Goal: Information Seeking & Learning: Compare options

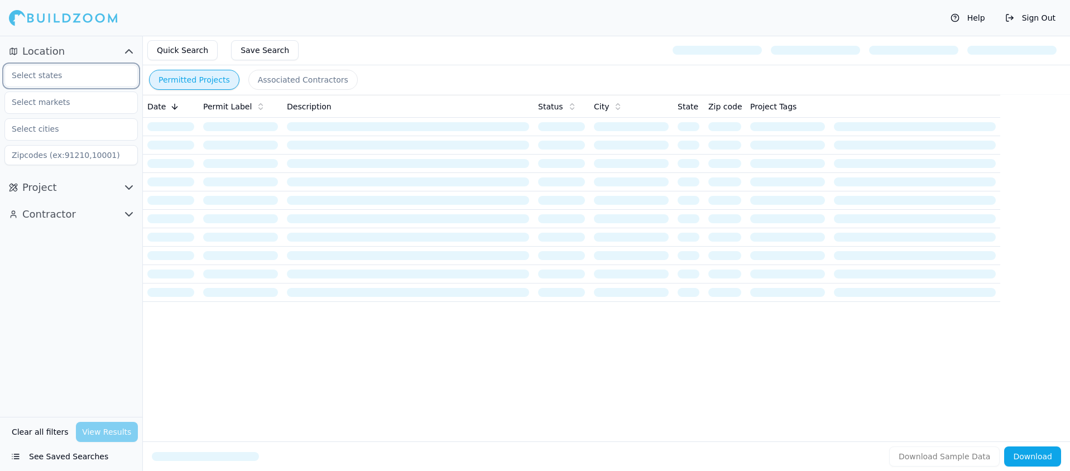
click at [66, 76] on input "text" at bounding box center [64, 75] width 118 height 20
click at [59, 99] on div "[US_STATE]" at bounding box center [71, 101] width 128 height 18
click at [59, 107] on input "text" at bounding box center [64, 102] width 118 height 20
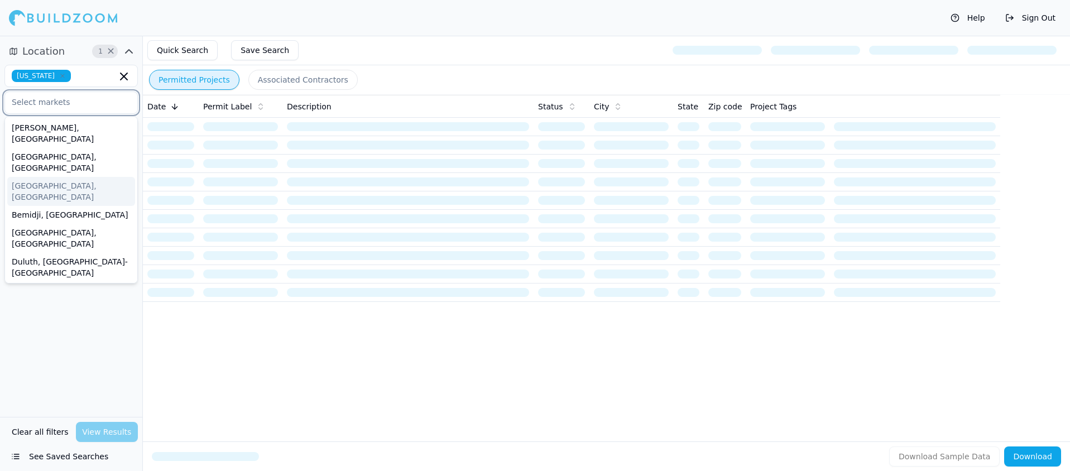
scroll to position [208, 0]
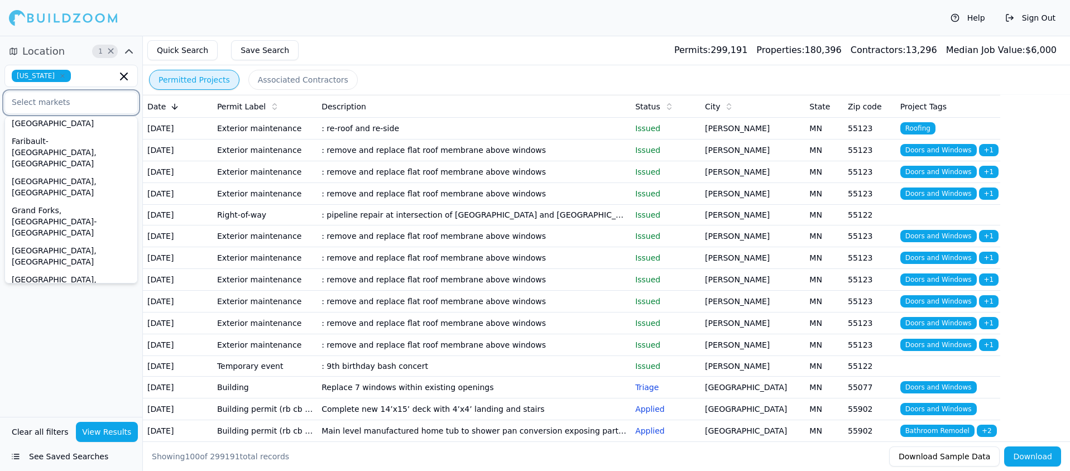
click at [64, 409] on div "[GEOGRAPHIC_DATA]-[GEOGRAPHIC_DATA][PERSON_NAME][GEOGRAPHIC_DATA], [GEOGRAPHIC_…" at bounding box center [71, 446] width 128 height 74
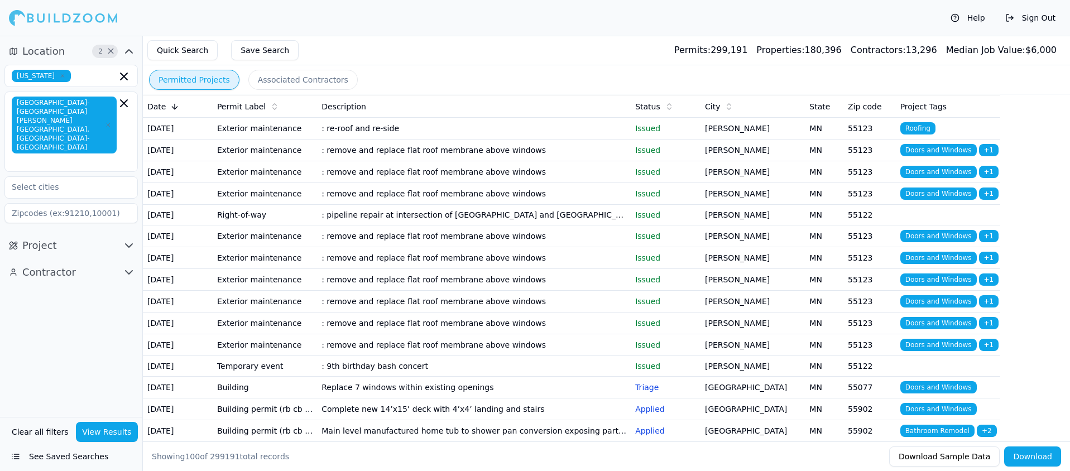
click at [23, 336] on div "Location 2 × [US_STATE] [GEOGRAPHIC_DATA]-[GEOGRAPHIC_DATA][PERSON_NAME][GEOGRA…" at bounding box center [71, 226] width 142 height 381
click at [37, 238] on span "Project" at bounding box center [39, 246] width 35 height 16
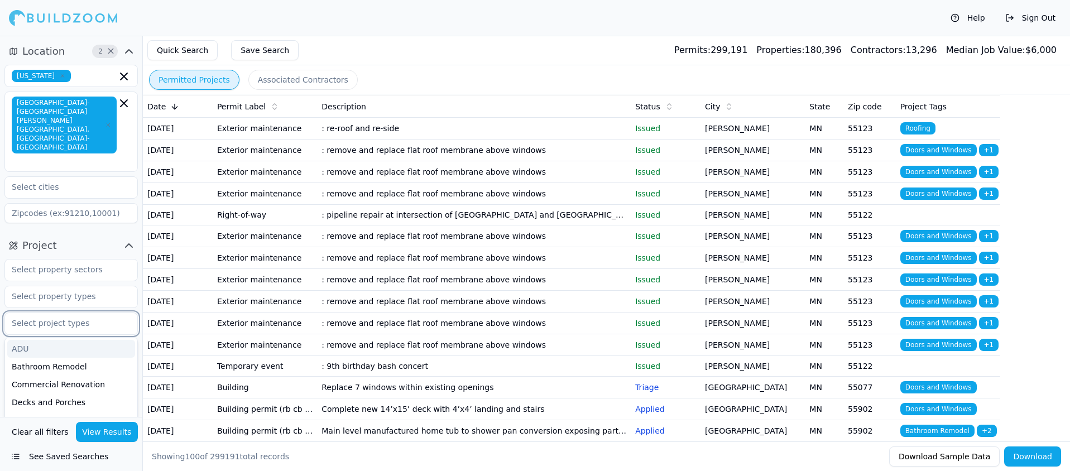
click at [75, 313] on input "text" at bounding box center [64, 323] width 118 height 20
click at [75, 358] on div "Bathroom Remodel" at bounding box center [71, 367] width 128 height 18
click at [99, 431] on button "View Results" at bounding box center [107, 432] width 63 height 20
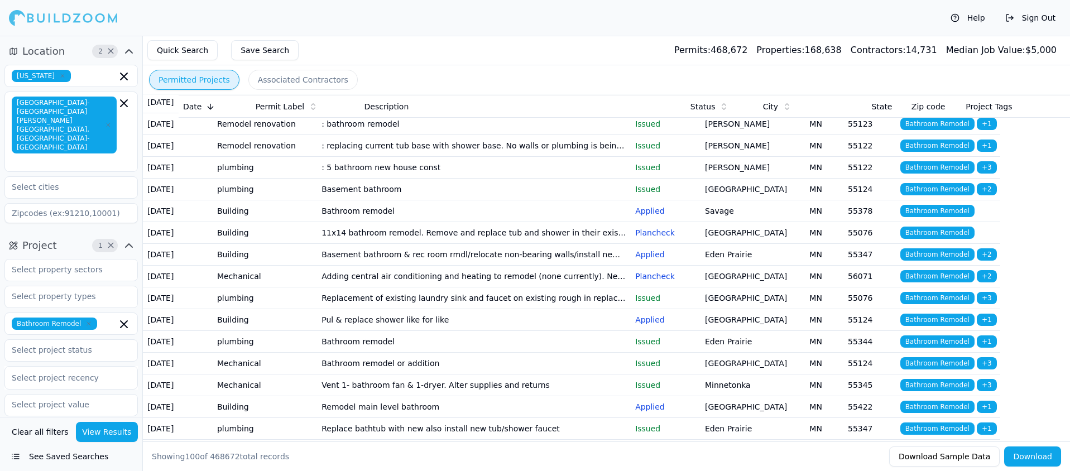
scroll to position [94, 0]
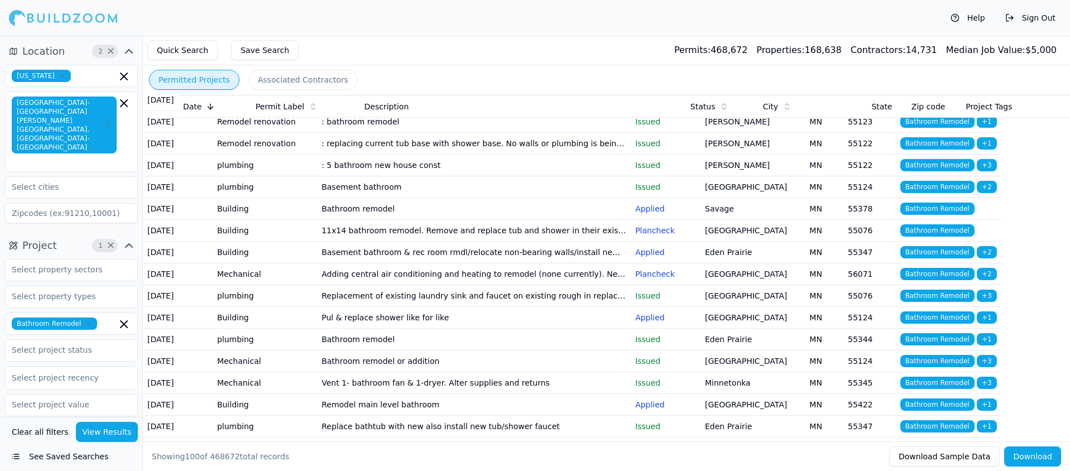
click at [442, 242] on td "11x14 bathroom remodel. Remove and replace tub and shower in their existing loc…" at bounding box center [474, 231] width 314 height 22
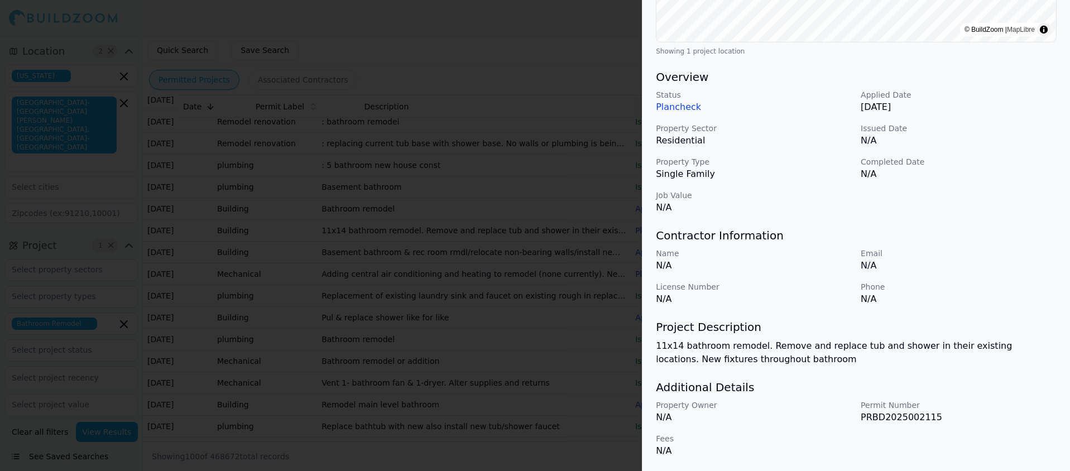
scroll to position [0, 0]
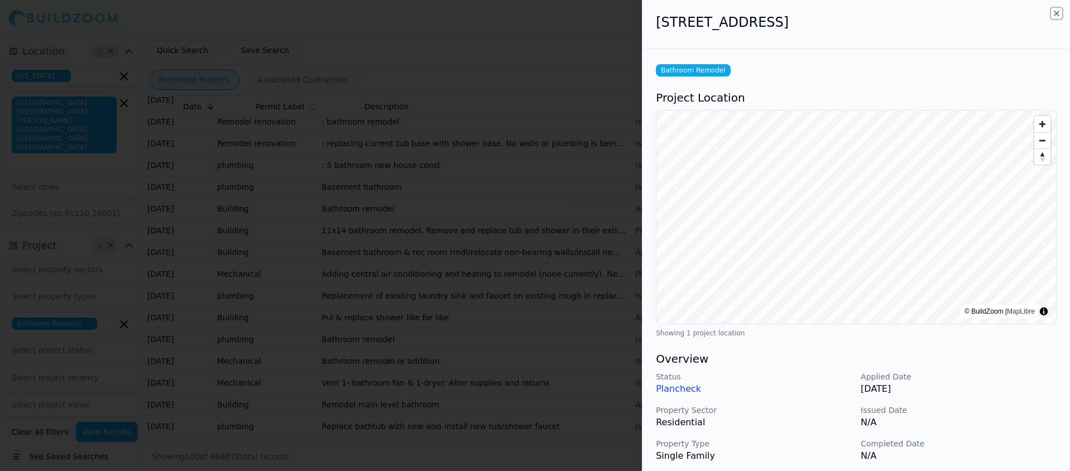
click at [1055, 12] on icon "button" at bounding box center [1056, 13] width 4 height 4
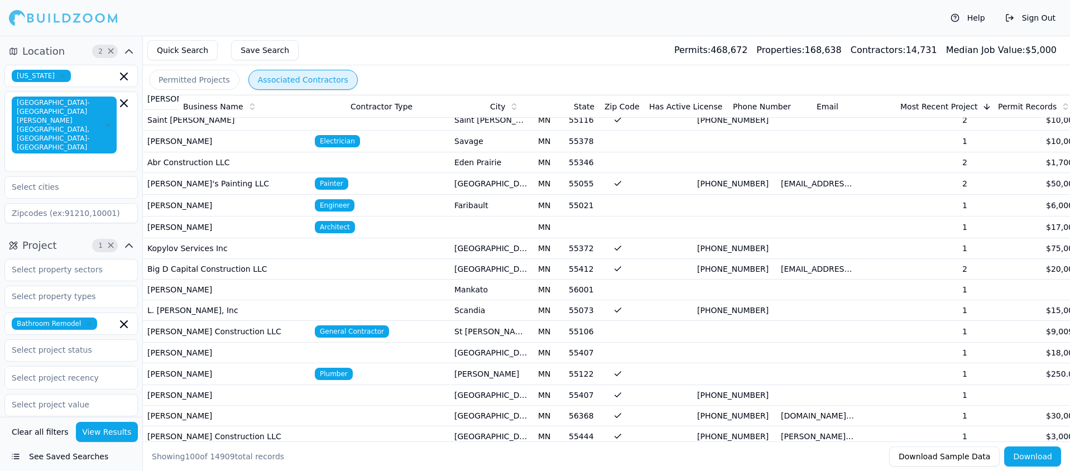
click at [316, 78] on button "Associated Contractors" at bounding box center [302, 80] width 109 height 20
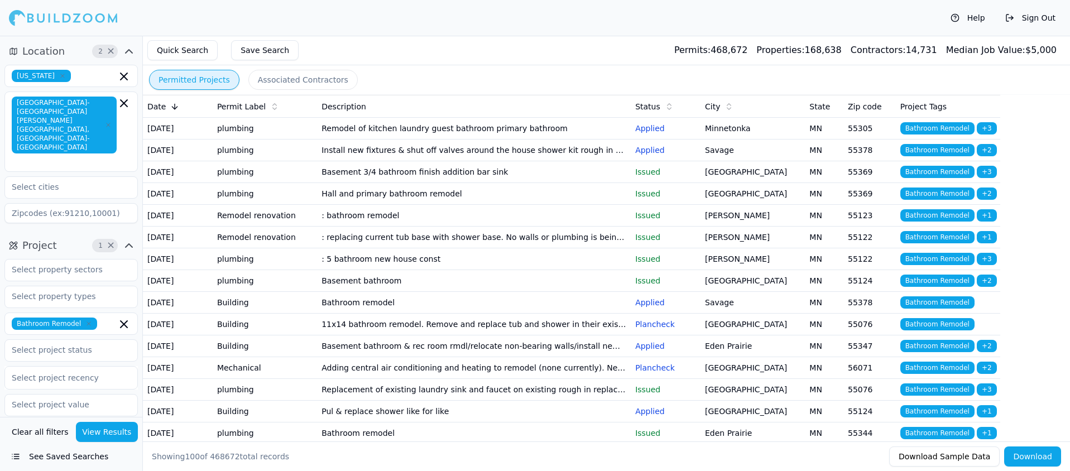
click at [204, 75] on button "Permitted Projects" at bounding box center [194, 80] width 90 height 20
click at [361, 134] on td "Remodel of kitchen laundry guest bathroom primary bathroom" at bounding box center [474, 129] width 314 height 22
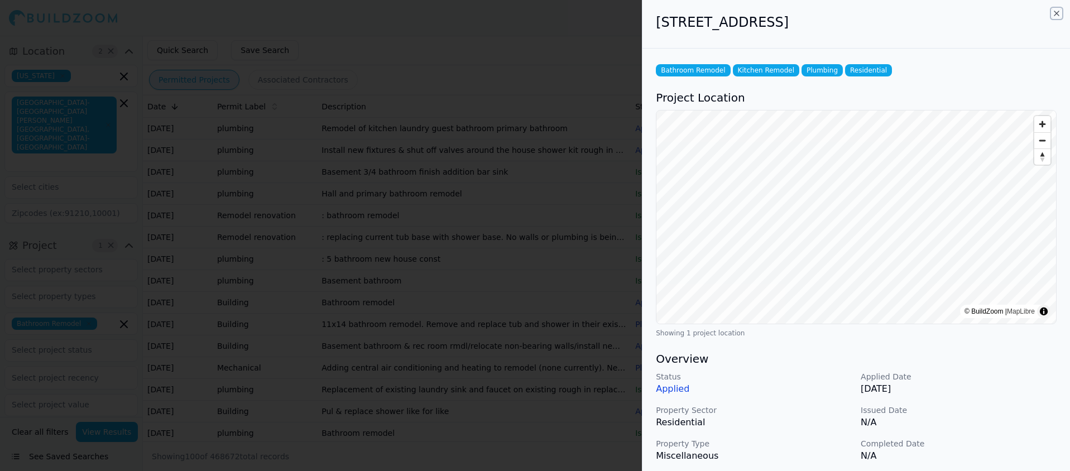
click at [1055, 14] on icon "button" at bounding box center [1056, 13] width 4 height 4
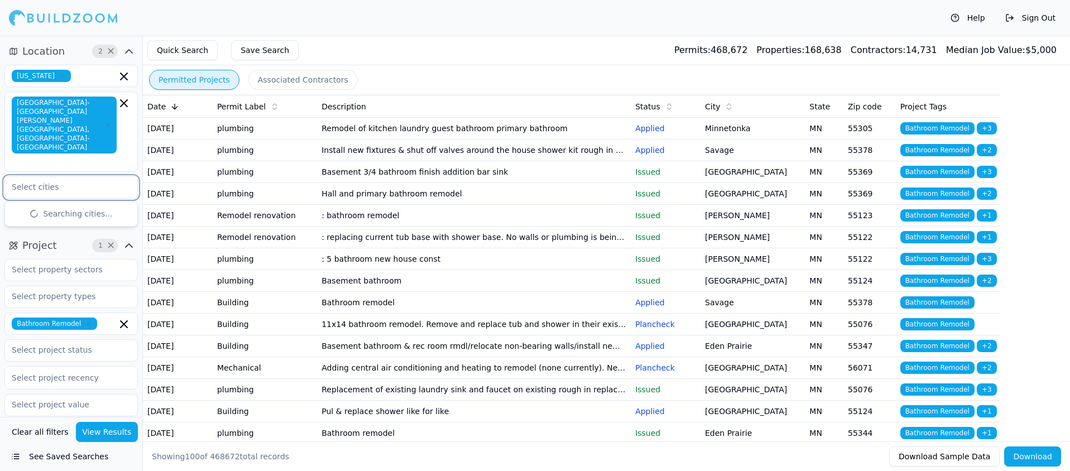
click at [28, 177] on input "text" at bounding box center [64, 187] width 118 height 20
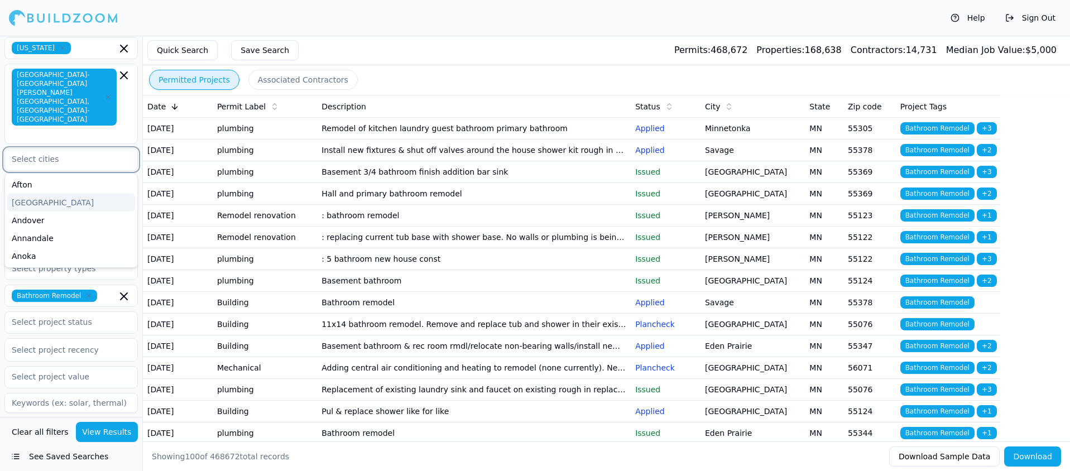
scroll to position [49, 0]
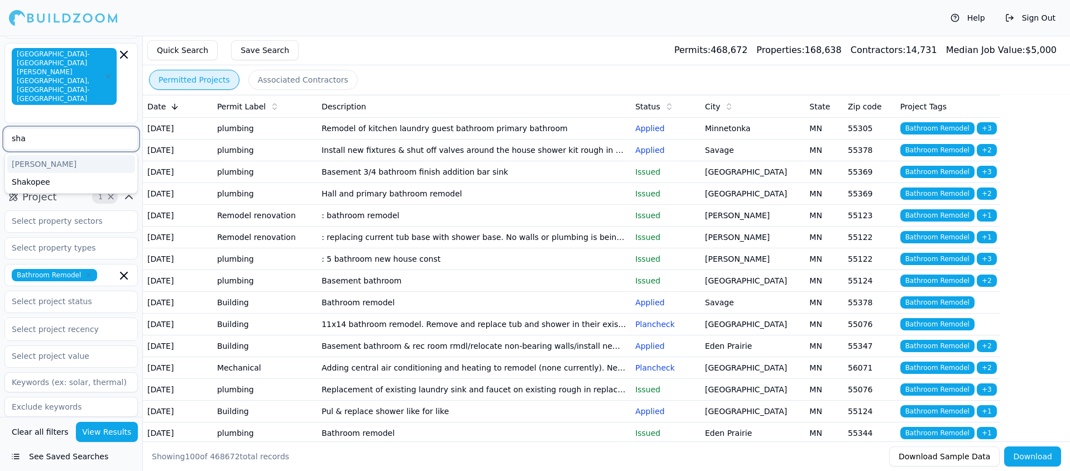
type input "shak"
click at [65, 155] on div "Shakopee" at bounding box center [71, 164] width 128 height 18
type input "shakopee"
click at [105, 429] on button "View Results" at bounding box center [107, 432] width 63 height 20
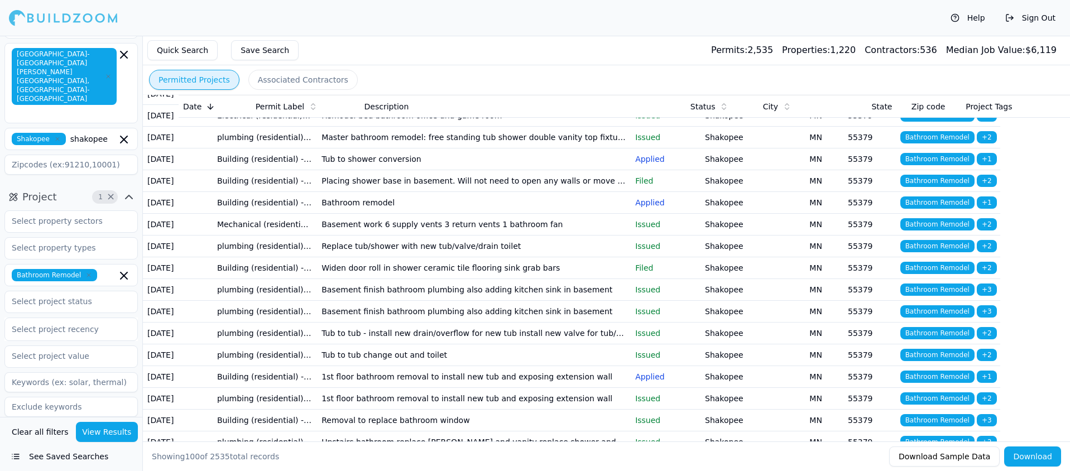
scroll to position [167, 0]
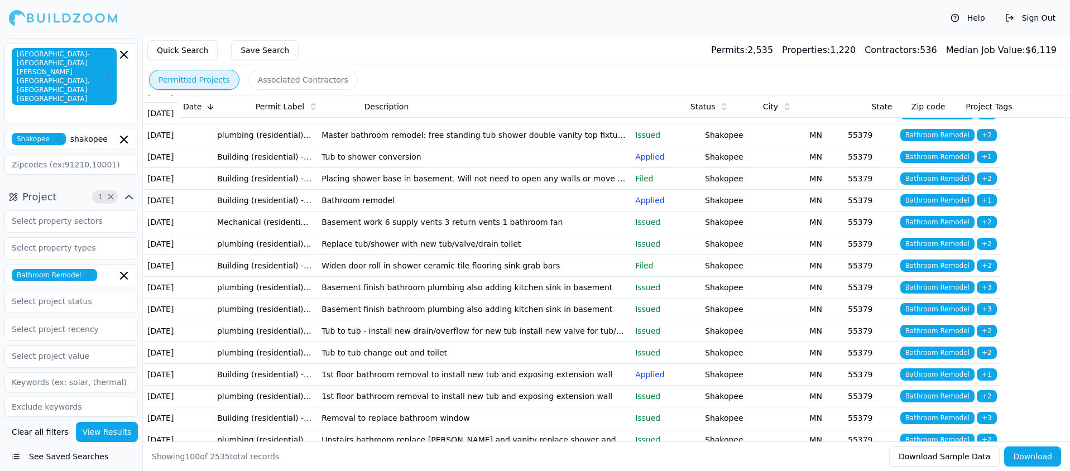
click at [396, 168] on td "Tub to shower conversion" at bounding box center [474, 157] width 314 height 22
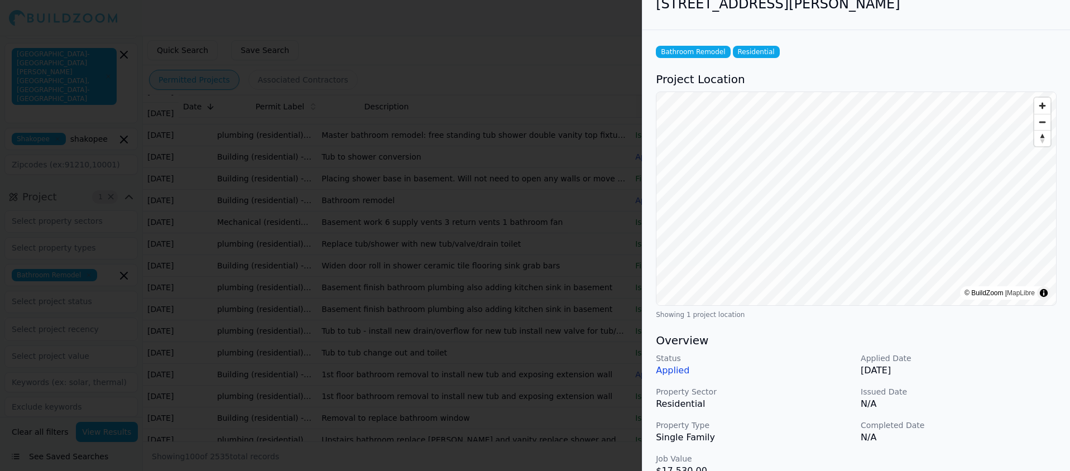
scroll to position [0, 0]
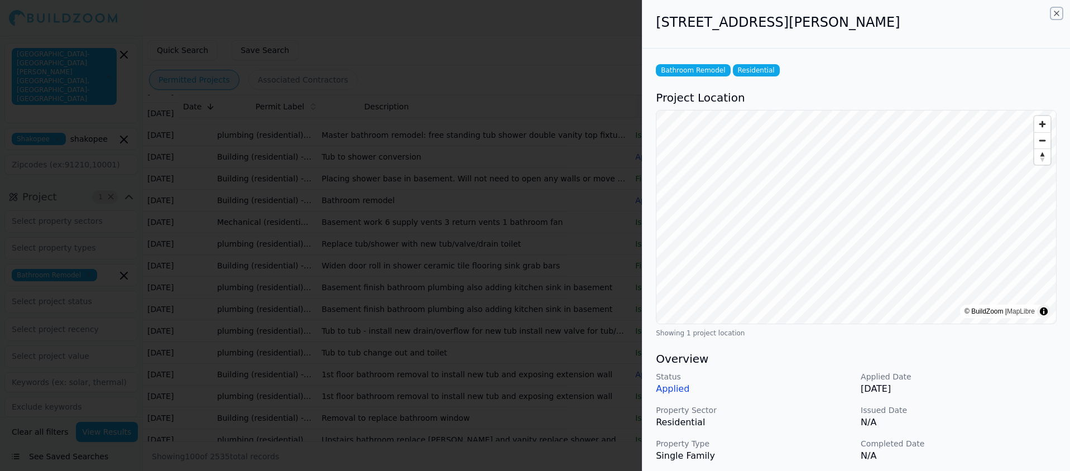
click at [1055, 15] on icon "button" at bounding box center [1056, 13] width 4 height 4
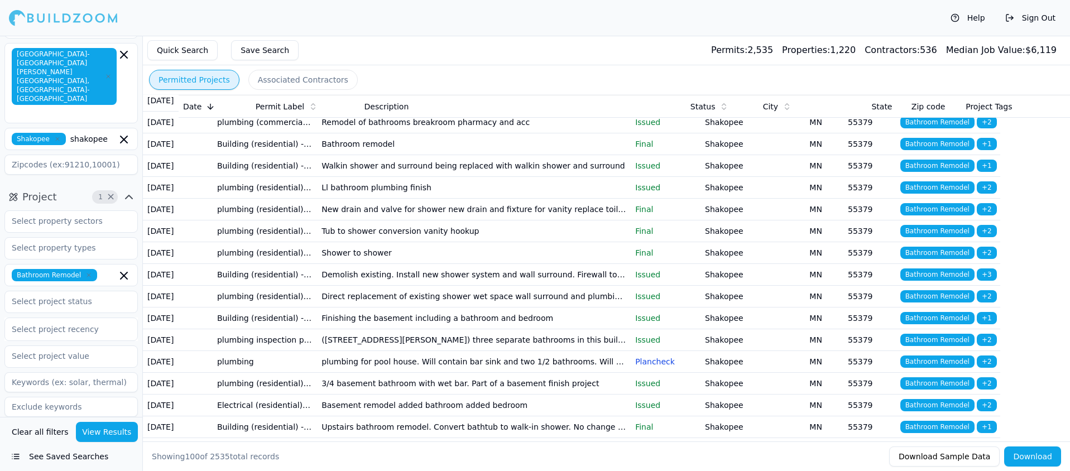
scroll to position [682, 0]
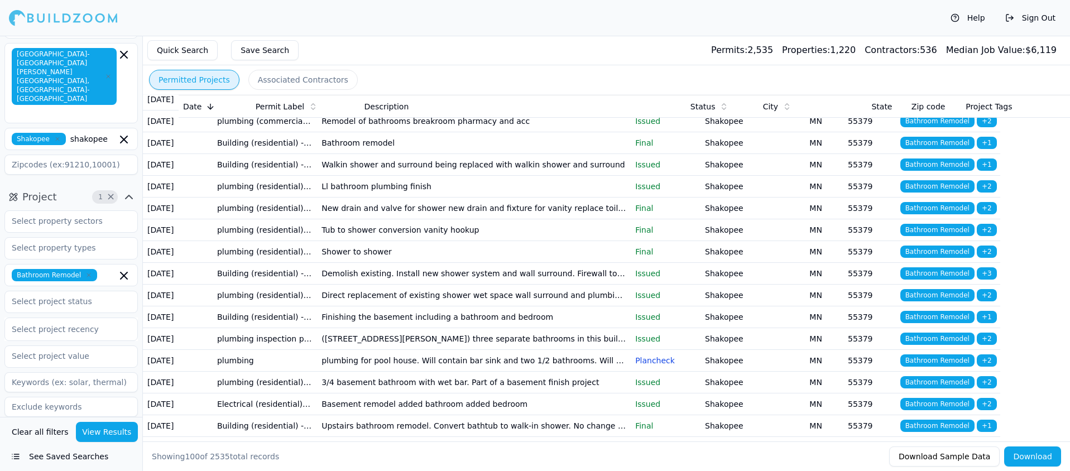
click at [508, 89] on td "2nd floor bathroom removal to install walk in shower (no extension changes repl…" at bounding box center [474, 78] width 314 height 22
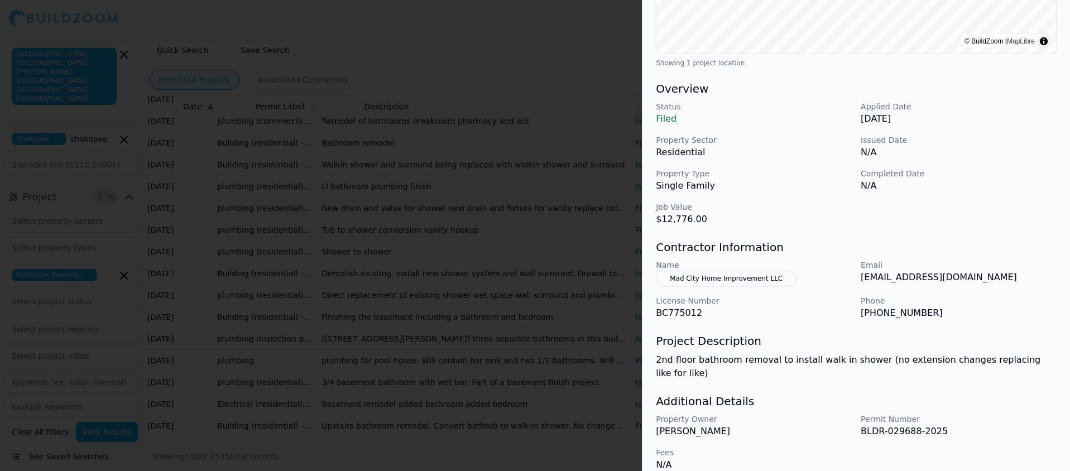
scroll to position [271, 0]
click at [468, 38] on div at bounding box center [535, 235] width 1070 height 471
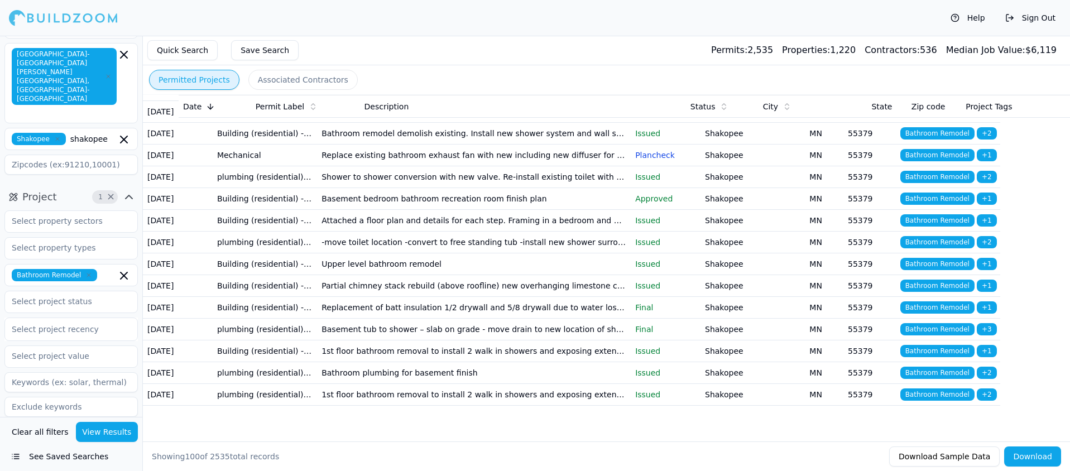
scroll to position [2090, 0]
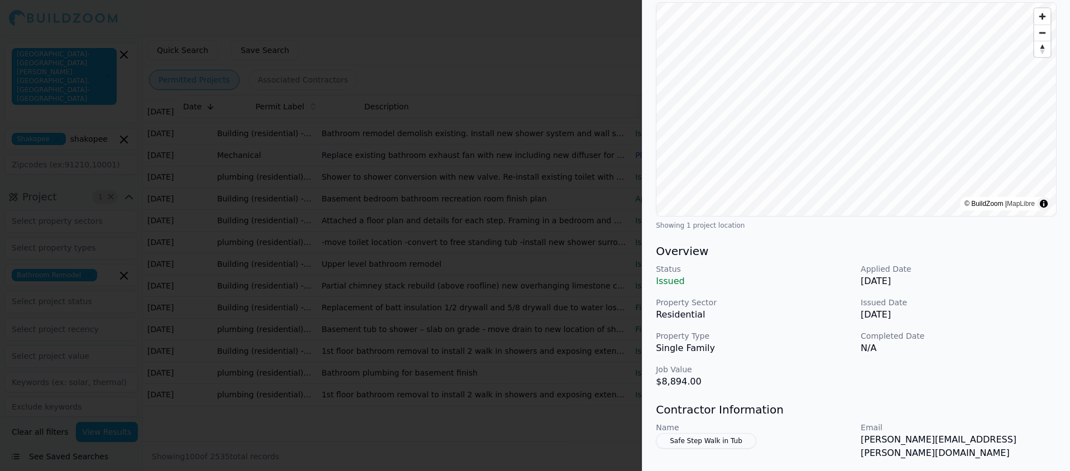
scroll to position [0, 0]
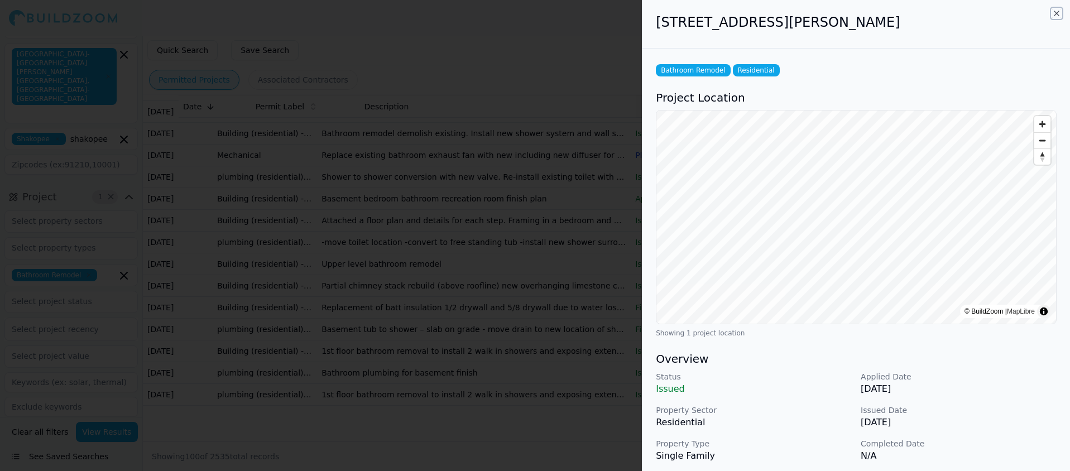
click at [1057, 13] on icon "button" at bounding box center [1056, 13] width 9 height 9
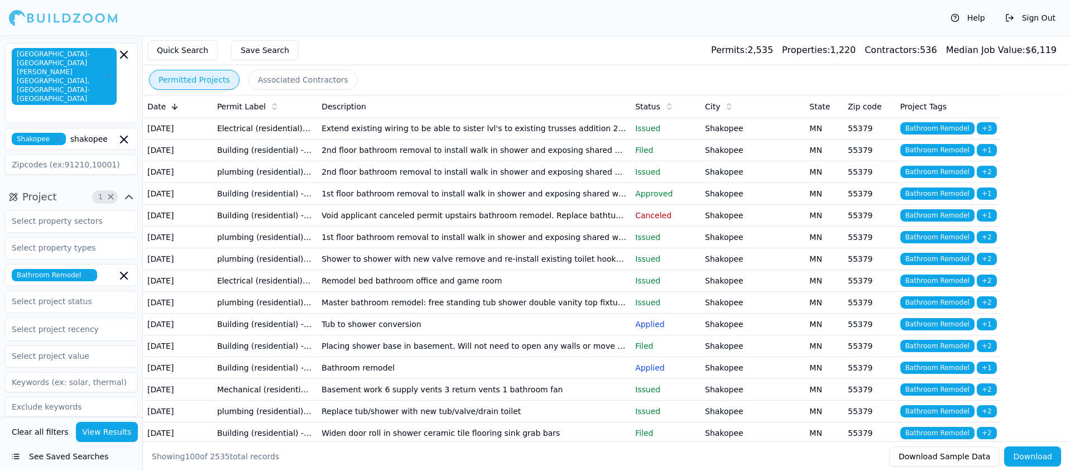
click at [311, 76] on button "Associated Contractors" at bounding box center [302, 80] width 109 height 20
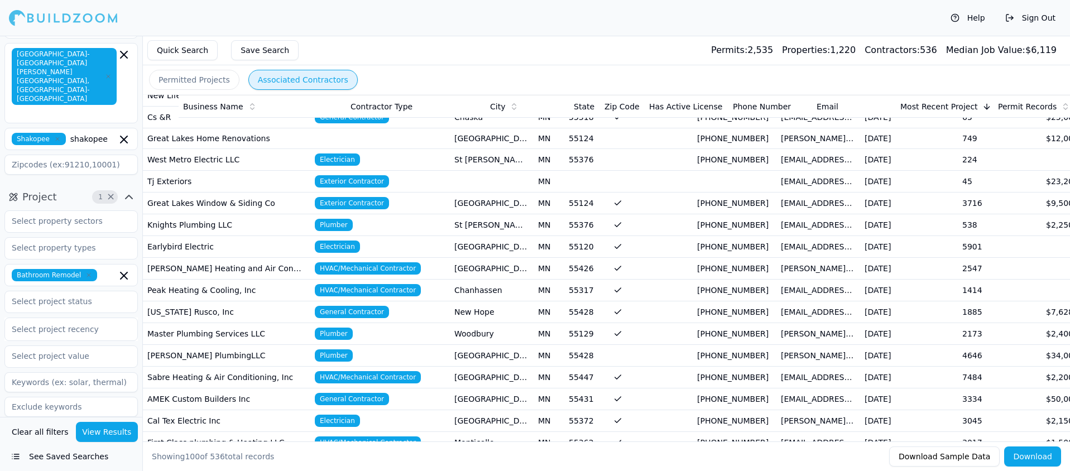
scroll to position [403, 0]
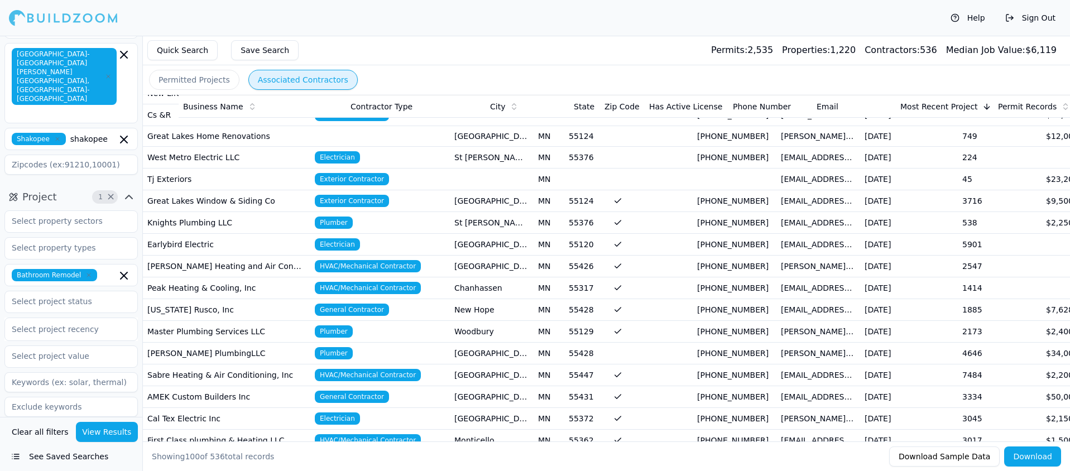
click at [174, 309] on td "[US_STATE] Rusco, Inc" at bounding box center [226, 310] width 167 height 22
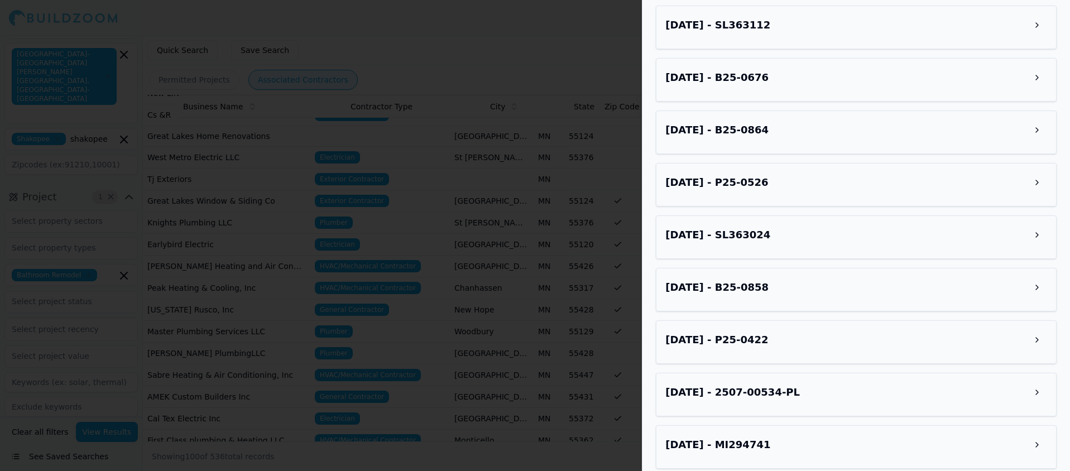
scroll to position [1456, 0]
click at [1036, 180] on button at bounding box center [1037, 181] width 20 height 20
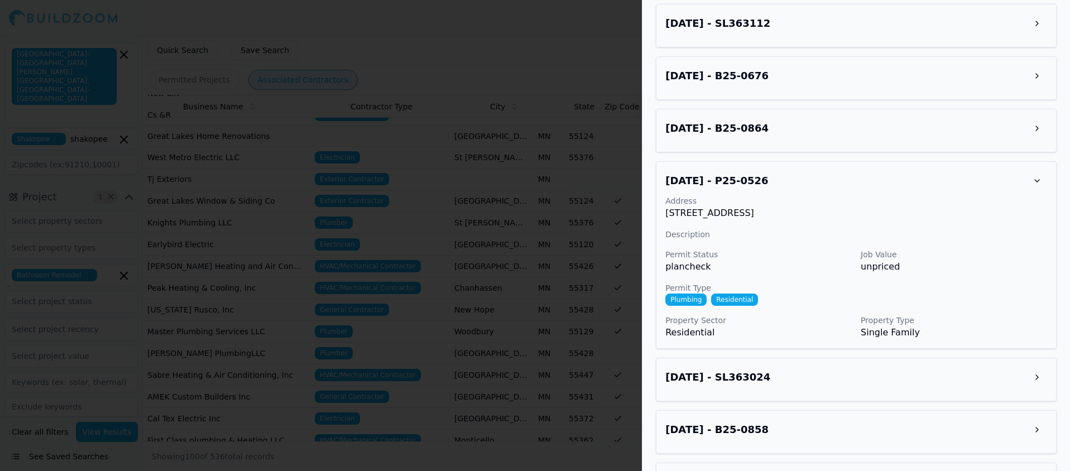
scroll to position [930, 0]
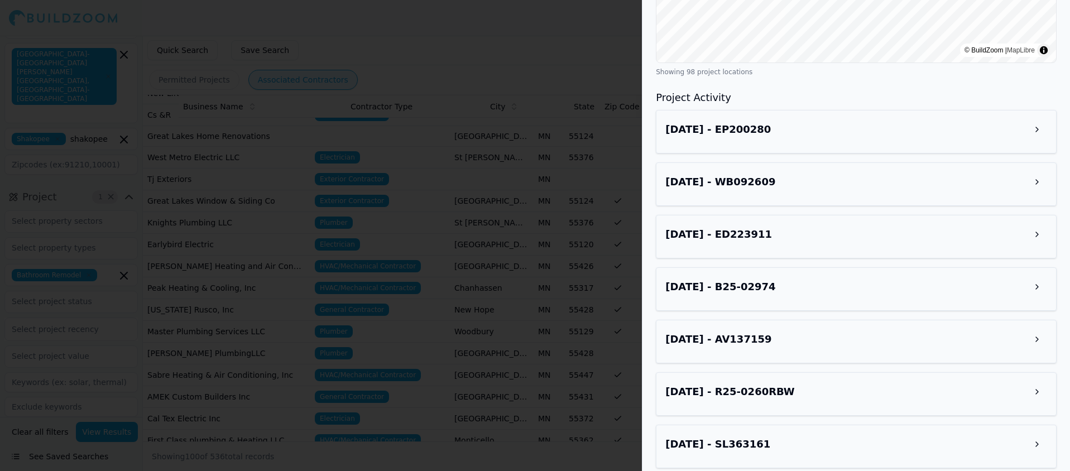
click at [1038, 129] on button at bounding box center [1037, 129] width 20 height 20
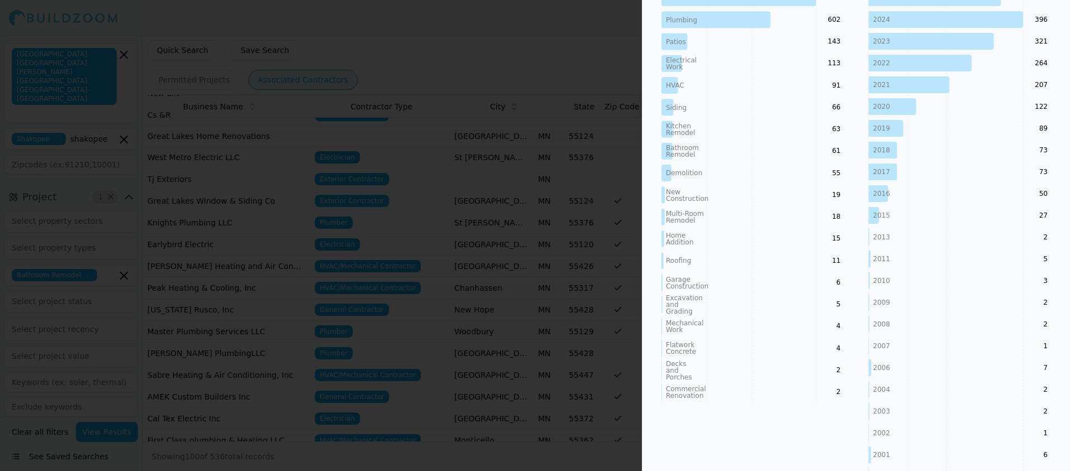
scroll to position [0, 0]
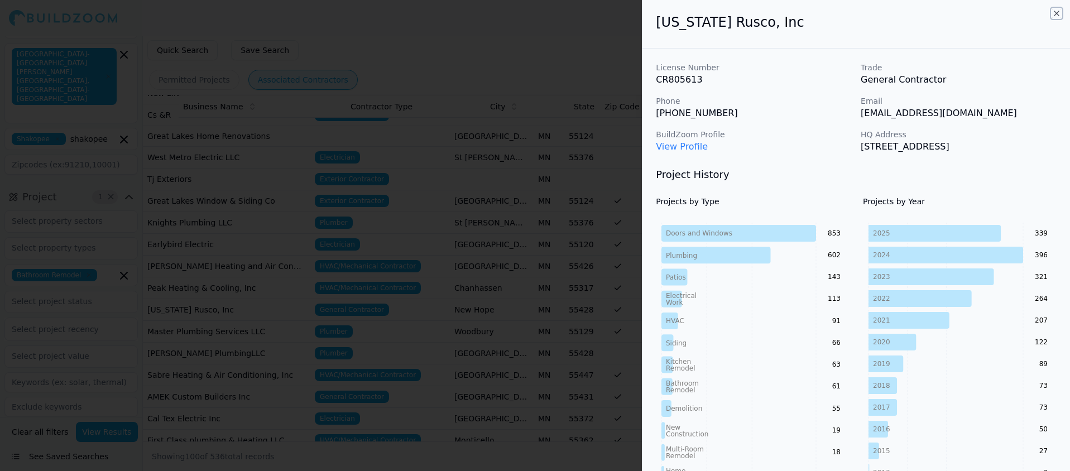
click at [1054, 12] on icon "button" at bounding box center [1056, 13] width 4 height 4
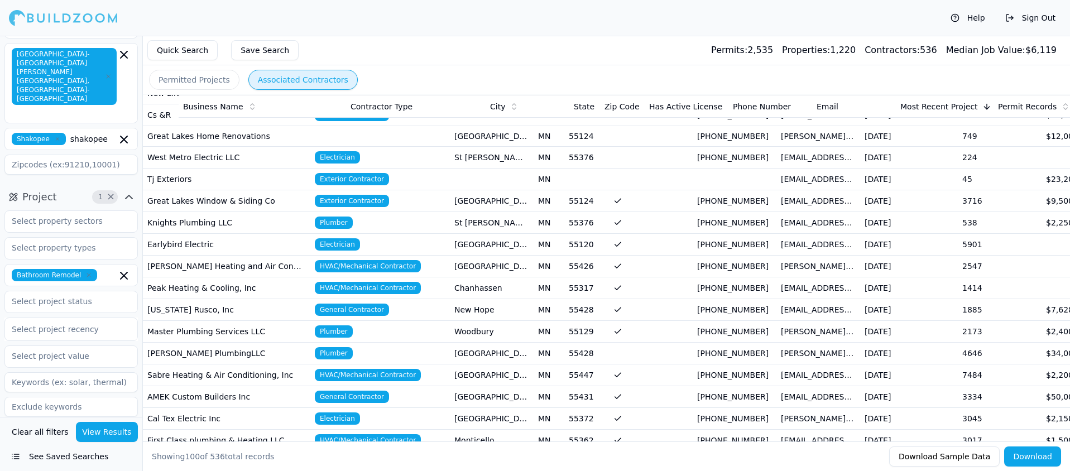
click at [183, 76] on button "Permitted Projects" at bounding box center [194, 80] width 90 height 20
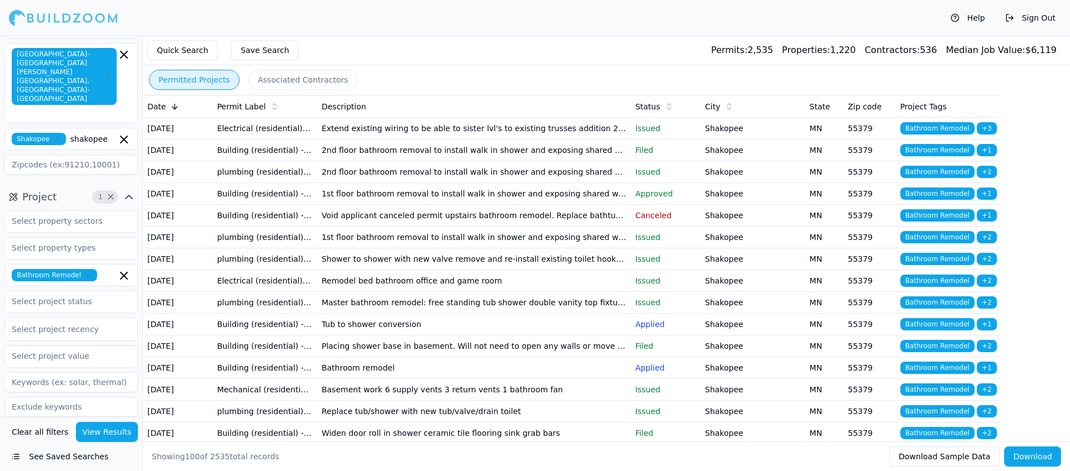
click at [484, 159] on td "2nd floor bathroom removal to install walk in shower and exposing shared wall" at bounding box center [474, 151] width 314 height 22
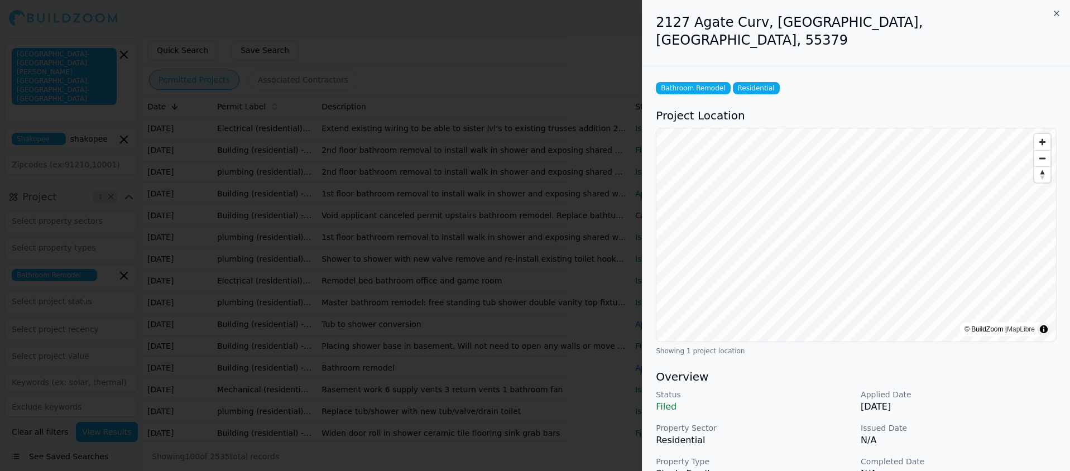
scroll to position [271, 0]
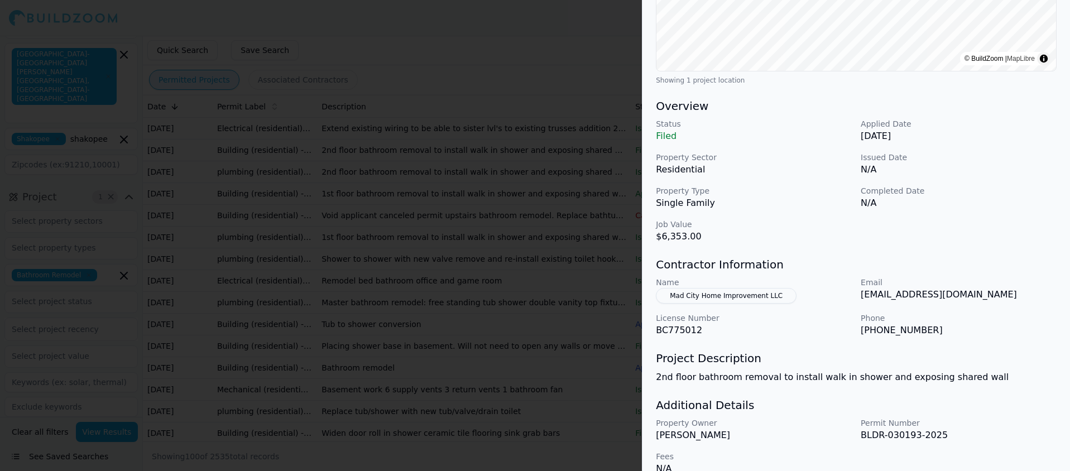
click at [741, 288] on button "Mad City Home Improvement LLC" at bounding box center [726, 296] width 141 height 16
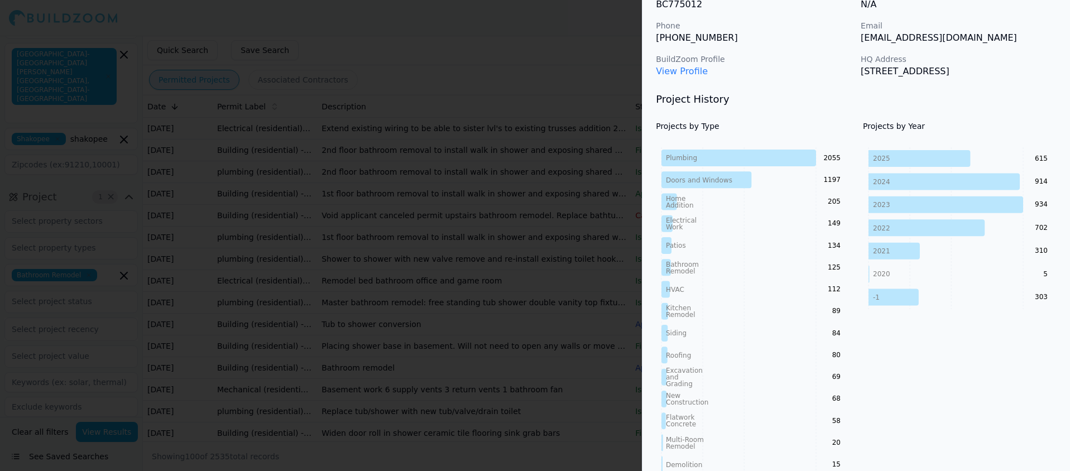
scroll to position [0, 0]
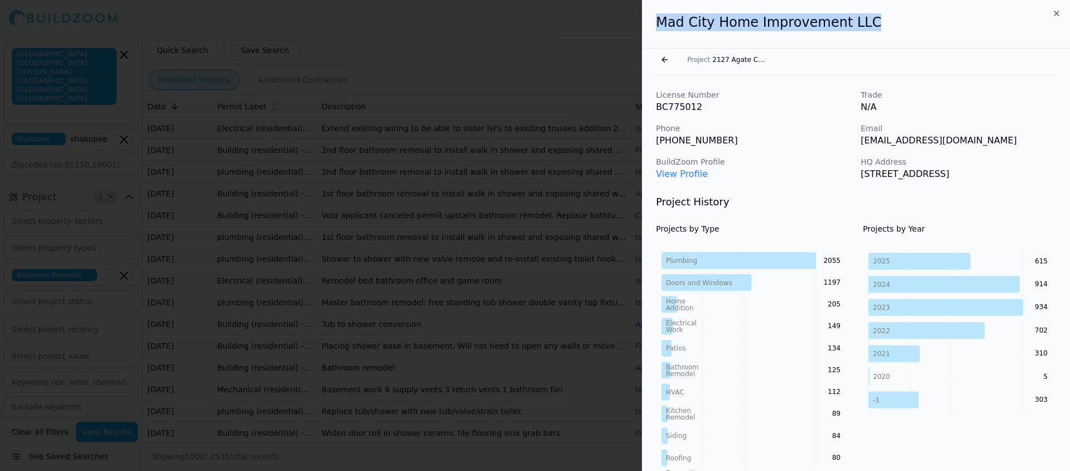
click at [1052, 13] on div "Mad City Home Improvement LLC Go back Project [STREET_ADDRESS] License Number B…" at bounding box center [856, 235] width 428 height 471
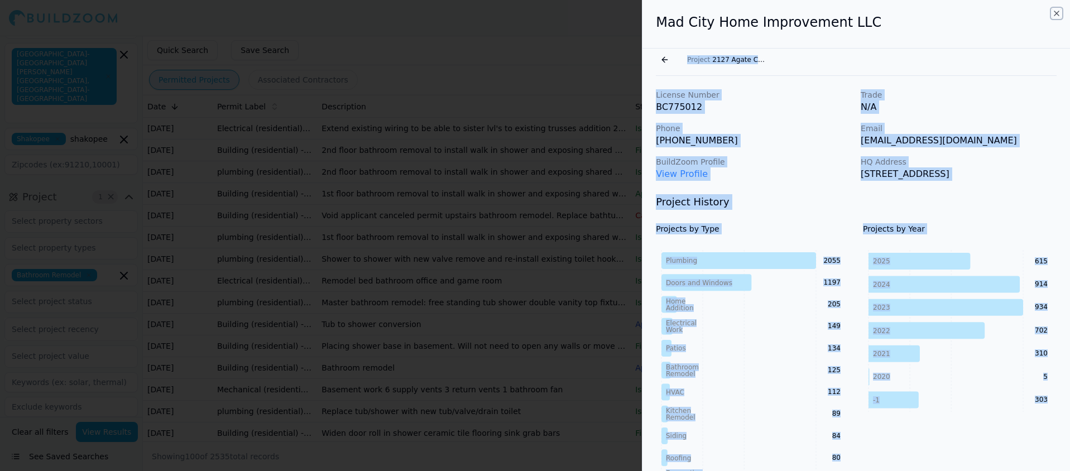
click at [1058, 13] on icon "button" at bounding box center [1056, 13] width 9 height 9
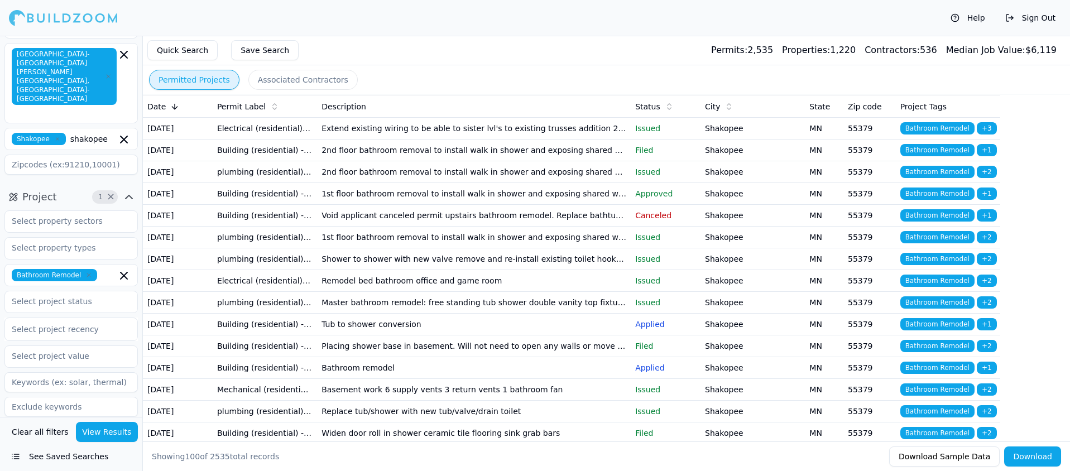
click at [463, 227] on td "Void applicant canceled permit upstairs bathroom remodel. Replace bathtub. No c…" at bounding box center [474, 216] width 314 height 22
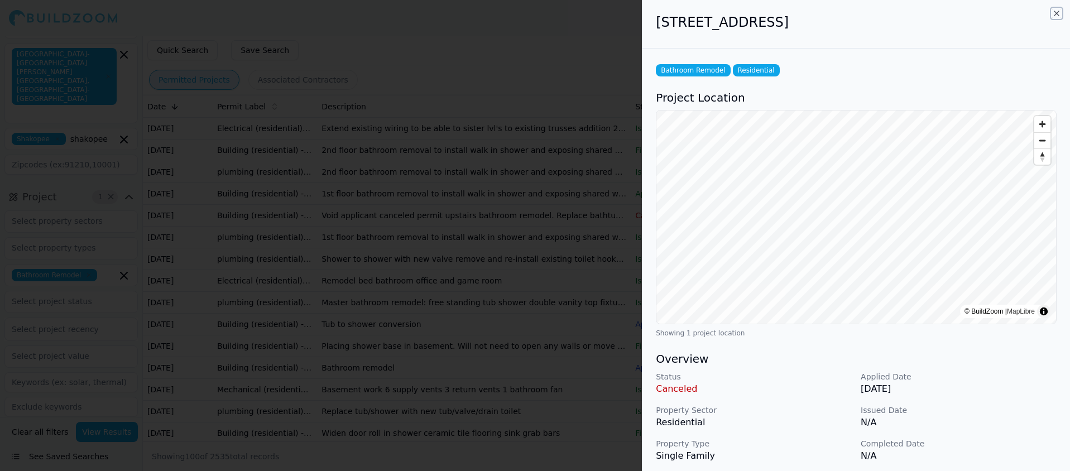
click at [1058, 13] on icon "button" at bounding box center [1056, 13] width 9 height 9
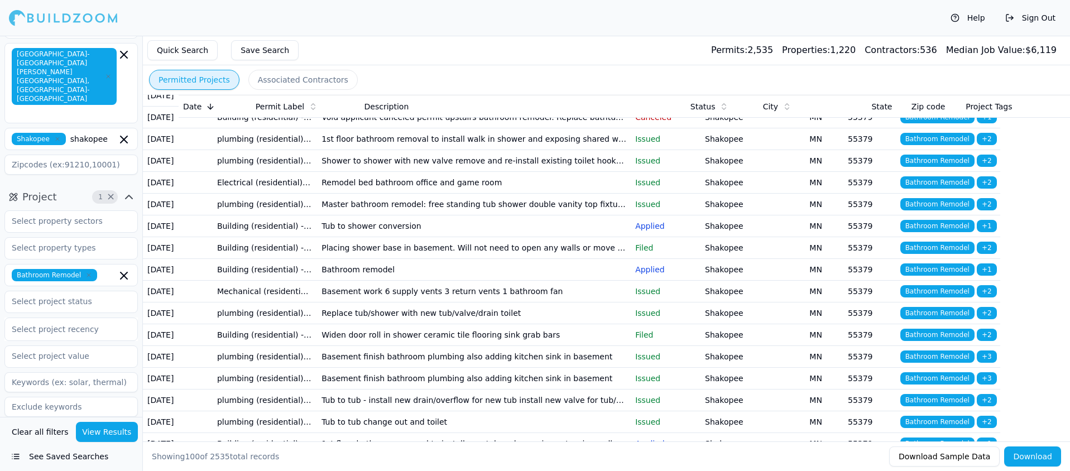
scroll to position [111, 0]
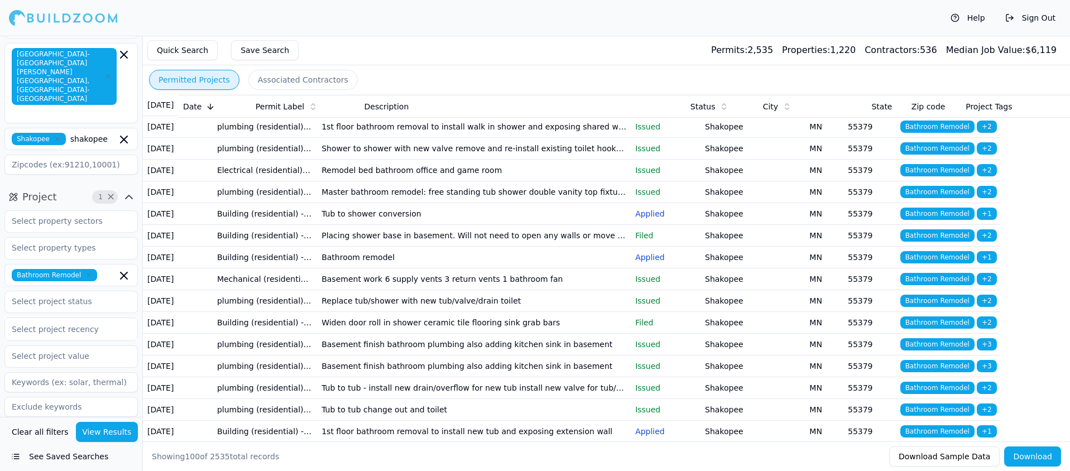
click at [360, 268] on td "Bathroom remodel" at bounding box center [474, 258] width 314 height 22
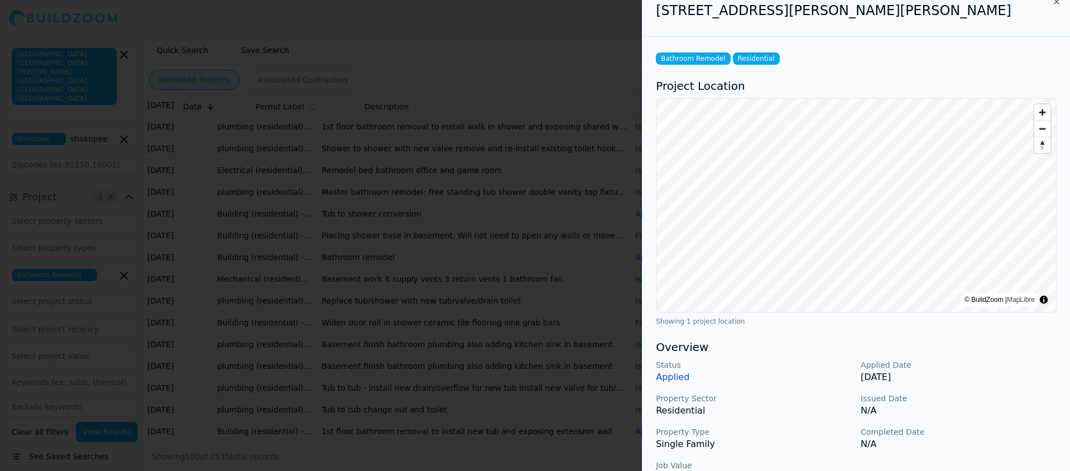
scroll to position [0, 0]
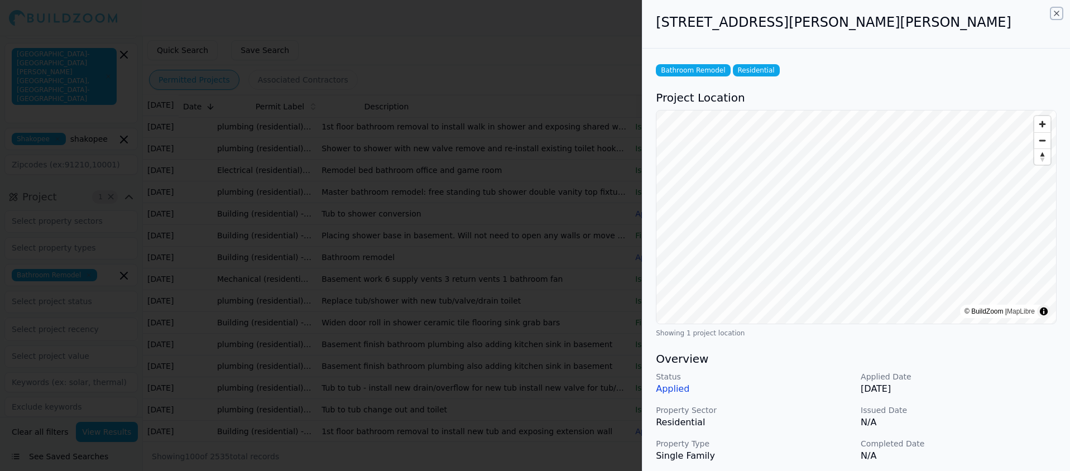
click at [1055, 14] on icon "button" at bounding box center [1056, 13] width 9 height 9
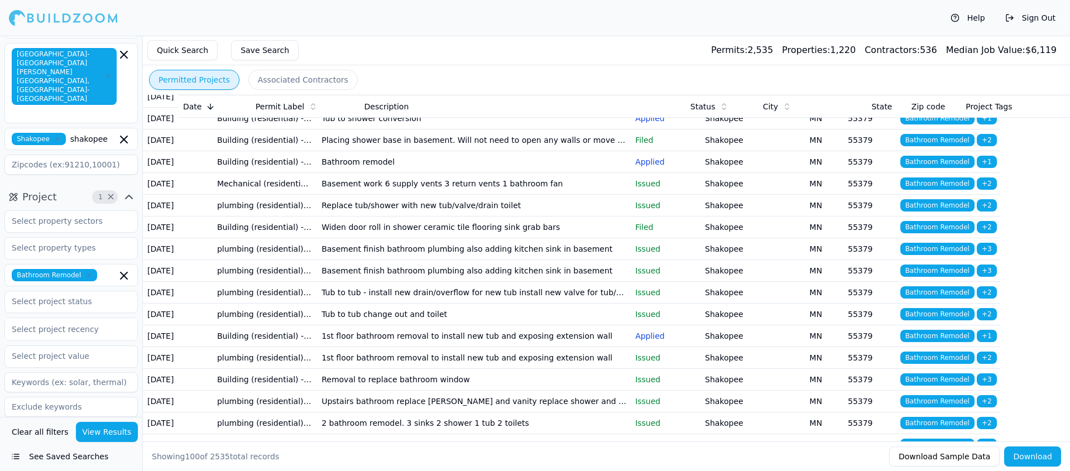
scroll to position [208, 0]
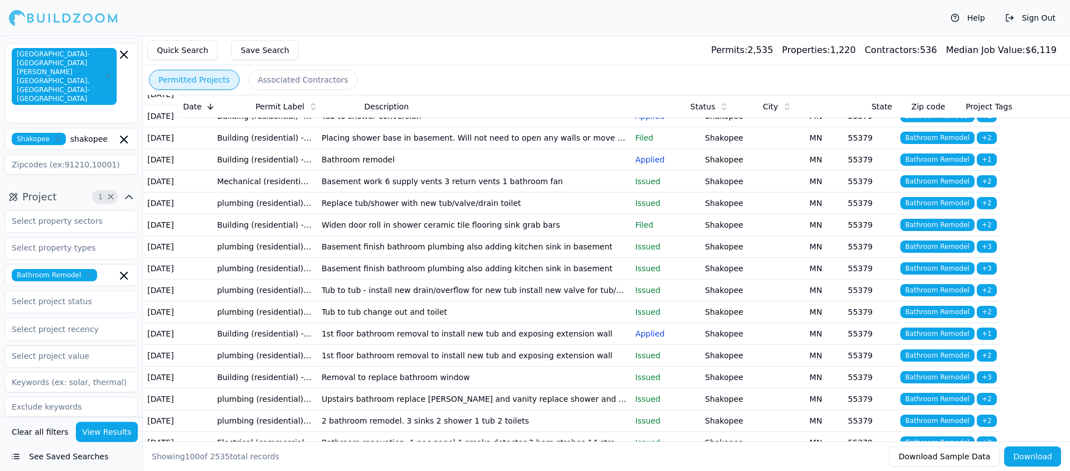
click at [459, 258] on td "Basement finish bathroom plumbing also adding kitchen sink in basement" at bounding box center [474, 247] width 314 height 22
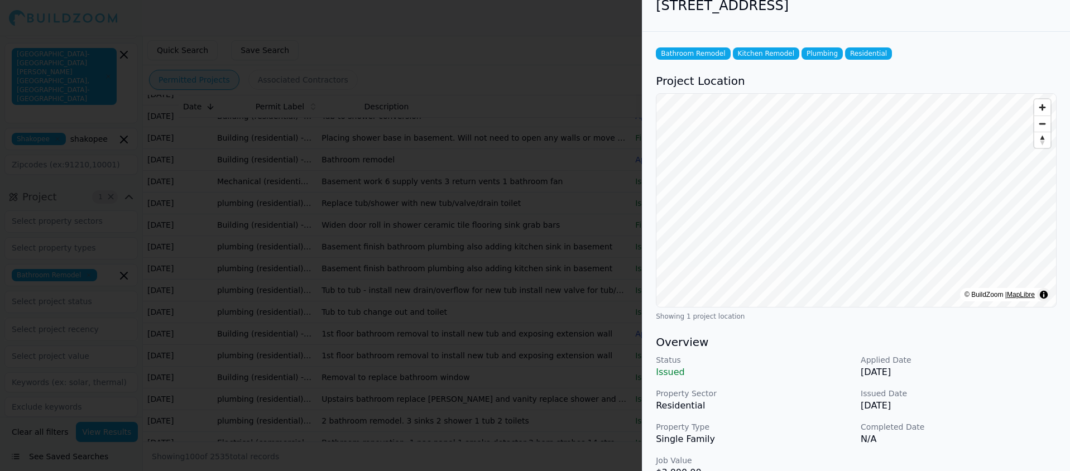
scroll to position [0, 0]
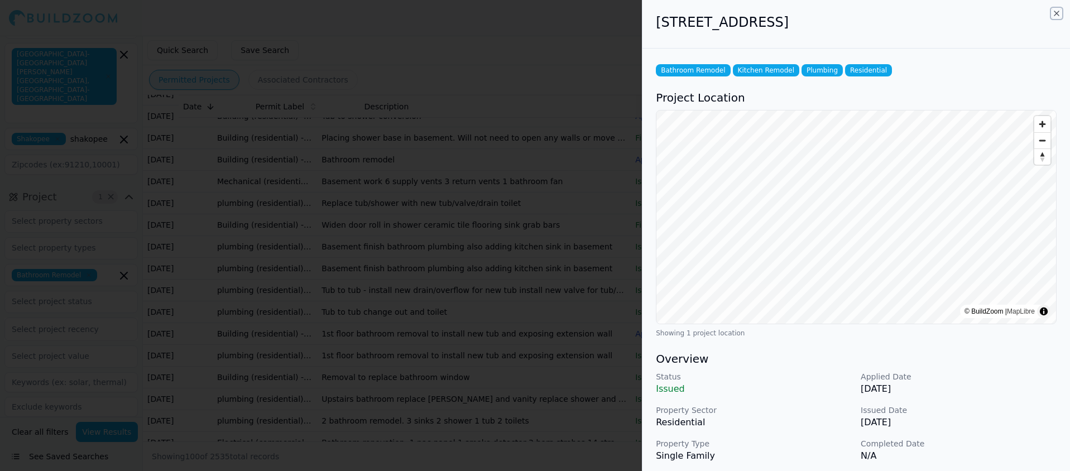
click at [1054, 12] on icon "button" at bounding box center [1056, 13] width 4 height 4
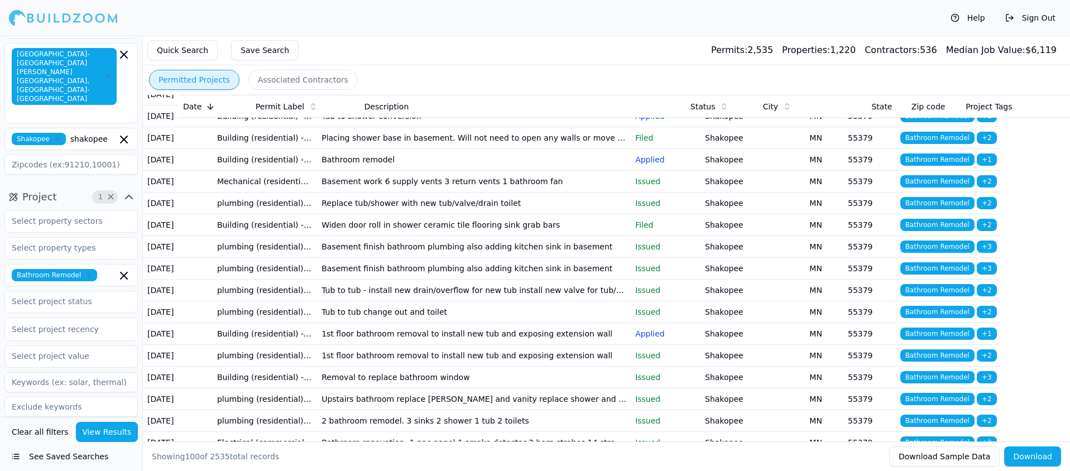
click at [384, 105] on td "Master bathroom remodel: free standing tub shower double vanity top fixtures" at bounding box center [474, 95] width 314 height 22
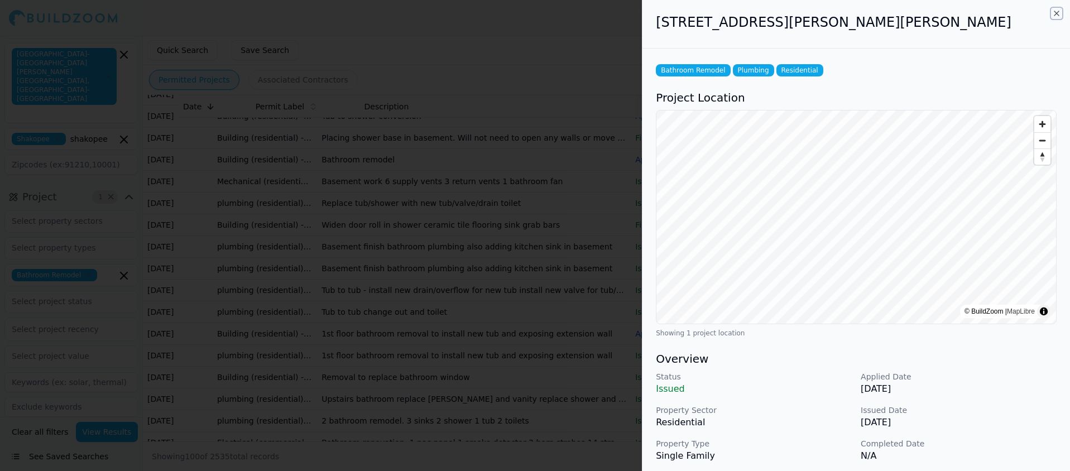
click at [1053, 12] on icon "button" at bounding box center [1056, 13] width 9 height 9
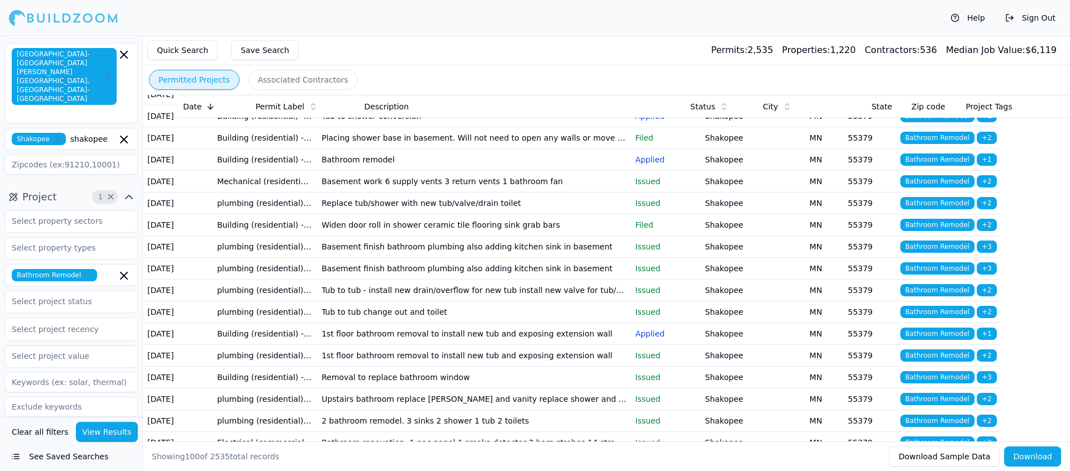
click at [385, 171] on td "Bathroom remodel" at bounding box center [474, 160] width 314 height 22
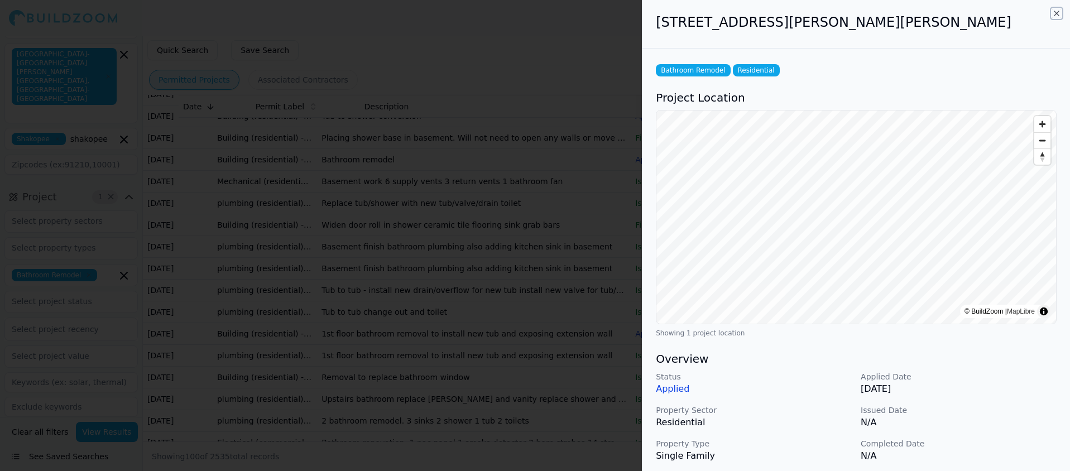
click at [1055, 15] on icon "button" at bounding box center [1056, 13] width 4 height 4
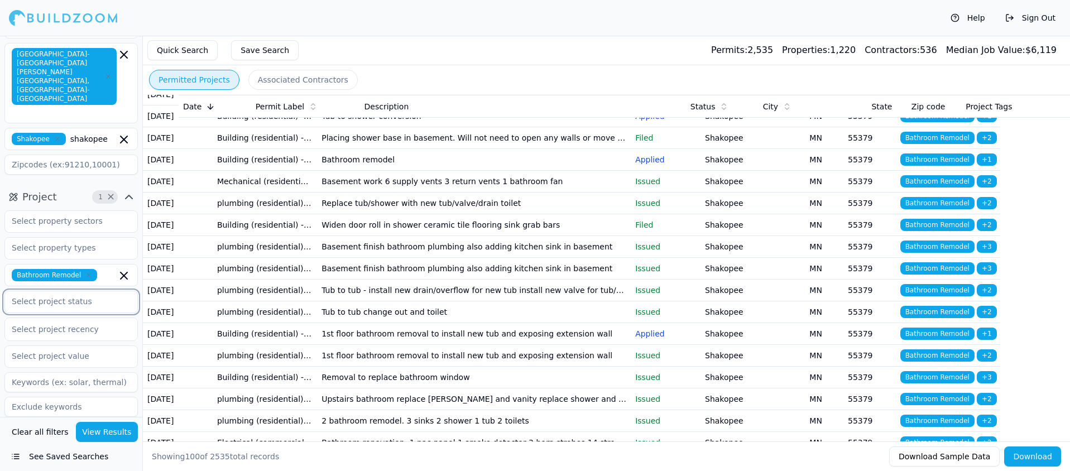
click at [68, 291] on input "text" at bounding box center [64, 301] width 118 height 20
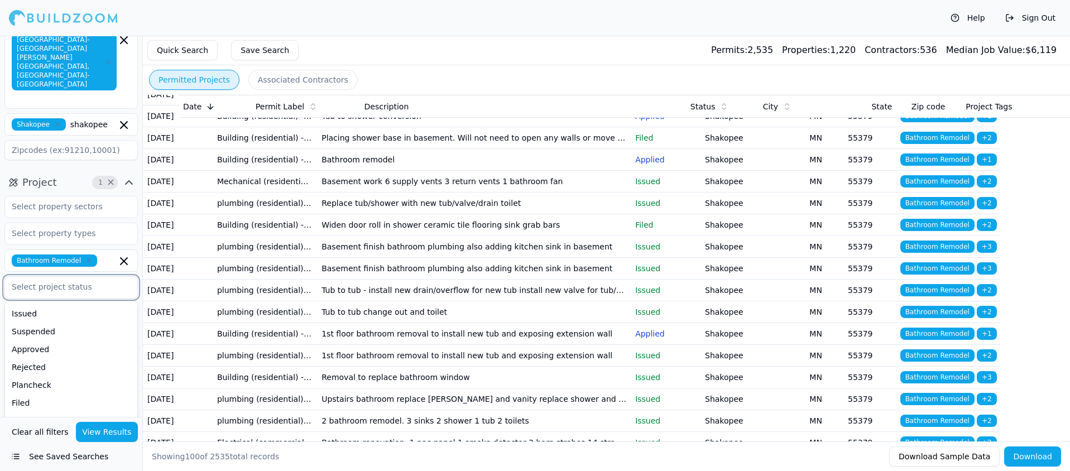
scroll to position [79, 0]
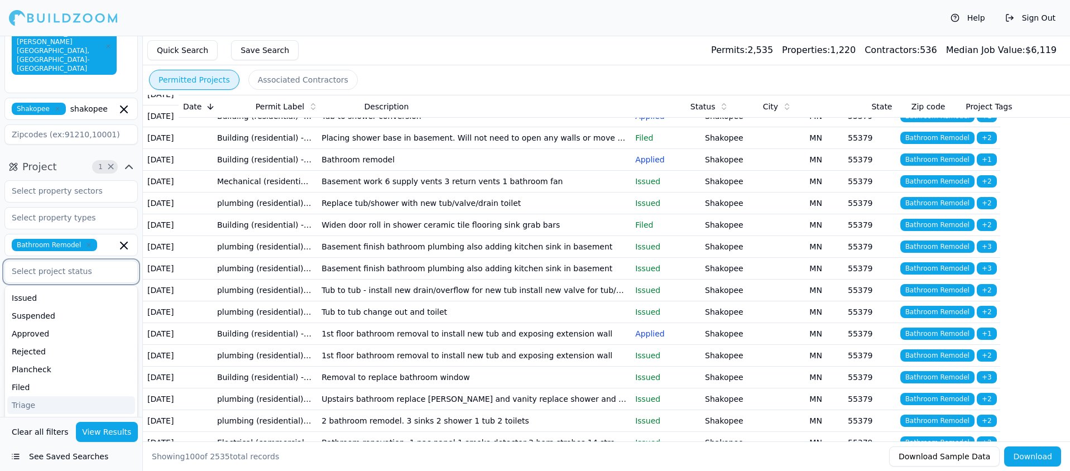
click at [28, 396] on div "Triage" at bounding box center [71, 405] width 128 height 18
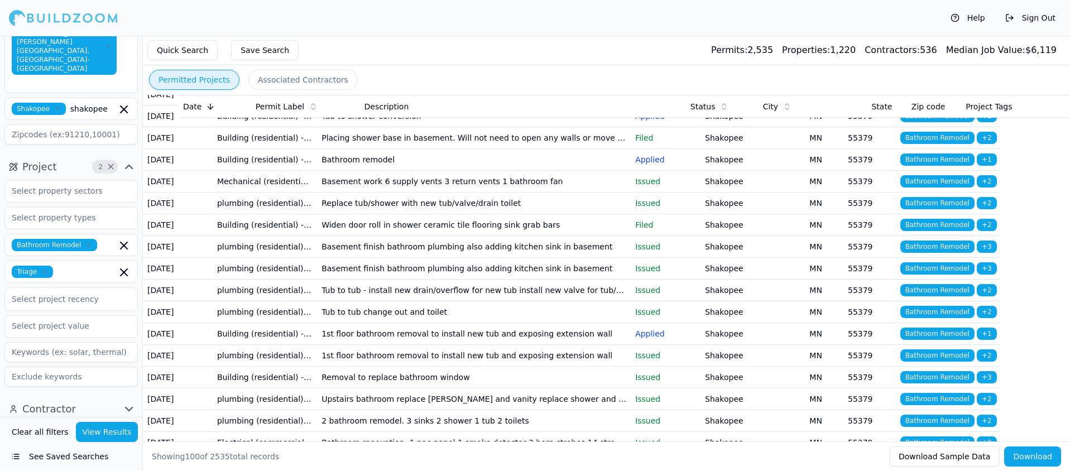
scroll to position [49, 0]
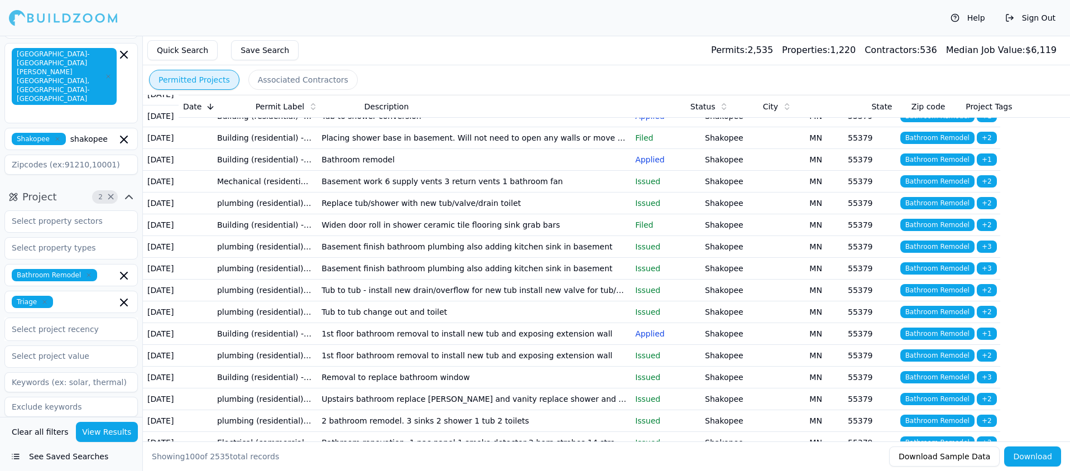
click at [108, 424] on button "View Results" at bounding box center [107, 432] width 63 height 20
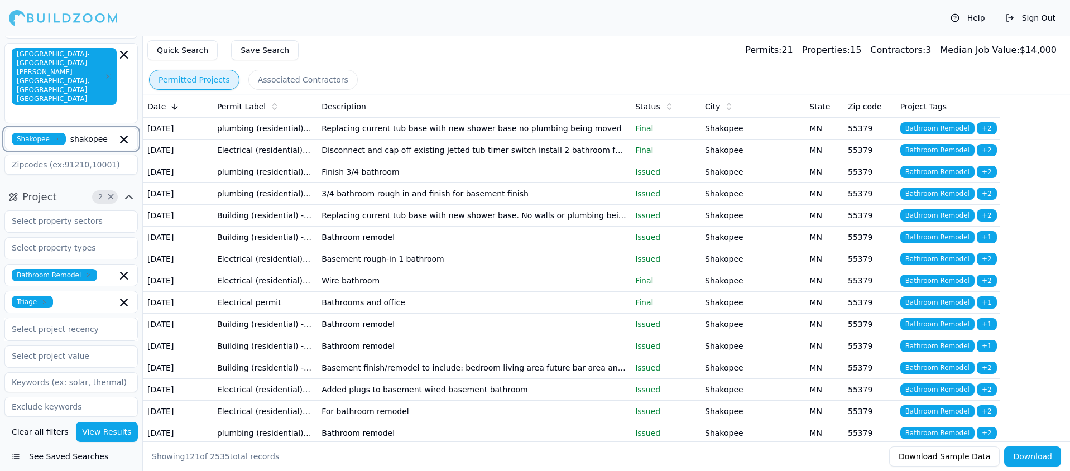
click at [122, 133] on icon "button" at bounding box center [123, 139] width 13 height 13
click at [127, 128] on div "shakopee" at bounding box center [71, 138] width 132 height 20
drag, startPoint x: 127, startPoint y: 102, endPoint x: 2, endPoint y: 101, distance: 125.0
click at [2, 101] on div "Location 2 × [US_STATE] [GEOGRAPHIC_DATA]-[GEOGRAPHIC_DATA][PERSON_NAME][GEOGRA…" at bounding box center [71, 86] width 142 height 194
click at [113, 128] on input "shakopee" at bounding box center [64, 138] width 118 height 20
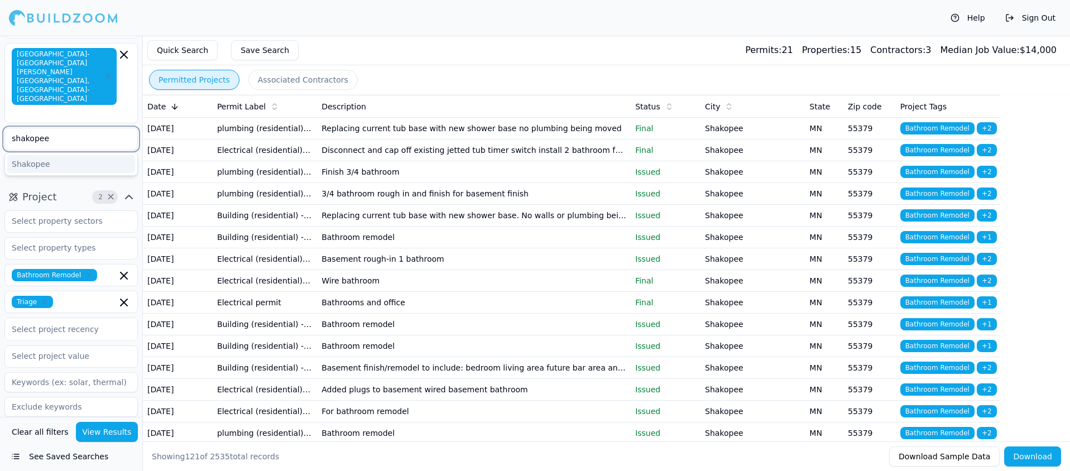
click at [83, 155] on div "Shakopee" at bounding box center [71, 164] width 128 height 18
click at [124, 133] on icon "button" at bounding box center [123, 139] width 13 height 13
click at [163, 14] on div "Help Sign Out" at bounding box center [535, 18] width 1070 height 36
click at [102, 211] on input "text" at bounding box center [64, 221] width 118 height 20
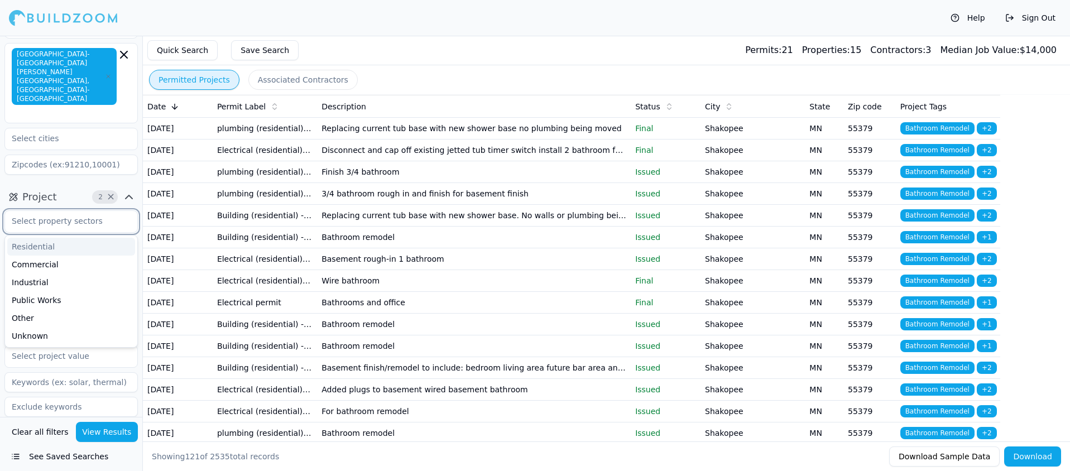
click at [48, 238] on div "Residential" at bounding box center [71, 247] width 128 height 18
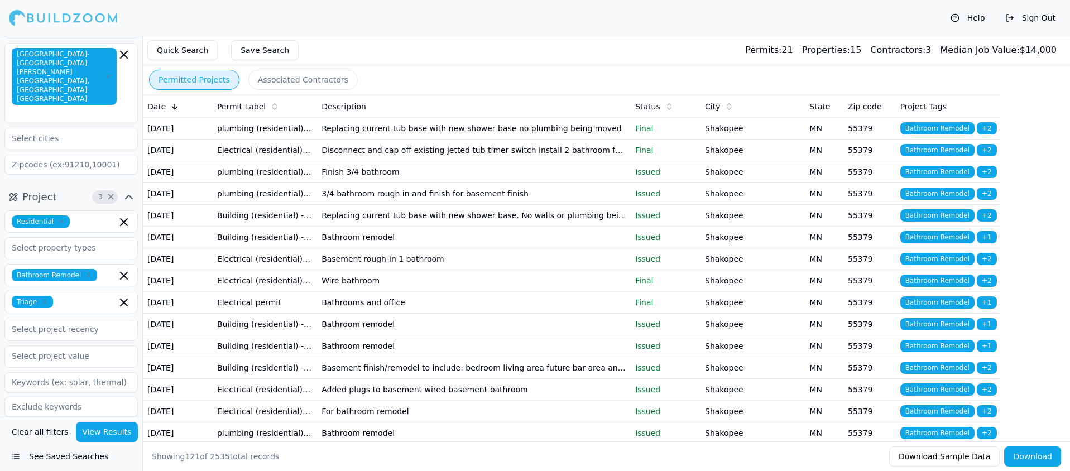
click at [129, 184] on div "Project 3 × Residential Bathroom Remodel Triage Select project recency" at bounding box center [71, 305] width 142 height 242
click at [124, 296] on icon "button" at bounding box center [123, 302] width 13 height 13
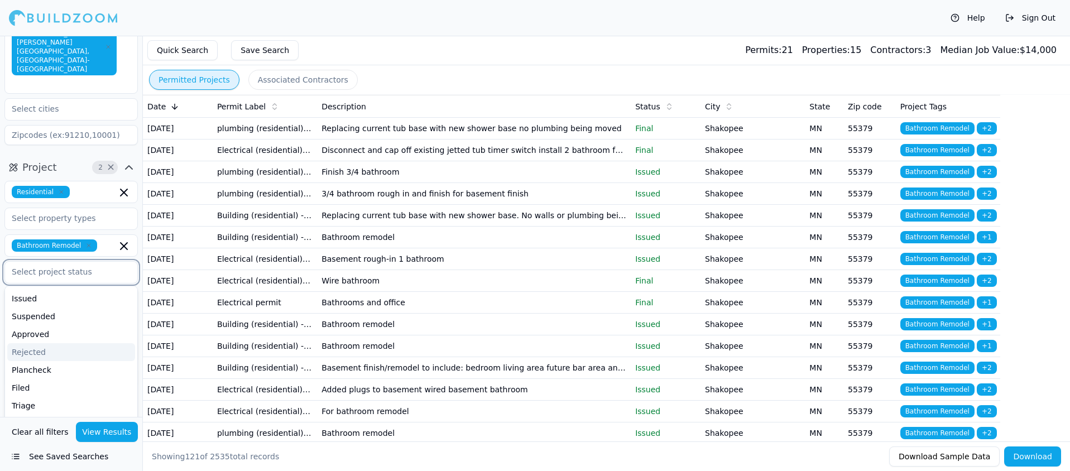
scroll to position [79, 0]
click at [54, 361] on div "Plancheck" at bounding box center [71, 370] width 128 height 18
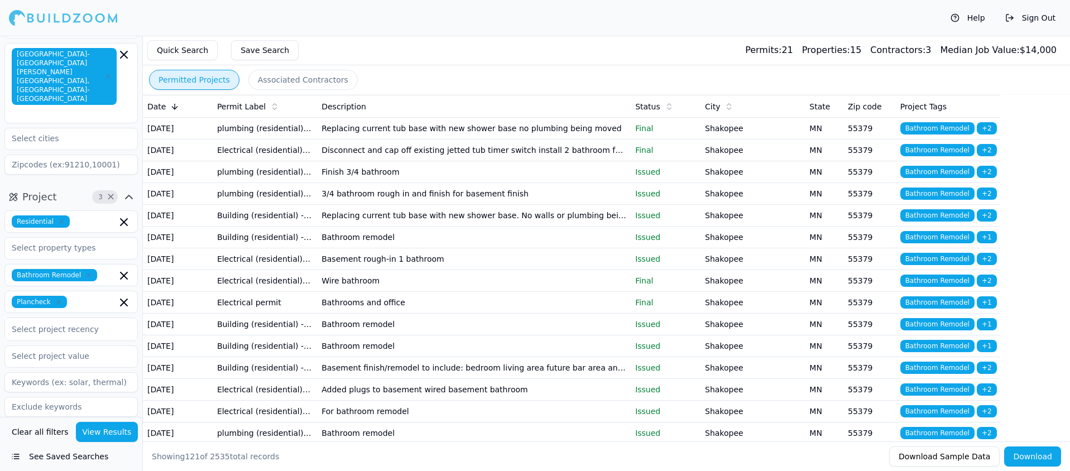
click at [140, 264] on div "Project 3 × Residential Bathroom Remodel Plancheck Select project recency" at bounding box center [71, 305] width 142 height 242
click at [128, 438] on icon "button" at bounding box center [129, 439] width 7 height 3
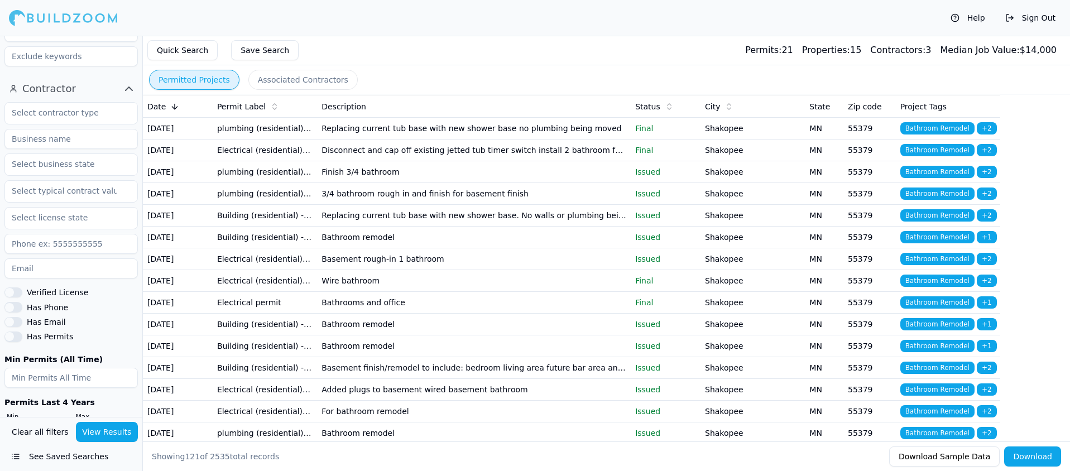
scroll to position [404, 0]
click at [116, 428] on button "View Results" at bounding box center [107, 432] width 63 height 20
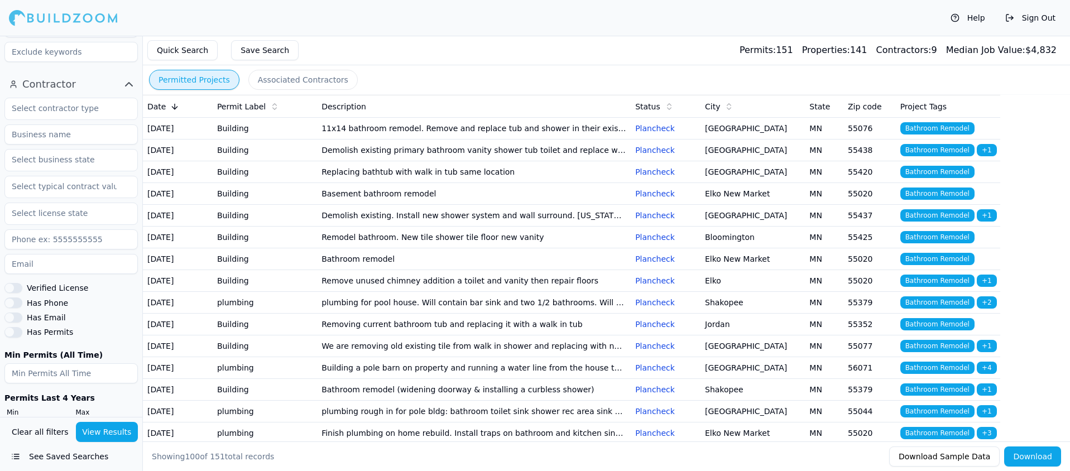
click at [486, 161] on td "Demolish existing primary bathroom vanity shower tub toilet and replace with ne…" at bounding box center [474, 151] width 314 height 22
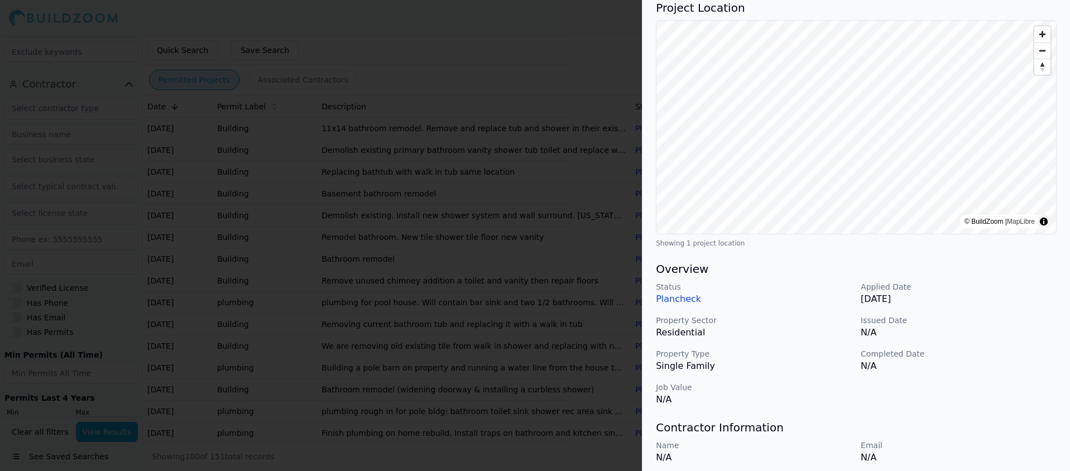
scroll to position [0, 0]
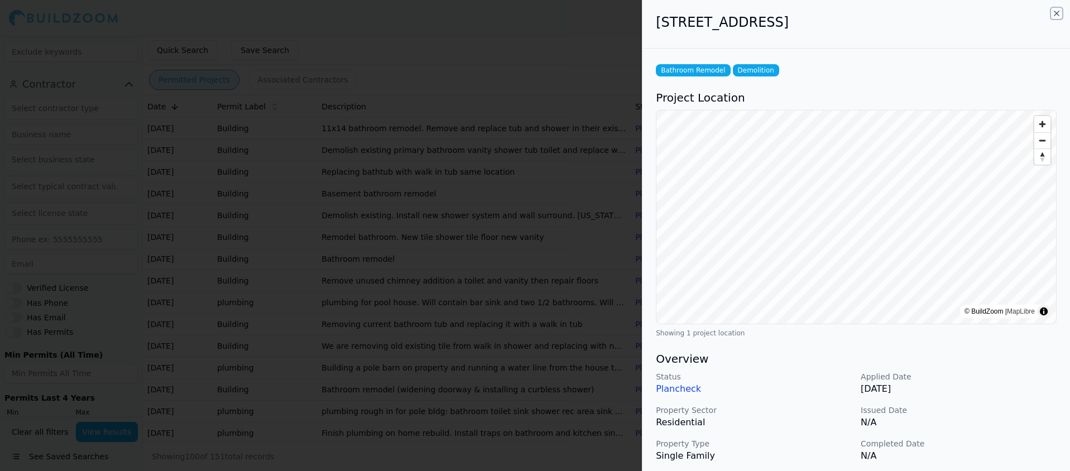
click at [1054, 16] on icon "button" at bounding box center [1056, 13] width 9 height 9
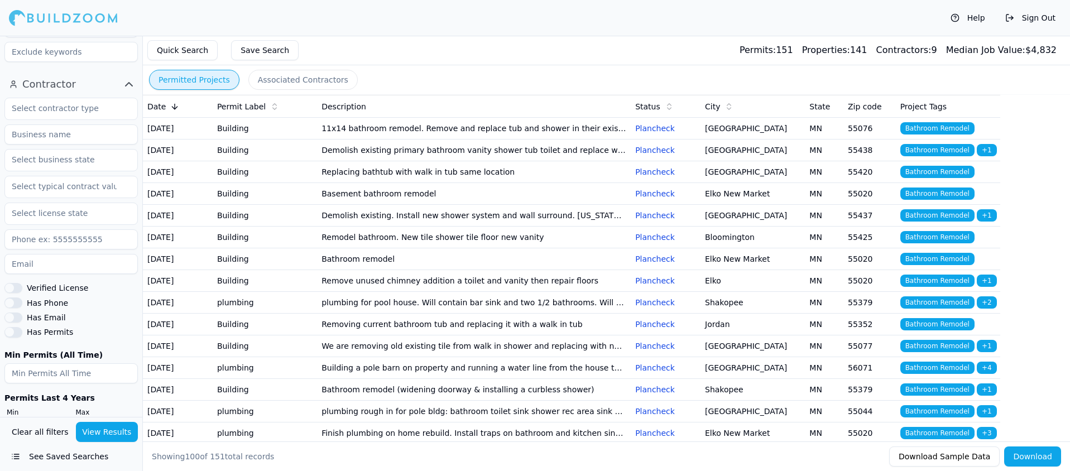
click at [348, 270] on td "Bathroom remodel" at bounding box center [474, 259] width 314 height 22
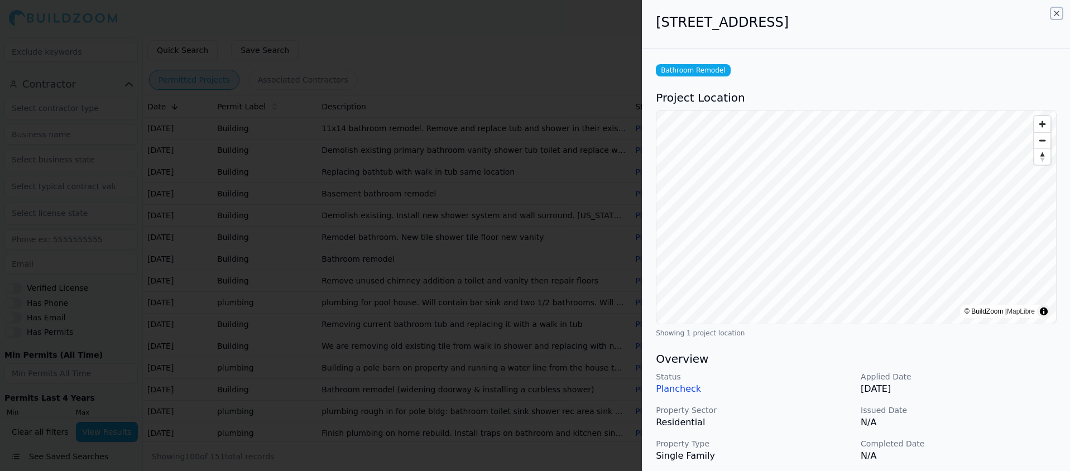
drag, startPoint x: 1057, startPoint y: 13, endPoint x: 976, endPoint y: 40, distance: 84.7
click at [1057, 13] on icon "button" at bounding box center [1056, 13] width 4 height 4
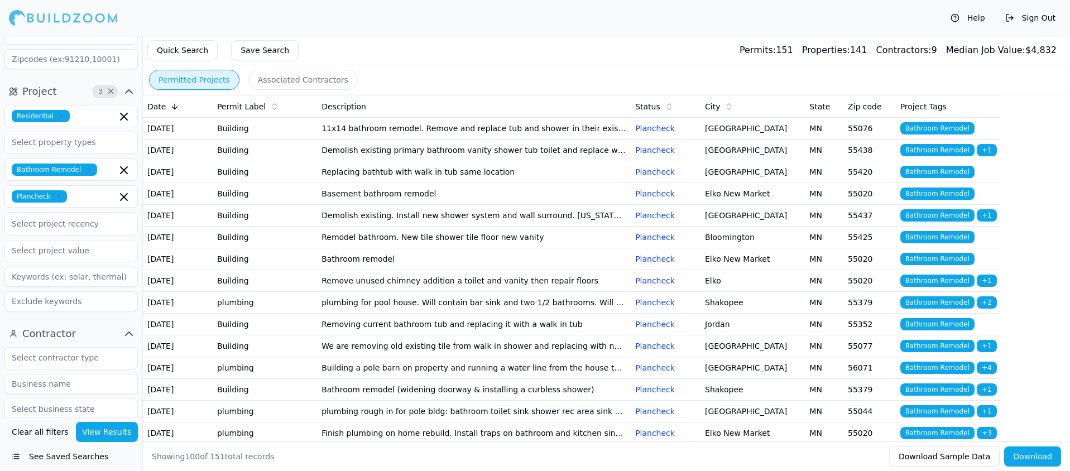
scroll to position [42, 0]
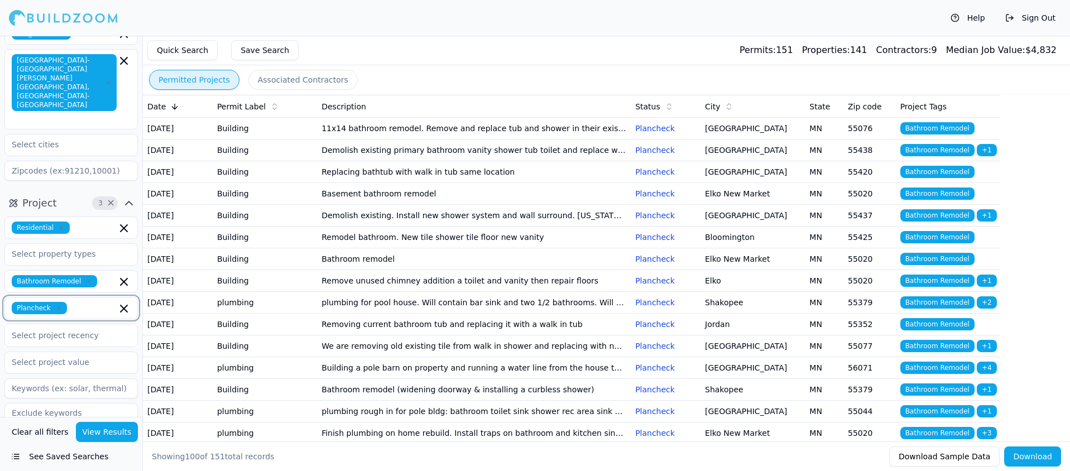
click at [123, 305] on icon "button" at bounding box center [124, 308] width 7 height 7
click at [104, 426] on button "View Results" at bounding box center [107, 432] width 63 height 20
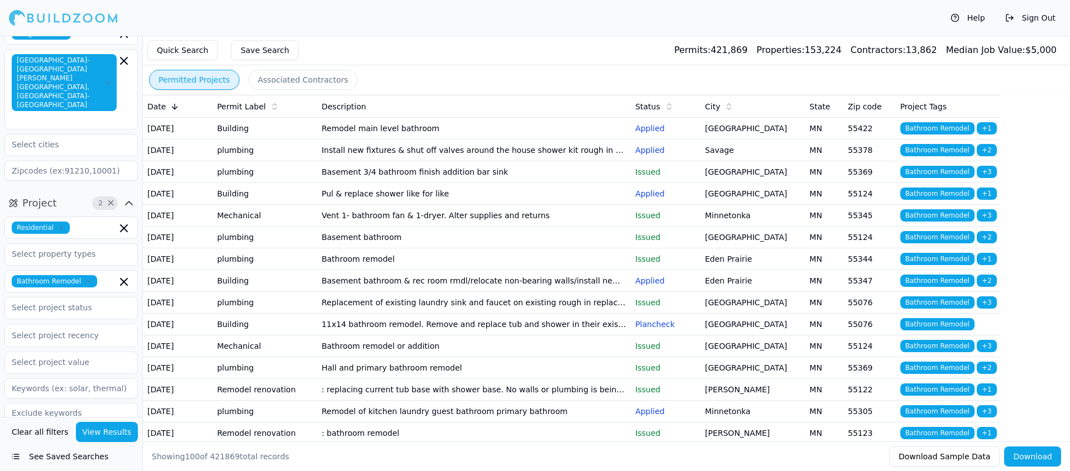
click at [373, 135] on td "Remodel main level bathroom" at bounding box center [474, 129] width 314 height 22
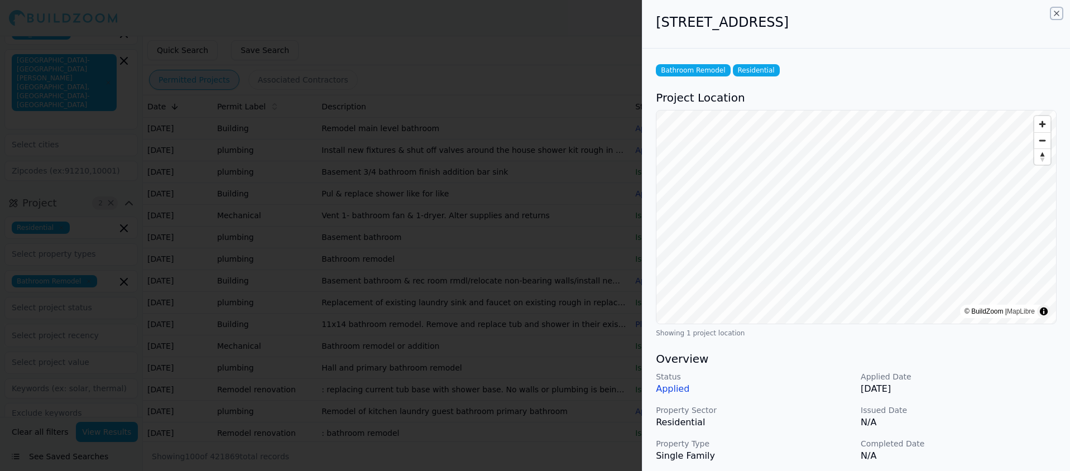
click at [1052, 12] on icon "button" at bounding box center [1056, 13] width 9 height 9
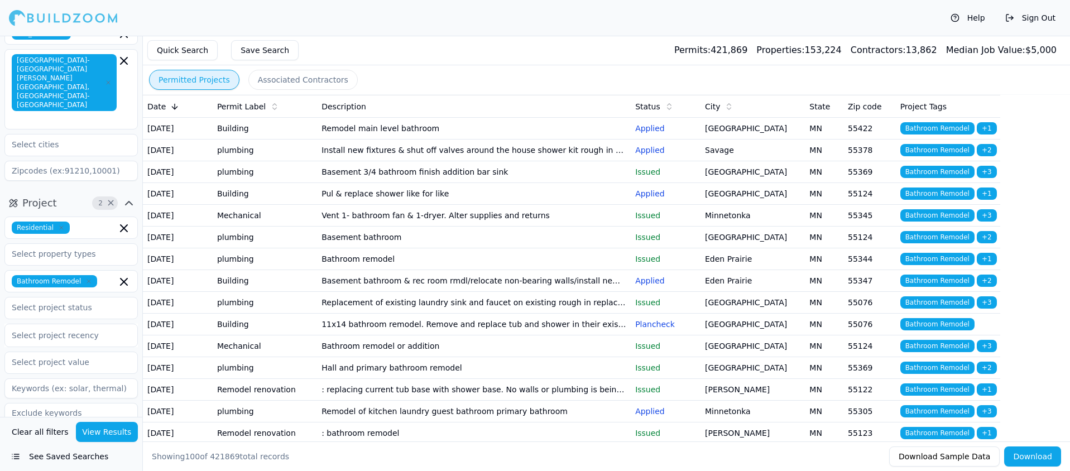
click at [501, 161] on td "Install new fixtures & shut off valves around the house shower kit rough in plu…" at bounding box center [474, 151] width 314 height 22
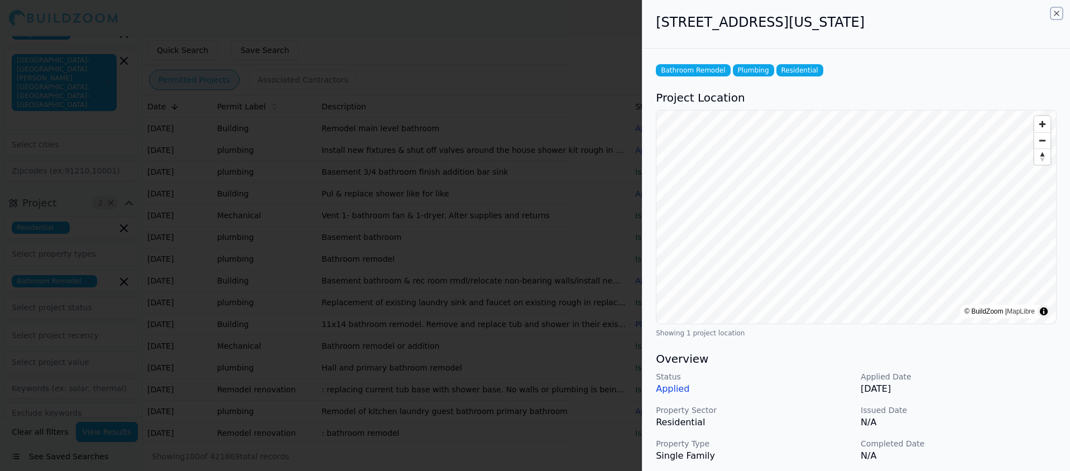
click at [1053, 11] on icon "button" at bounding box center [1056, 13] width 9 height 9
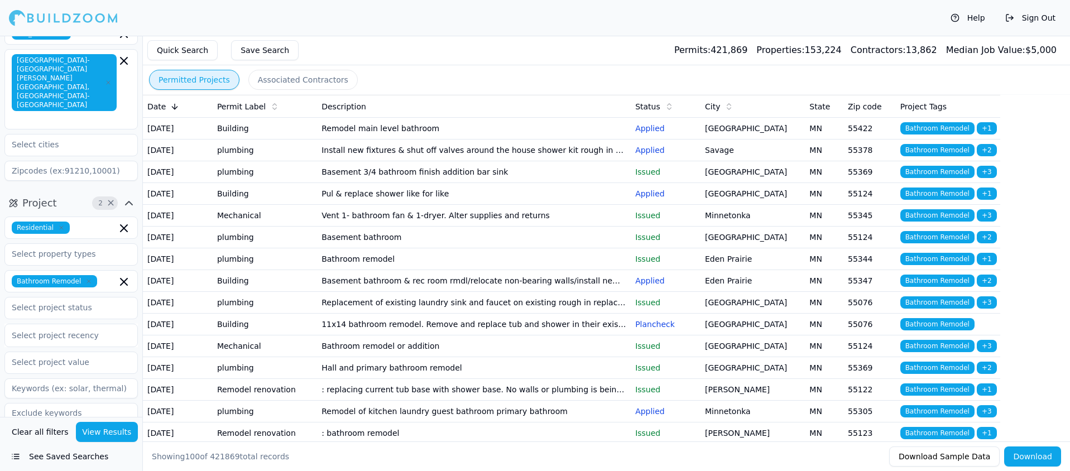
click at [443, 183] on td "Basement 3/4 bathroom finish addition bar sink" at bounding box center [474, 172] width 314 height 22
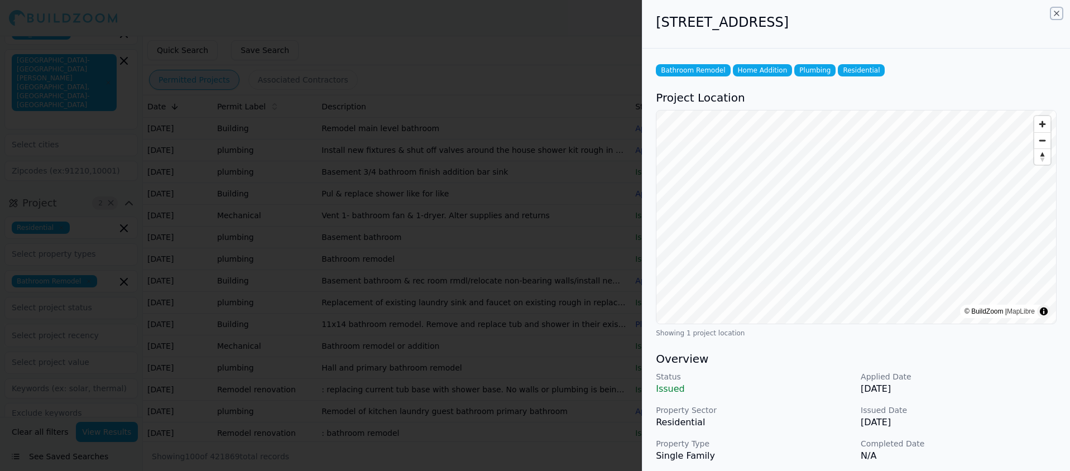
click at [1059, 13] on icon "button" at bounding box center [1056, 13] width 9 height 9
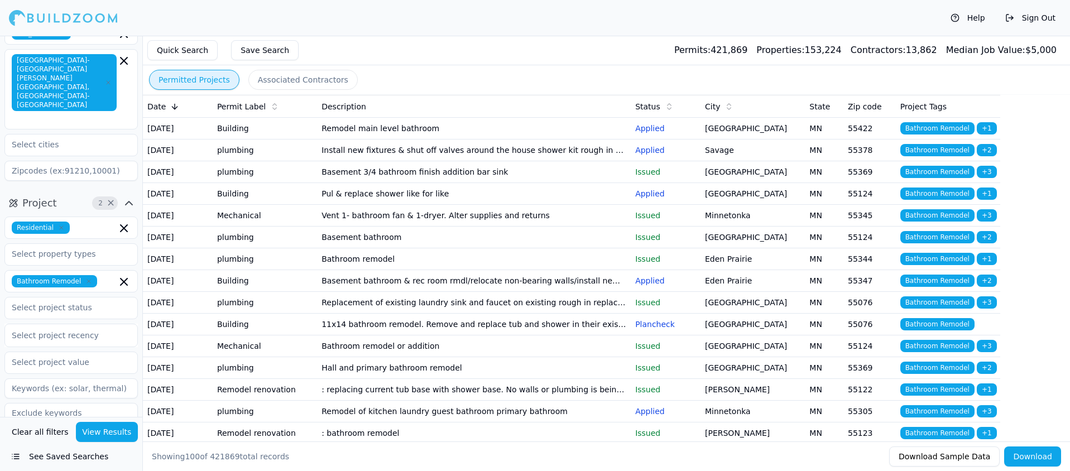
click at [377, 248] on td "Basement bathroom" at bounding box center [474, 238] width 314 height 22
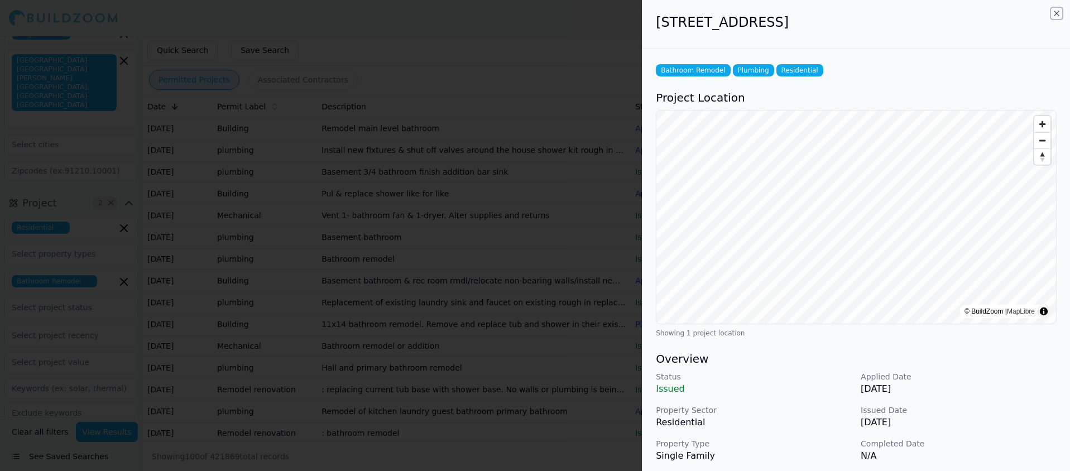
click at [1056, 12] on icon "button" at bounding box center [1056, 13] width 9 height 9
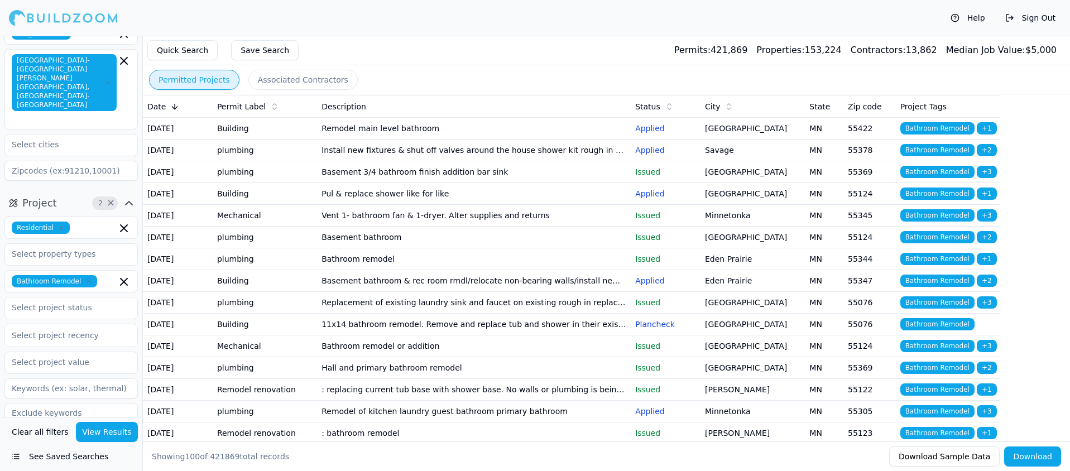
click at [356, 270] on td "Bathroom remodel" at bounding box center [474, 259] width 314 height 22
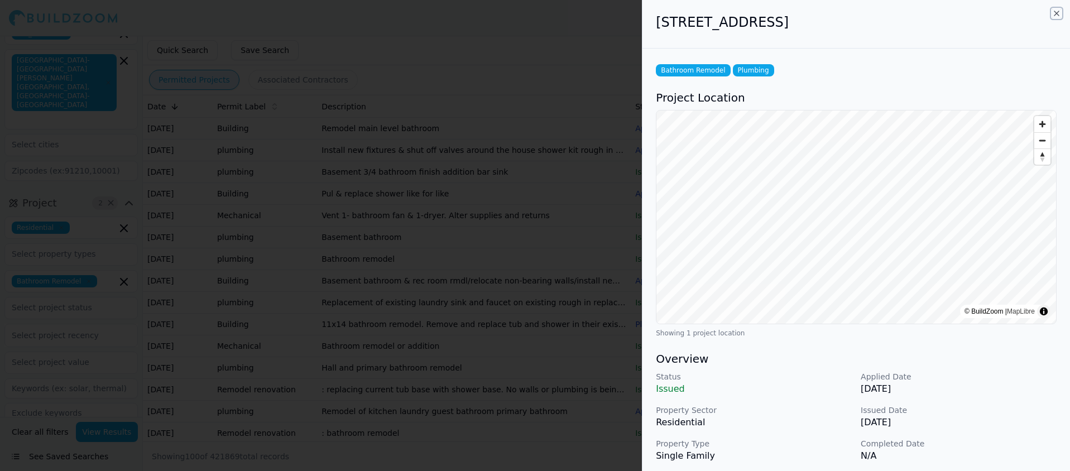
click at [1053, 13] on icon "button" at bounding box center [1056, 13] width 9 height 9
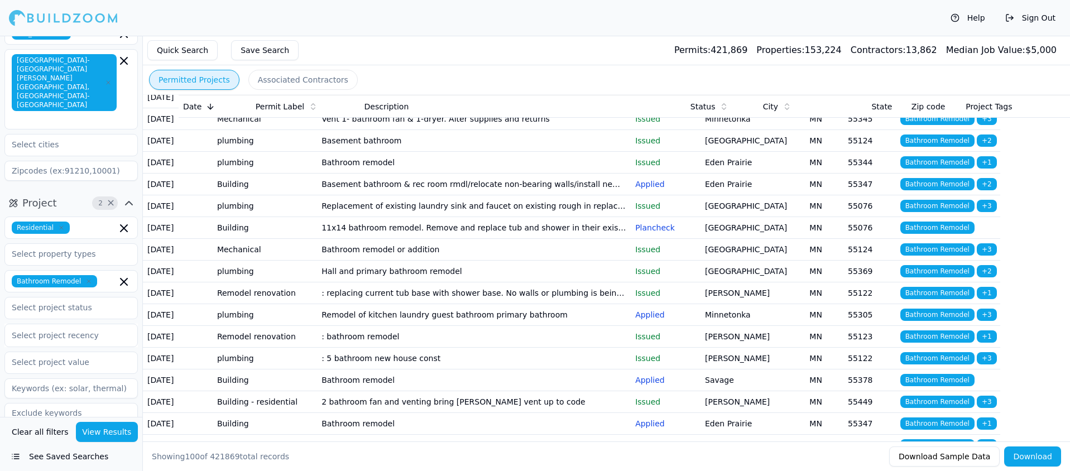
scroll to position [103, 0]
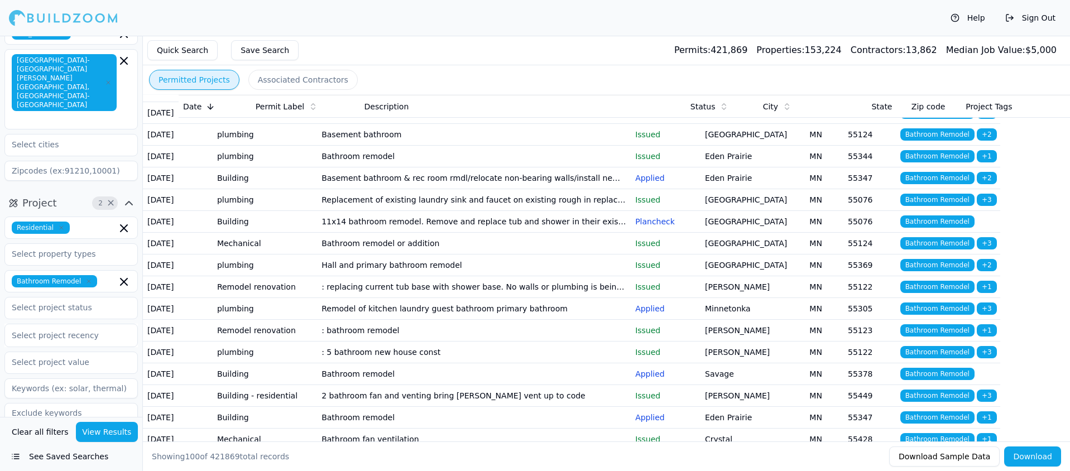
click at [431, 189] on td "Basement bathroom & rec room rmdl/relocate non-bearing walls/install new steel …" at bounding box center [474, 178] width 314 height 22
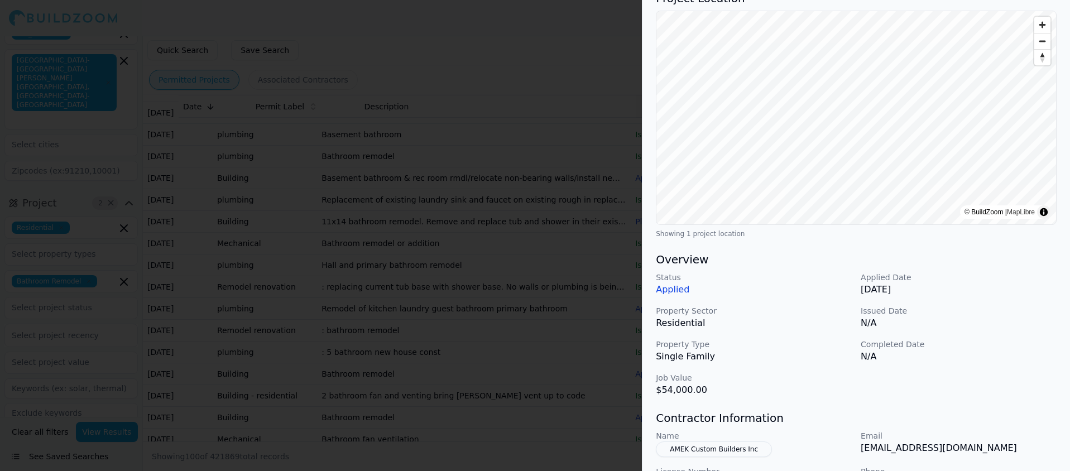
scroll to position [0, 0]
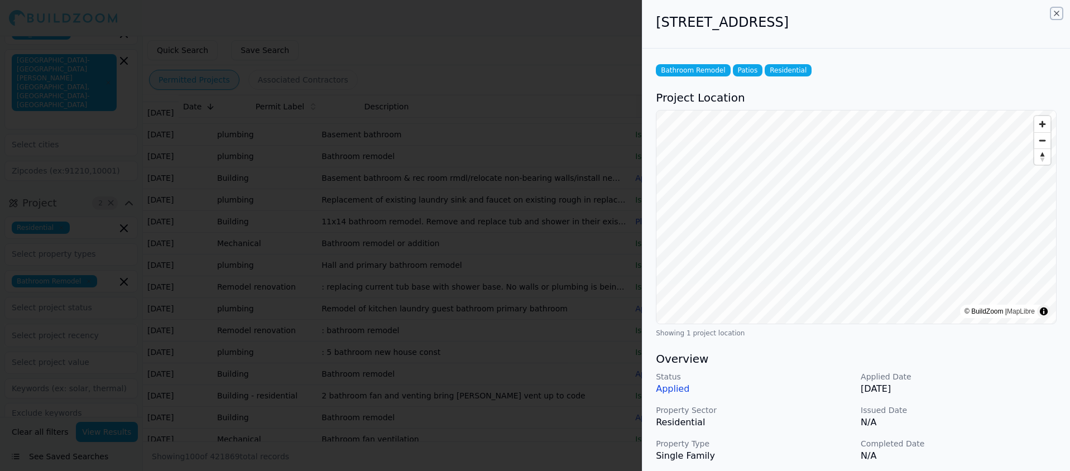
click at [1053, 13] on icon "button" at bounding box center [1056, 13] width 9 height 9
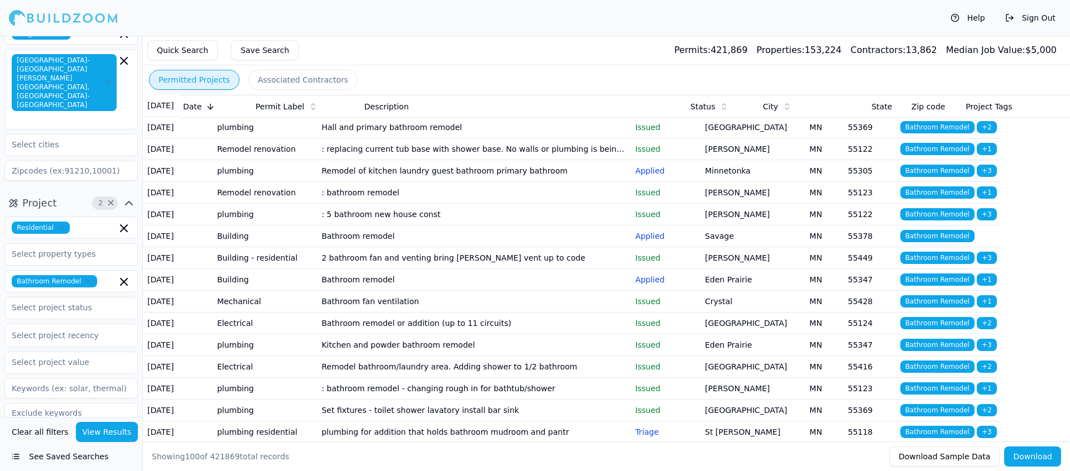
scroll to position [252, 0]
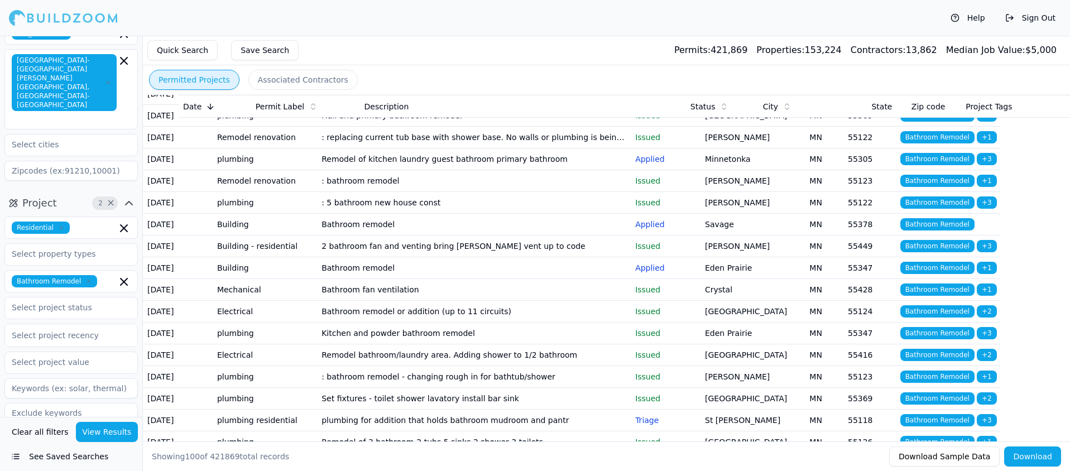
click at [478, 170] on td "Remodel of kitchen laundry guest bathroom primary bathroom" at bounding box center [474, 159] width 314 height 22
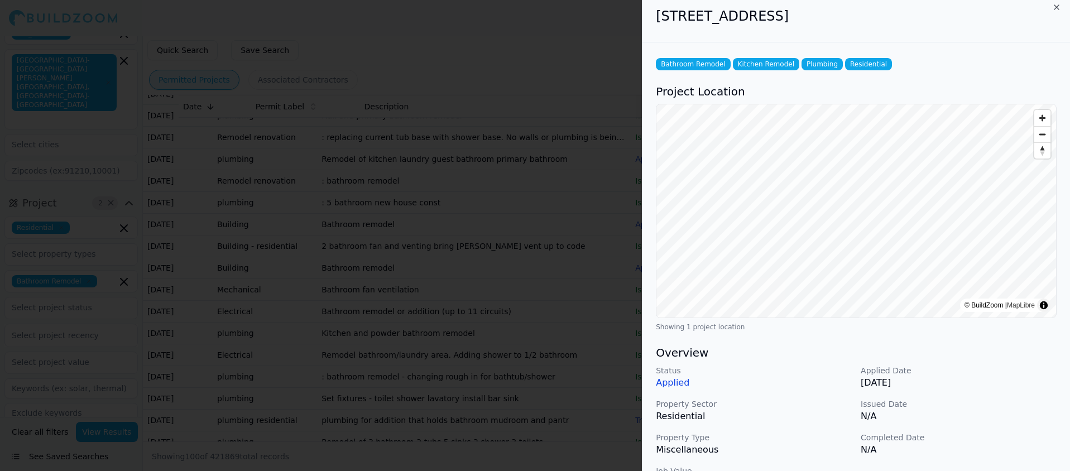
scroll to position [0, 0]
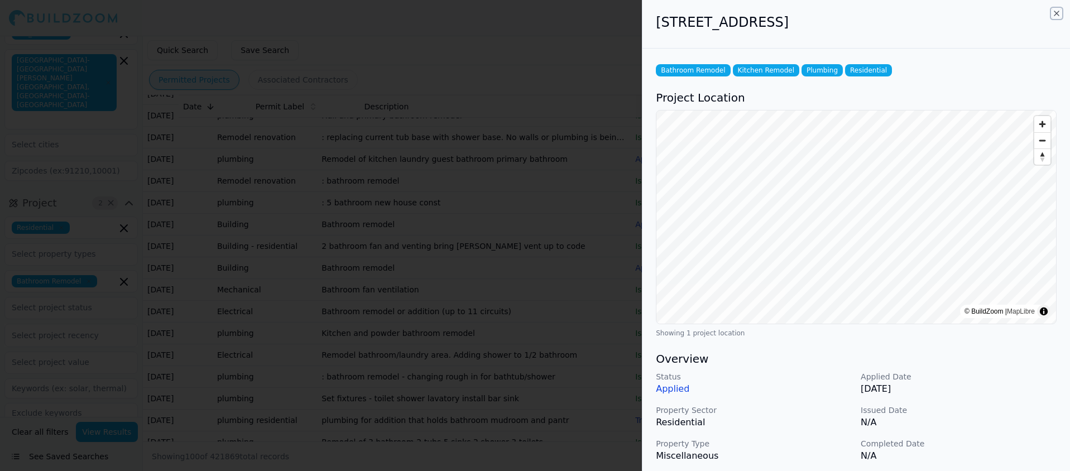
click at [1054, 14] on icon "button" at bounding box center [1056, 13] width 9 height 9
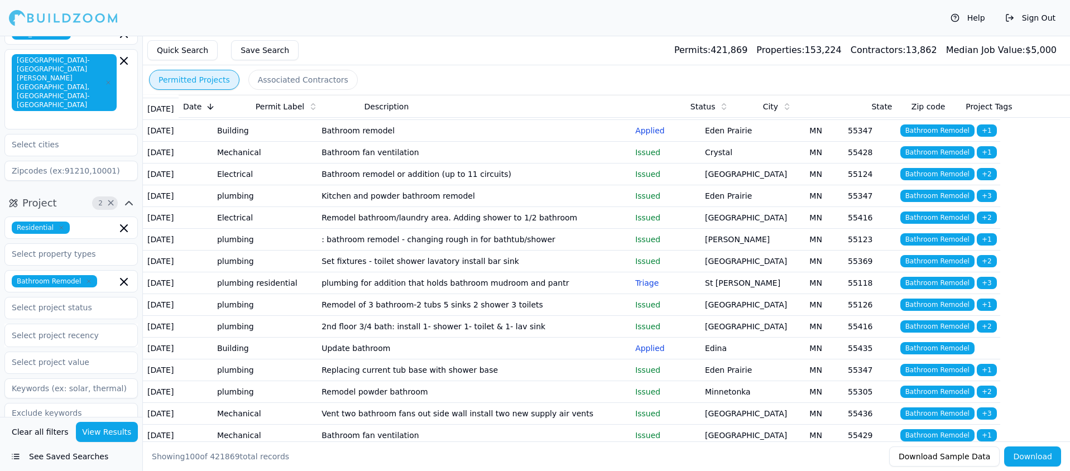
scroll to position [392, 0]
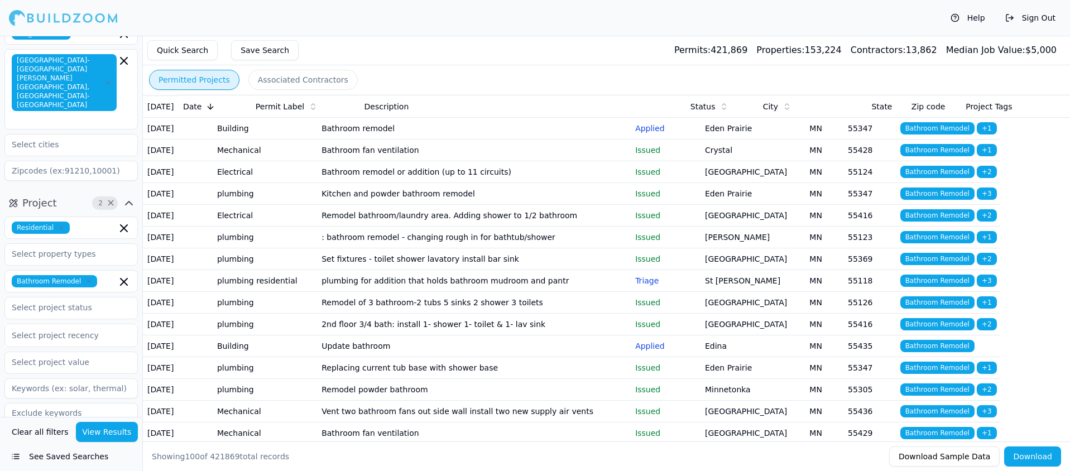
click at [339, 140] on td "Bathroom remodel" at bounding box center [474, 129] width 314 height 22
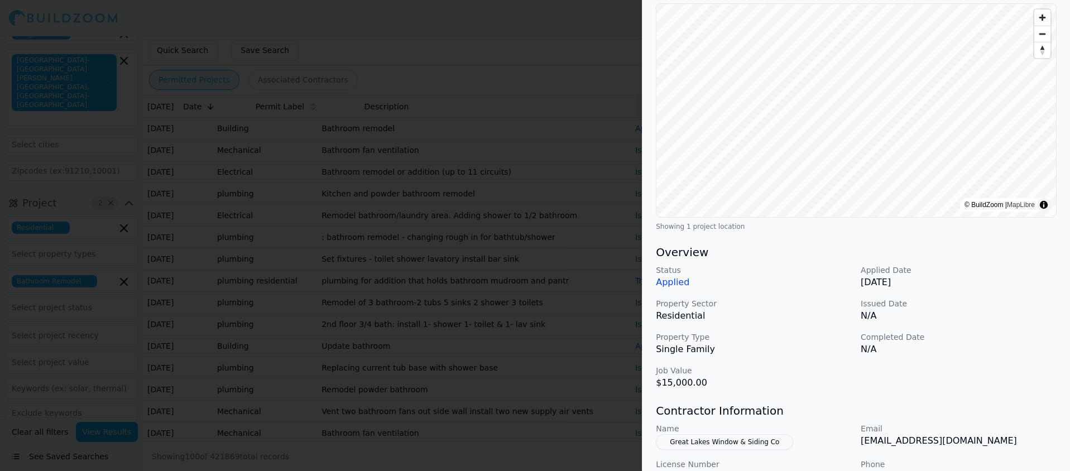
scroll to position [0, 0]
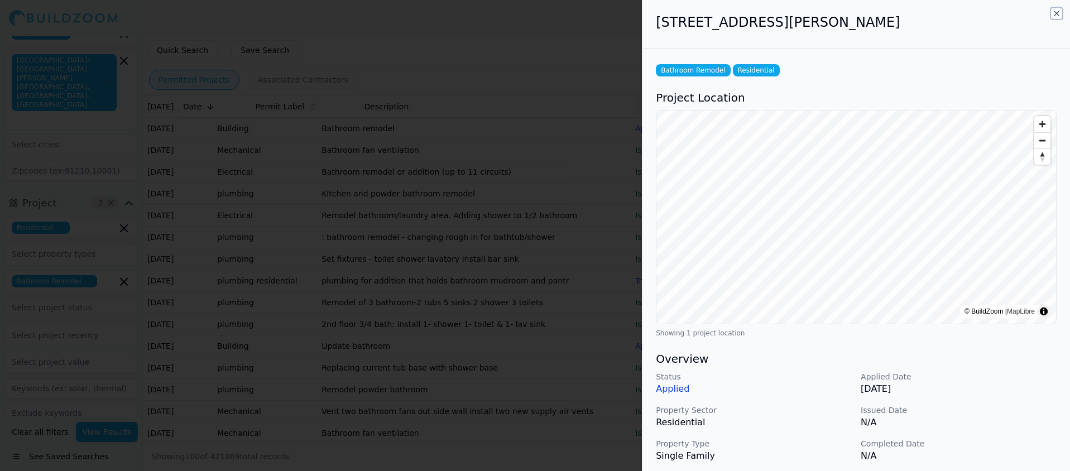
click at [1058, 11] on icon "button" at bounding box center [1056, 13] width 9 height 9
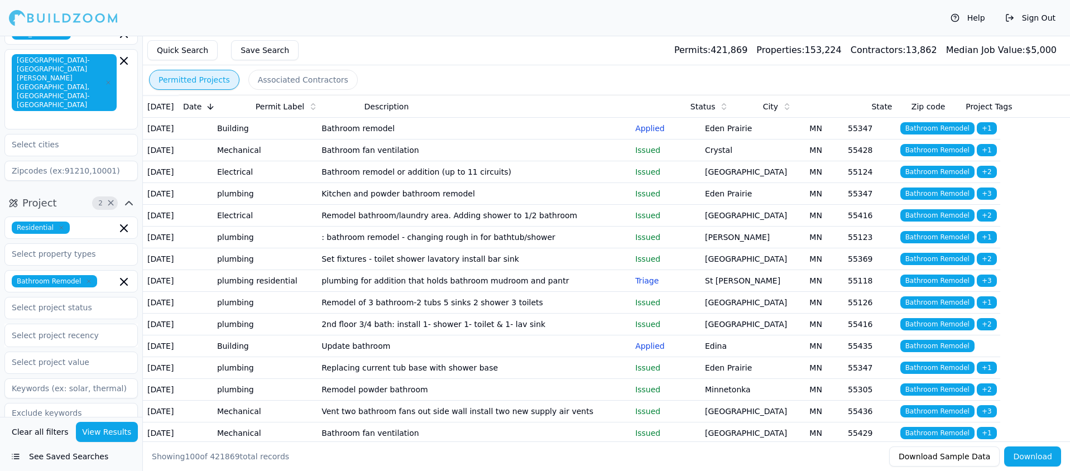
scroll to position [577, 0]
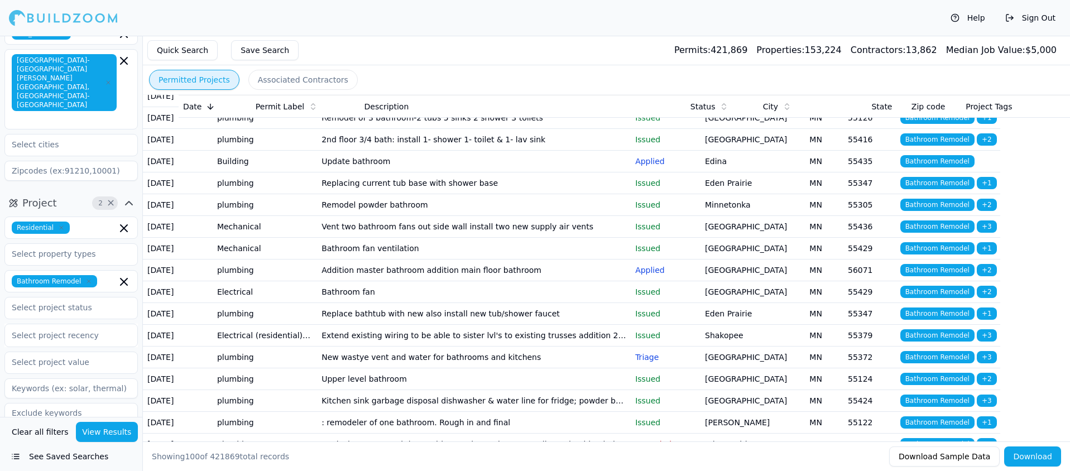
click at [390, 107] on td "plumbing for addition that holds bathroom mudroom and pantr" at bounding box center [474, 96] width 314 height 22
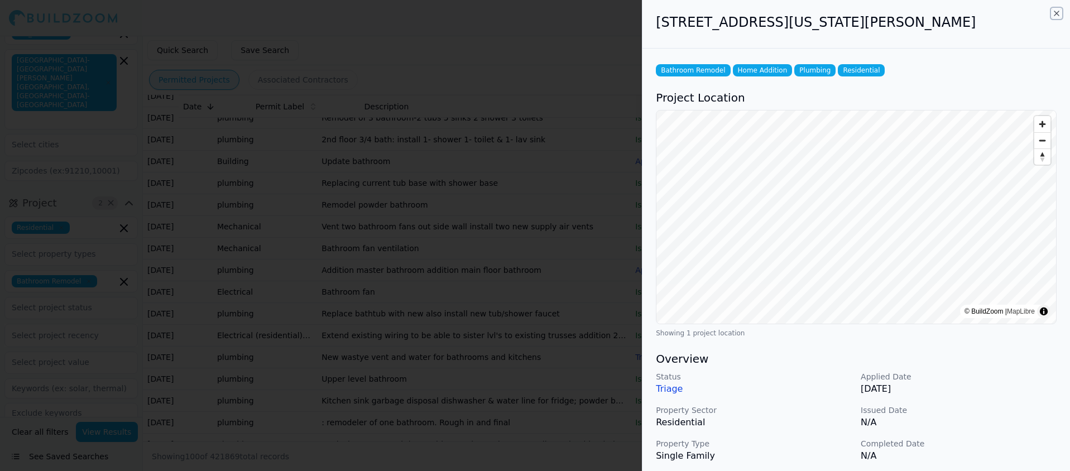
click at [1057, 13] on icon "button" at bounding box center [1056, 13] width 4 height 4
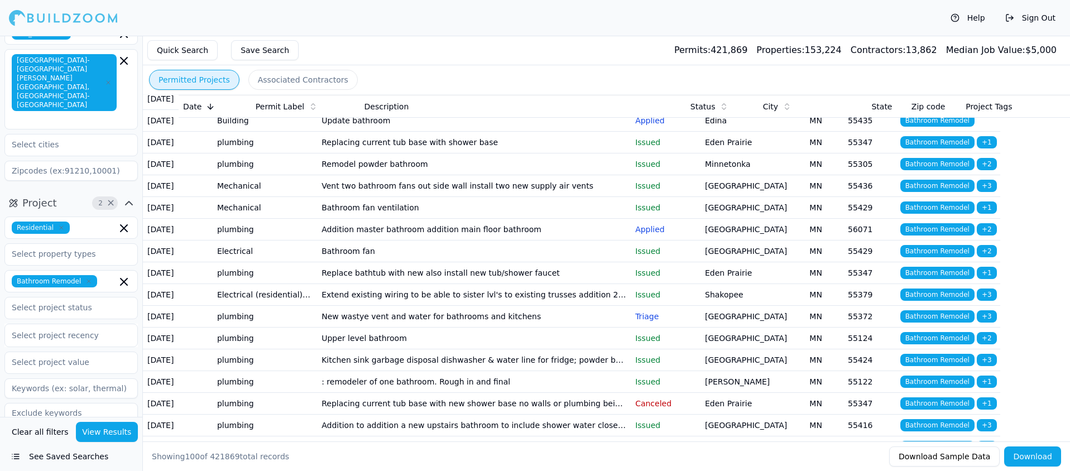
scroll to position [668, 0]
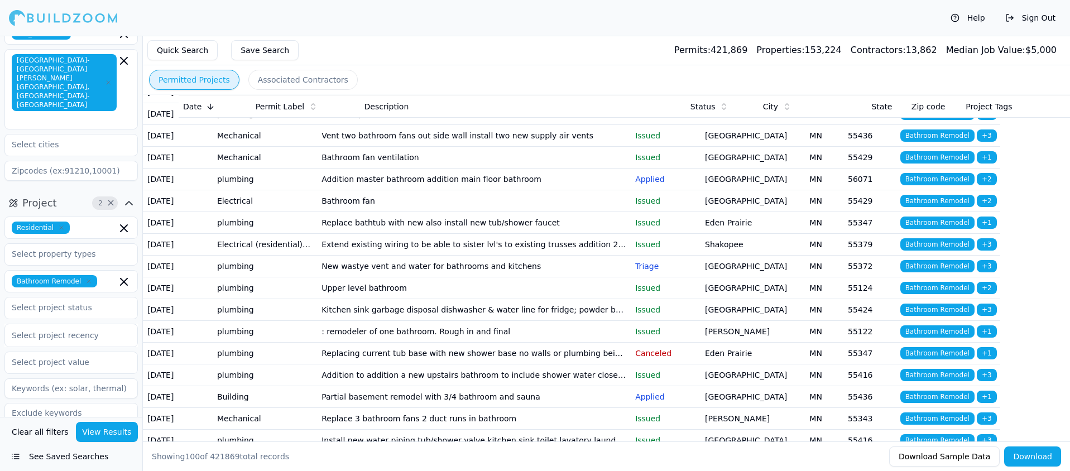
click at [368, 81] on td "Update bathroom" at bounding box center [474, 71] width 314 height 22
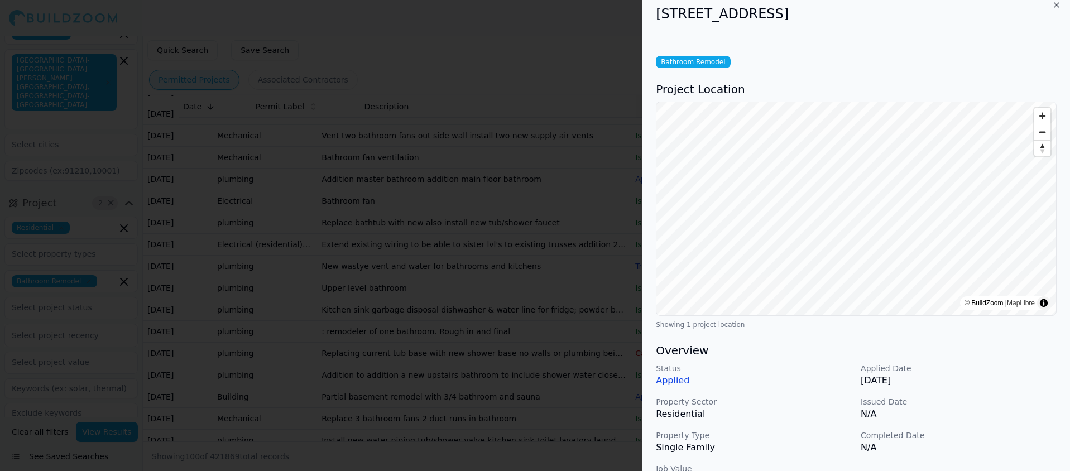
scroll to position [0, 0]
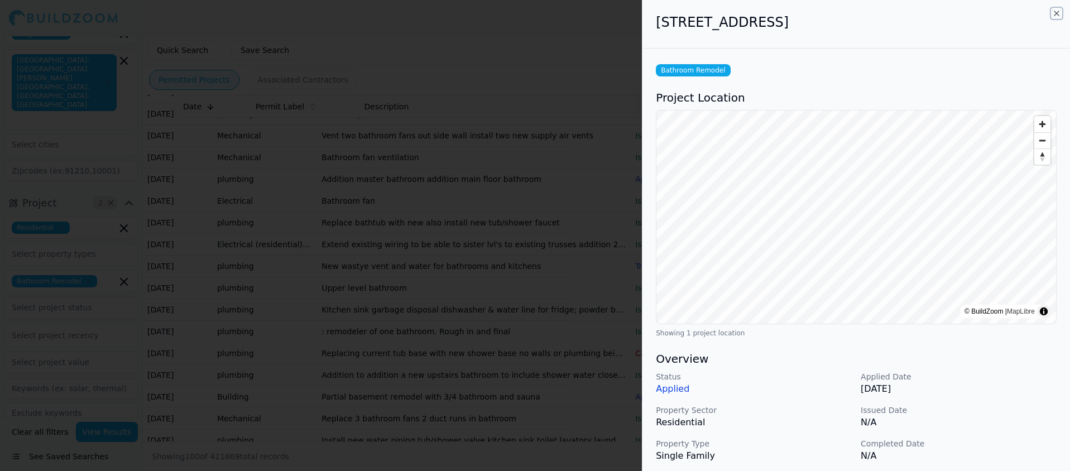
click at [1058, 13] on icon "button" at bounding box center [1056, 13] width 9 height 9
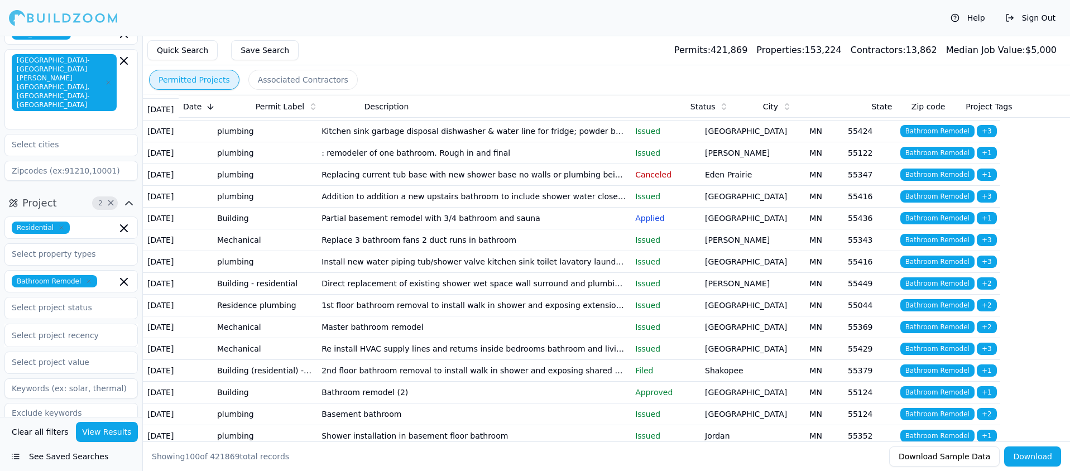
scroll to position [847, 0]
click at [468, 55] on td "Replace bathtub with new also install new tub/shower faucet" at bounding box center [474, 44] width 314 height 22
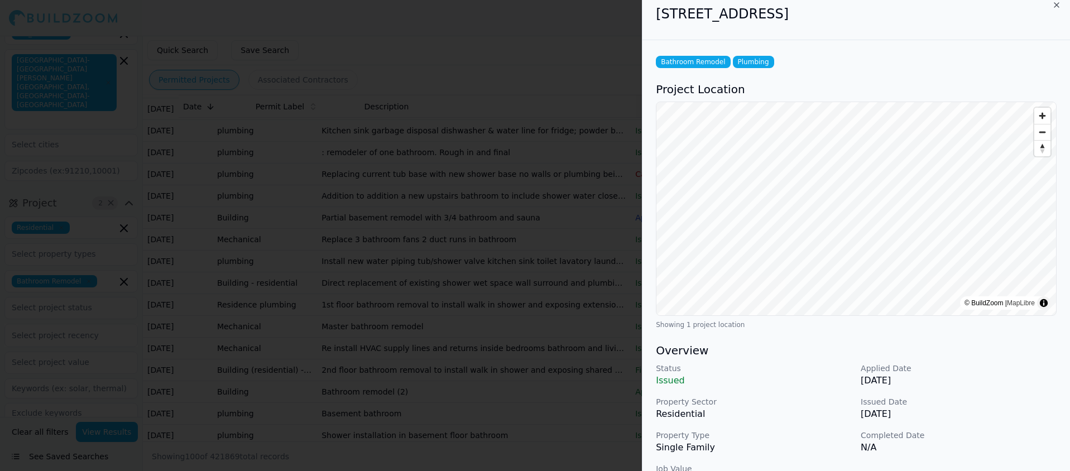
scroll to position [0, 0]
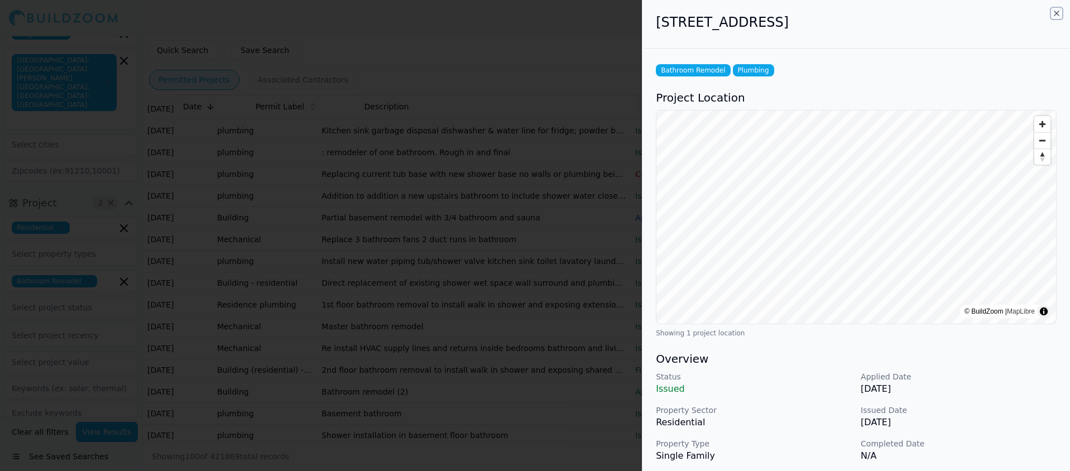
click at [1058, 13] on icon "button" at bounding box center [1056, 13] width 9 height 9
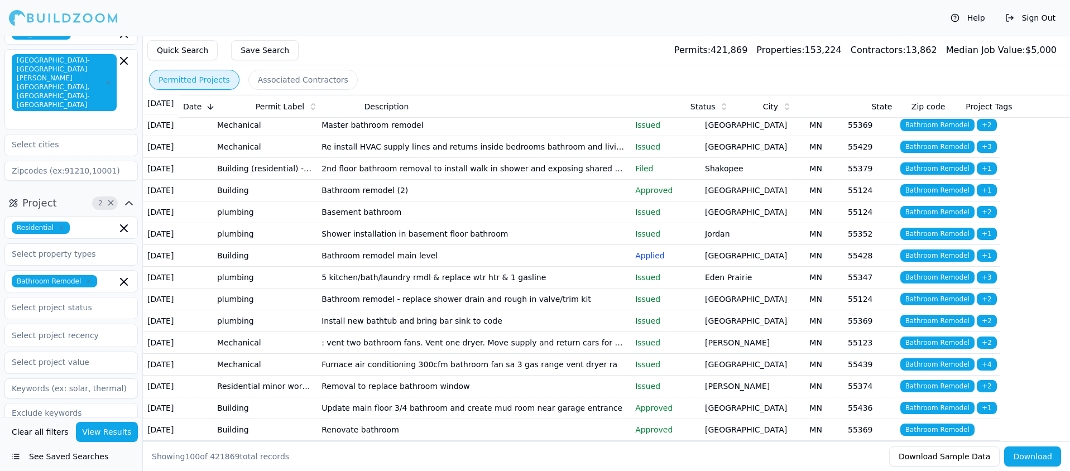
scroll to position [1054, 0]
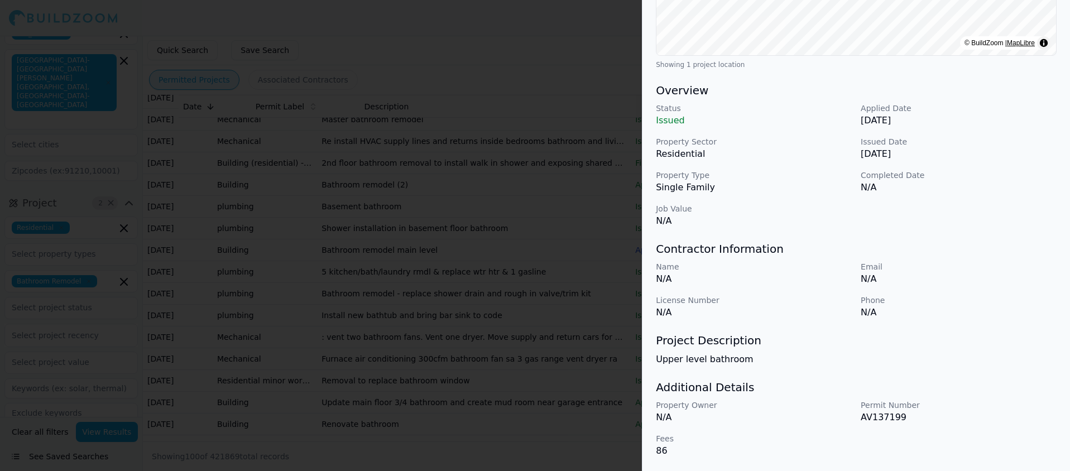
scroll to position [0, 0]
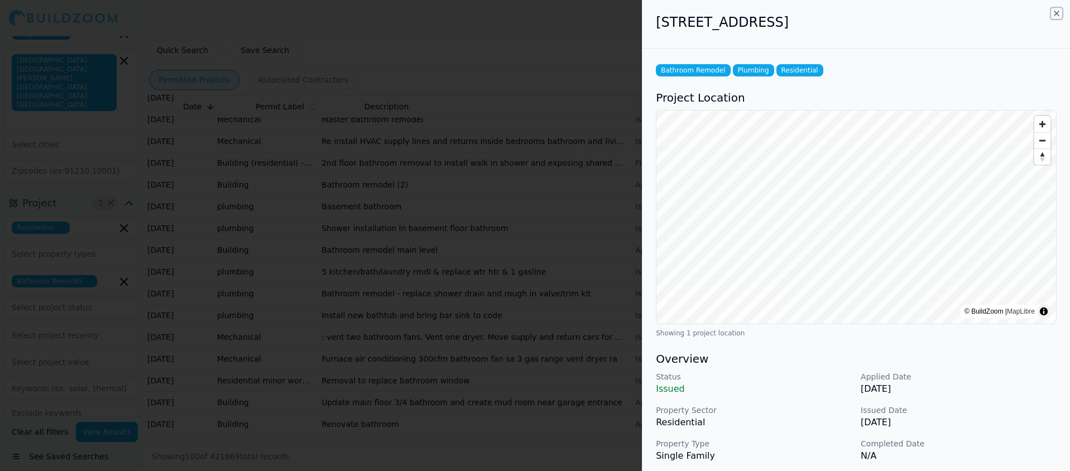
click at [1056, 12] on icon "button" at bounding box center [1056, 13] width 4 height 4
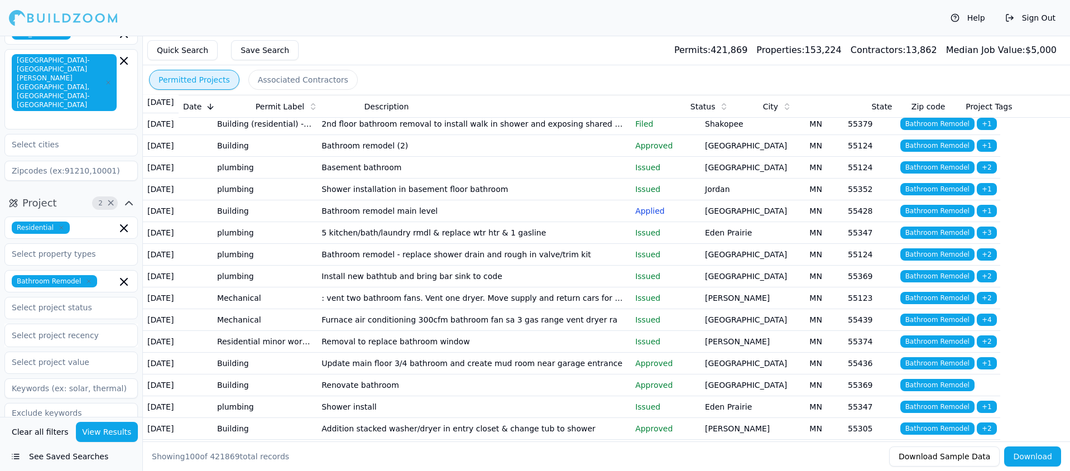
scroll to position [1209, 0]
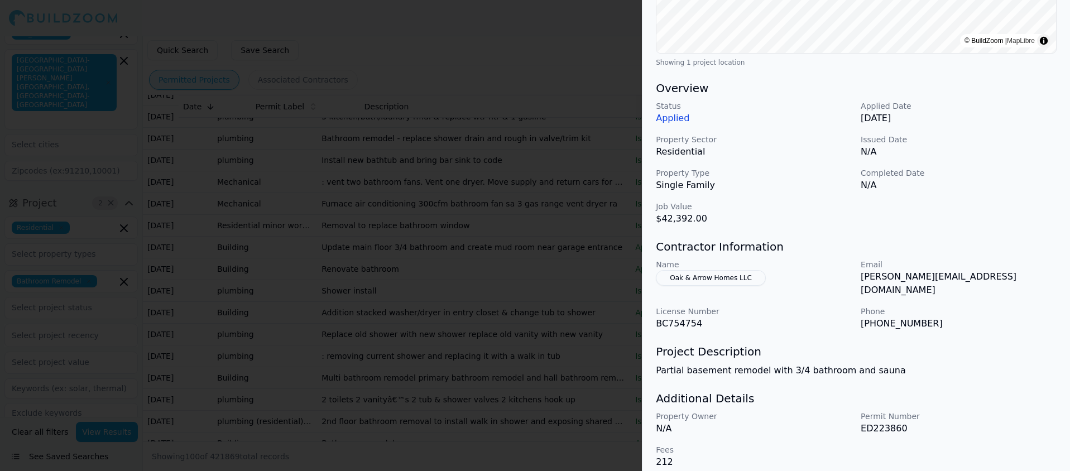
scroll to position [0, 0]
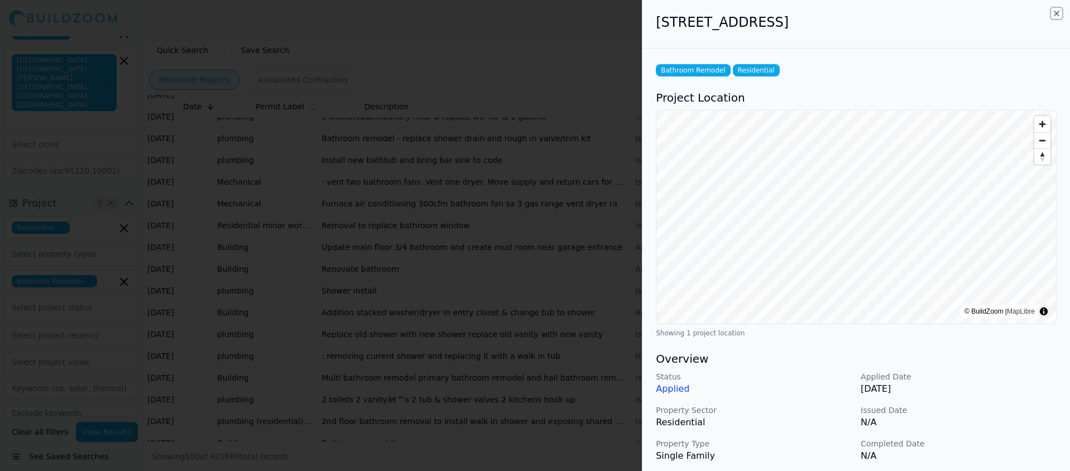
click at [1058, 12] on icon "button" at bounding box center [1056, 13] width 9 height 9
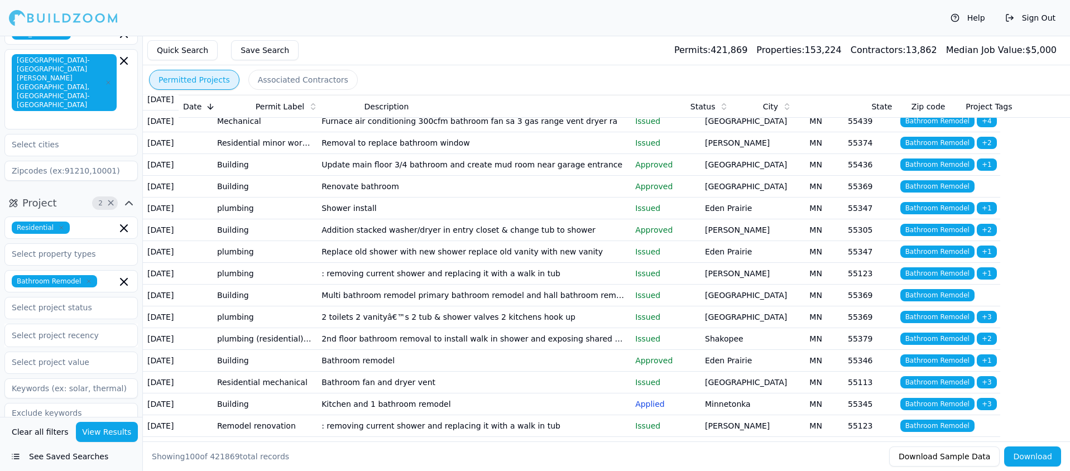
scroll to position [1297, 0]
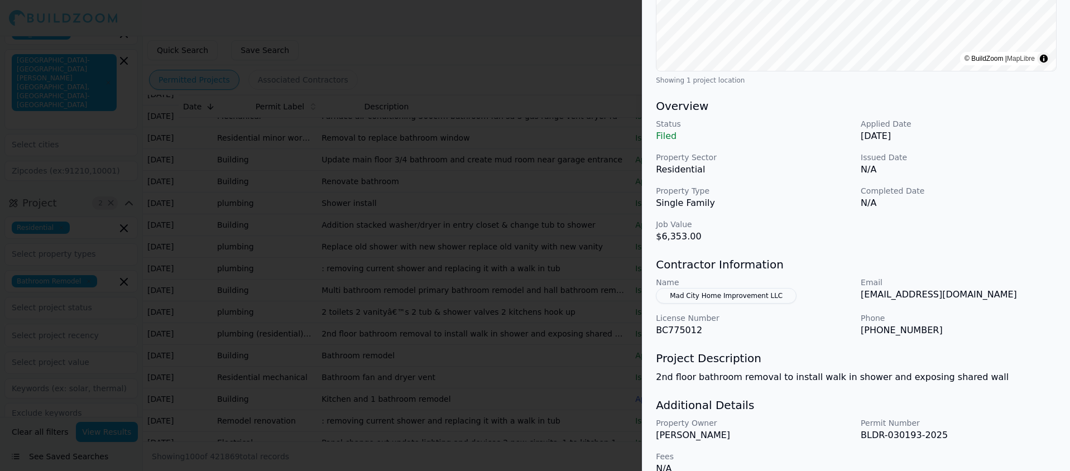
scroll to position [0, 0]
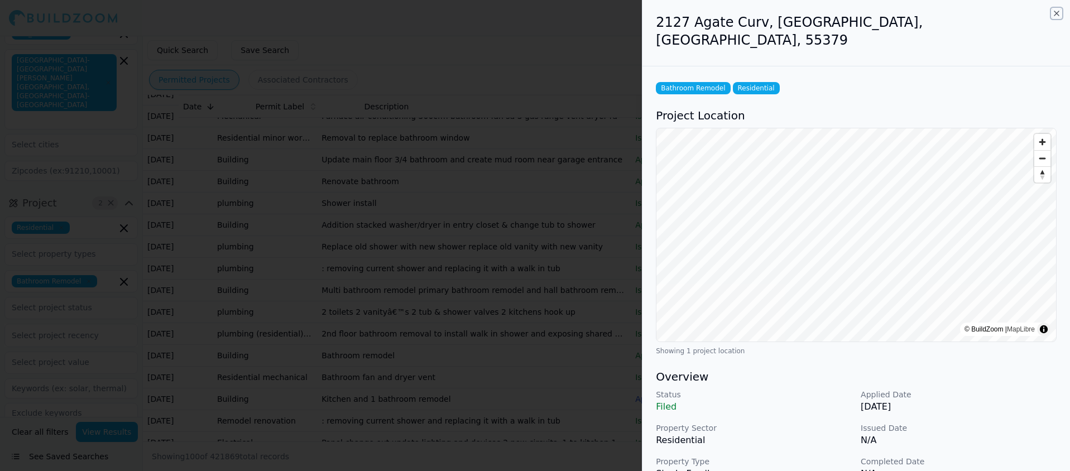
click at [1054, 13] on icon "button" at bounding box center [1056, 13] width 9 height 9
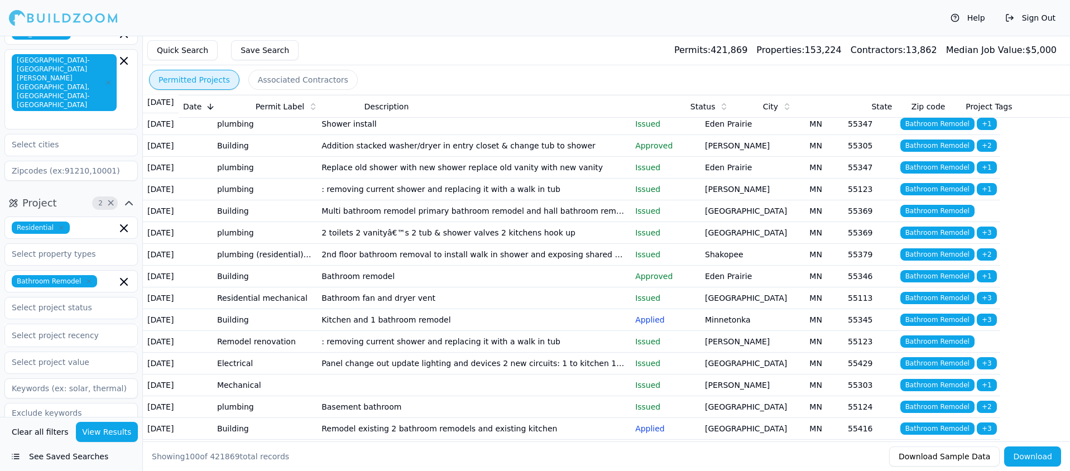
scroll to position [1247, 0]
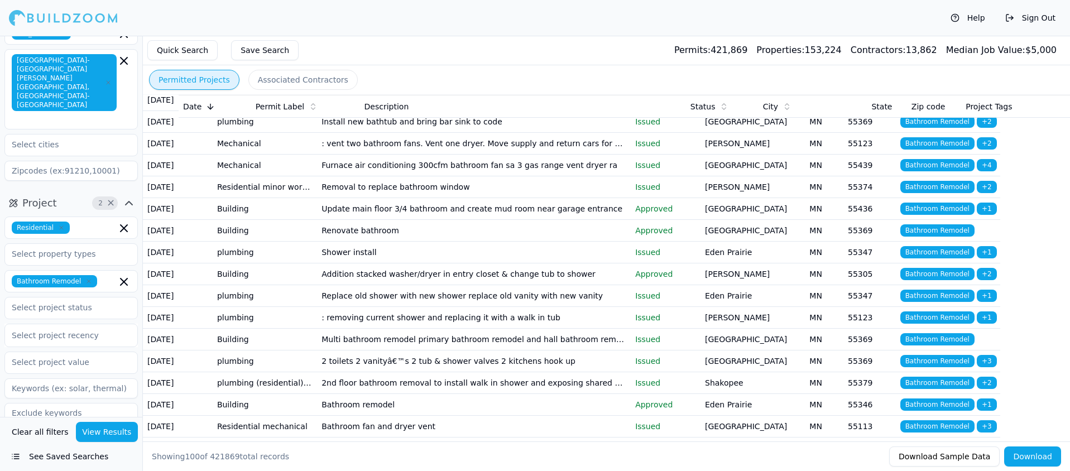
click at [303, 105] on div "Permit Label" at bounding box center [306, 106] width 100 height 11
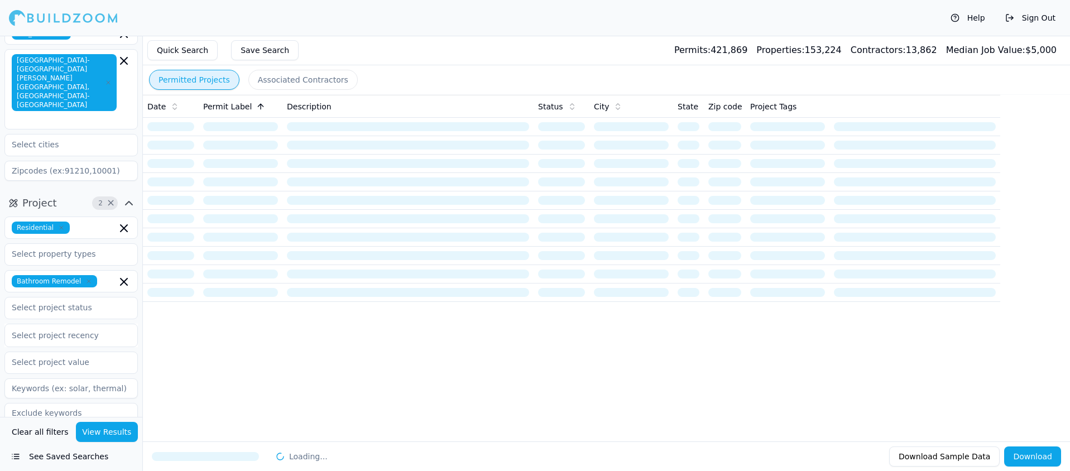
scroll to position [0, 0]
click at [256, 103] on icon at bounding box center [260, 106] width 9 height 9
click at [231, 103] on span "Permit Label" at bounding box center [227, 106] width 49 height 11
click at [115, 433] on button "View Results" at bounding box center [107, 432] width 63 height 20
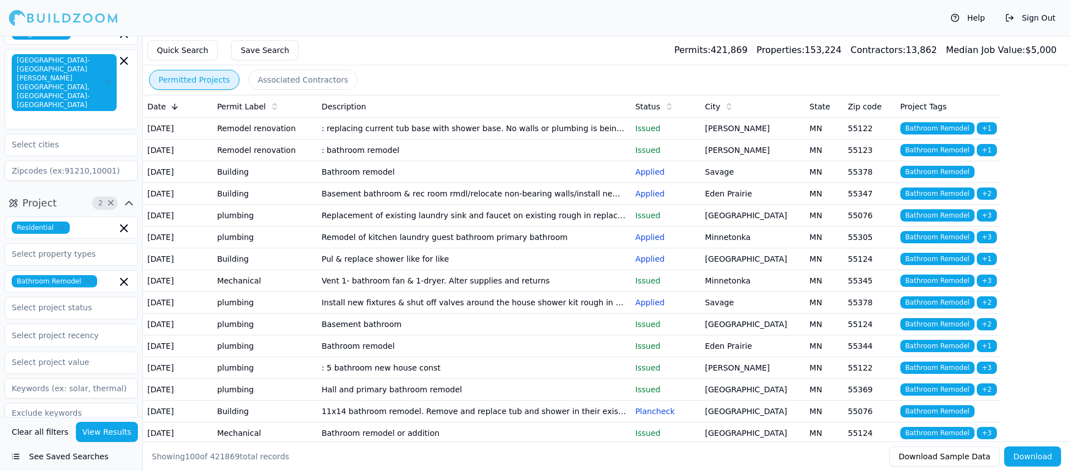
click at [357, 183] on td "Bathroom remodel" at bounding box center [474, 172] width 314 height 22
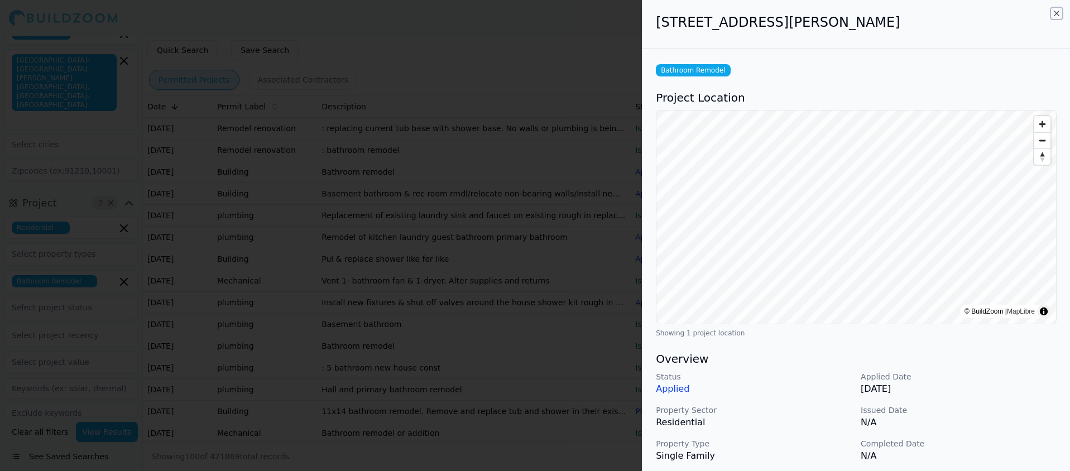
drag, startPoint x: 1055, startPoint y: 14, endPoint x: 1026, endPoint y: 20, distance: 30.2
click at [1055, 14] on icon "button" at bounding box center [1056, 13] width 9 height 9
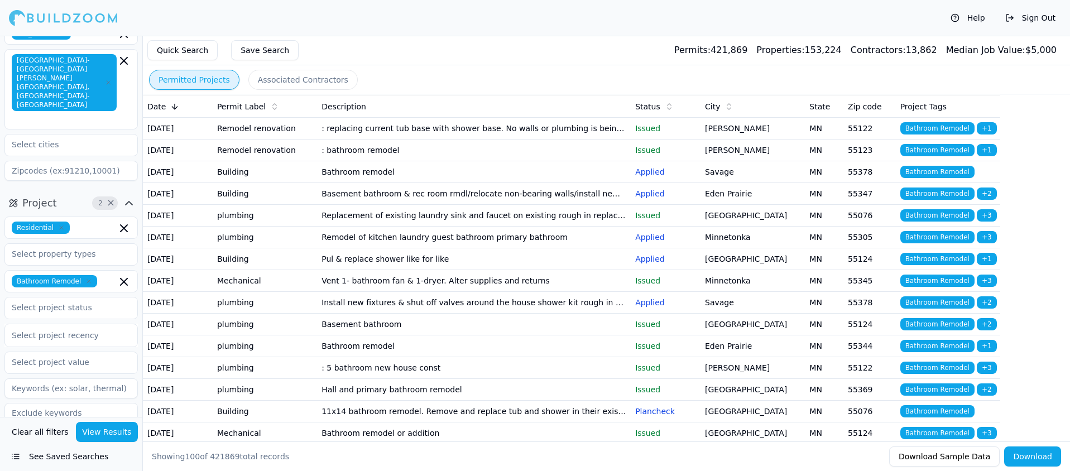
click at [271, 79] on button "Associated Contractors" at bounding box center [302, 80] width 109 height 20
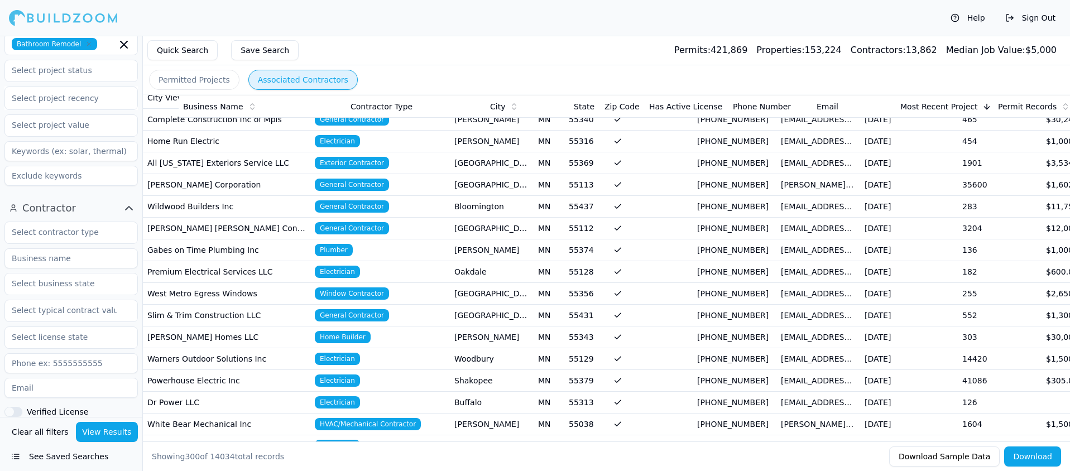
scroll to position [279, 0]
click at [80, 223] on input "text" at bounding box center [64, 233] width 118 height 20
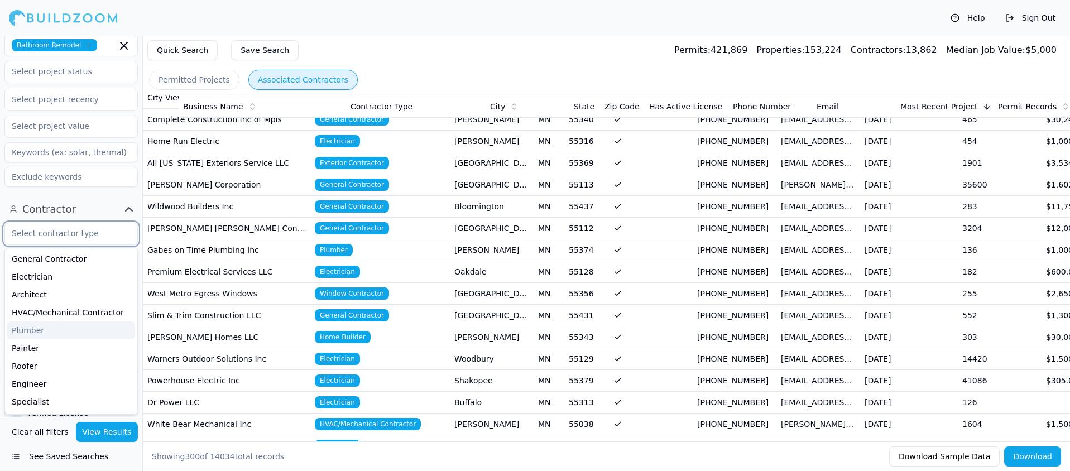
click at [28, 321] on div "Plumber" at bounding box center [71, 330] width 128 height 18
click at [115, 431] on button "View Results" at bounding box center [107, 432] width 63 height 20
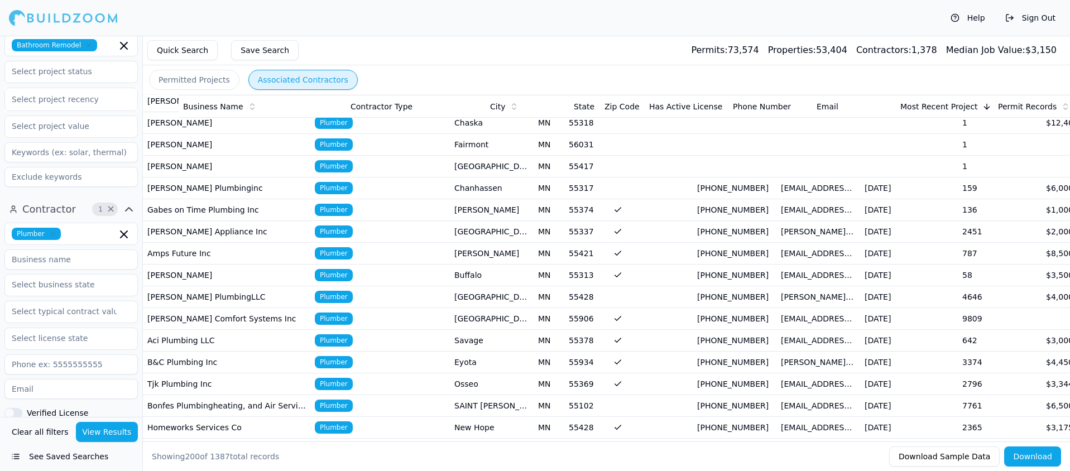
scroll to position [2223, 0]
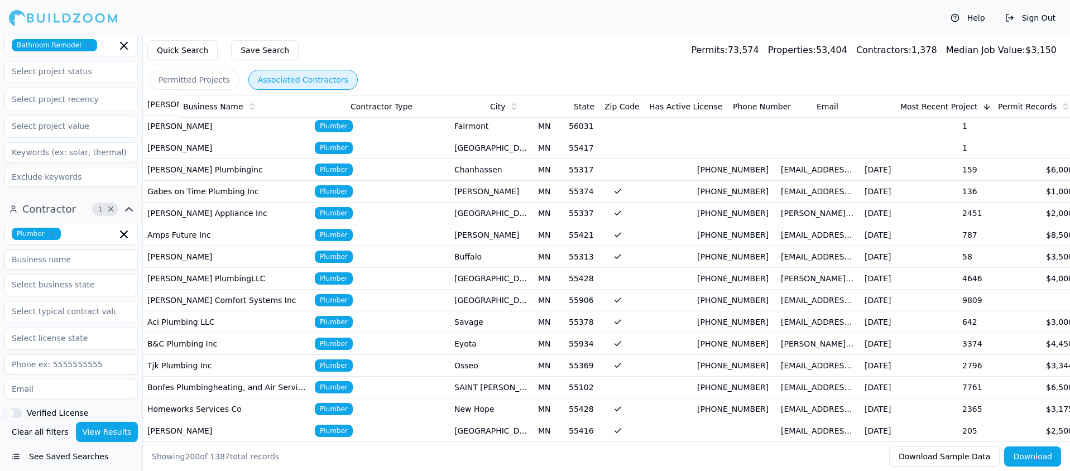
click at [250, 108] on icon at bounding box center [252, 109] width 4 height 2
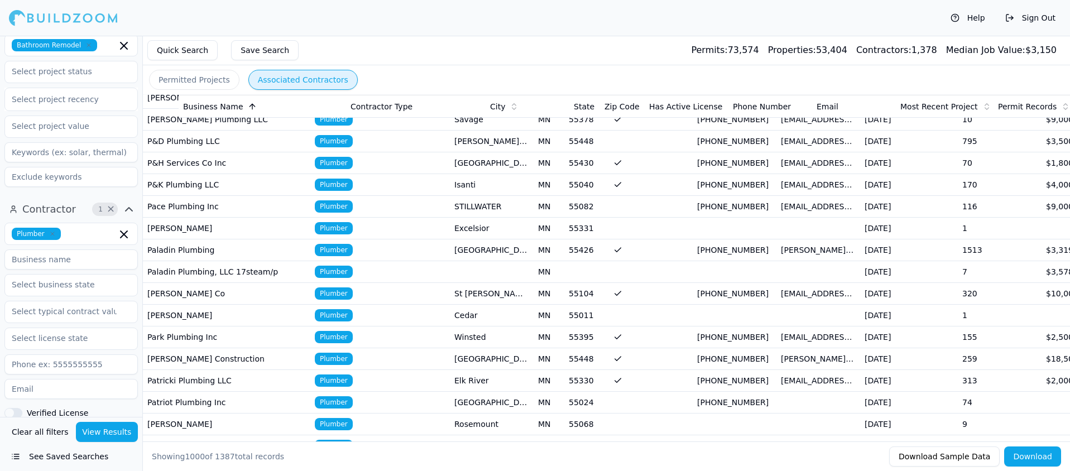
scroll to position [20245, 0]
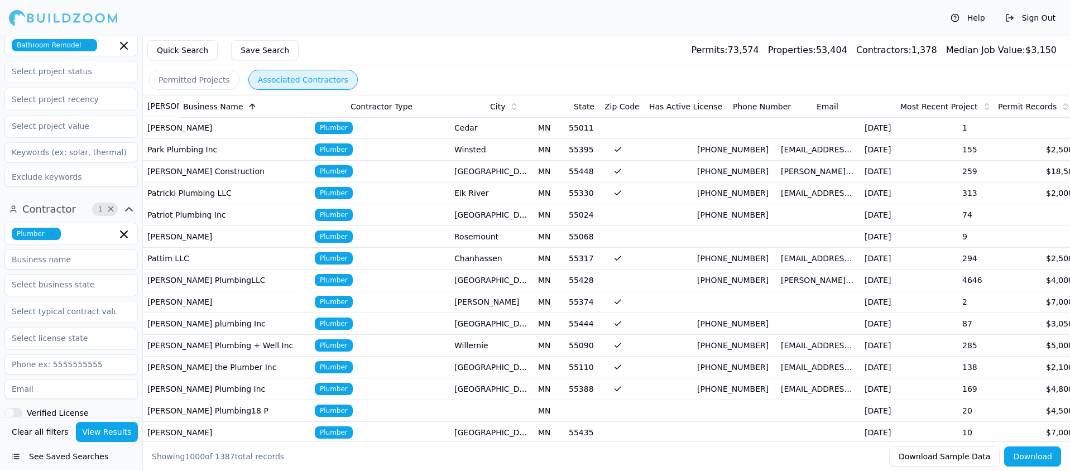
click at [193, 192] on td "Patricki Plumbing LLC" at bounding box center [226, 194] width 167 height 22
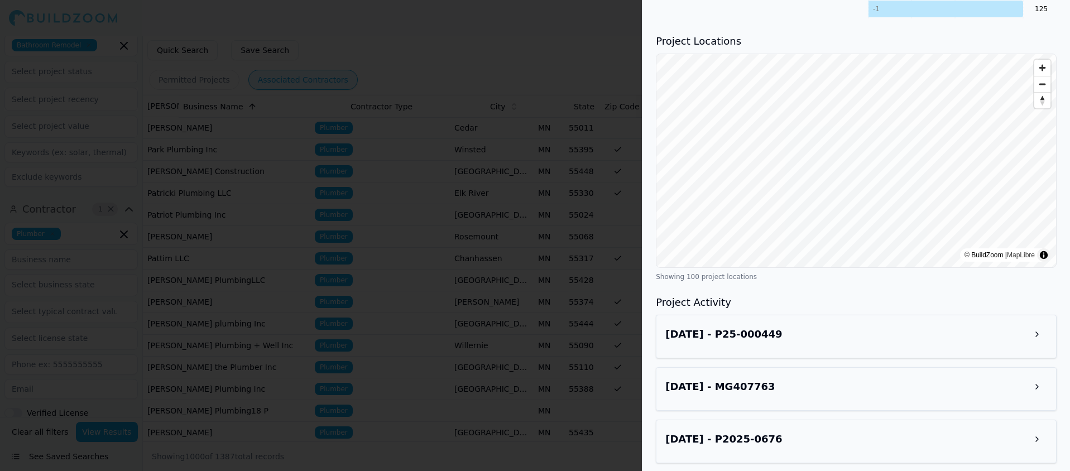
scroll to position [727, 0]
click at [754, 333] on h3 "[DATE] - P25-000449" at bounding box center [723, 332] width 117 height 16
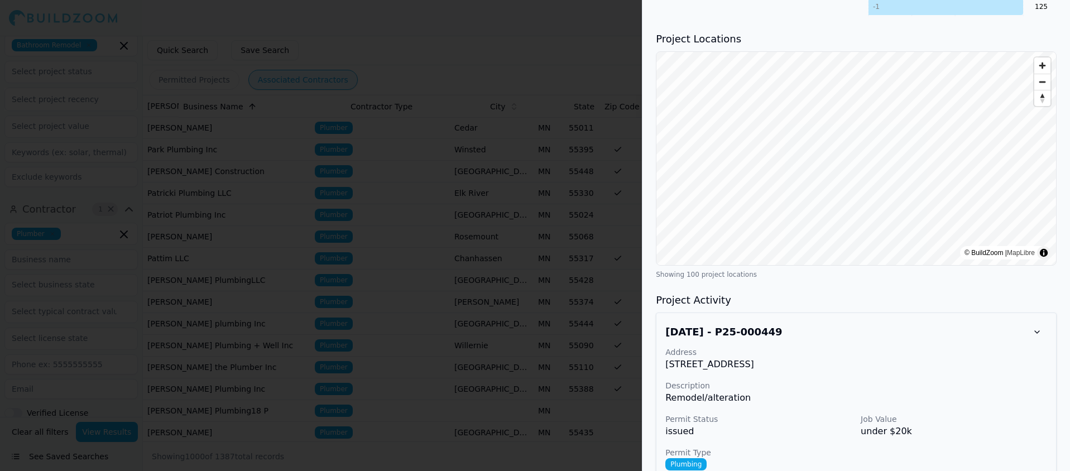
click at [947, 280] on div "License Number PM060987 Trade Plumber Phone [PHONE_NUMBER] Email [EMAIL_ADDRESS…" at bounding box center [856, 432] width 428 height 2223
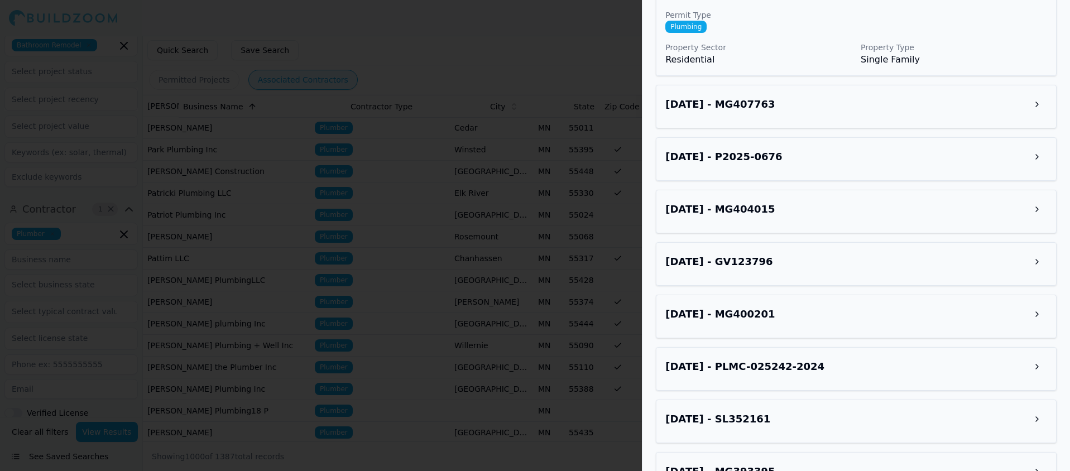
scroll to position [1170, 0]
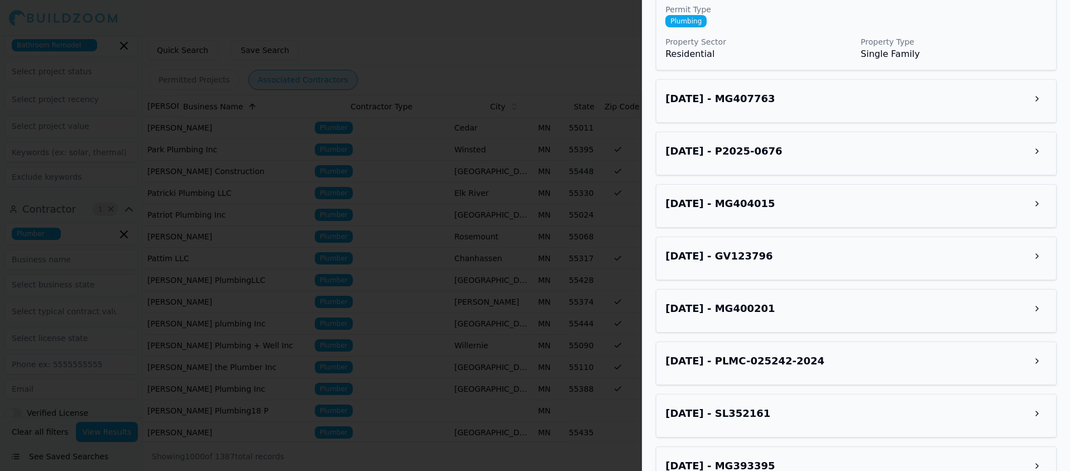
click at [747, 151] on h3 "[DATE] - P2025-0676" at bounding box center [723, 151] width 117 height 16
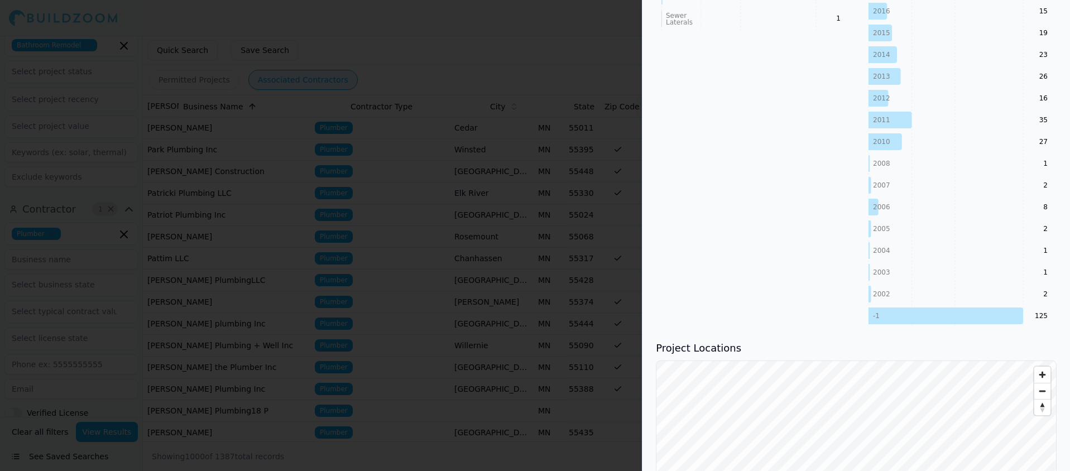
scroll to position [0, 0]
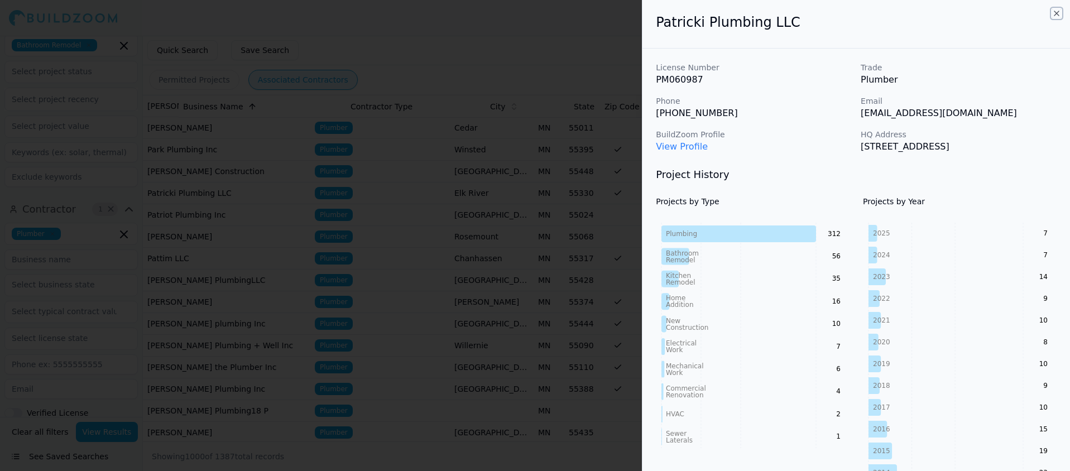
click at [1054, 12] on icon "button" at bounding box center [1056, 13] width 9 height 9
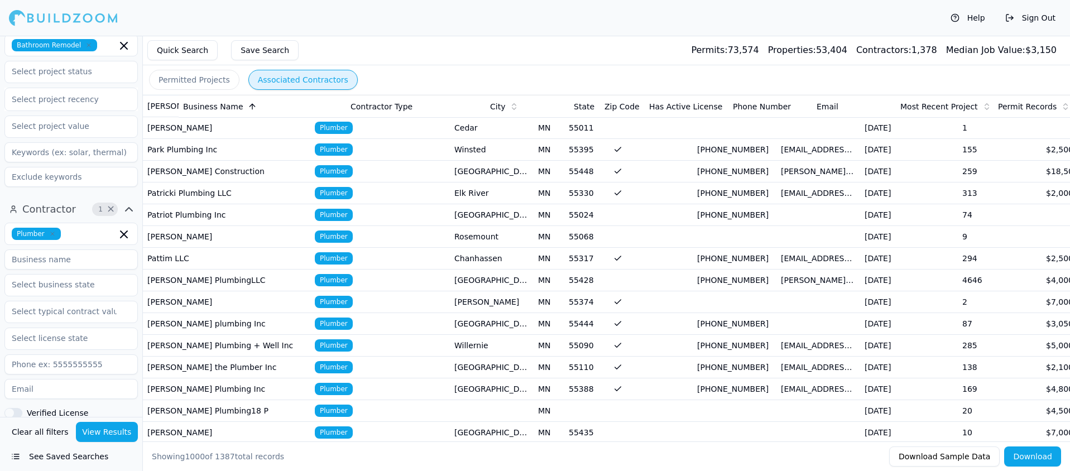
click at [41, 249] on input at bounding box center [70, 259] width 133 height 20
type input "m"
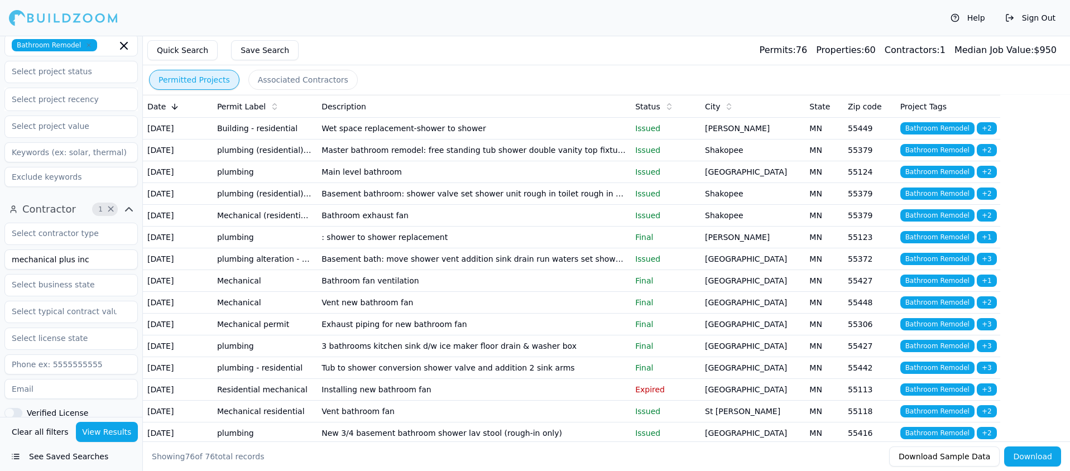
click at [107, 249] on input "mechanical plus inc" at bounding box center [70, 259] width 133 height 20
click at [113, 249] on input "mechanical plus inc" at bounding box center [70, 259] width 133 height 20
click at [107, 207] on span "×" at bounding box center [111, 210] width 8 height 6
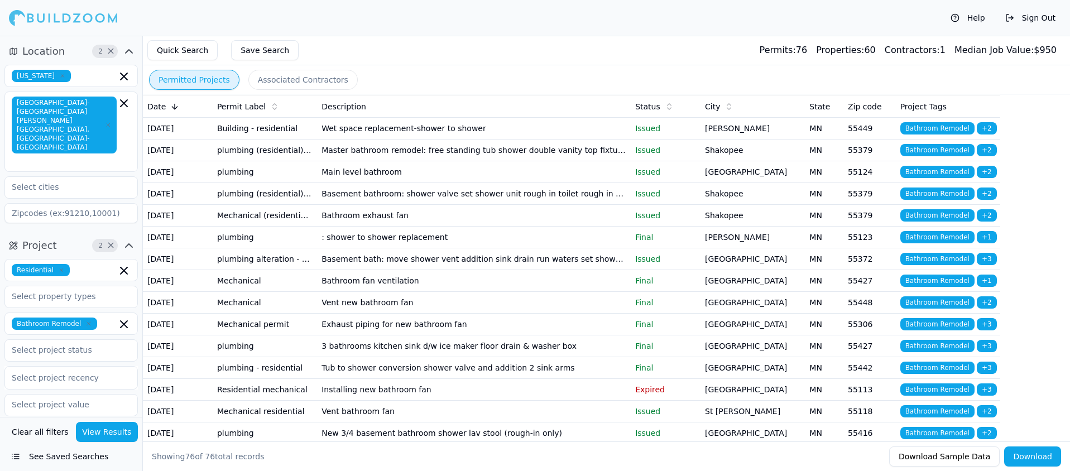
click at [111, 428] on button "View Results" at bounding box center [107, 432] width 63 height 20
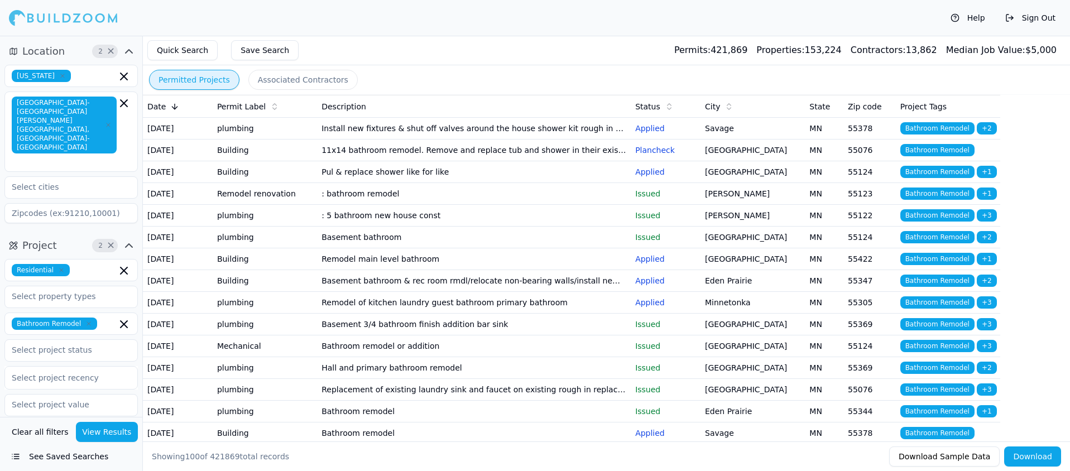
click at [426, 161] on td "11x14 bathroom remodel. Remove and replace tub and shower in their existing loc…" at bounding box center [474, 151] width 314 height 22
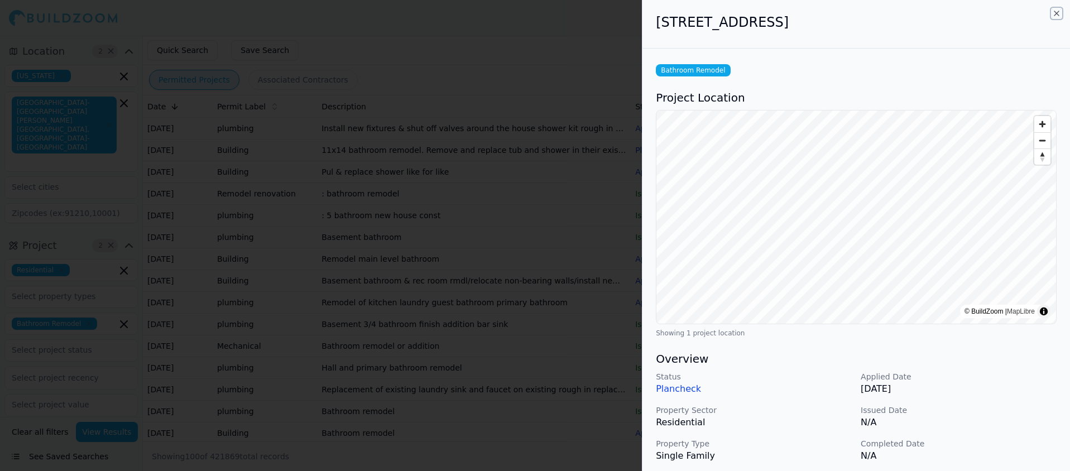
click at [1055, 13] on icon "button" at bounding box center [1056, 13] width 9 height 9
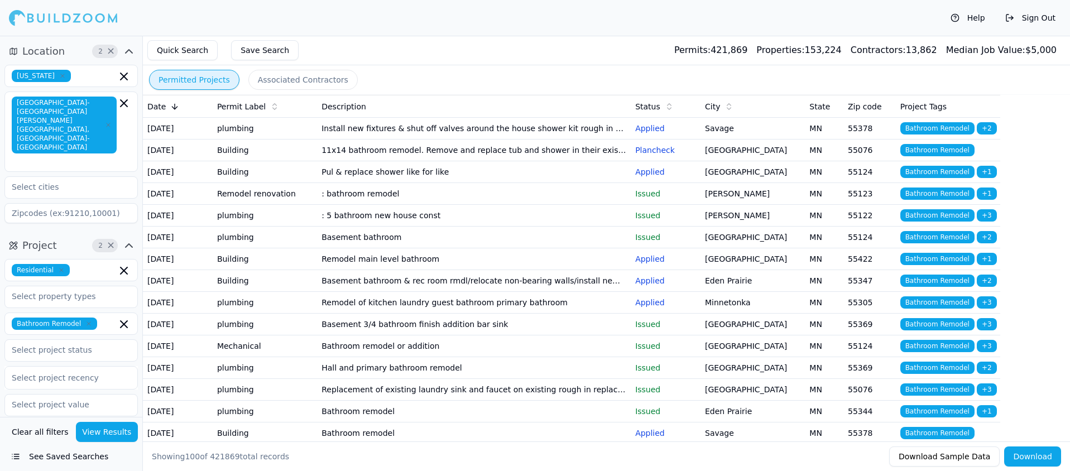
click at [397, 270] on td "Remodel main level bathroom" at bounding box center [474, 259] width 314 height 22
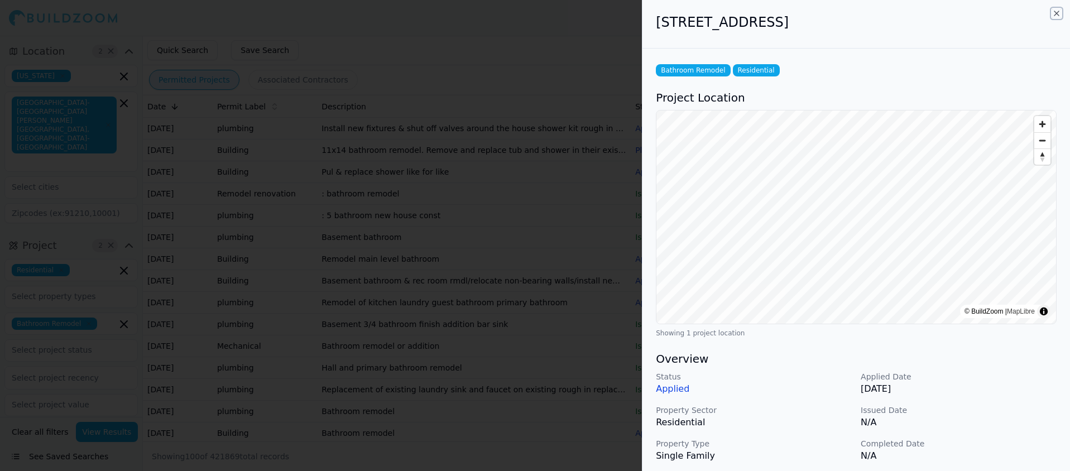
click at [1055, 13] on icon "button" at bounding box center [1056, 13] width 4 height 4
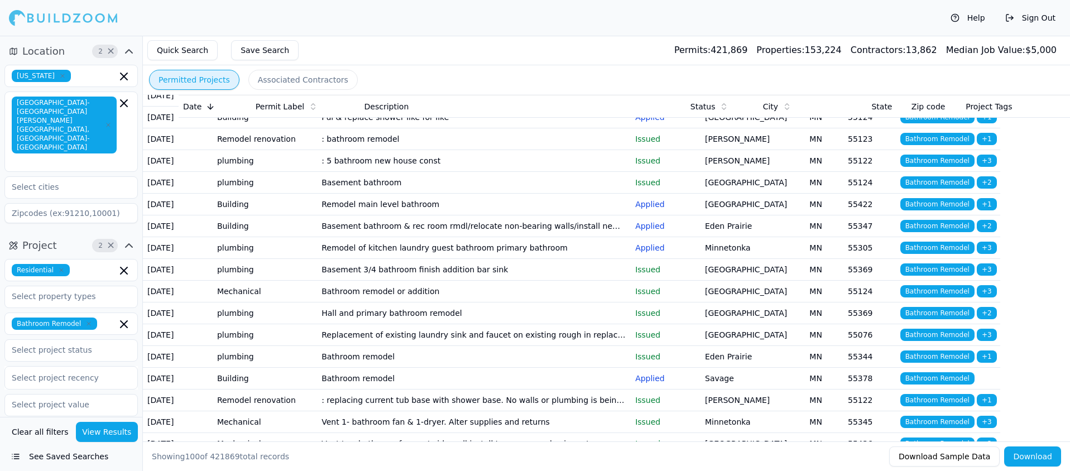
scroll to position [63, 0]
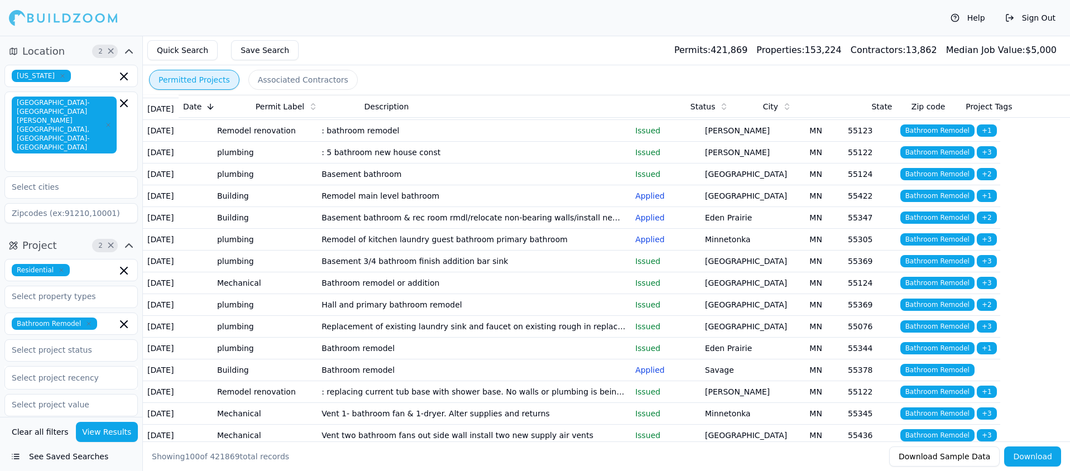
click at [386, 207] on td "Remodel main level bathroom" at bounding box center [474, 196] width 314 height 22
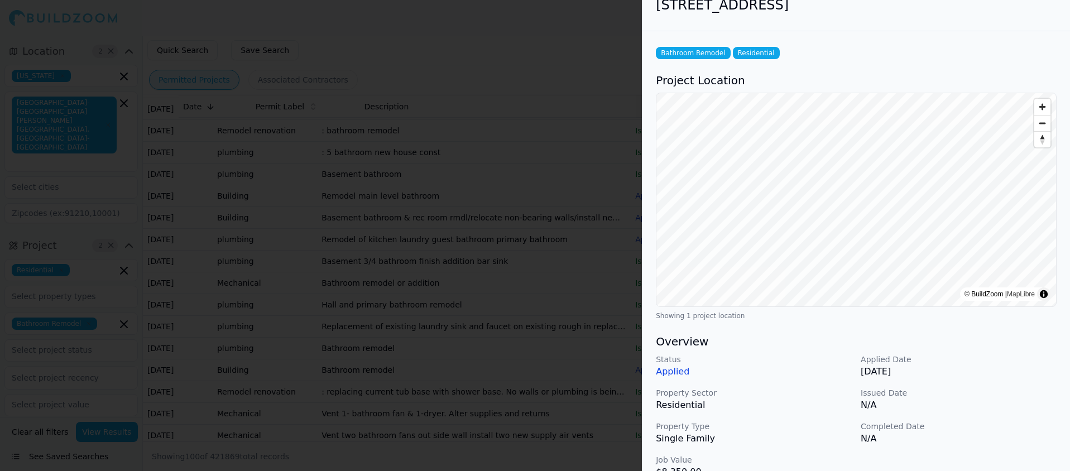
scroll to position [0, 0]
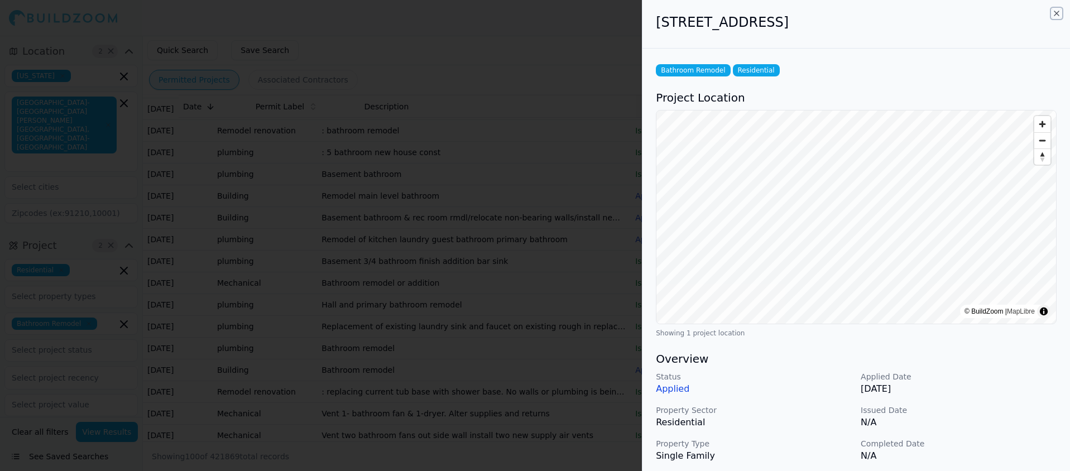
click at [1055, 9] on icon "button" at bounding box center [1056, 13] width 9 height 9
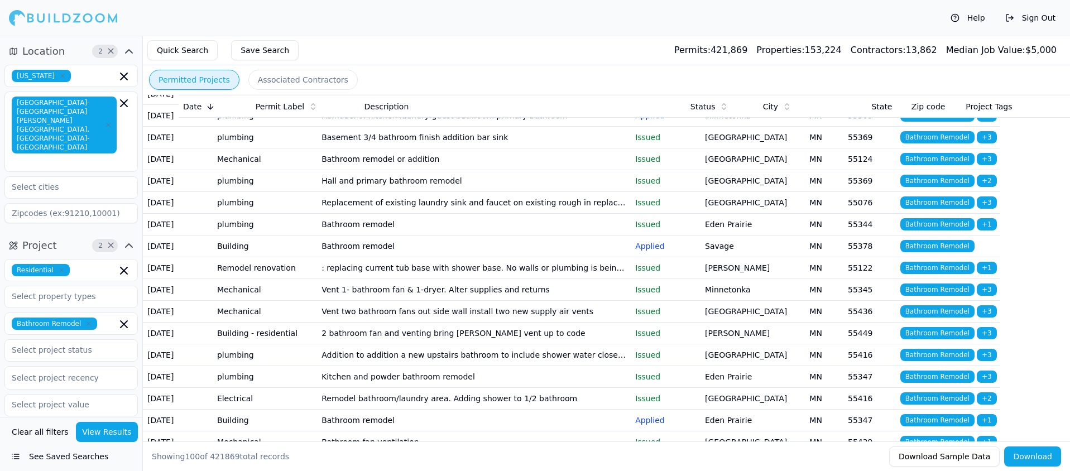
scroll to position [217, 0]
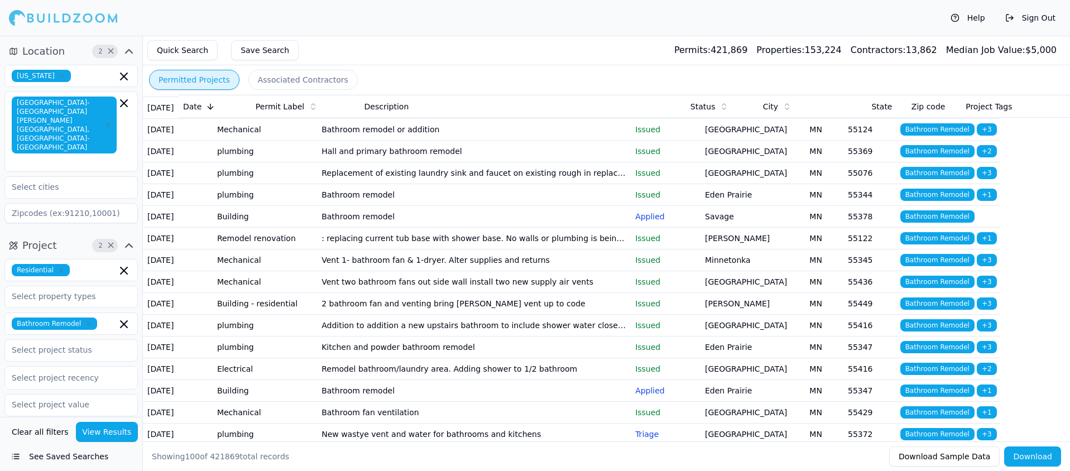
click at [371, 228] on td "Bathroom remodel" at bounding box center [474, 217] width 314 height 22
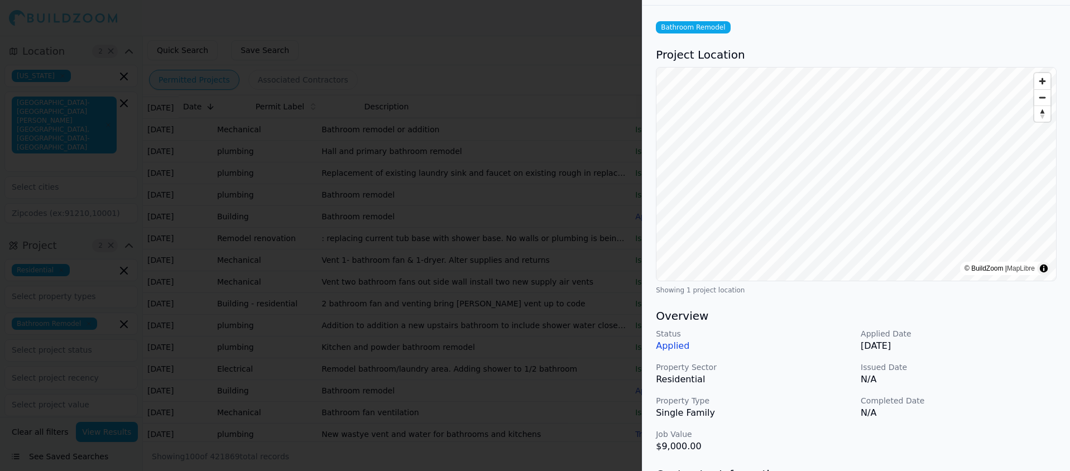
scroll to position [0, 0]
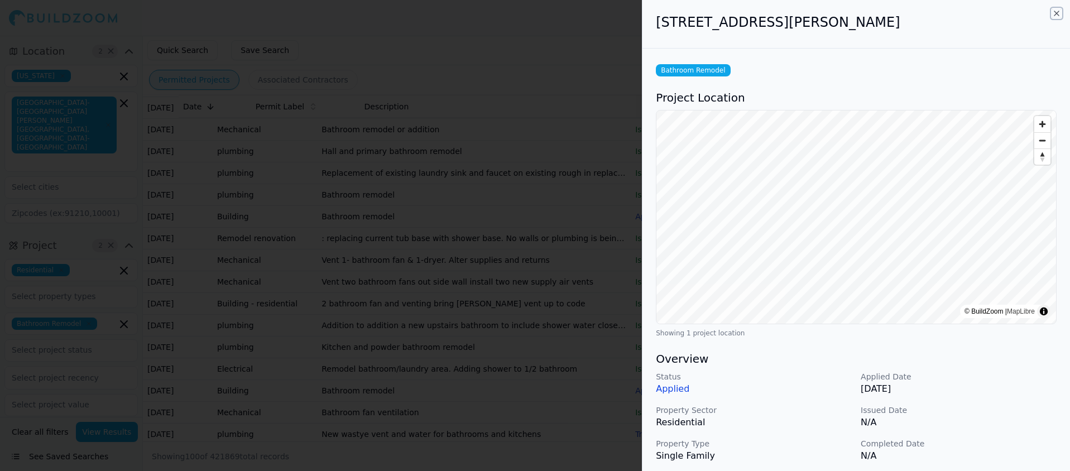
click at [1055, 12] on icon "button" at bounding box center [1056, 13] width 4 height 4
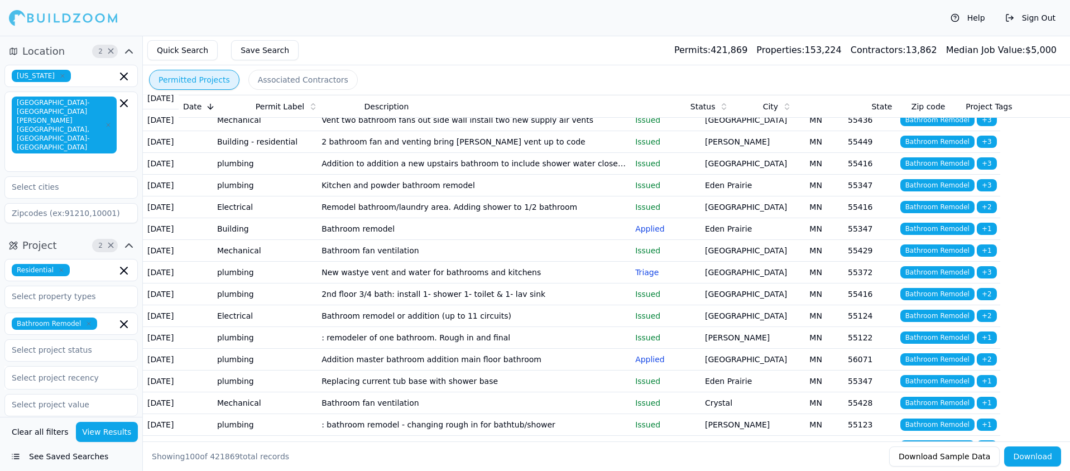
scroll to position [381, 0]
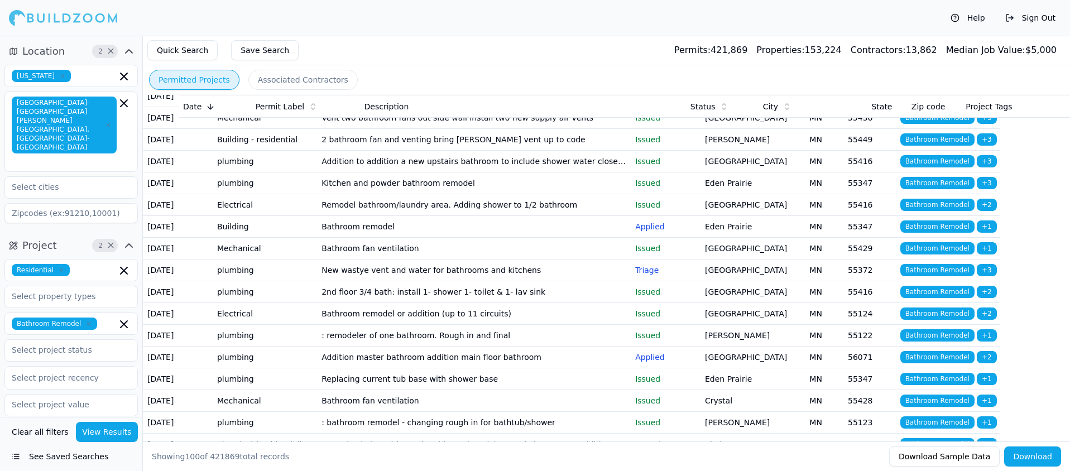
click at [399, 238] on td "Bathroom remodel" at bounding box center [474, 227] width 314 height 22
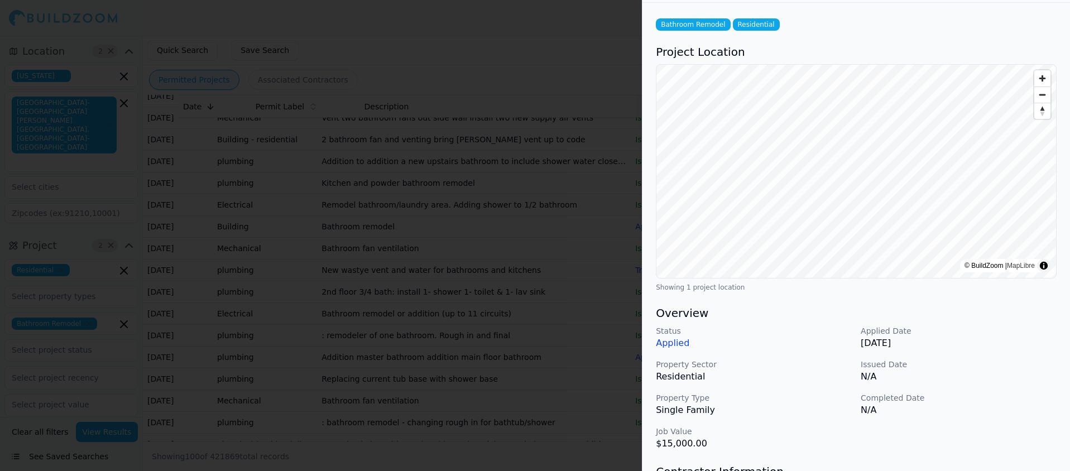
scroll to position [0, 0]
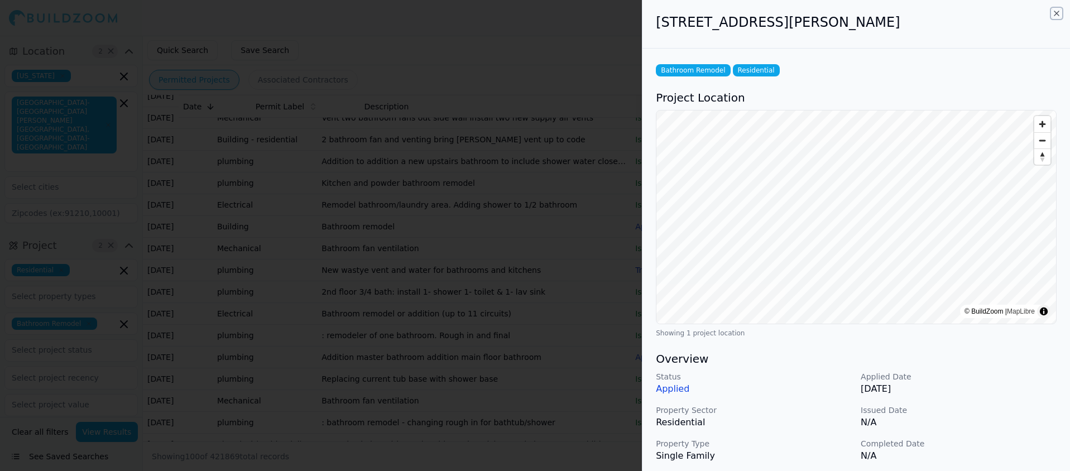
click at [1055, 12] on icon "button" at bounding box center [1056, 13] width 4 height 4
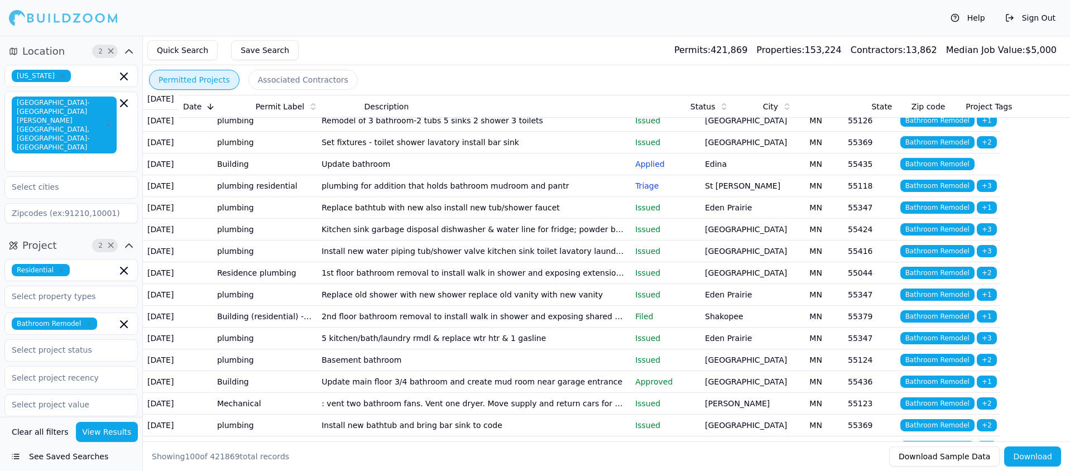
scroll to position [814, 0]
click at [375, 66] on td "Remodel powder bathroom" at bounding box center [474, 55] width 314 height 22
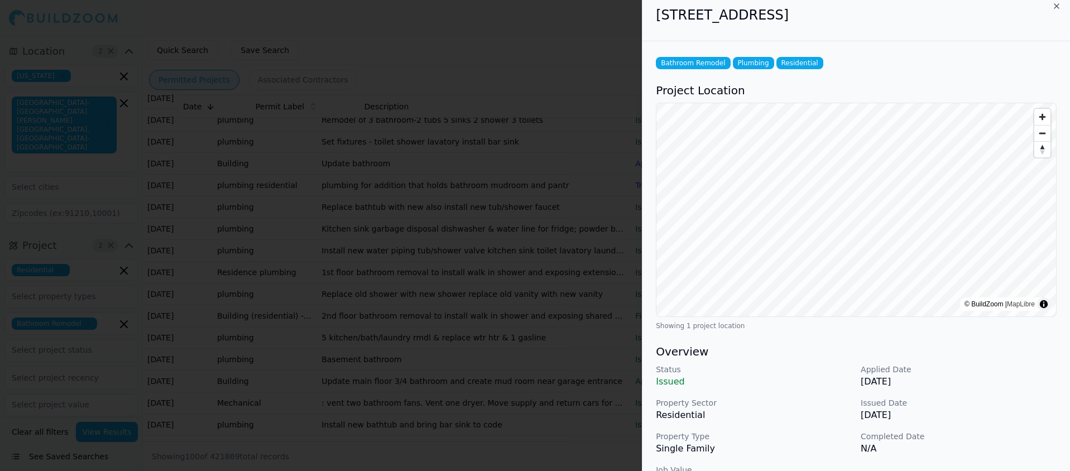
scroll to position [0, 0]
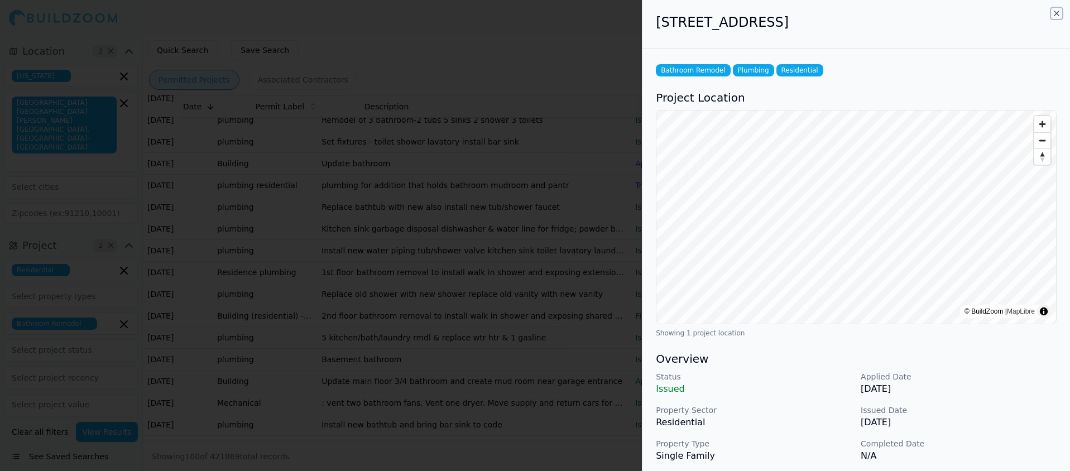
click at [1057, 9] on icon "button" at bounding box center [1056, 13] width 9 height 9
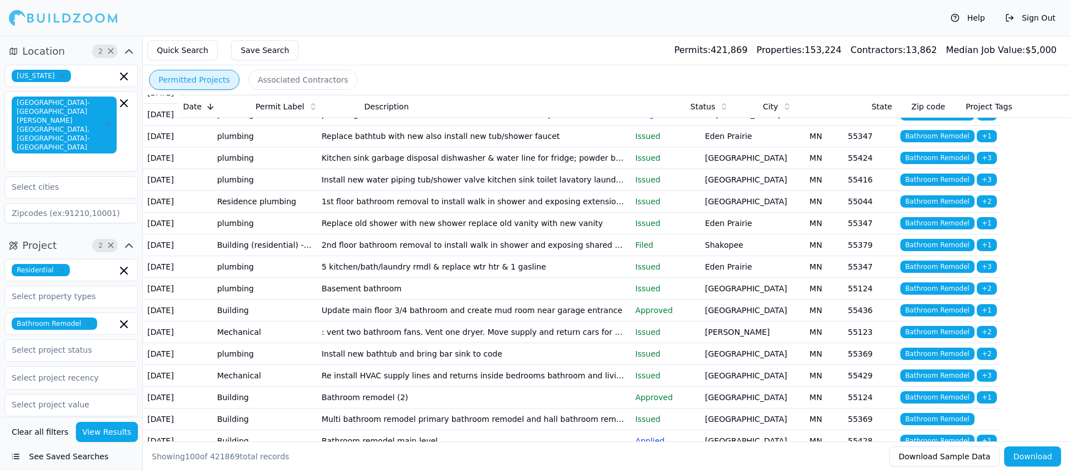
scroll to position [892, 0]
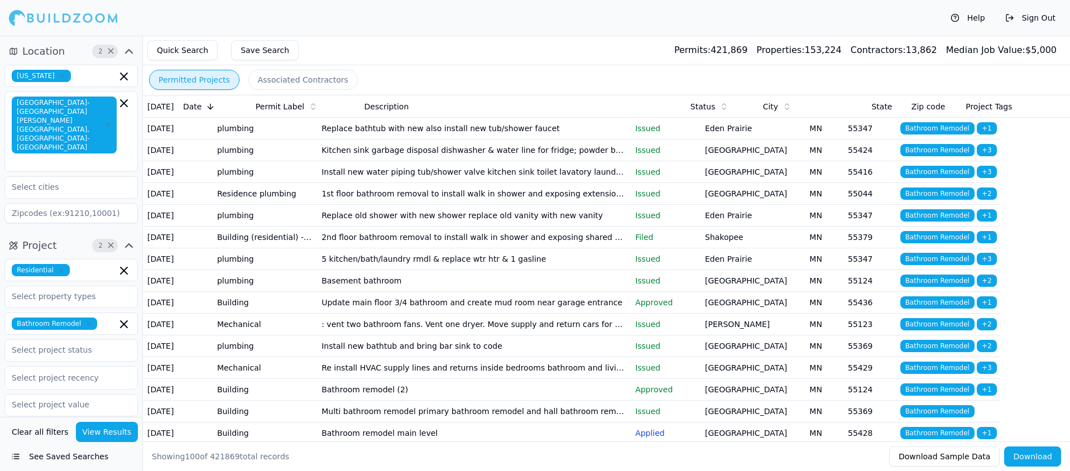
click at [445, 52] on td "Remodel of 3 bathroom-2 tubs 5 sinks 2 shower 3 toilets" at bounding box center [474, 42] width 314 height 22
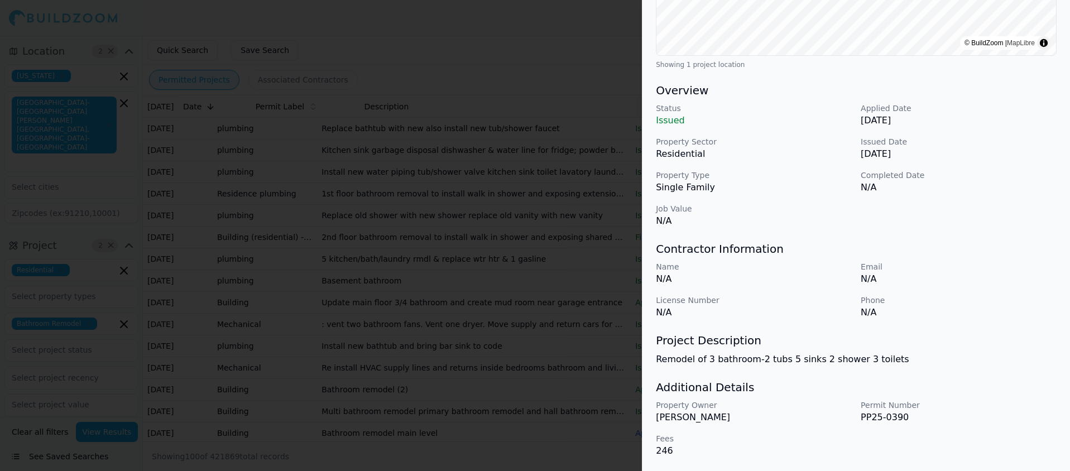
scroll to position [0, 0]
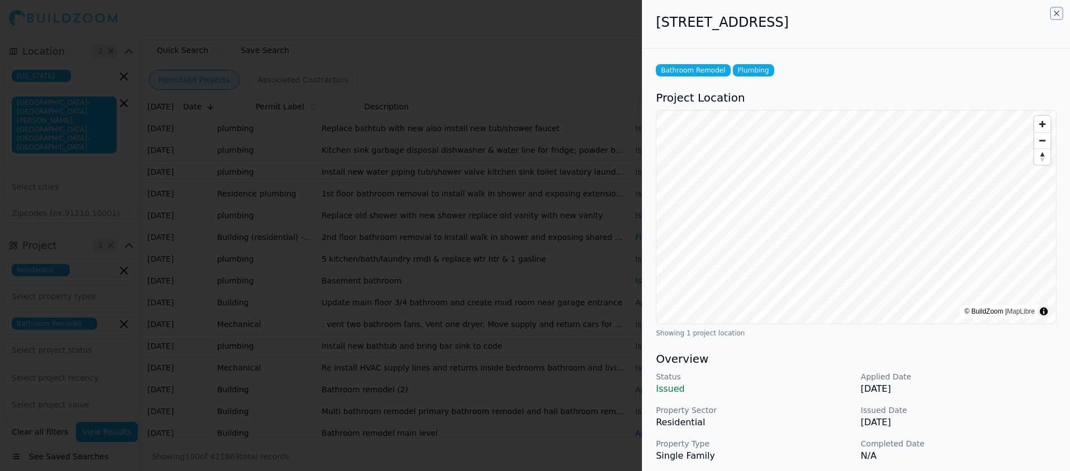
click at [1054, 16] on icon "button" at bounding box center [1056, 13] width 9 height 9
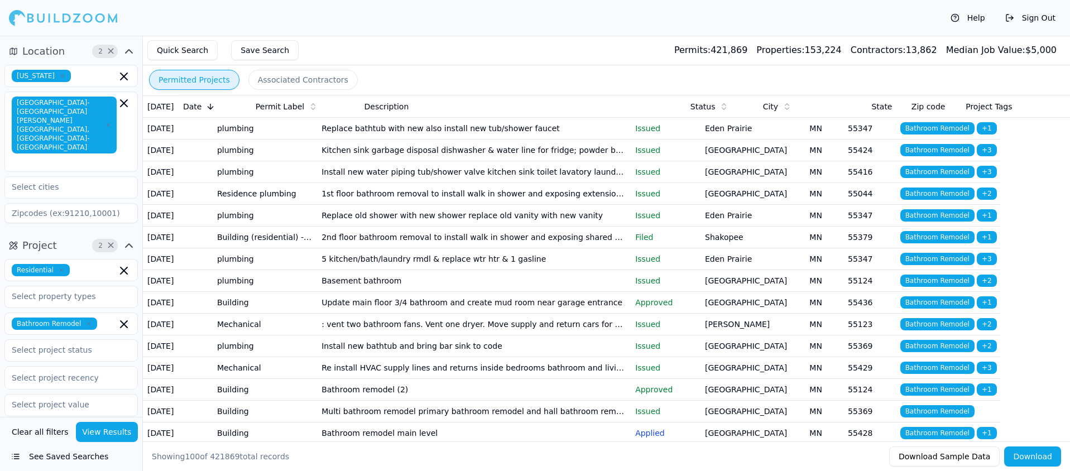
click at [362, 96] on td "Update bathroom" at bounding box center [474, 85] width 314 height 22
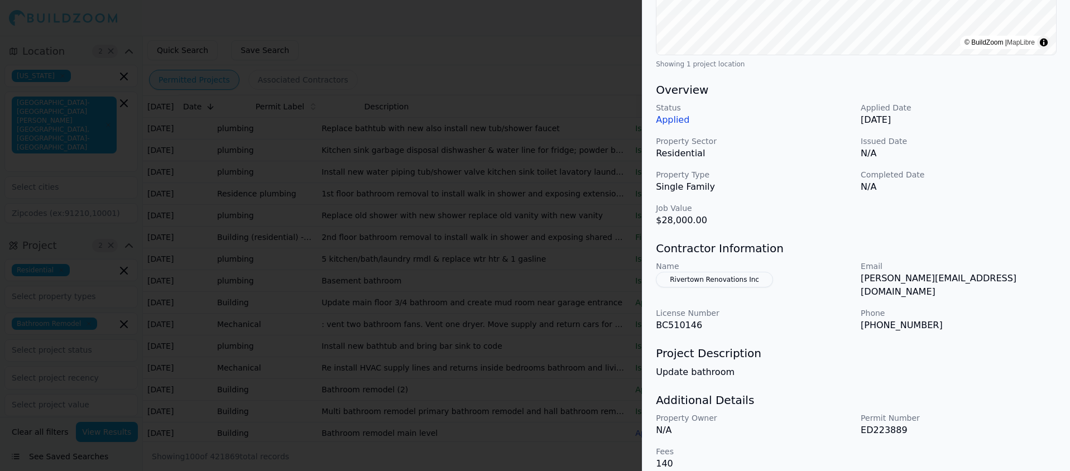
scroll to position [268, 0]
click at [698, 279] on button "Rivertown Renovations Inc" at bounding box center [714, 280] width 117 height 16
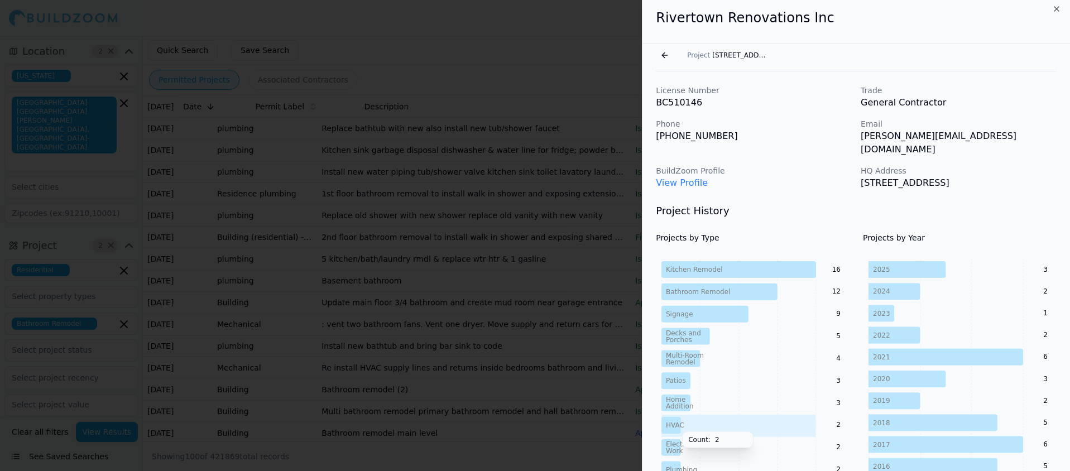
scroll to position [0, 0]
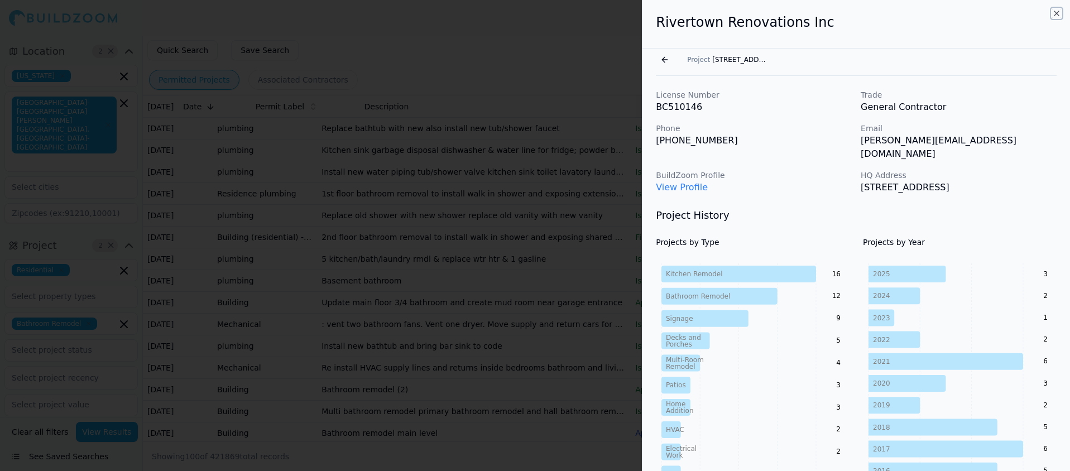
click at [1054, 12] on icon "button" at bounding box center [1056, 13] width 9 height 9
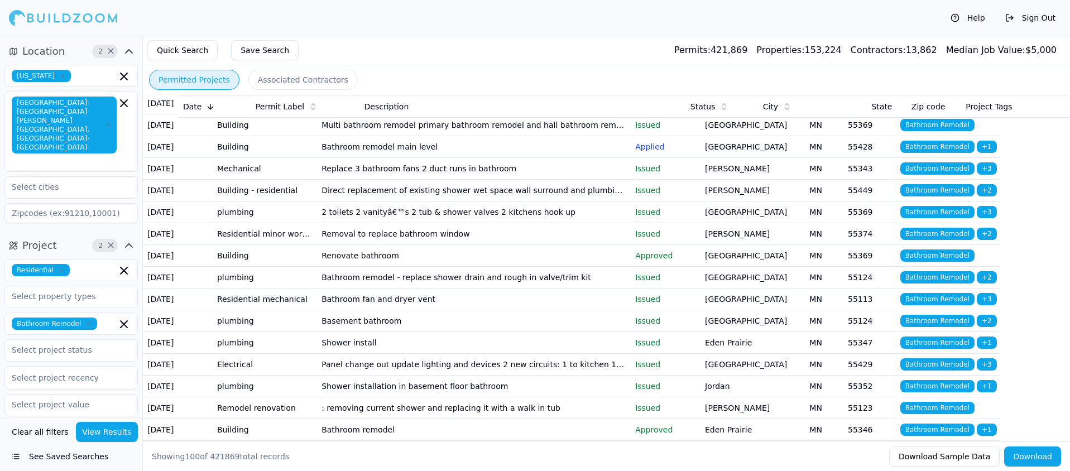
scroll to position [1183, 0]
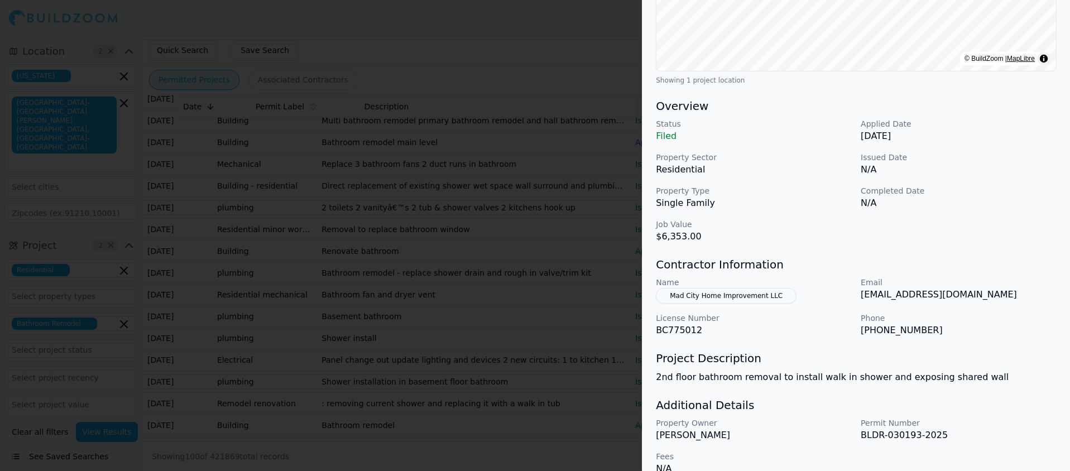
scroll to position [0, 0]
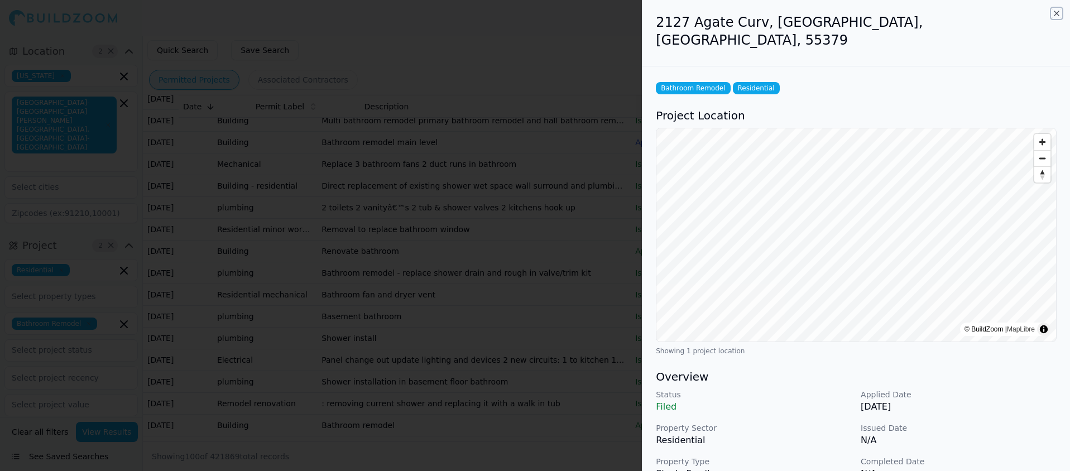
click at [1056, 12] on icon "button" at bounding box center [1056, 13] width 4 height 4
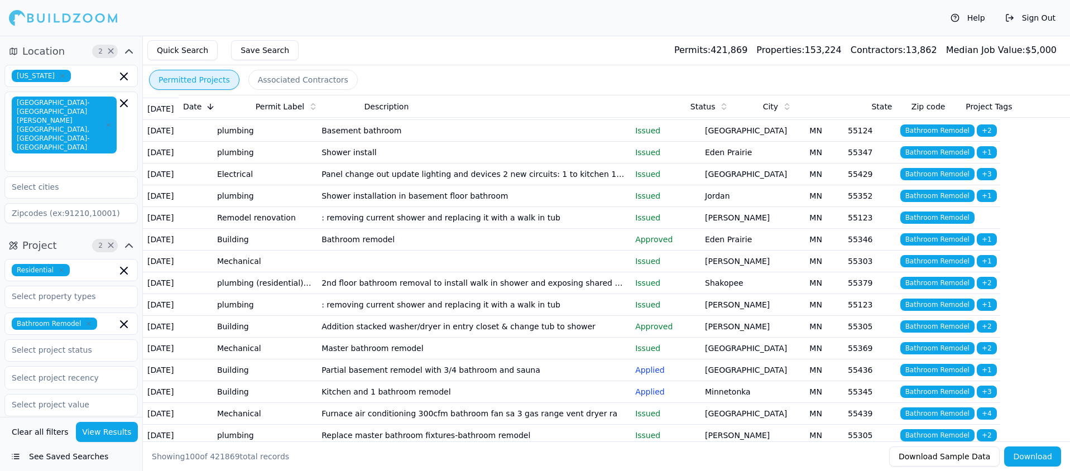
scroll to position [1427, 0]
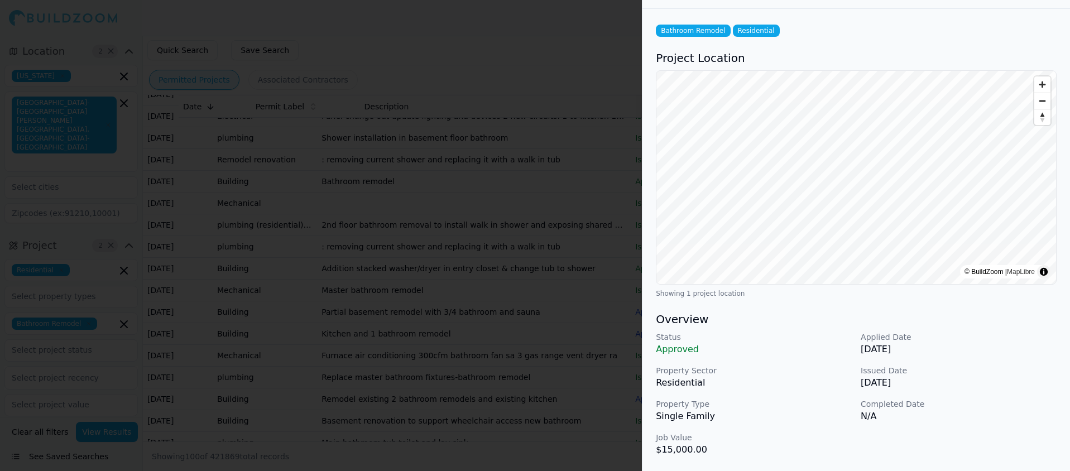
scroll to position [0, 0]
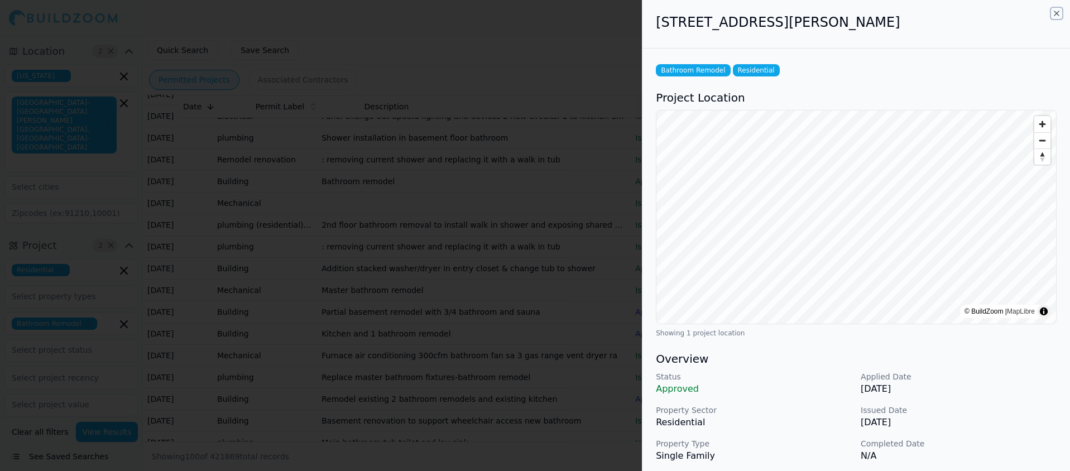
click at [1057, 14] on icon "button" at bounding box center [1056, 13] width 9 height 9
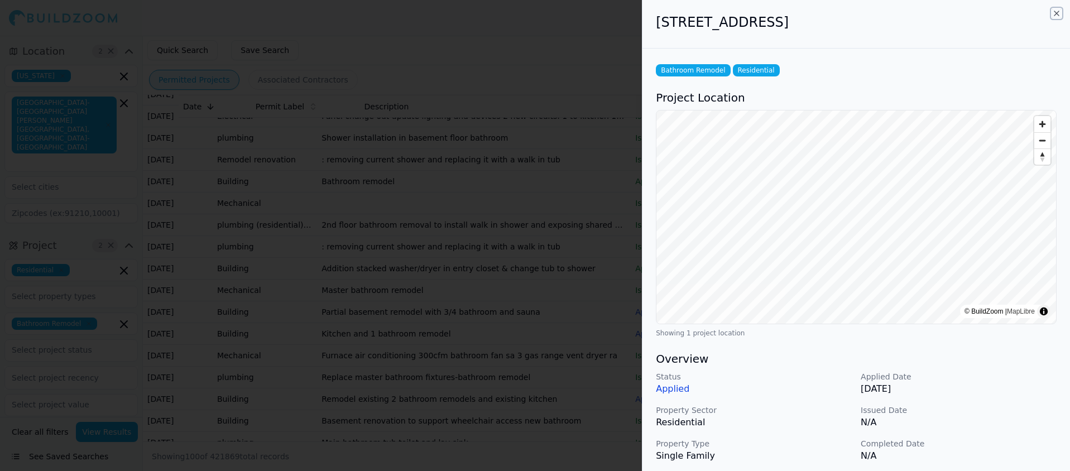
click at [1055, 12] on icon "button" at bounding box center [1056, 13] width 4 height 4
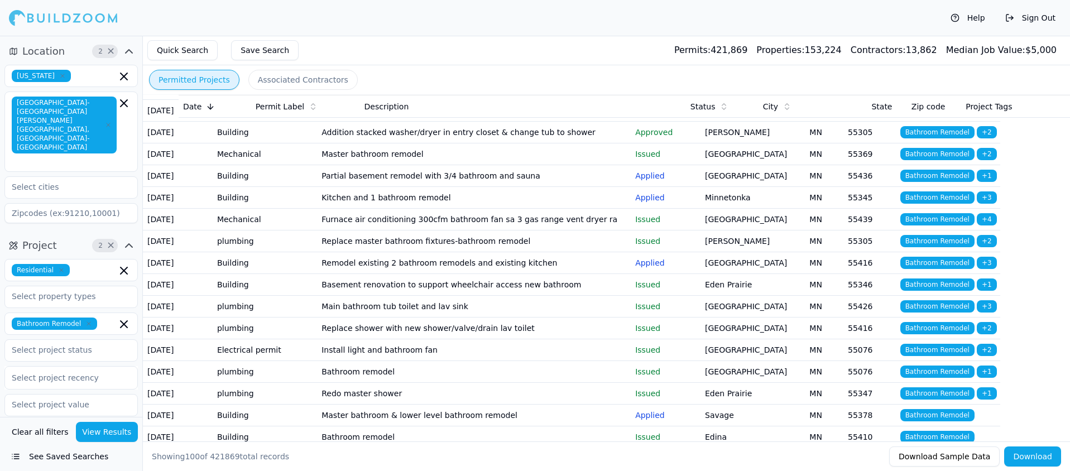
scroll to position [1575, 0]
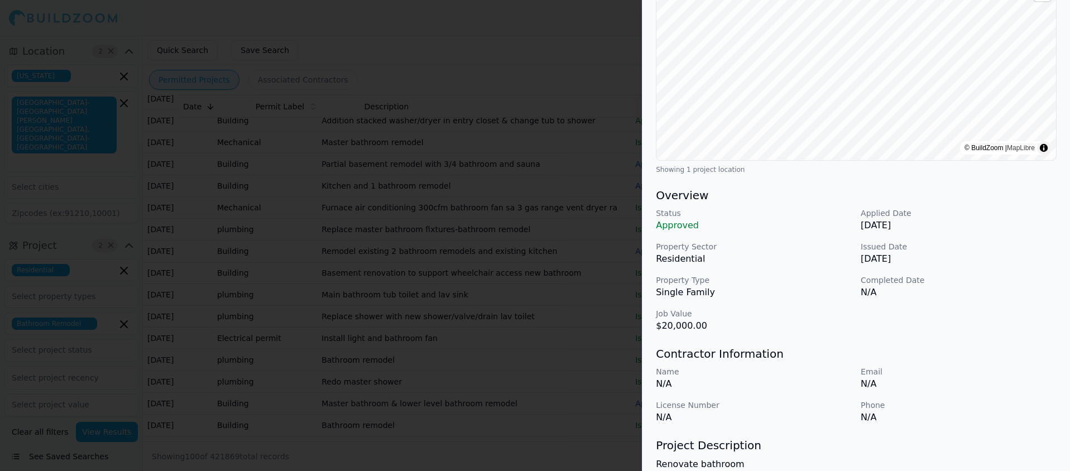
scroll to position [0, 0]
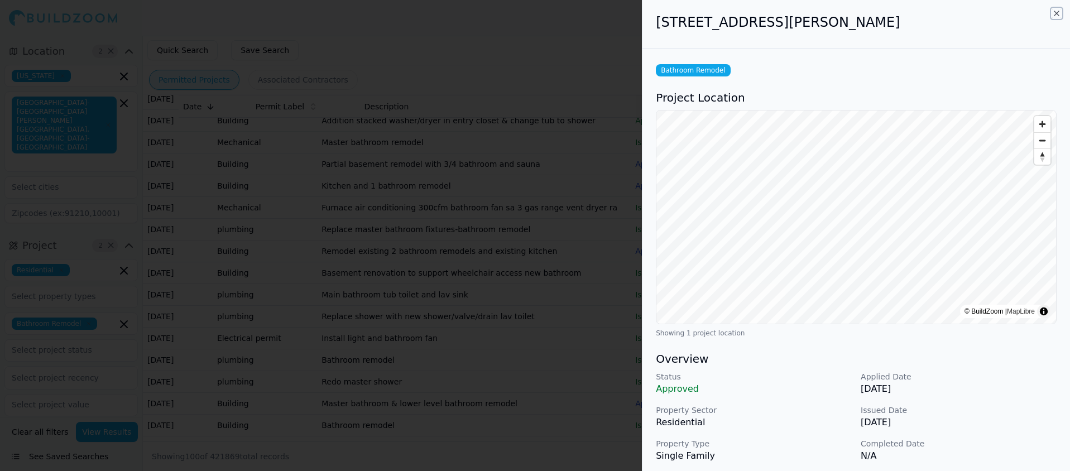
click at [1056, 16] on icon "button" at bounding box center [1056, 13] width 9 height 9
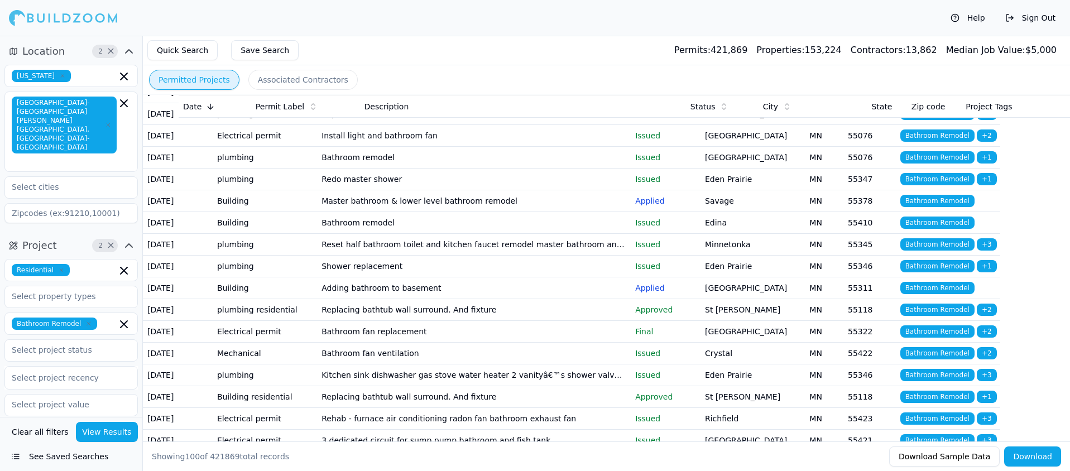
scroll to position [1780, 0]
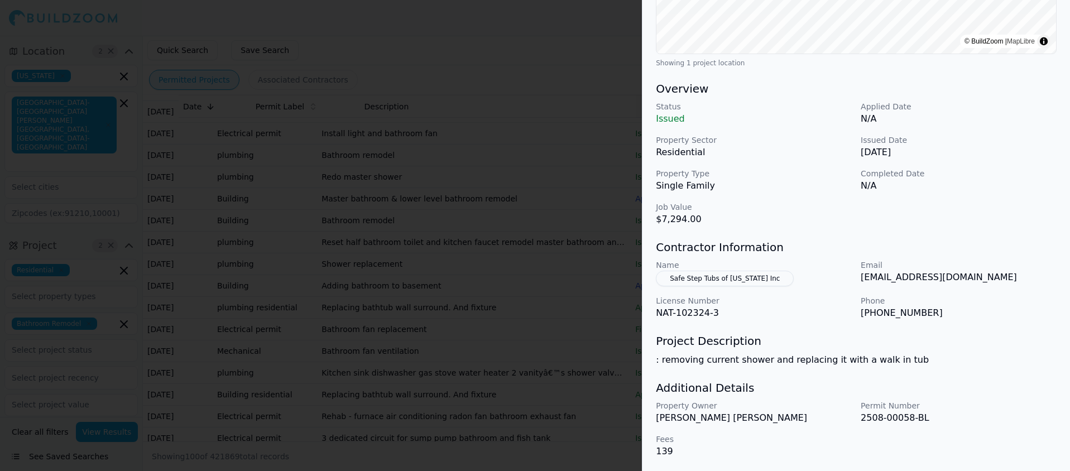
scroll to position [0, 0]
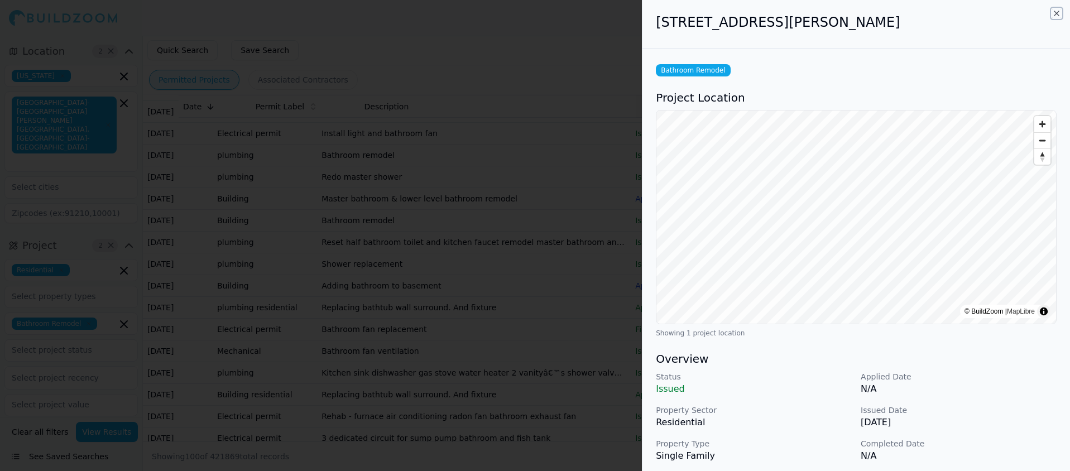
drag, startPoint x: 1053, startPoint y: 14, endPoint x: 1040, endPoint y: 17, distance: 12.6
click at [1053, 14] on icon "button" at bounding box center [1056, 13] width 9 height 9
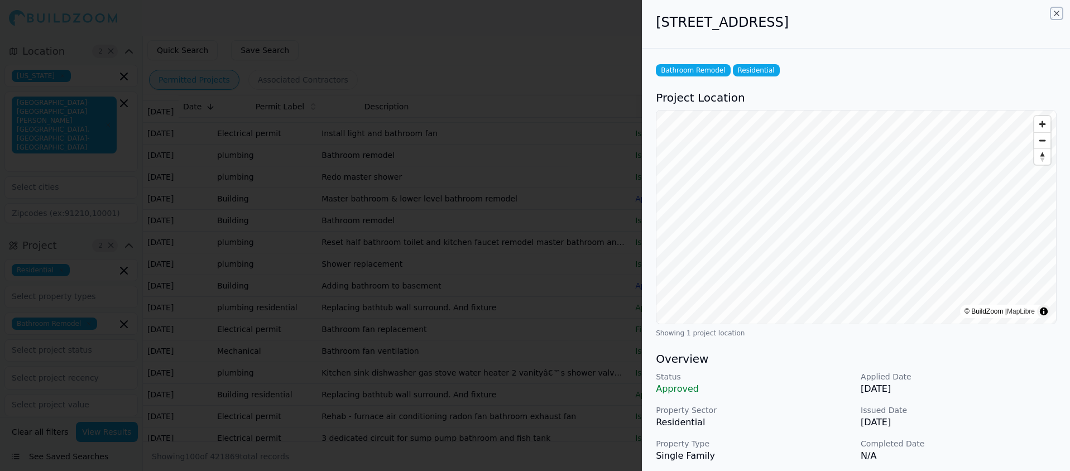
click at [1054, 12] on icon "button" at bounding box center [1056, 13] width 9 height 9
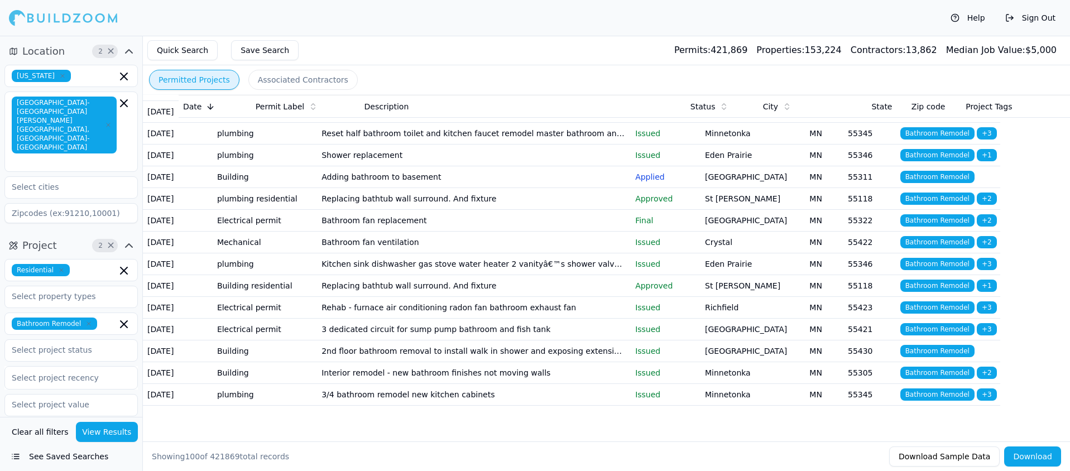
scroll to position [1938, 0]
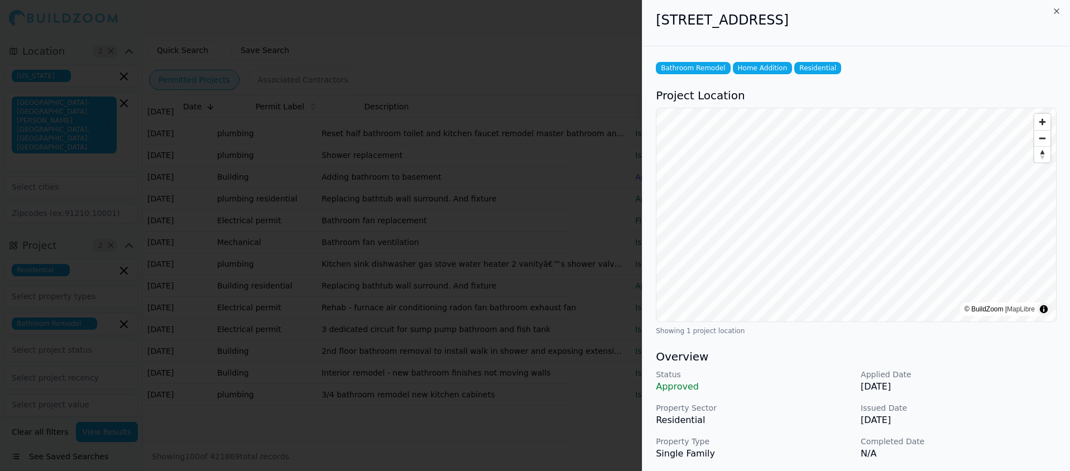
scroll to position [0, 0]
click at [1058, 12] on icon "button" at bounding box center [1056, 13] width 4 height 4
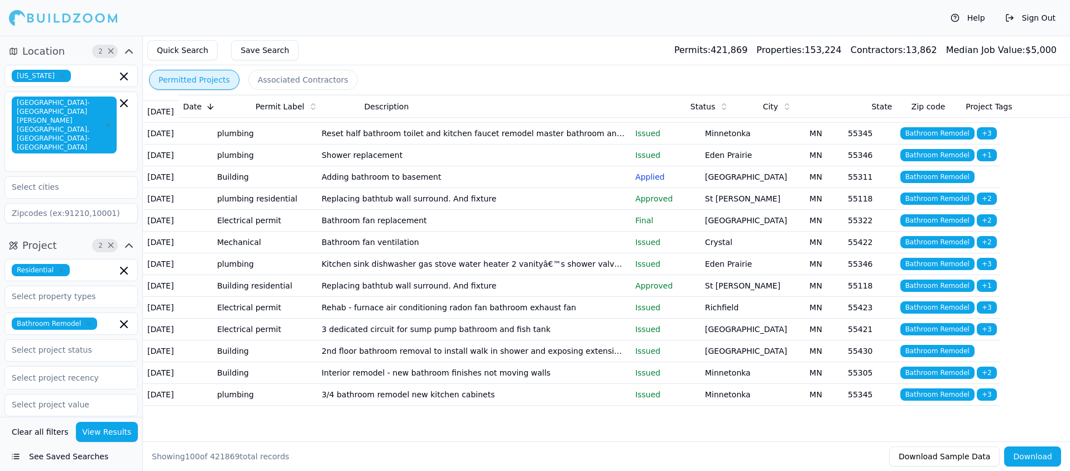
scroll to position [2074, 0]
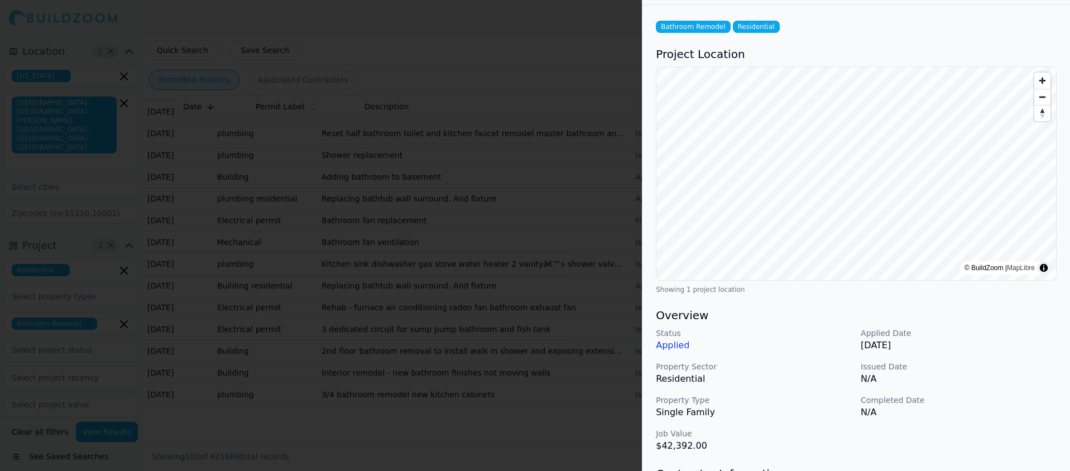
scroll to position [0, 0]
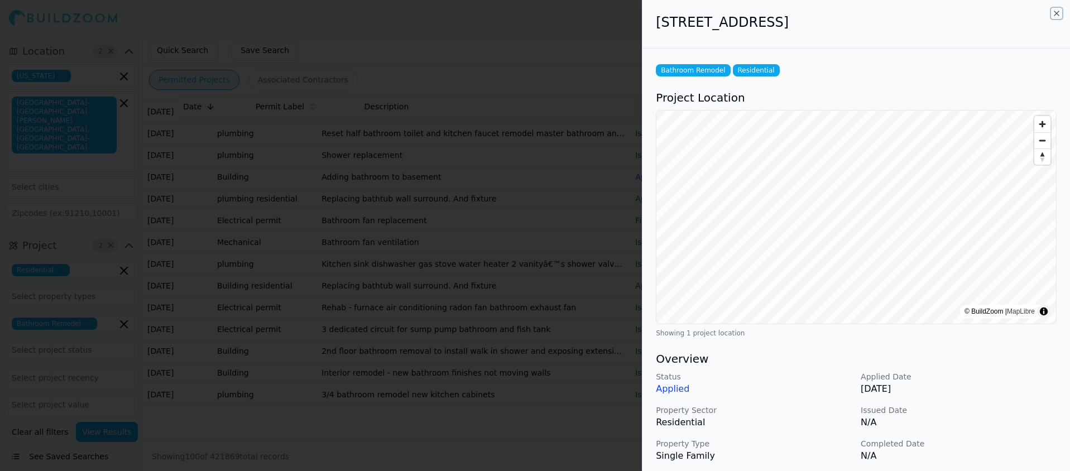
click at [1054, 15] on icon "button" at bounding box center [1056, 13] width 4 height 4
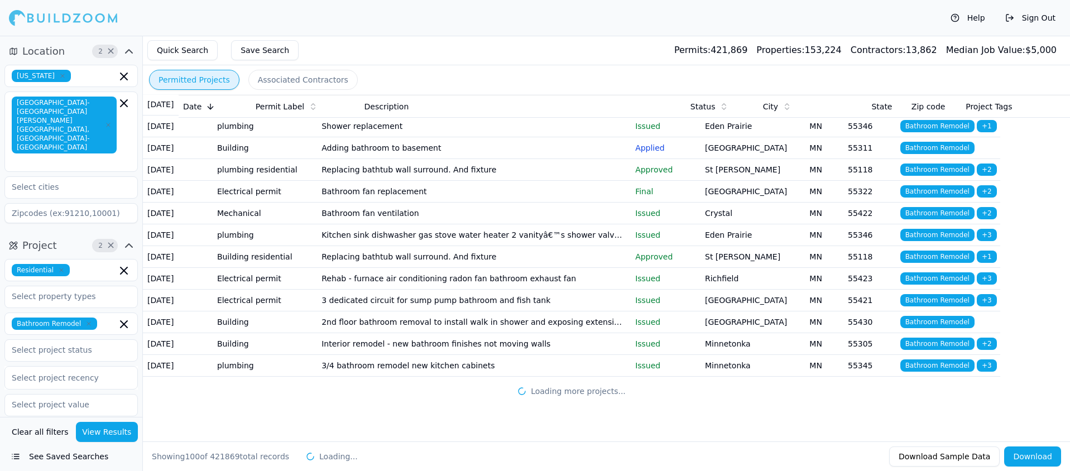
scroll to position [2213, 0]
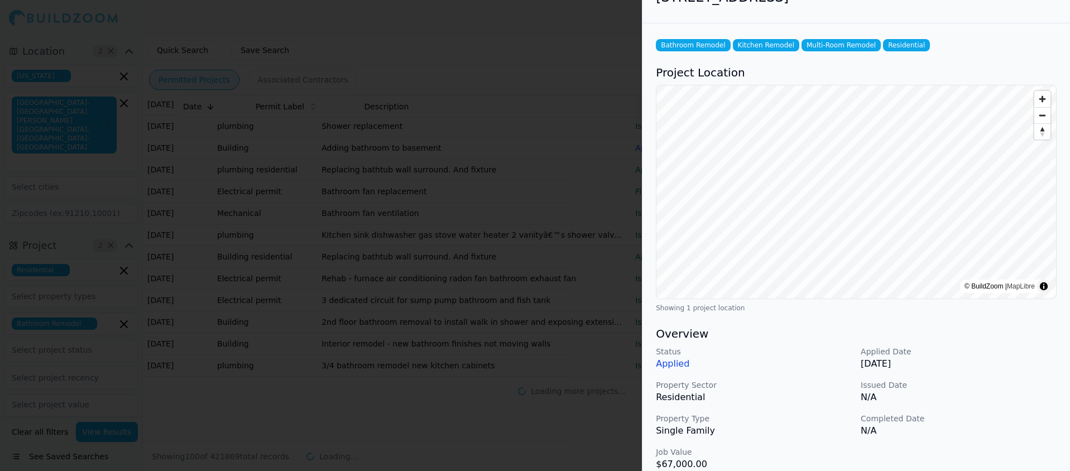
scroll to position [0, 0]
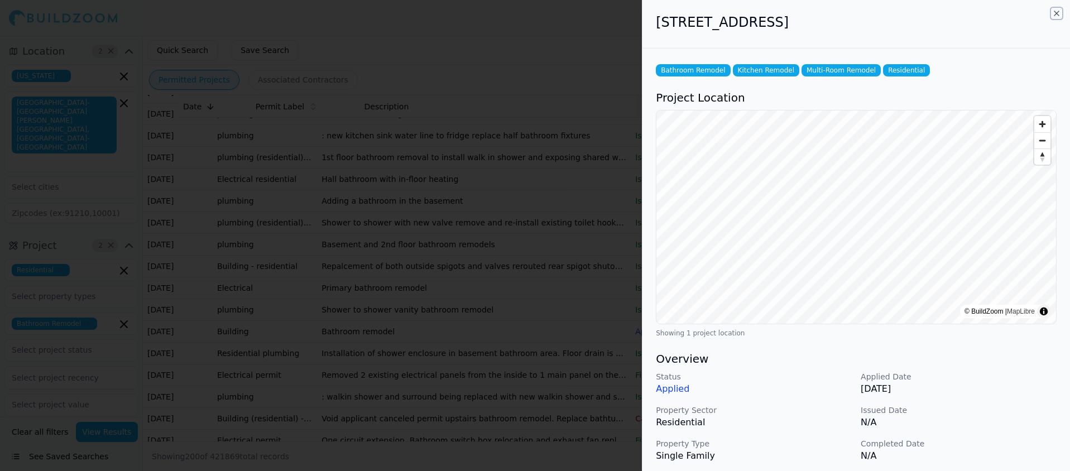
click at [1055, 12] on icon "button" at bounding box center [1056, 13] width 9 height 9
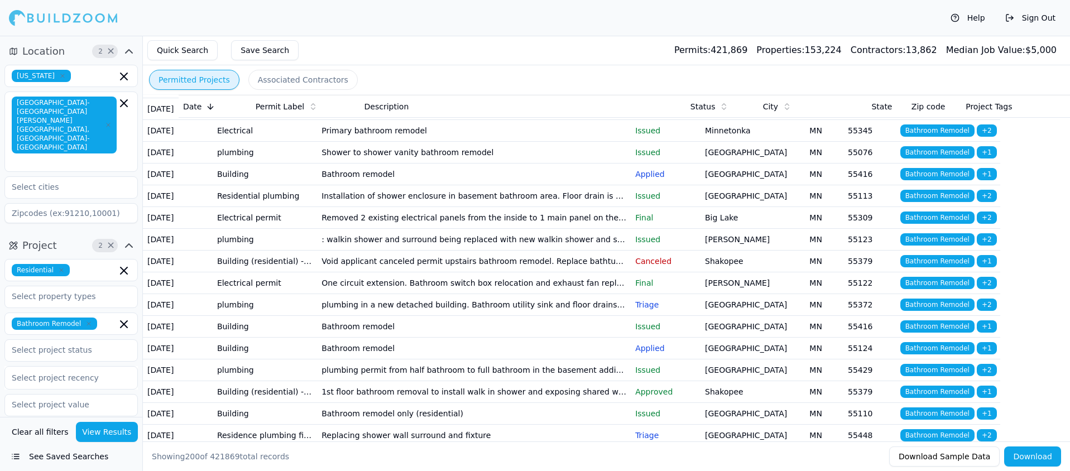
scroll to position [2382, 0]
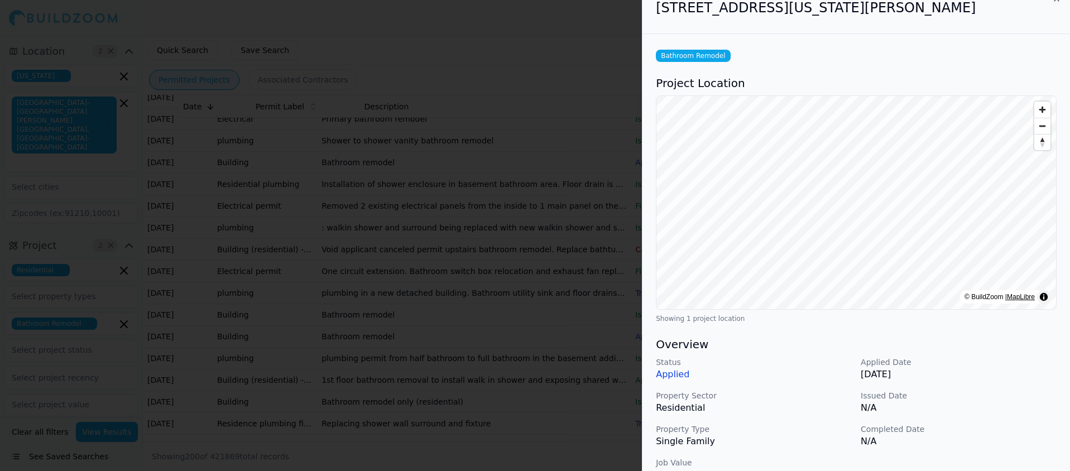
scroll to position [0, 0]
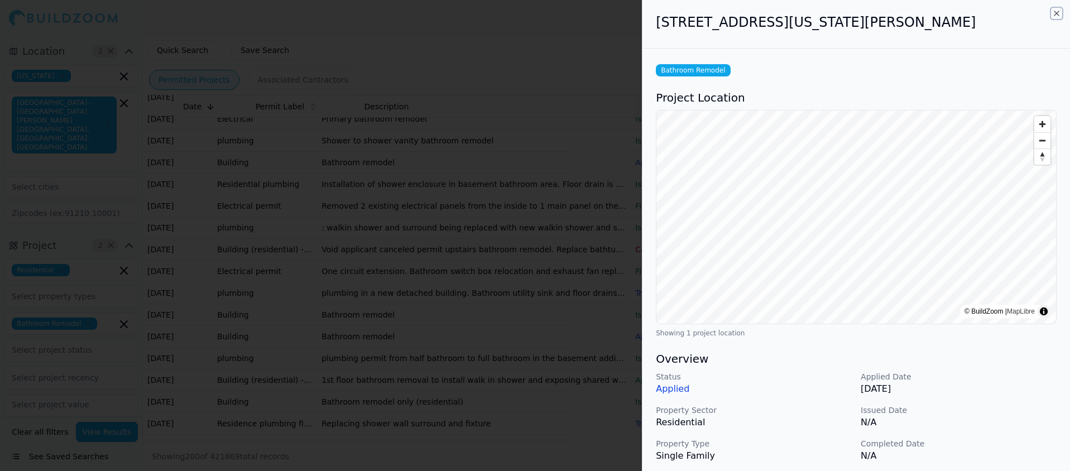
click at [1055, 13] on icon "button" at bounding box center [1056, 13] width 4 height 4
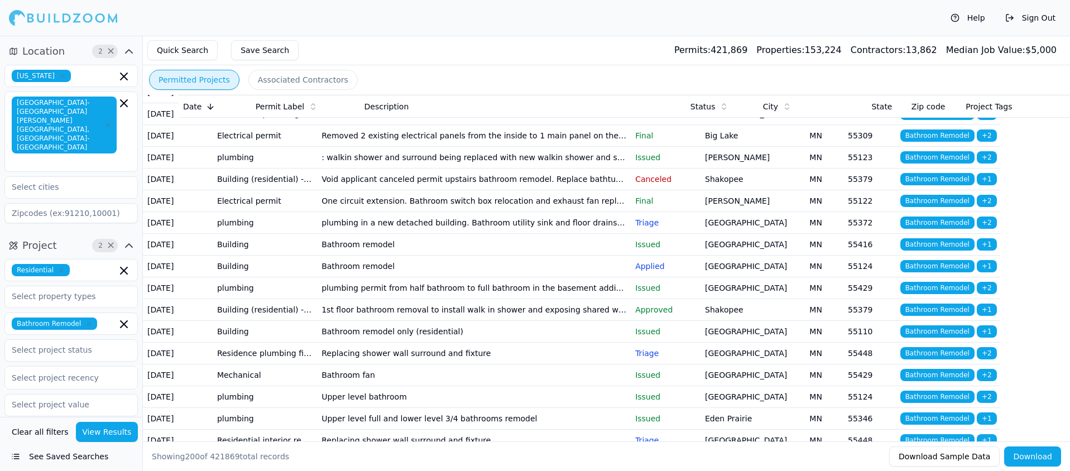
scroll to position [2466, 0]
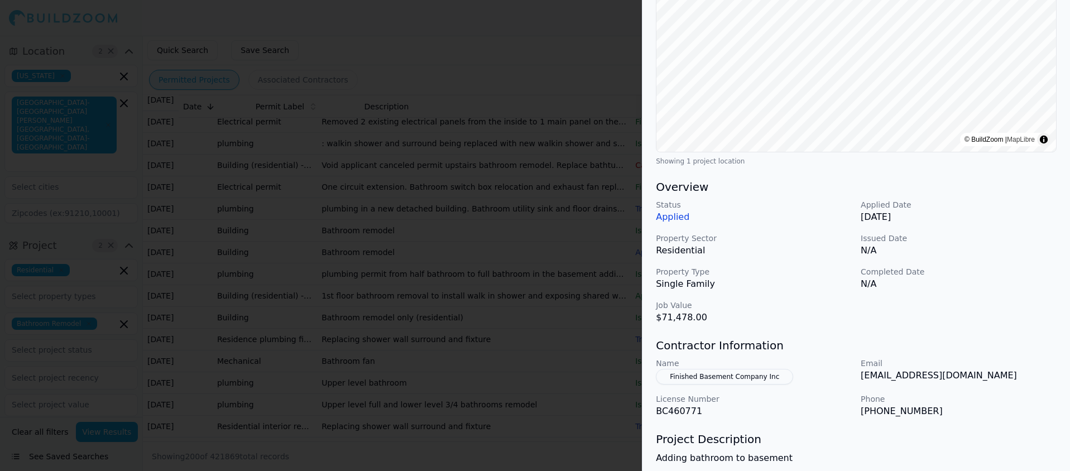
scroll to position [0, 0]
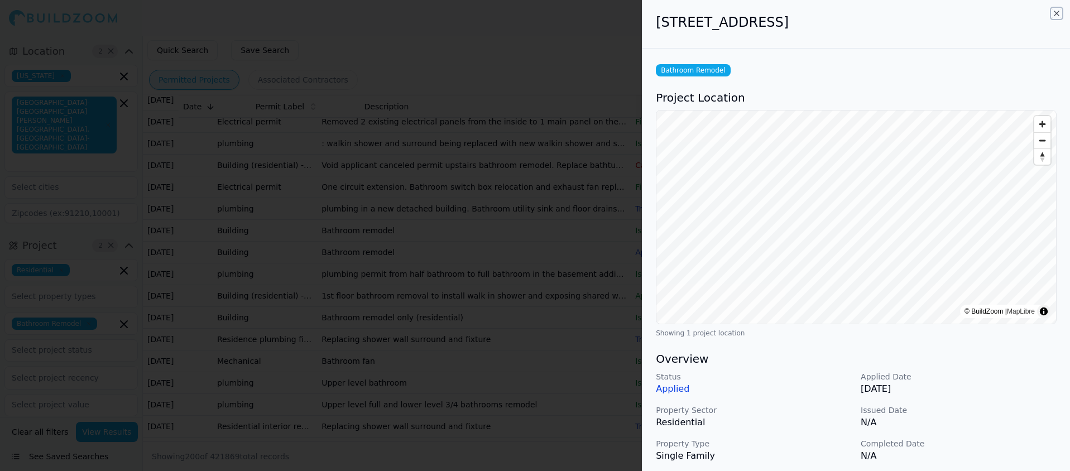
click at [1057, 15] on icon "button" at bounding box center [1056, 13] width 9 height 9
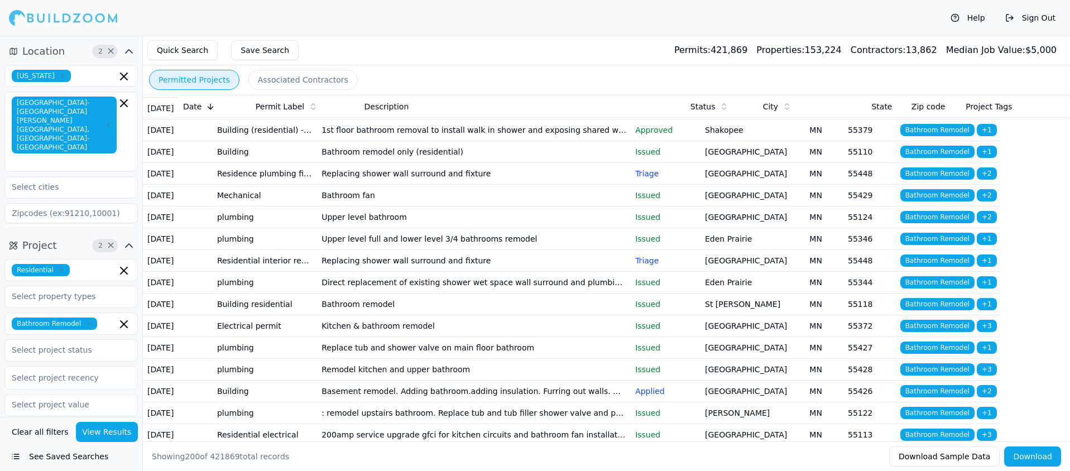
scroll to position [2641, 0]
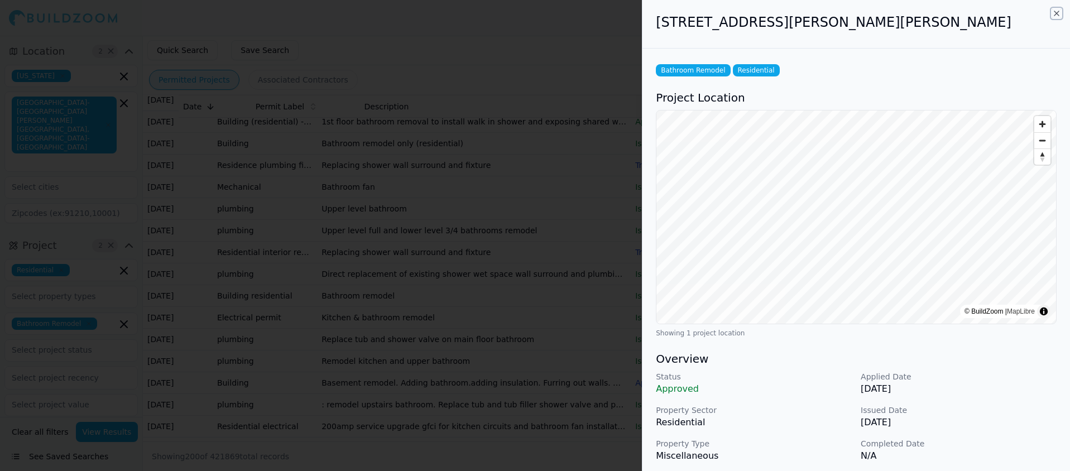
click at [1055, 13] on icon "button" at bounding box center [1056, 13] width 9 height 9
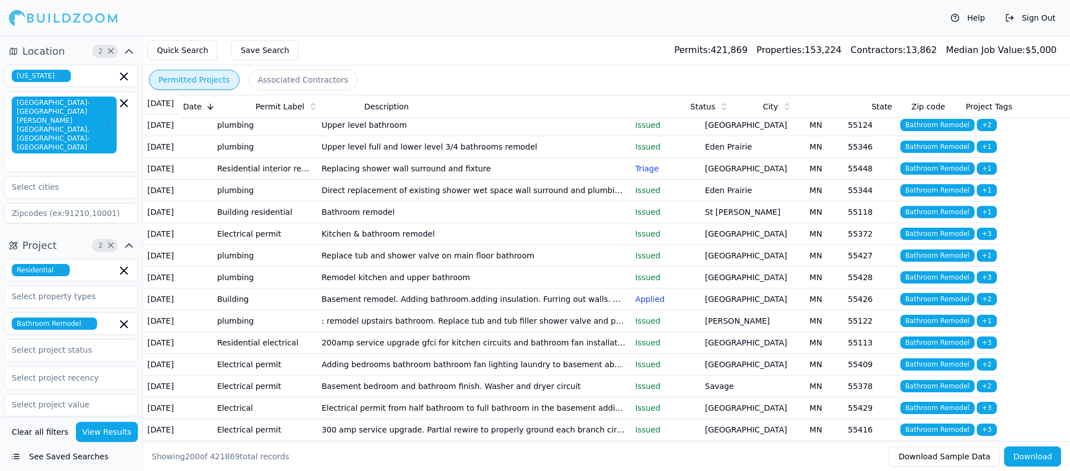
scroll to position [2726, 0]
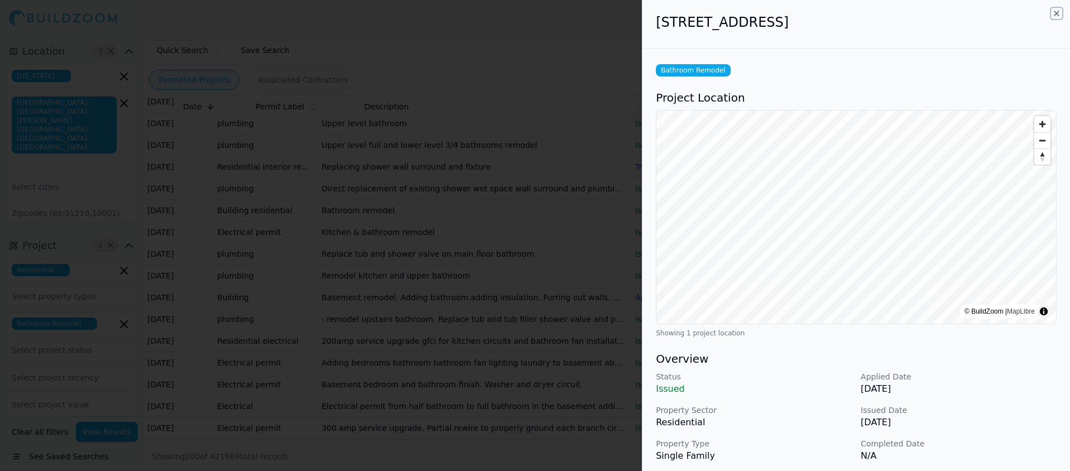
click at [1058, 11] on icon "button" at bounding box center [1056, 13] width 4 height 4
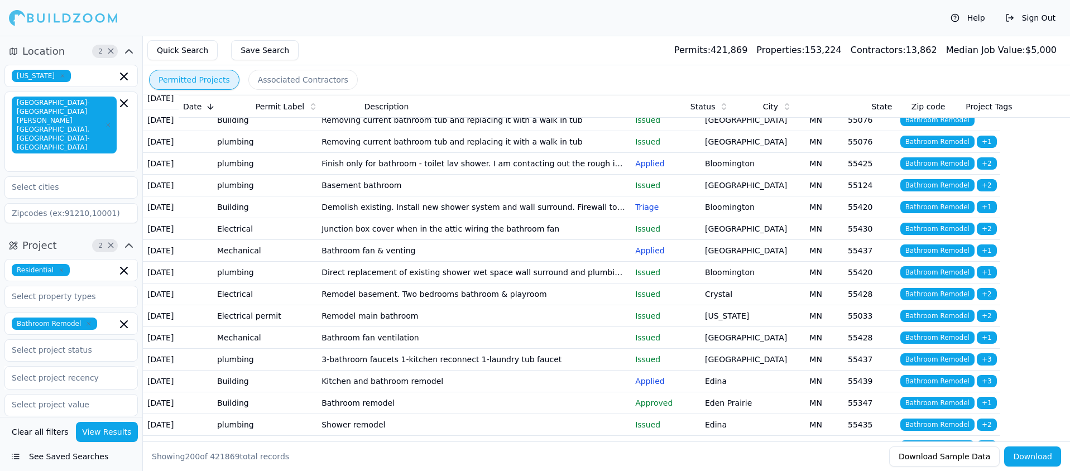
scroll to position [3116, 0]
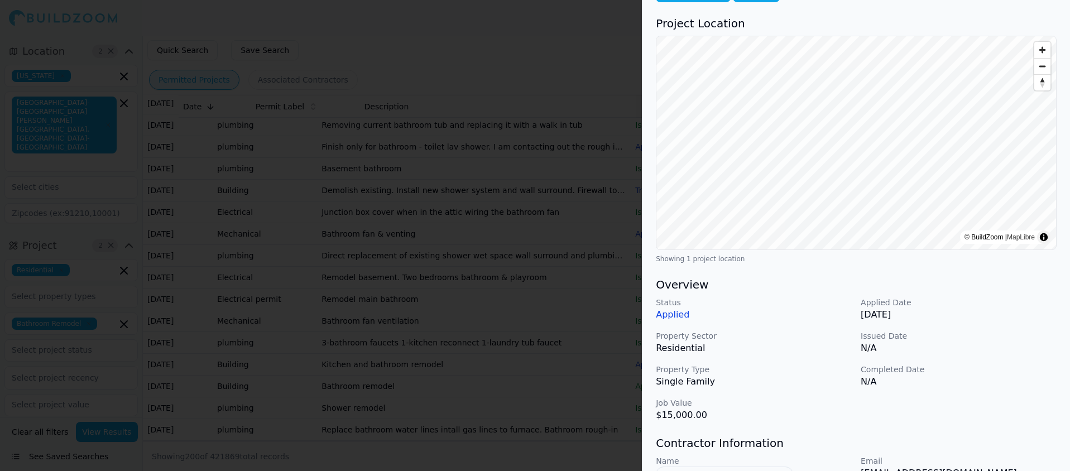
scroll to position [0, 0]
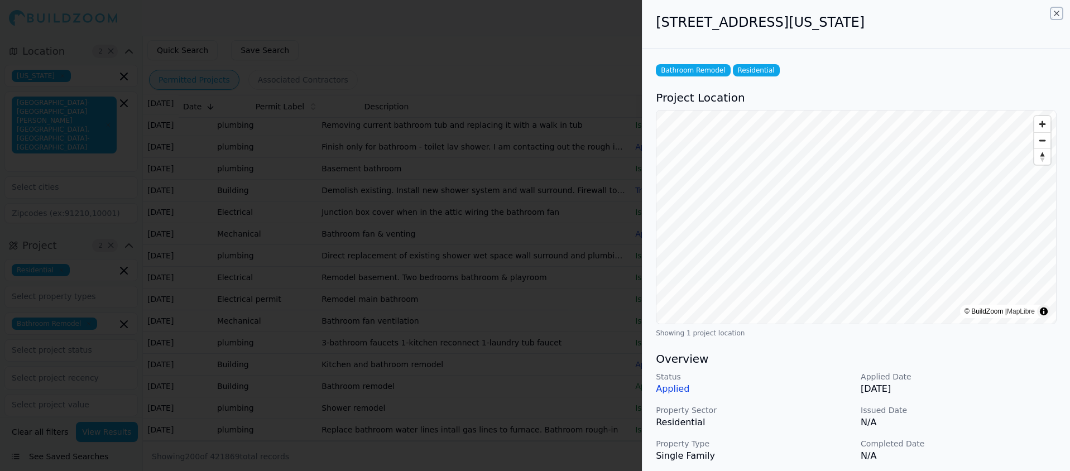
click at [1057, 12] on icon "button" at bounding box center [1056, 13] width 4 height 4
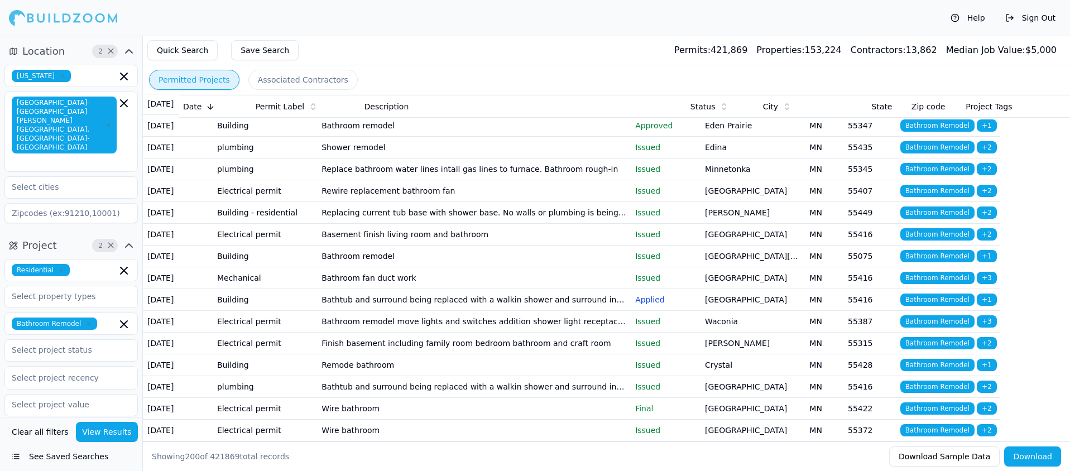
scroll to position [3391, 0]
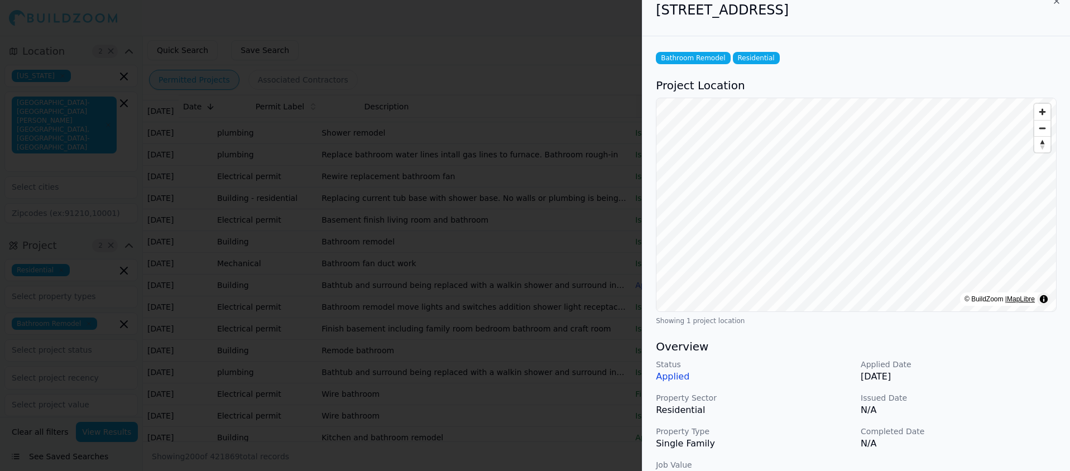
scroll to position [0, 0]
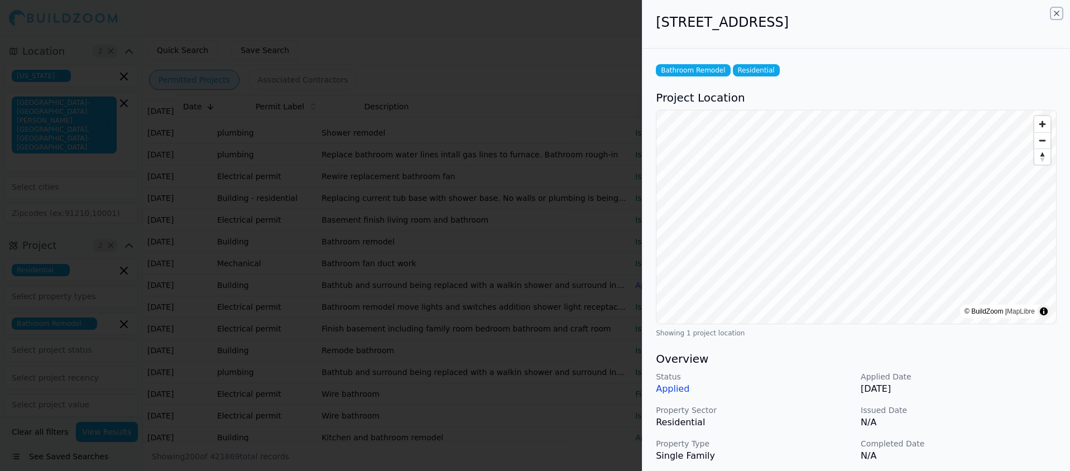
click at [1057, 13] on icon "button" at bounding box center [1056, 13] width 4 height 4
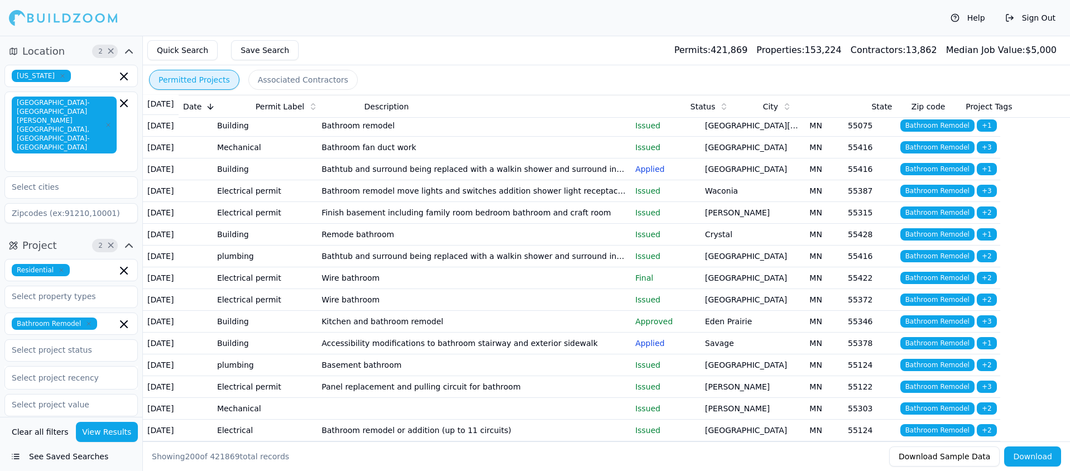
scroll to position [3508, 0]
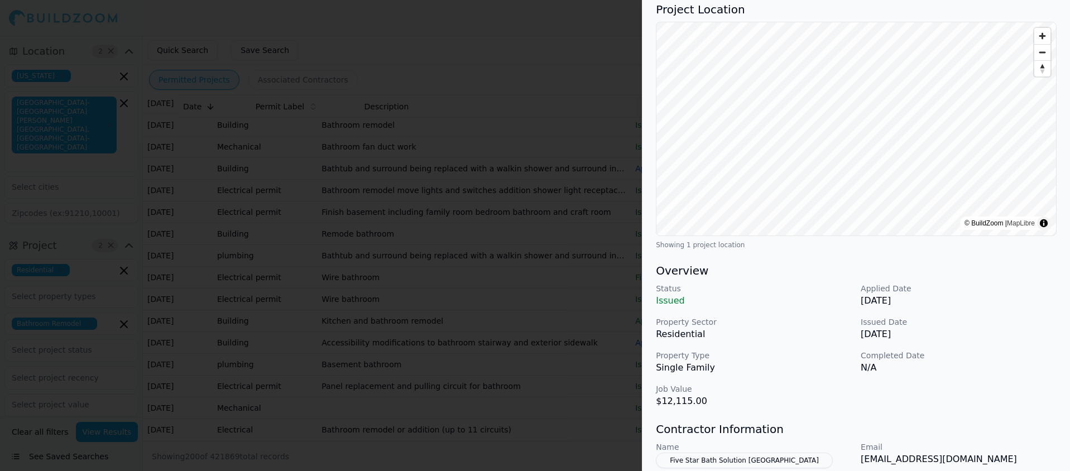
scroll to position [0, 0]
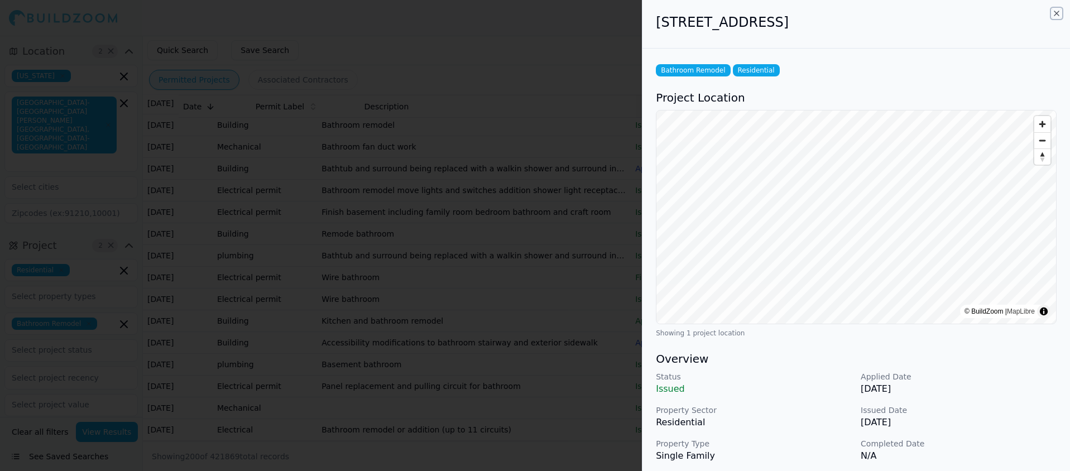
click at [1057, 11] on icon "button" at bounding box center [1056, 13] width 9 height 9
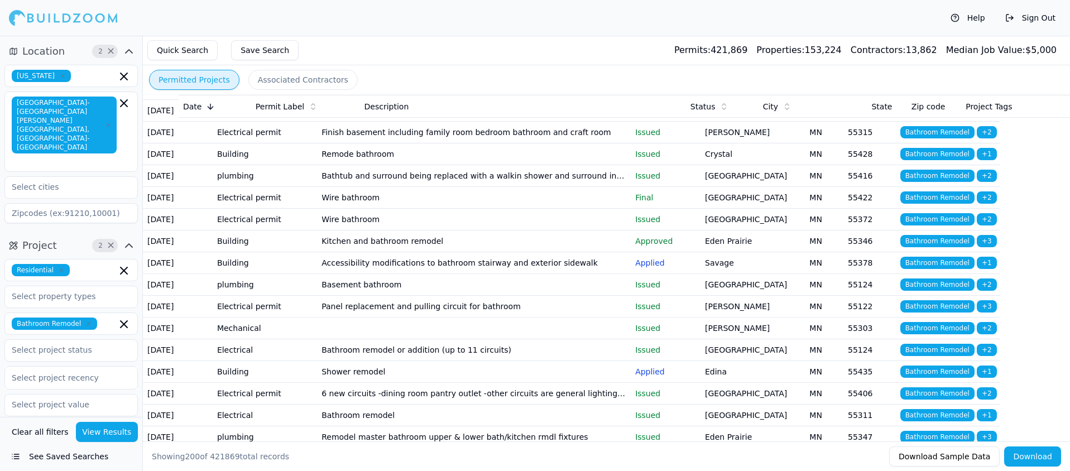
scroll to position [3590, 0]
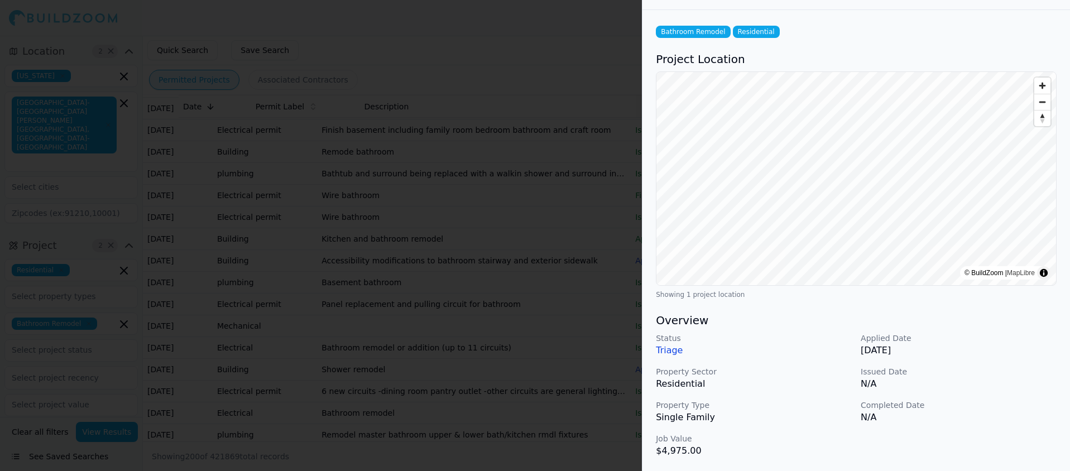
scroll to position [0, 0]
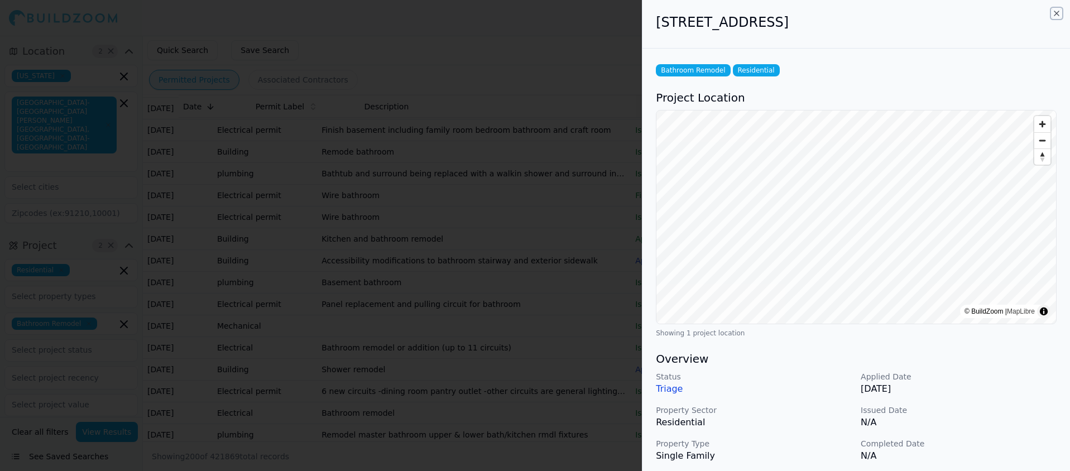
click at [1055, 14] on icon "button" at bounding box center [1056, 13] width 4 height 4
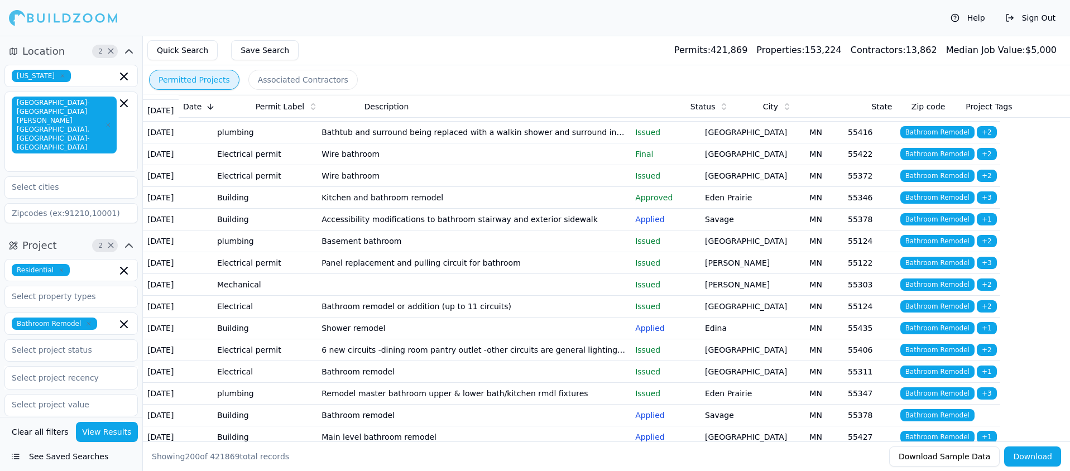
scroll to position [3653, 0]
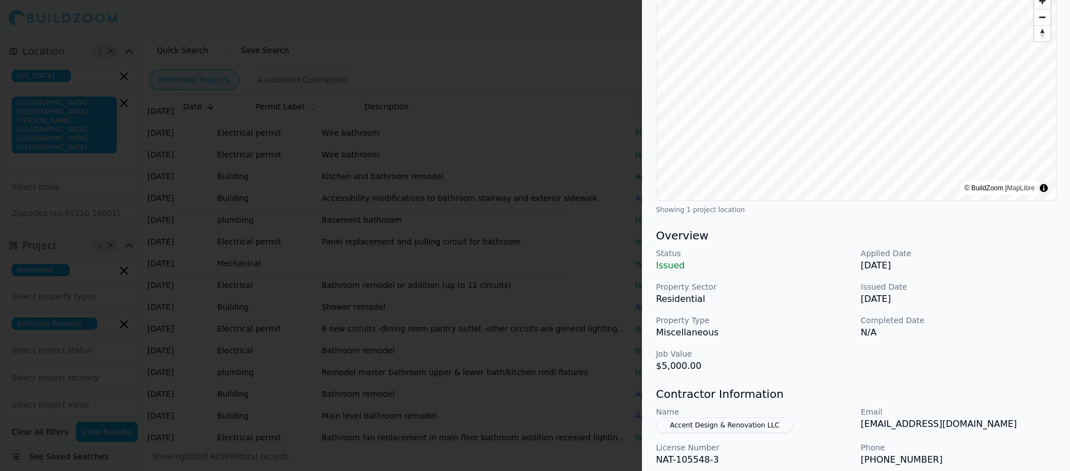
scroll to position [0, 0]
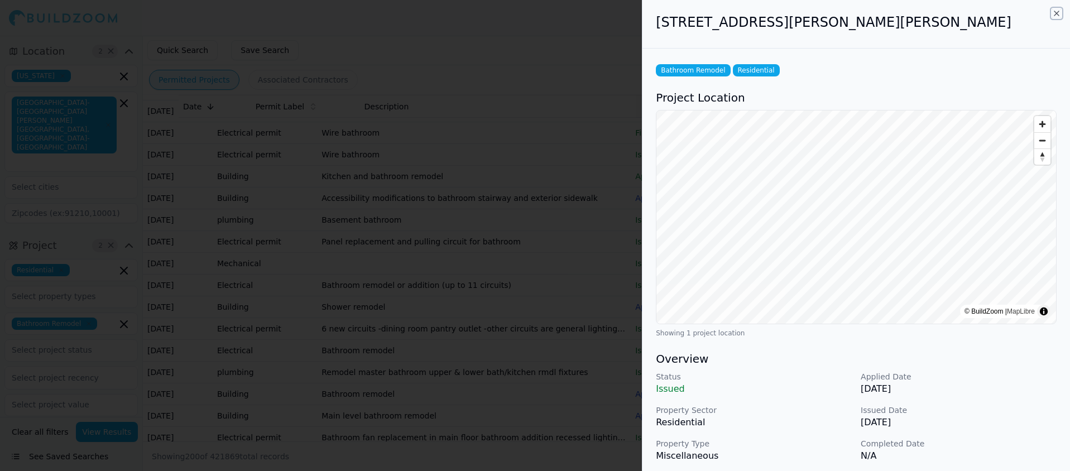
click at [1053, 12] on icon "button" at bounding box center [1056, 13] width 9 height 9
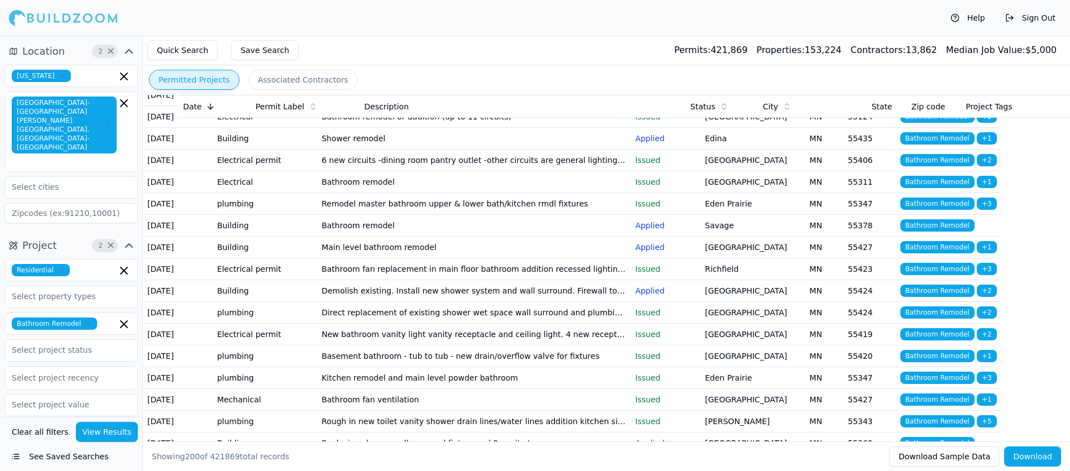
scroll to position [3822, 0]
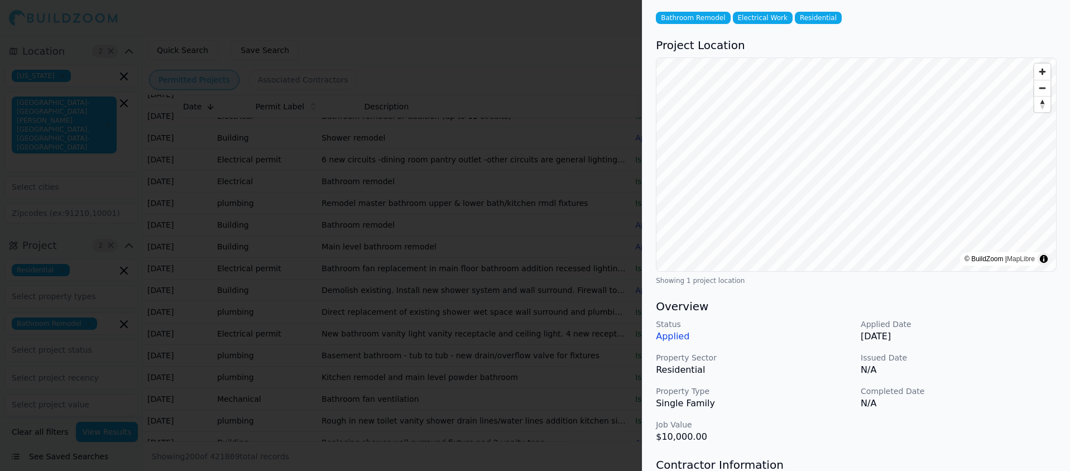
scroll to position [0, 0]
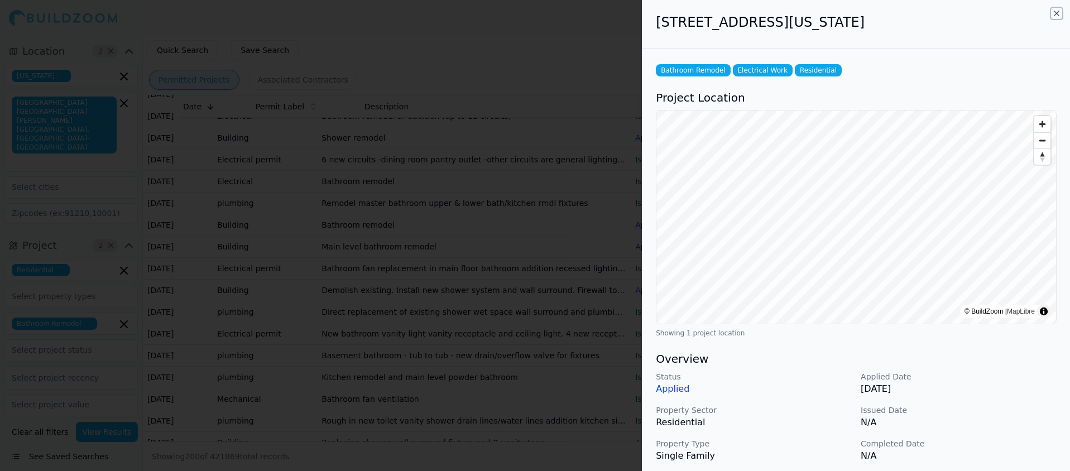
click at [1055, 13] on icon "button" at bounding box center [1056, 13] width 9 height 9
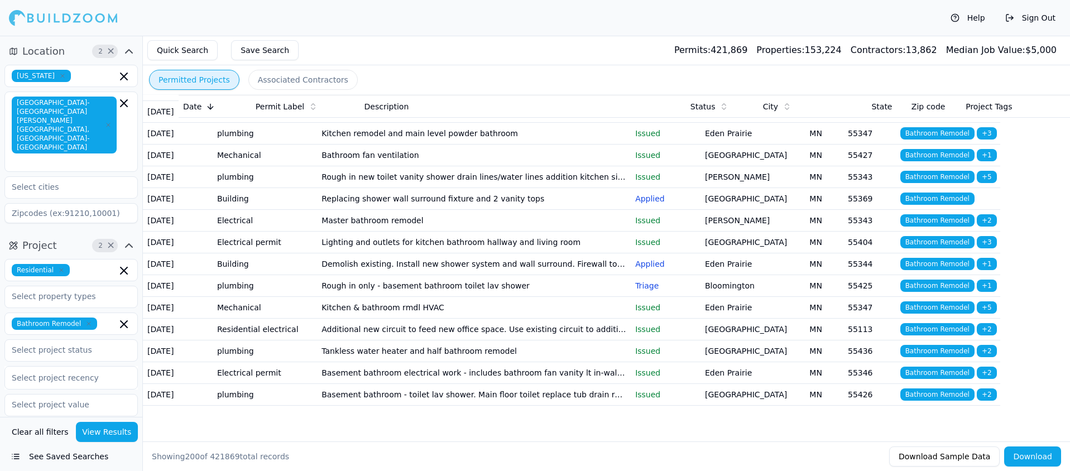
scroll to position [4167, 0]
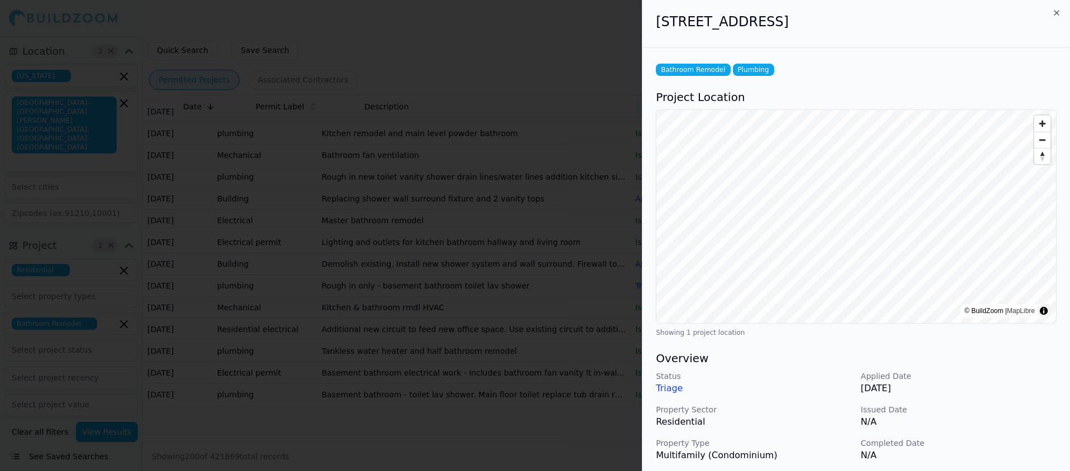
scroll to position [0, 0]
click at [1058, 15] on icon "button" at bounding box center [1056, 13] width 4 height 4
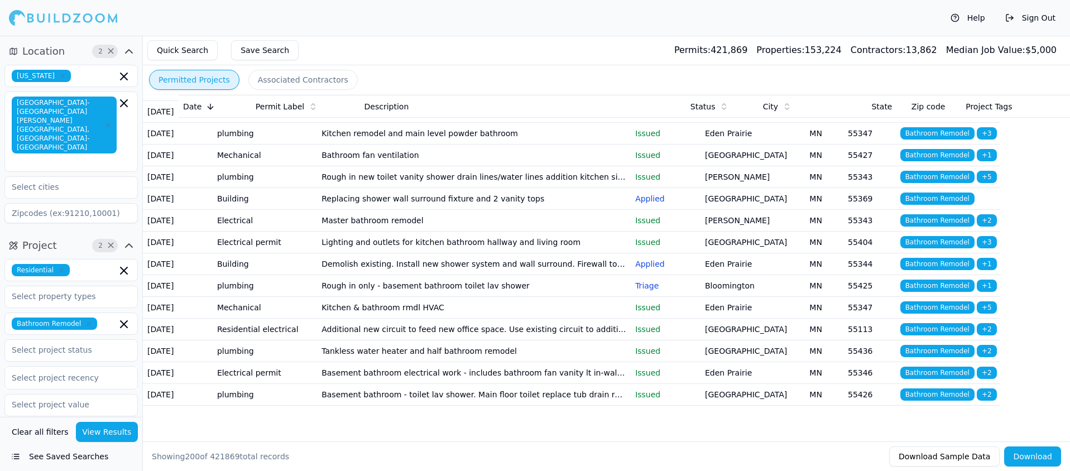
scroll to position [4422, 0]
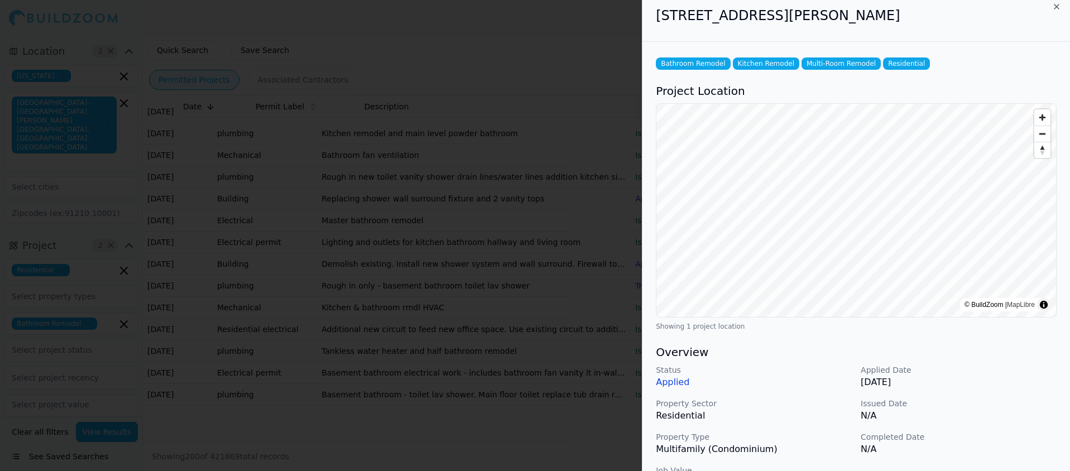
scroll to position [0, 0]
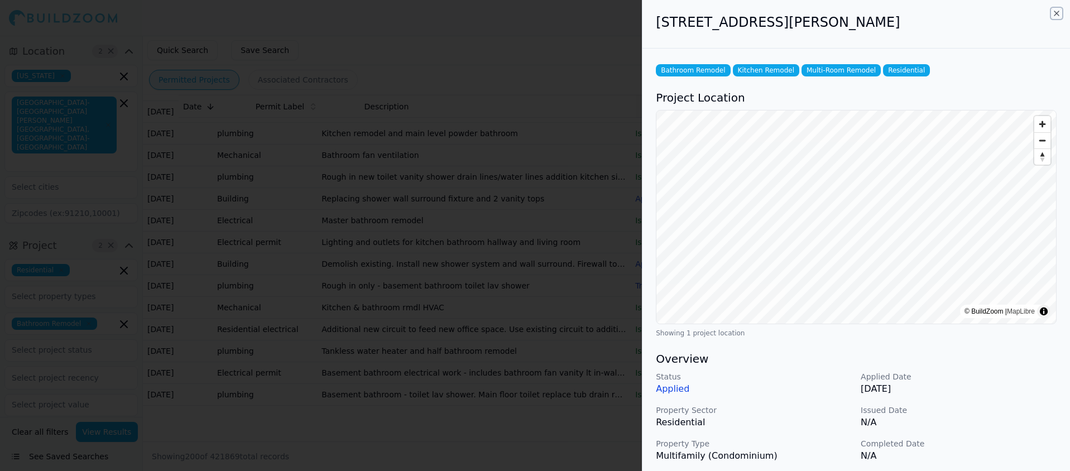
click at [1055, 15] on icon "button" at bounding box center [1056, 13] width 9 height 9
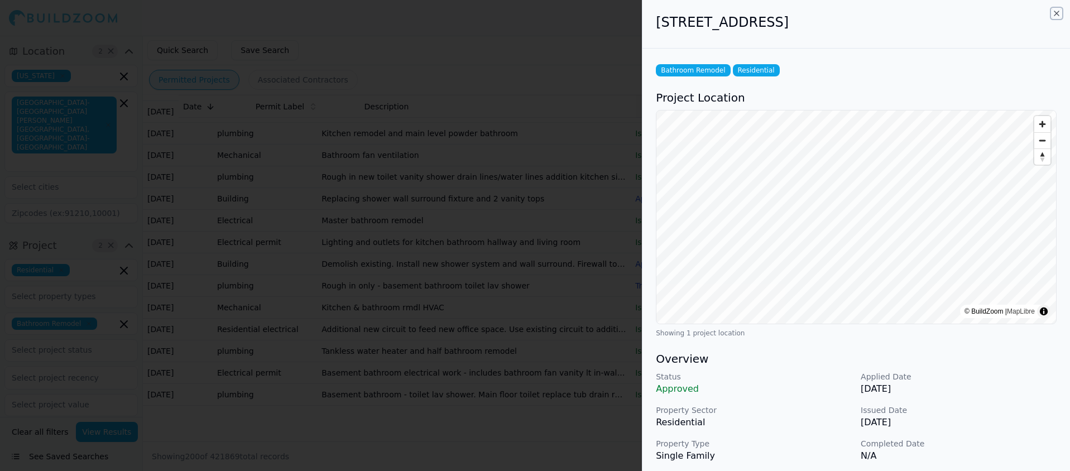
drag, startPoint x: 1055, startPoint y: 12, endPoint x: 905, endPoint y: 54, distance: 155.9
click at [1055, 12] on icon "button" at bounding box center [1056, 13] width 4 height 4
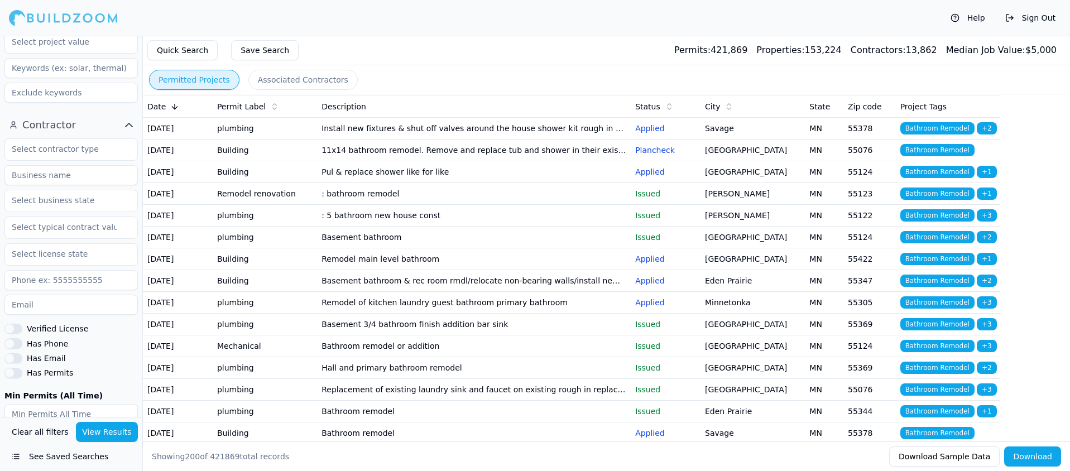
scroll to position [404, 0]
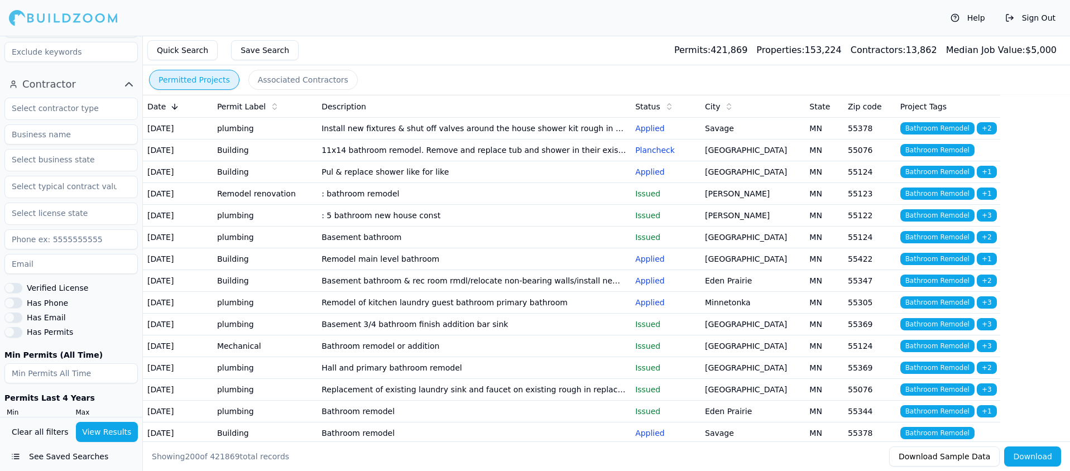
click at [472, 161] on td "11x14 bathroom remodel. Remove and replace tub and shower in their existing loc…" at bounding box center [474, 151] width 314 height 22
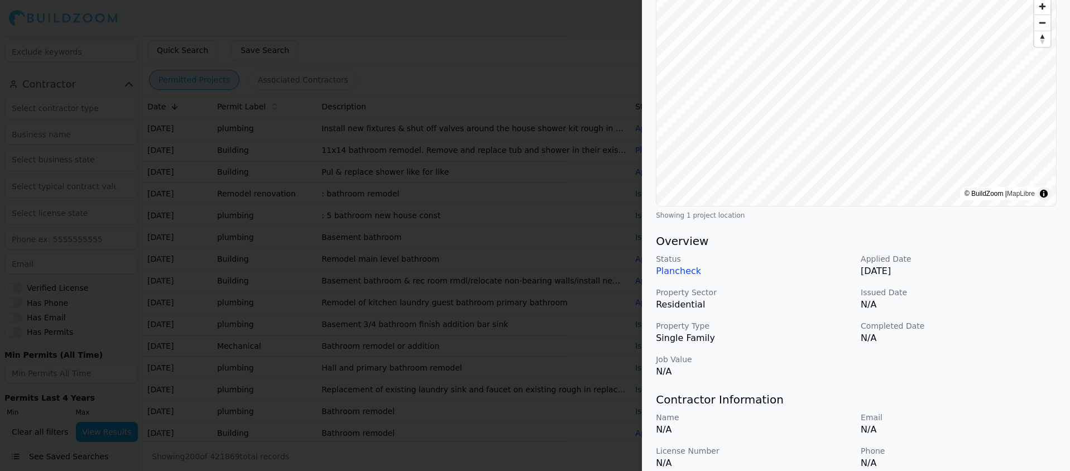
scroll to position [0, 0]
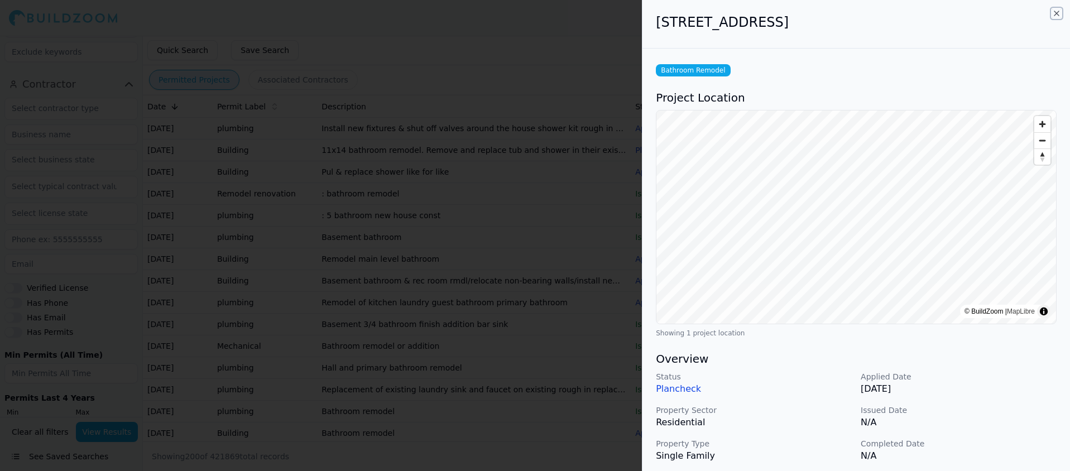
click at [1057, 12] on icon "button" at bounding box center [1056, 13] width 4 height 4
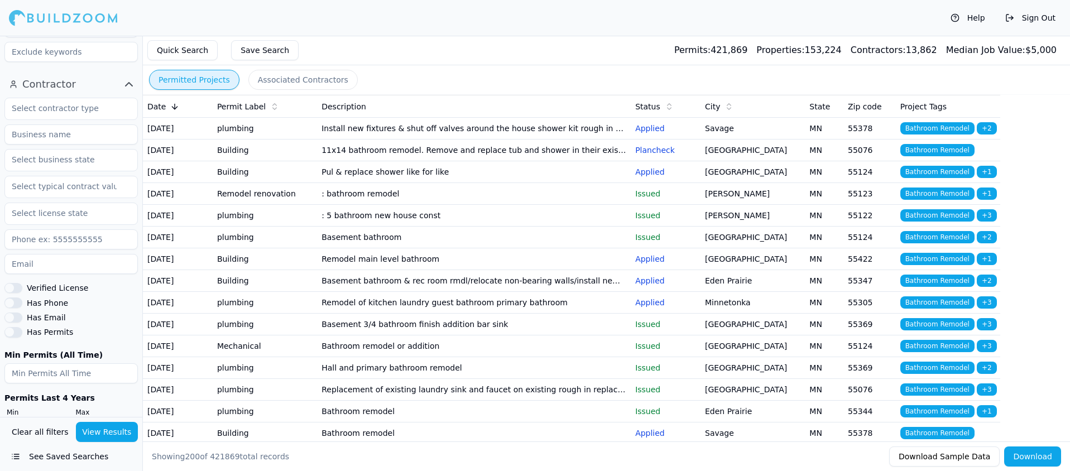
click at [393, 270] on td "Remodel main level bathroom" at bounding box center [474, 259] width 314 height 22
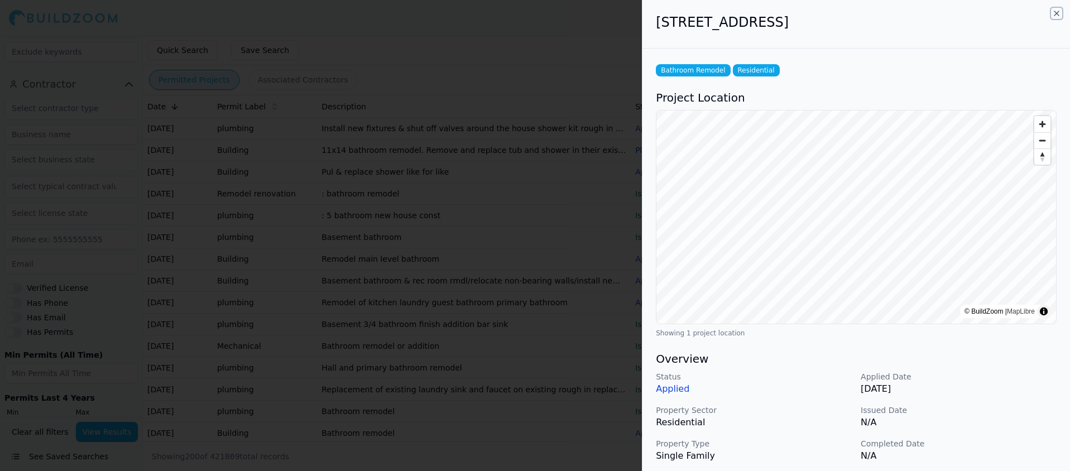
click at [1053, 12] on icon "button" at bounding box center [1056, 13] width 9 height 9
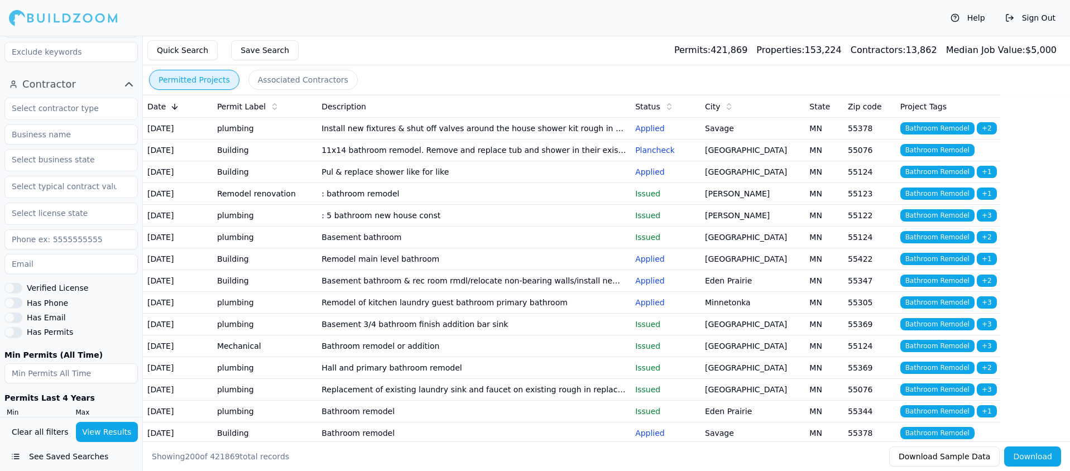
click at [361, 270] on td "Remodel main level bathroom" at bounding box center [474, 259] width 314 height 22
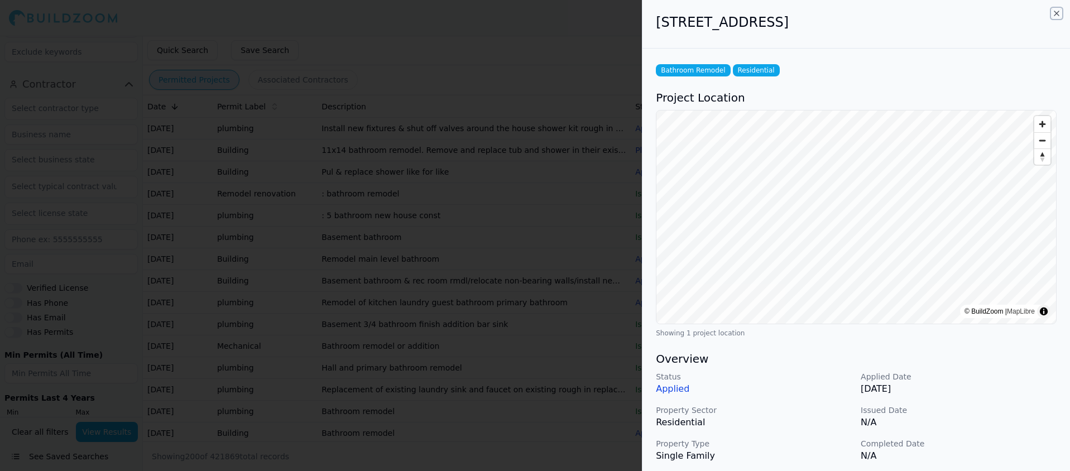
click at [1058, 12] on icon "button" at bounding box center [1056, 13] width 9 height 9
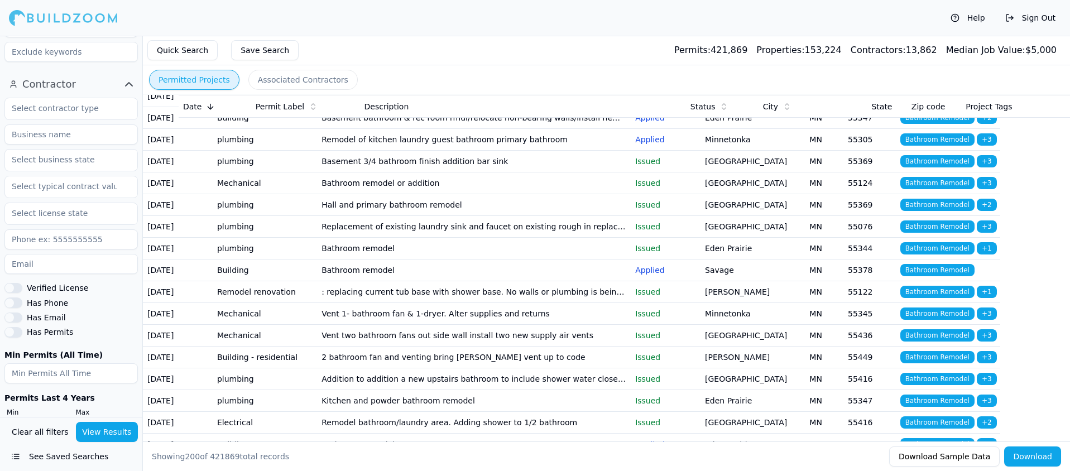
scroll to position [172, 0]
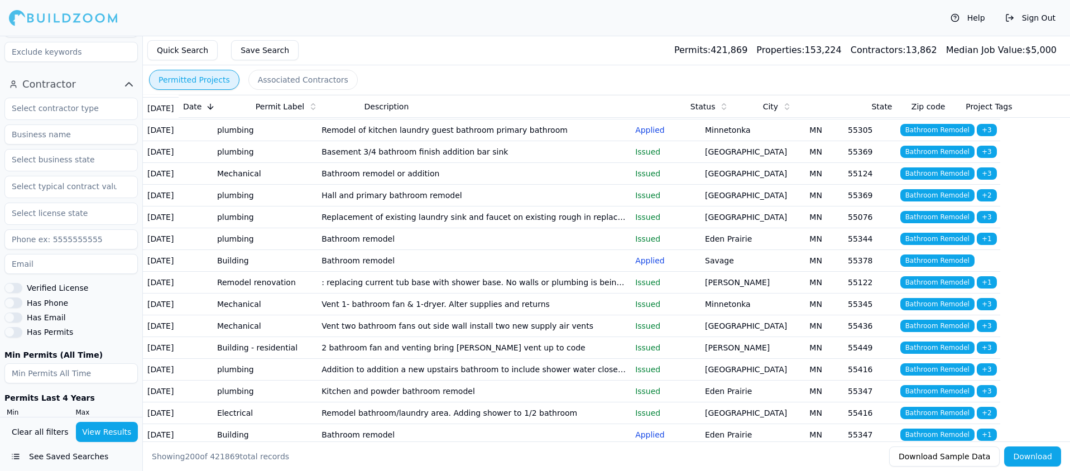
click at [362, 272] on td "Bathroom remodel" at bounding box center [474, 261] width 314 height 22
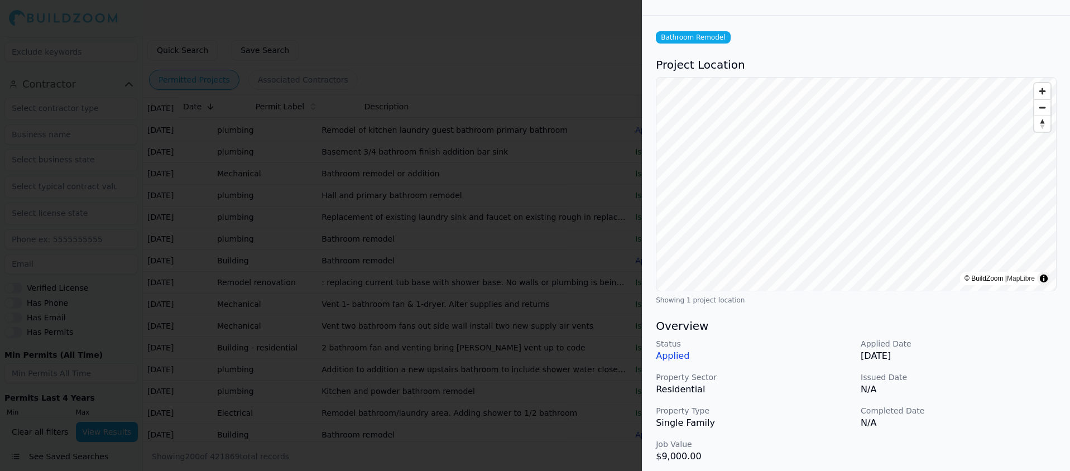
scroll to position [0, 0]
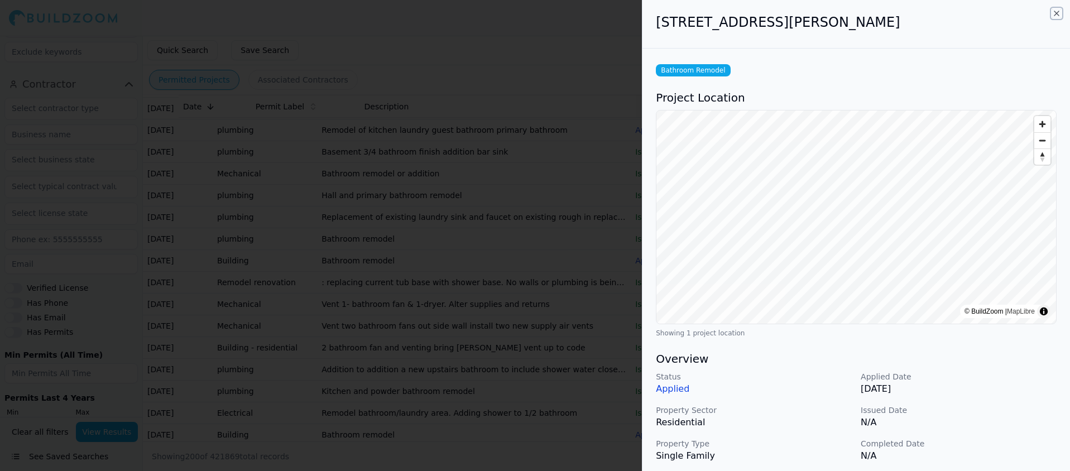
click at [1055, 12] on icon "button" at bounding box center [1056, 13] width 4 height 4
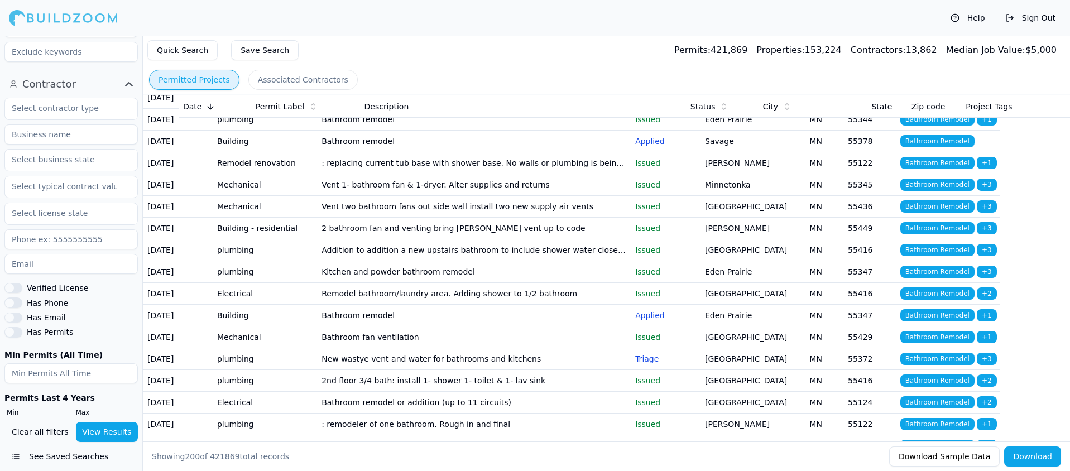
scroll to position [298, 0]
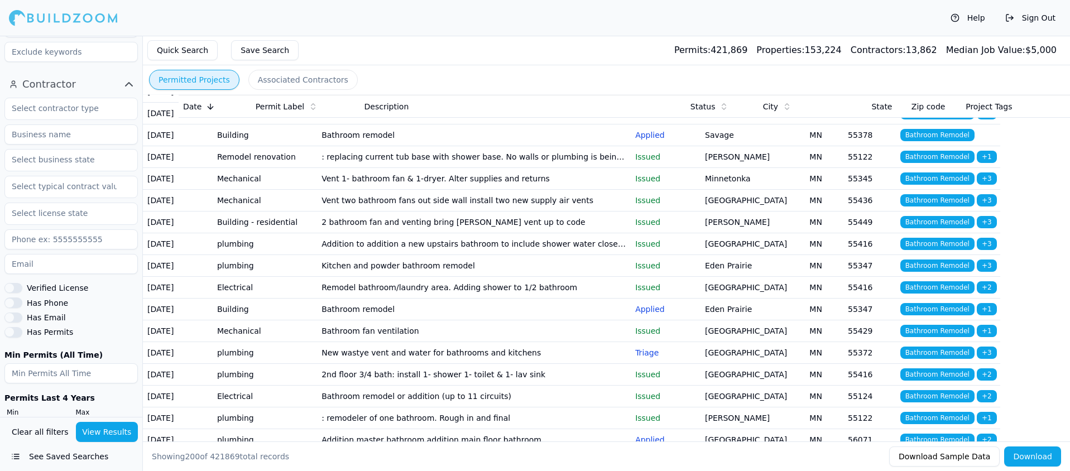
click at [490, 168] on td ": replacing current tub base with shower base. No walls or plumbing is being mo…" at bounding box center [474, 157] width 314 height 22
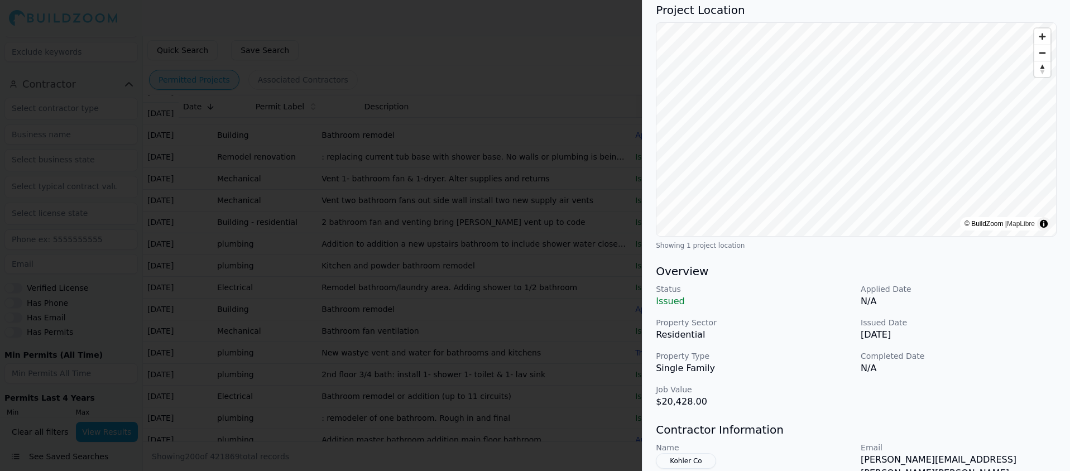
scroll to position [0, 0]
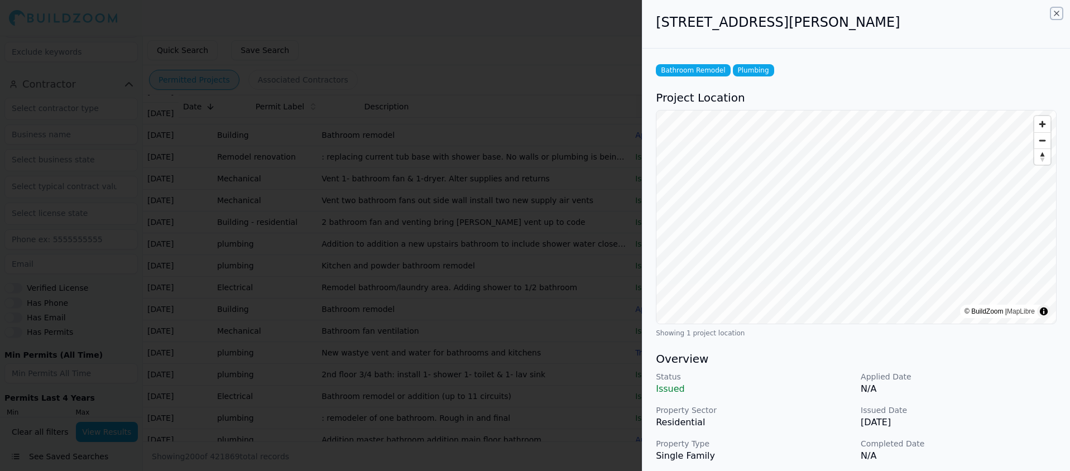
click at [1057, 13] on icon "button" at bounding box center [1056, 13] width 4 height 4
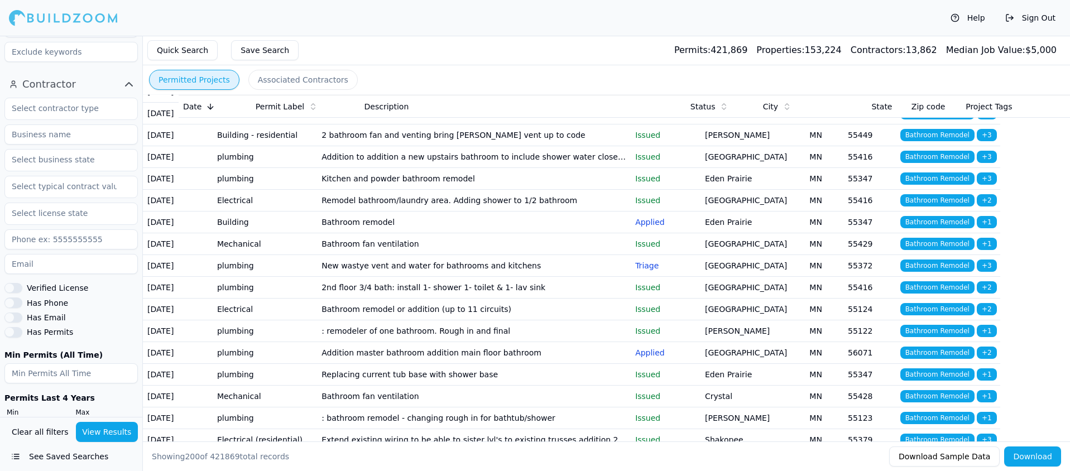
scroll to position [394, 0]
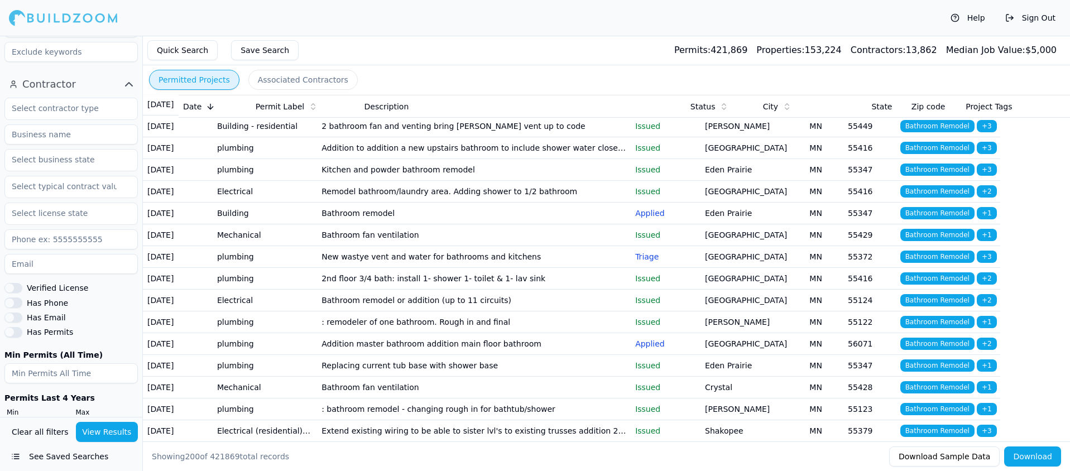
click at [354, 224] on td "Bathroom remodel" at bounding box center [474, 214] width 314 height 22
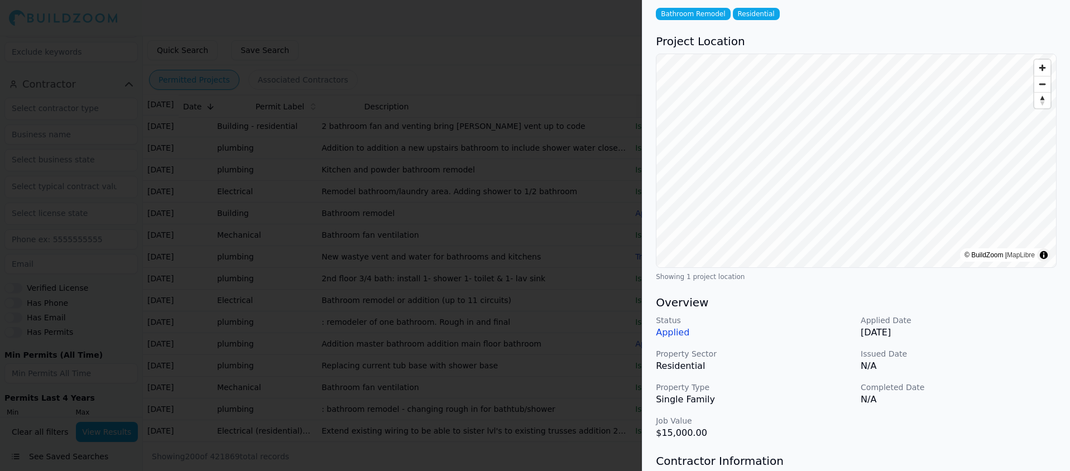
scroll to position [0, 0]
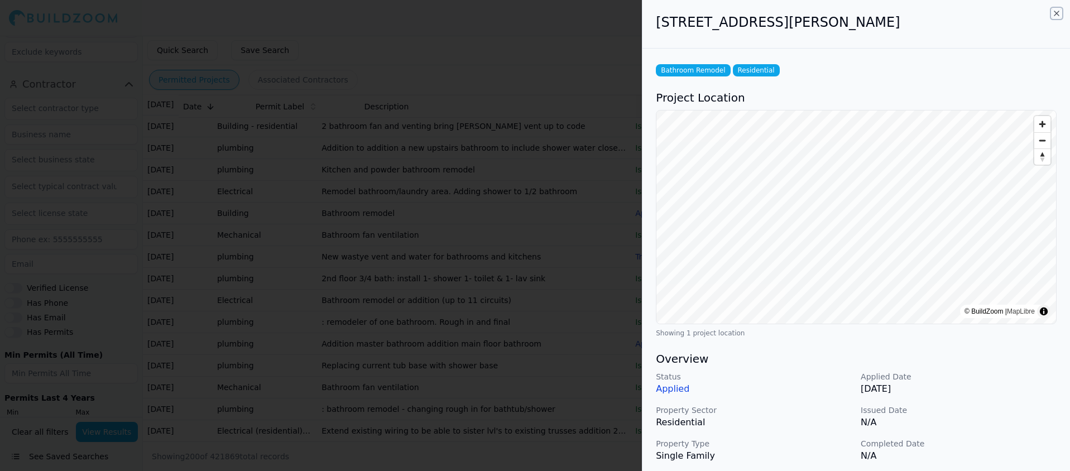
drag, startPoint x: 1058, startPoint y: 11, endPoint x: 1052, endPoint y: 13, distance: 6.4
click at [1058, 11] on icon "button" at bounding box center [1056, 13] width 4 height 4
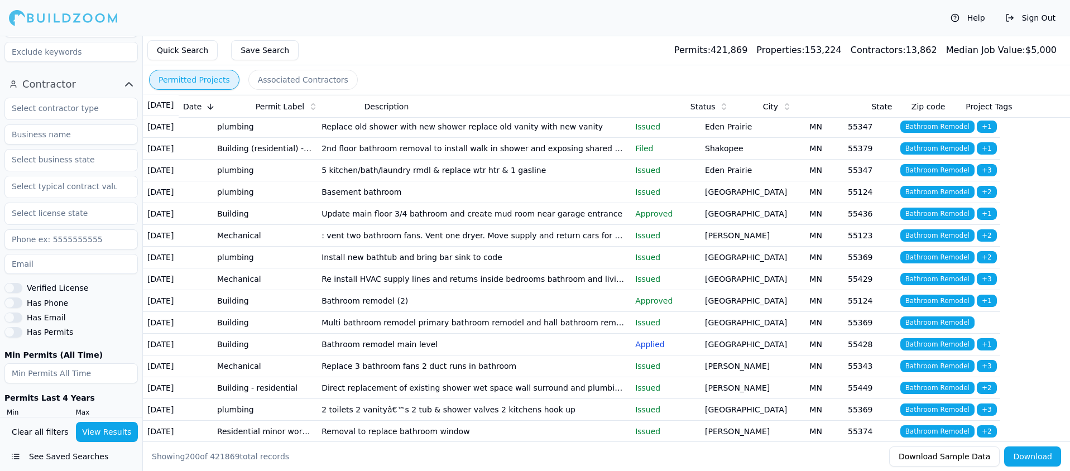
scroll to position [985, 0]
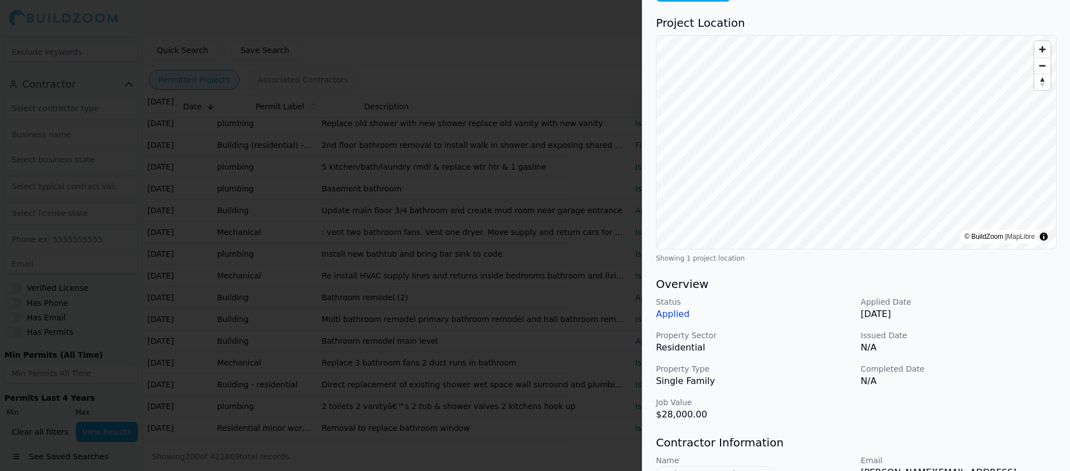
scroll to position [0, 0]
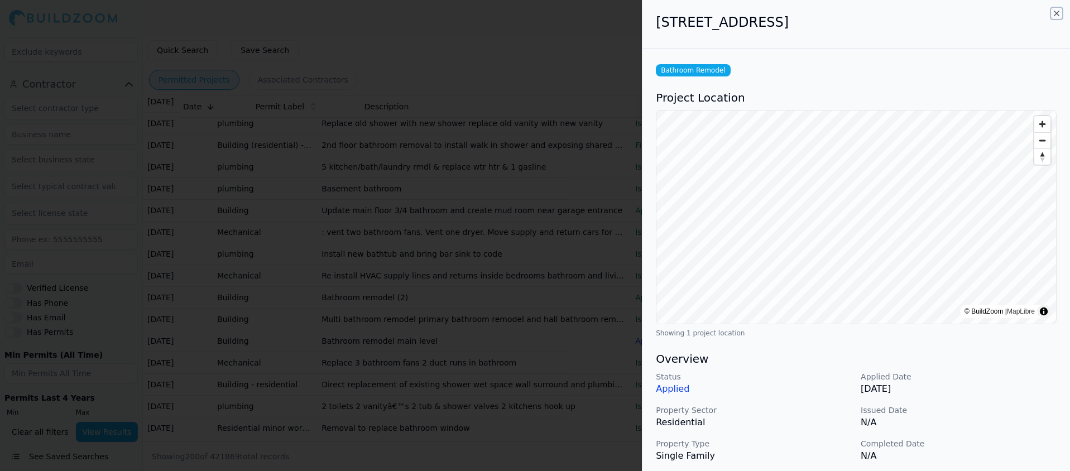
click at [1058, 13] on icon "button" at bounding box center [1056, 13] width 9 height 9
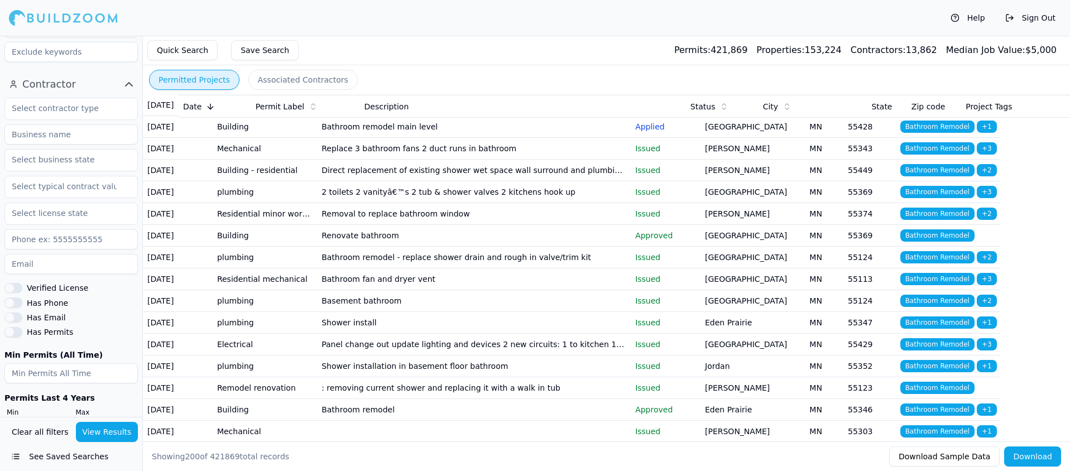
scroll to position [1215, 0]
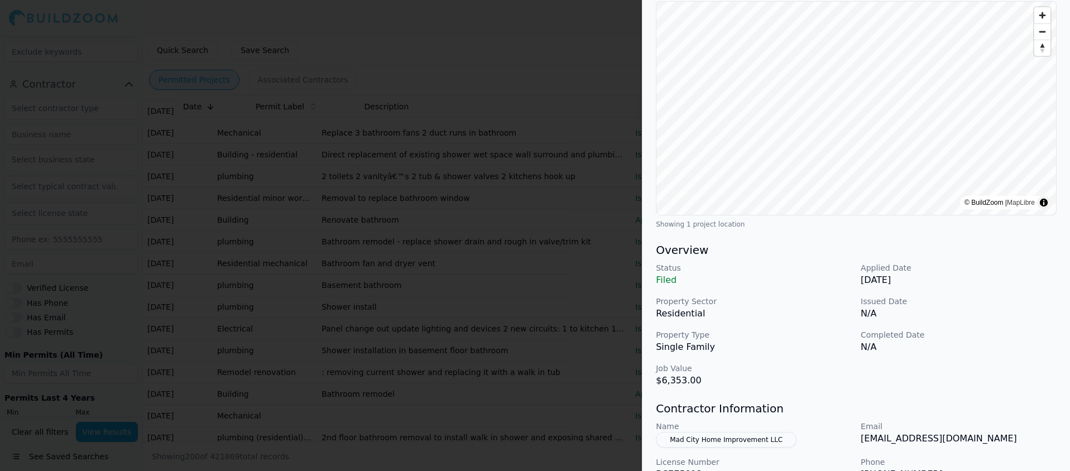
scroll to position [0, 0]
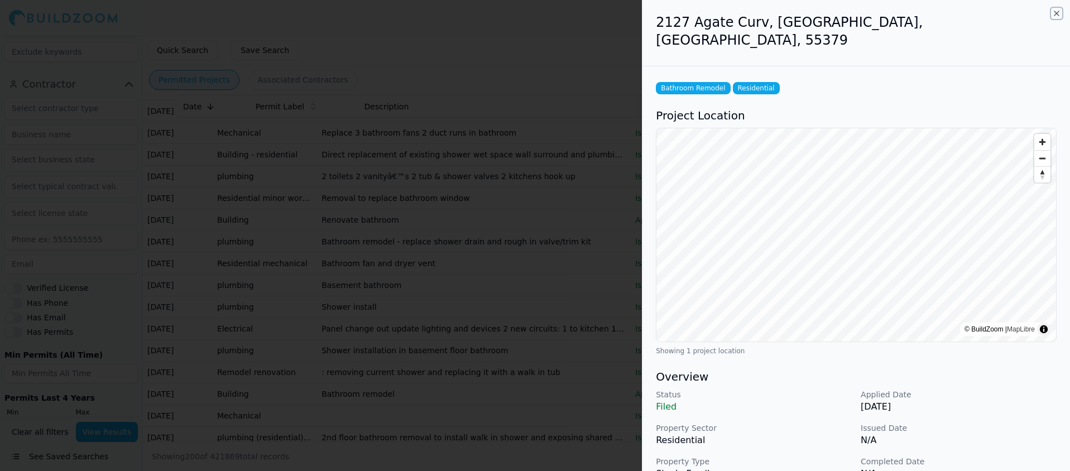
click at [1056, 14] on icon "button" at bounding box center [1056, 13] width 4 height 4
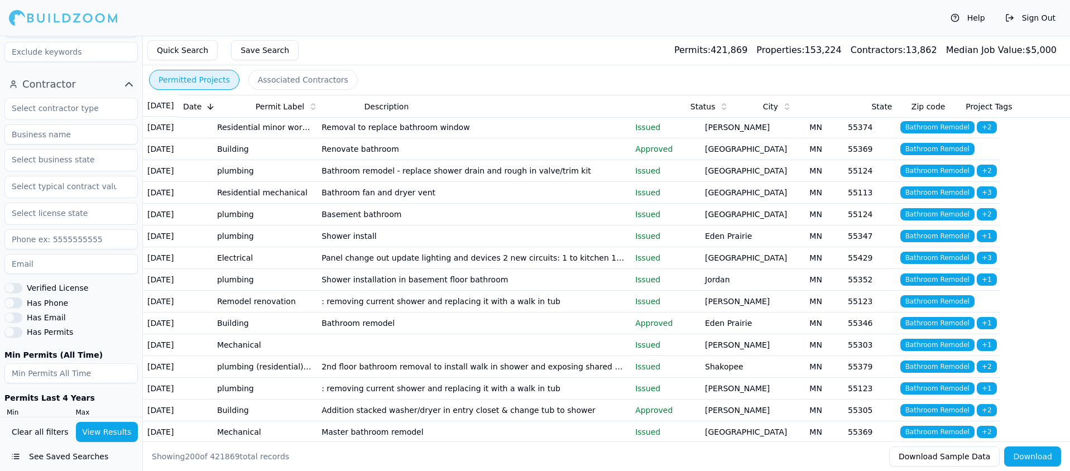
scroll to position [1313, 0]
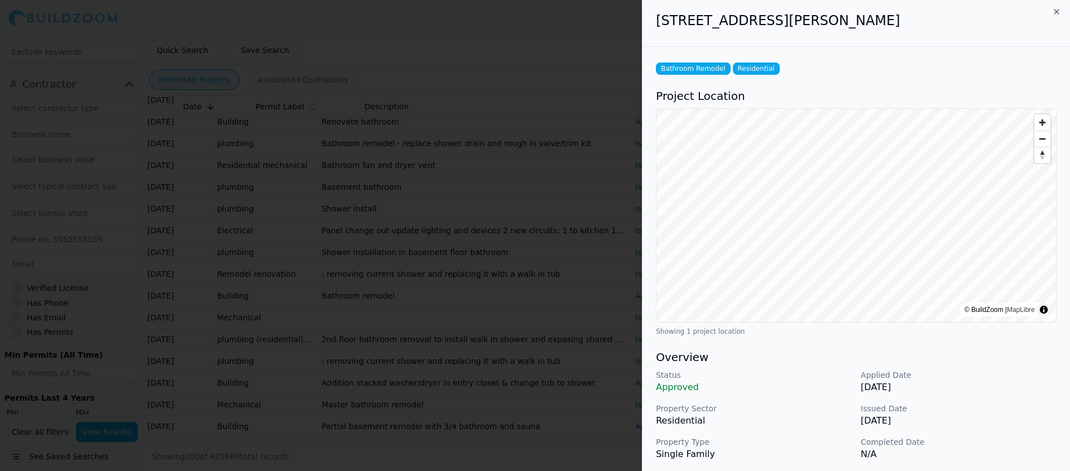
scroll to position [0, 0]
click at [1055, 12] on icon "button" at bounding box center [1056, 13] width 4 height 4
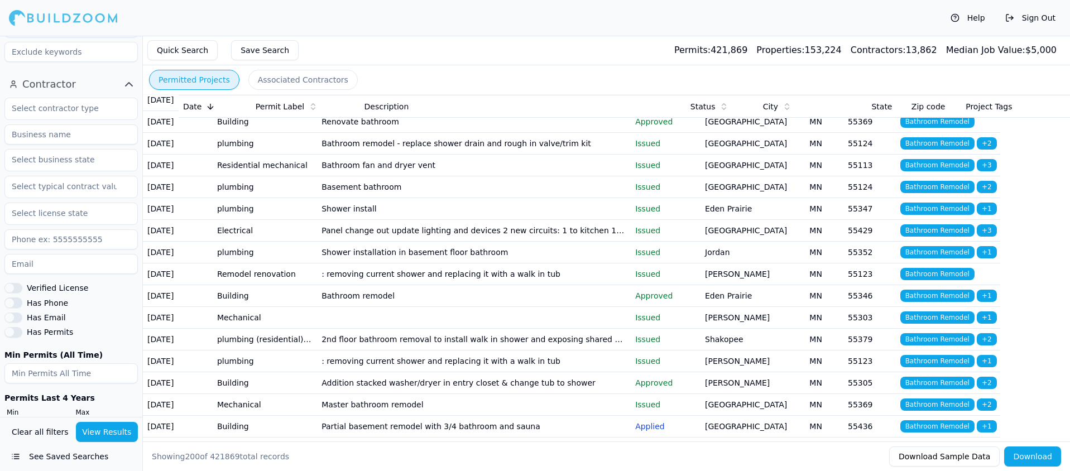
scroll to position [1315, 0]
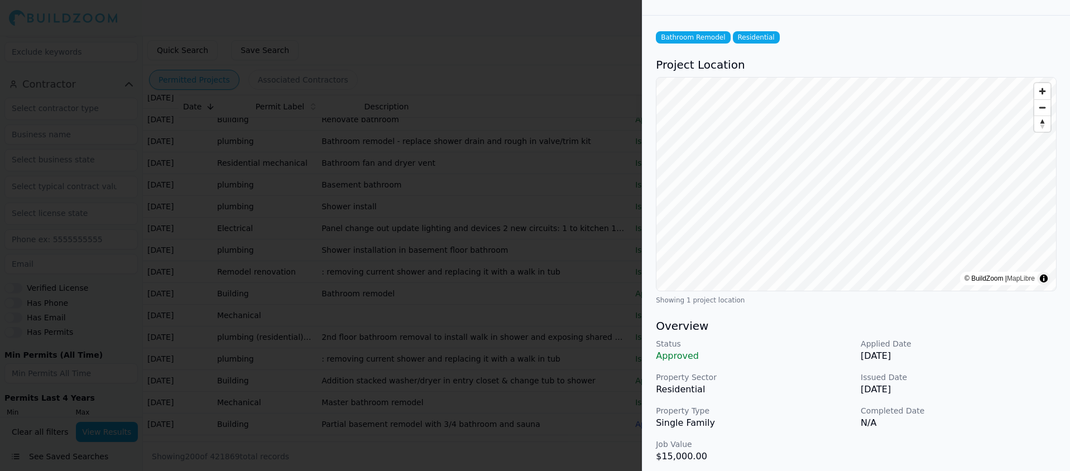
scroll to position [0, 0]
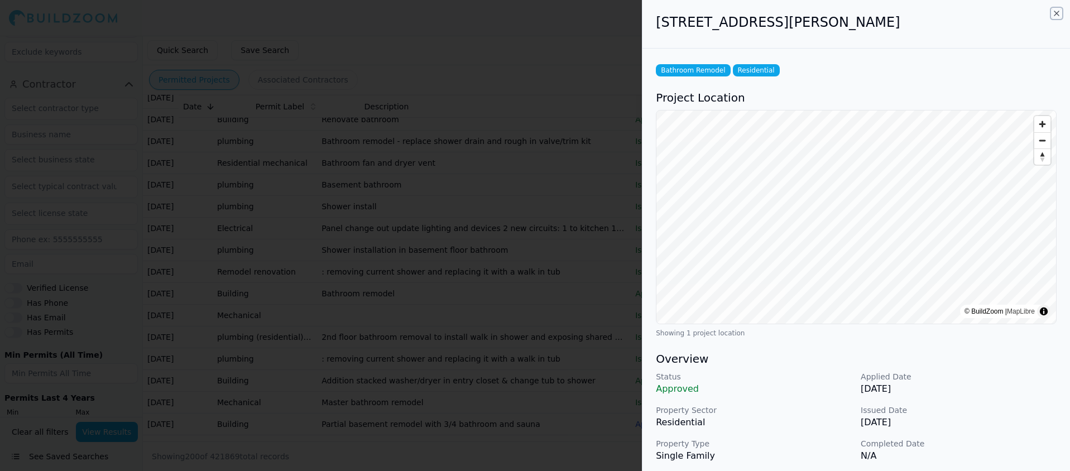
click at [1055, 12] on icon "button" at bounding box center [1056, 13] width 4 height 4
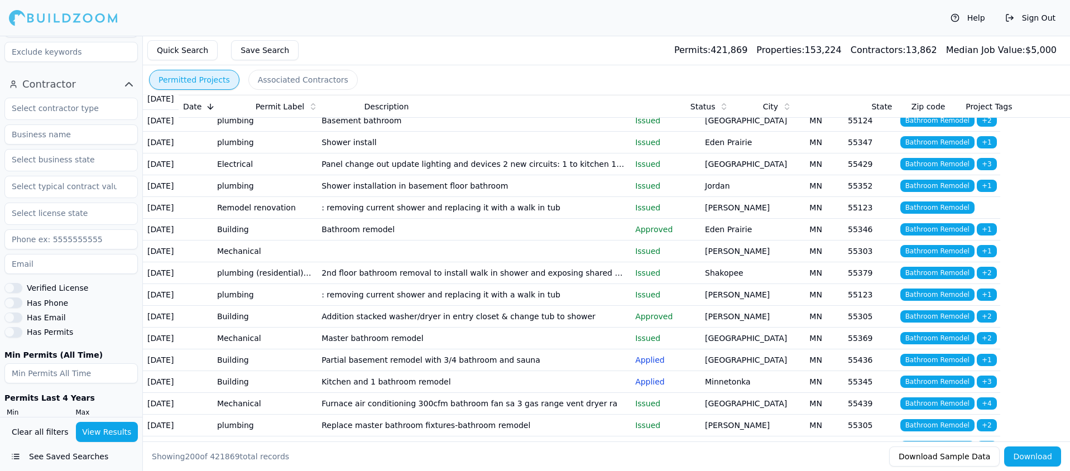
scroll to position [1526, 0]
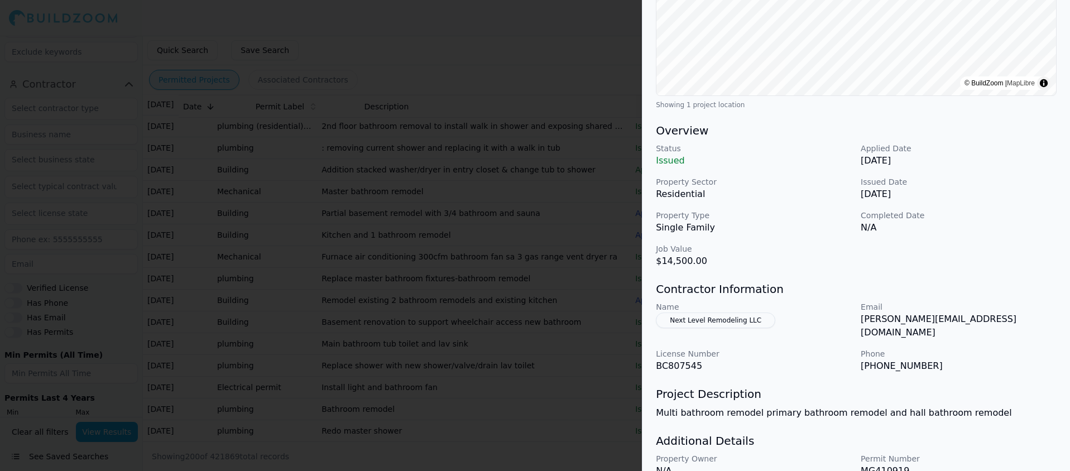
scroll to position [0, 0]
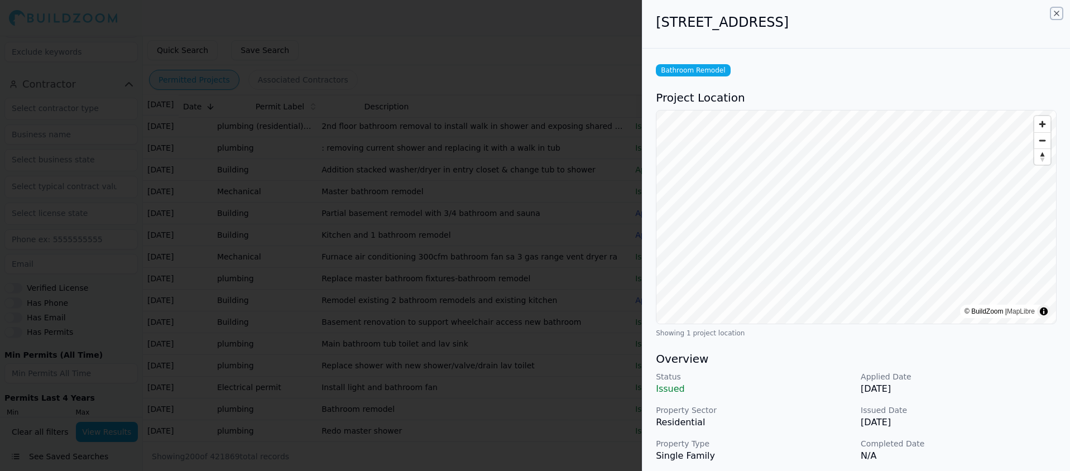
click at [1053, 13] on icon "button" at bounding box center [1056, 13] width 9 height 9
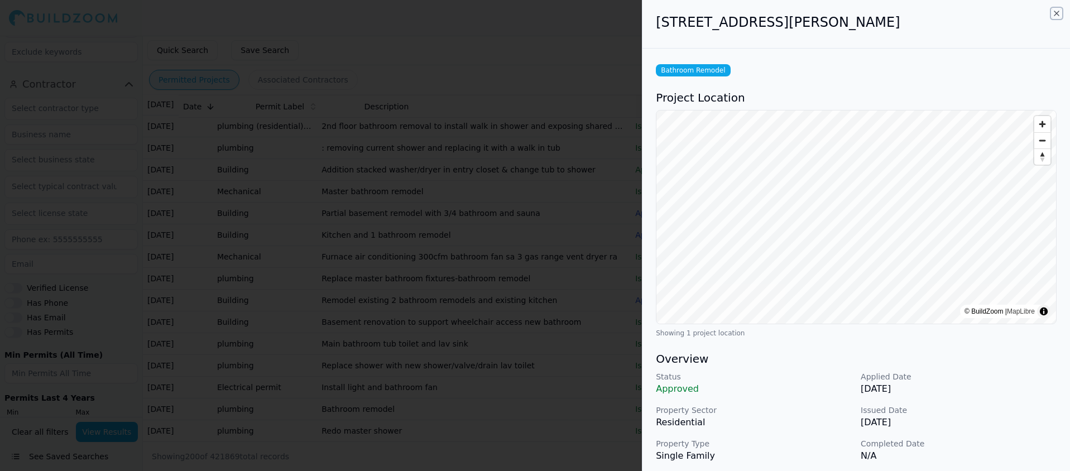
click at [1058, 13] on icon "button" at bounding box center [1056, 13] width 9 height 9
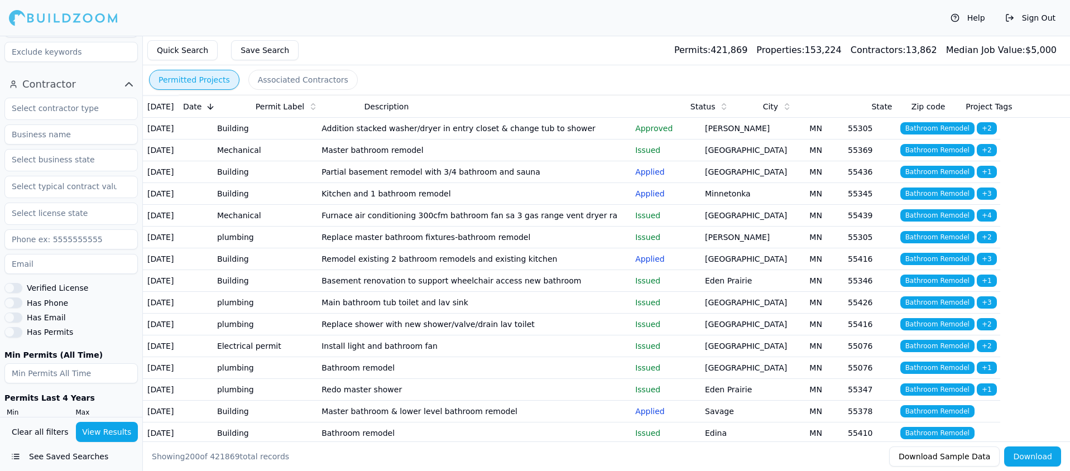
scroll to position [1614, 0]
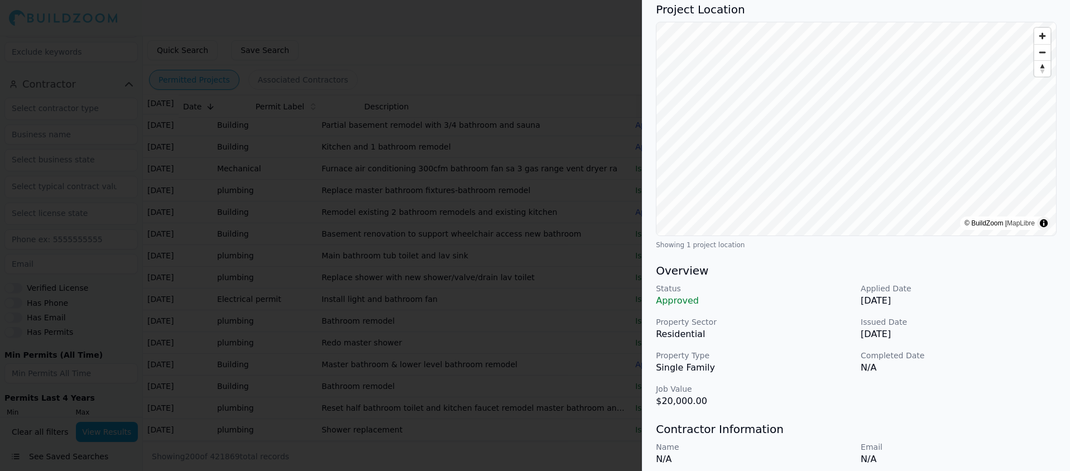
scroll to position [0, 0]
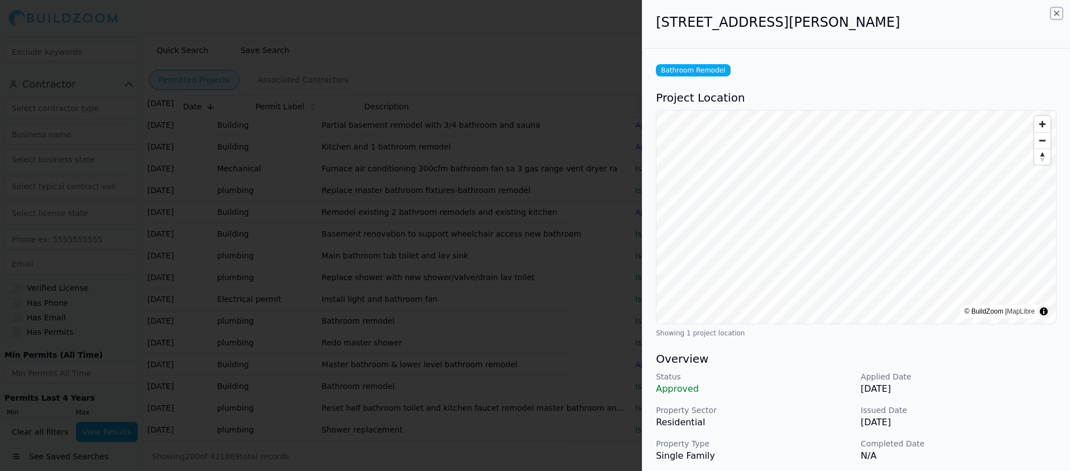
click at [1054, 14] on icon "button" at bounding box center [1056, 13] width 9 height 9
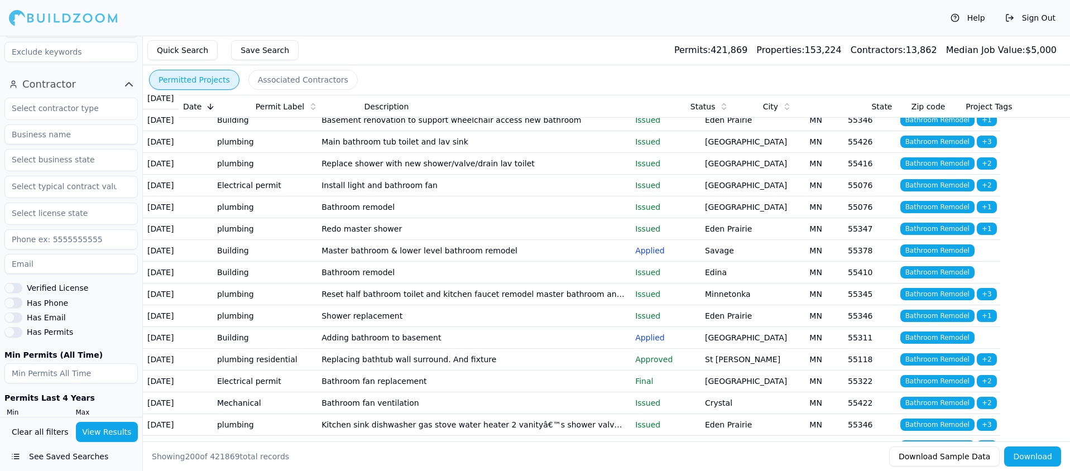
scroll to position [1731, 0]
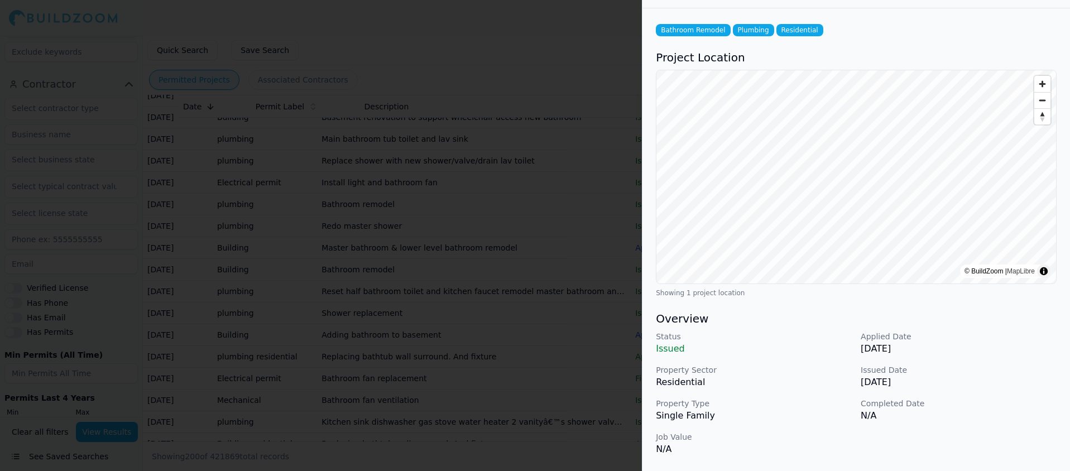
scroll to position [0, 0]
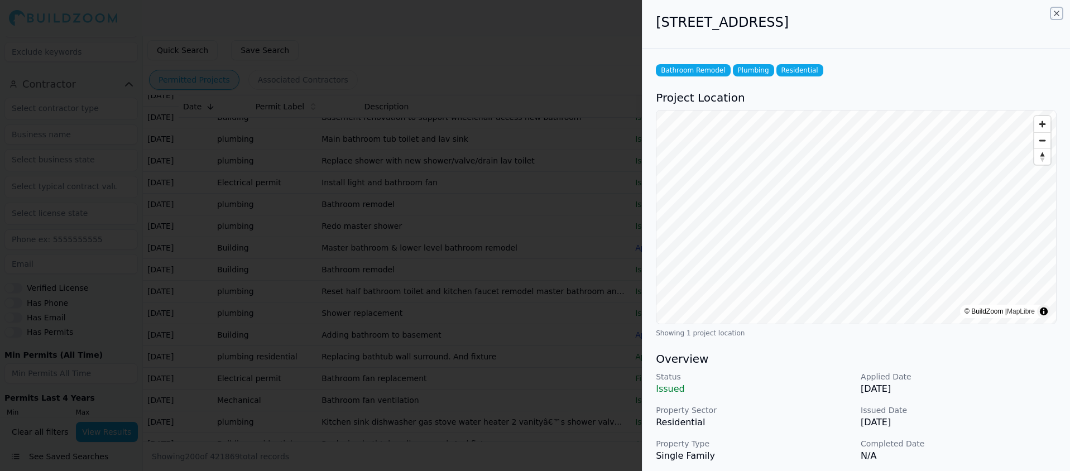
click at [1055, 13] on icon "button" at bounding box center [1056, 13] width 9 height 9
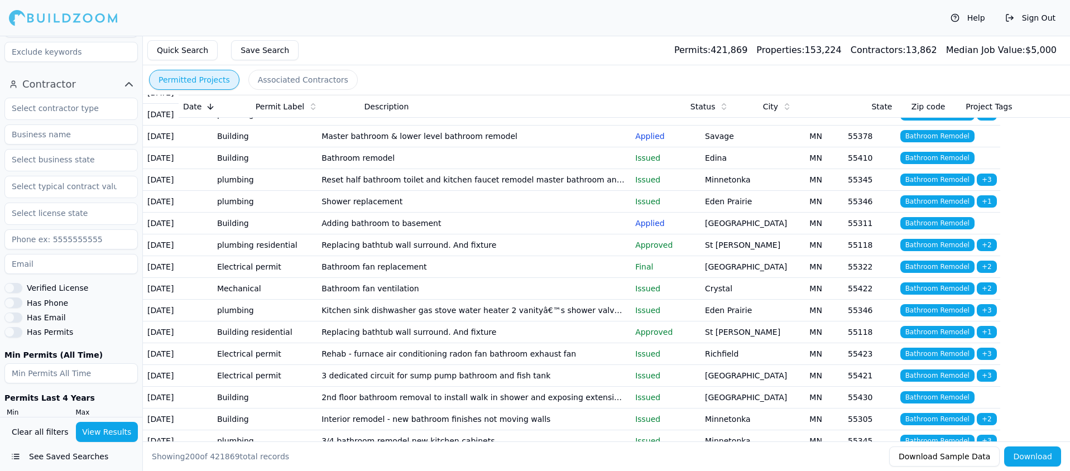
scroll to position [1847, 0]
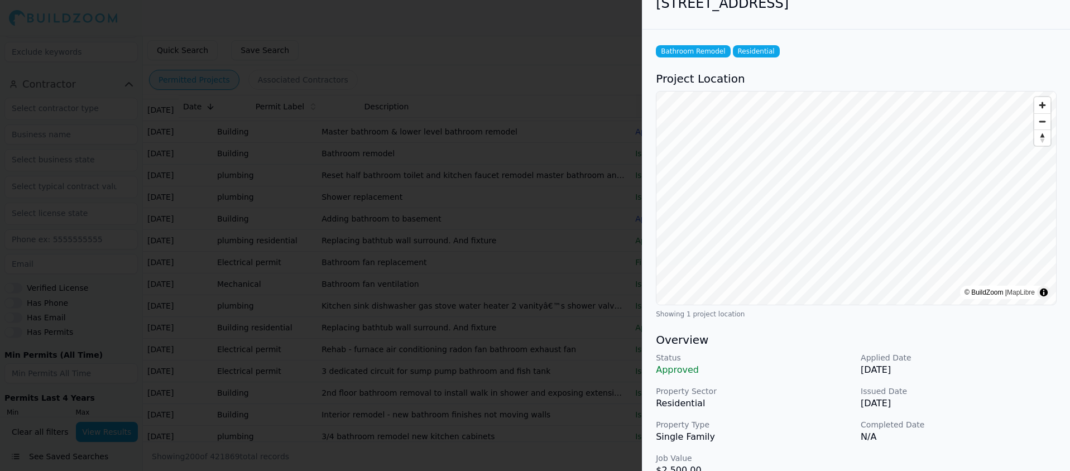
scroll to position [0, 0]
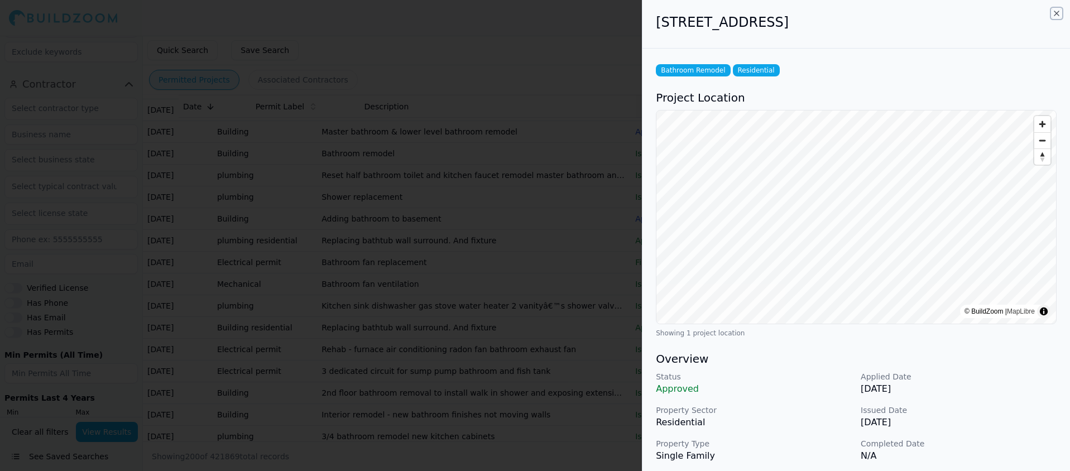
click at [1057, 13] on icon "button" at bounding box center [1056, 13] width 4 height 4
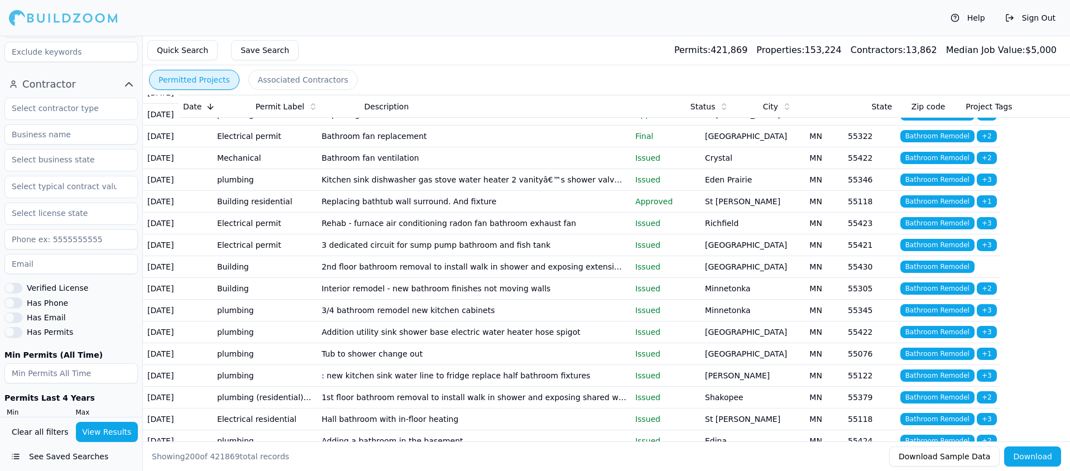
scroll to position [1981, 0]
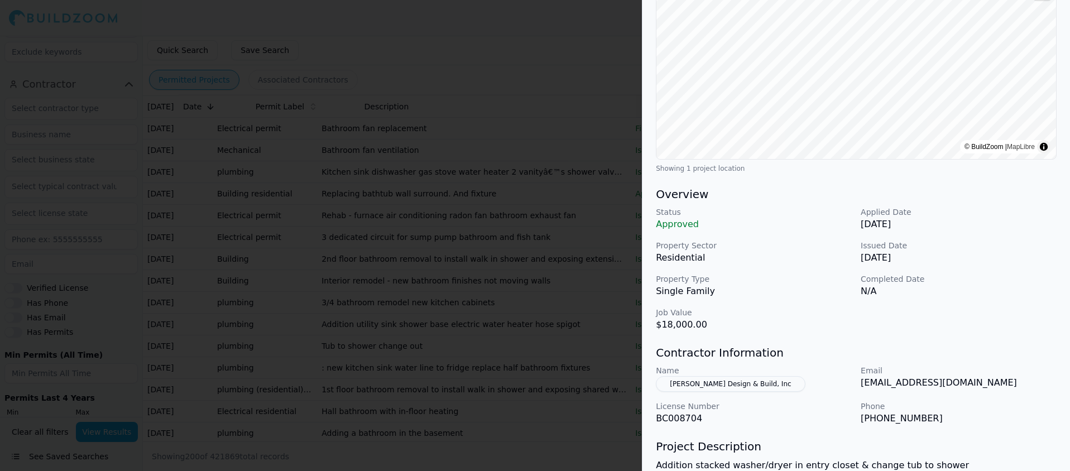
scroll to position [0, 0]
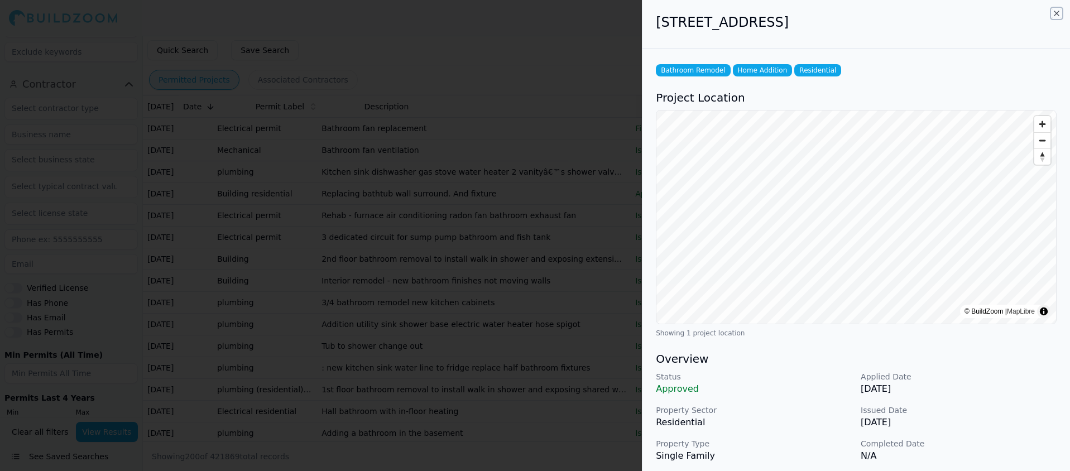
click at [1055, 10] on icon "button" at bounding box center [1056, 13] width 9 height 9
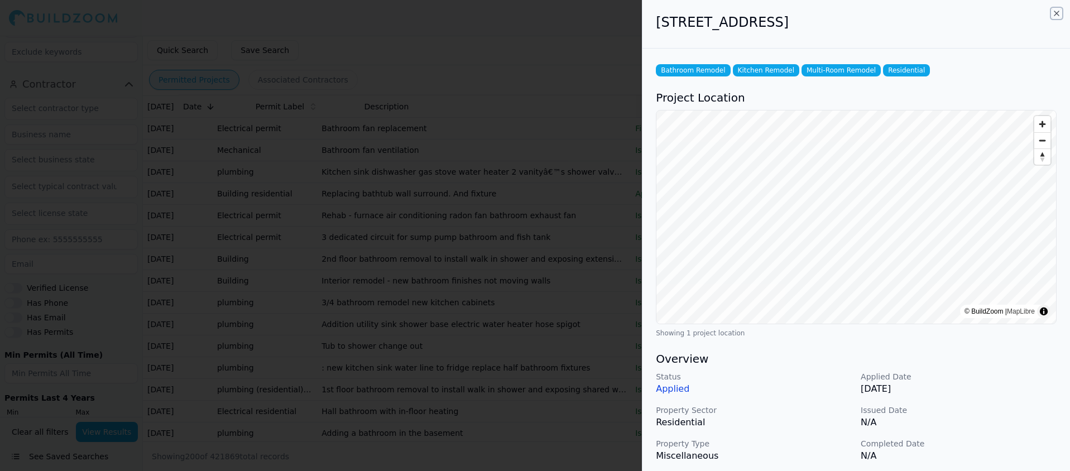
click at [1057, 12] on icon "button" at bounding box center [1056, 13] width 9 height 9
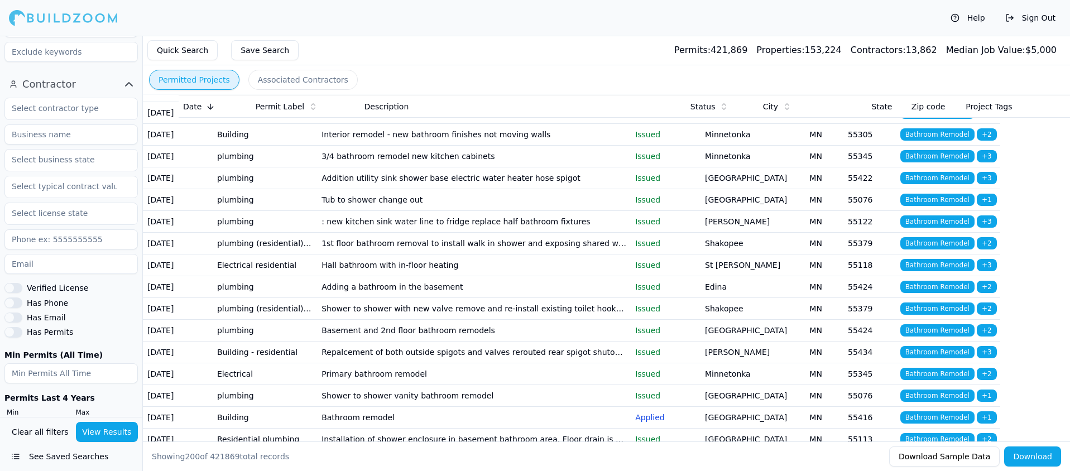
scroll to position [2136, 0]
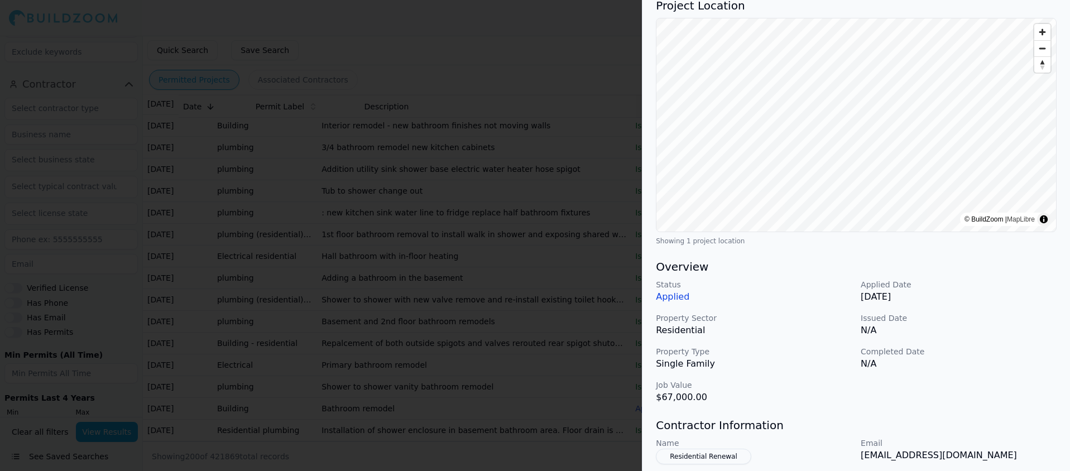
scroll to position [0, 0]
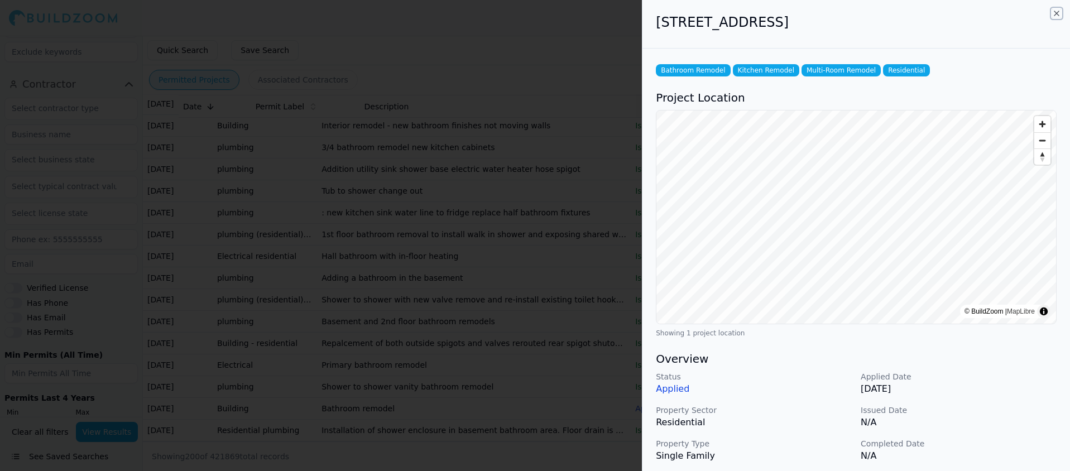
click at [1057, 13] on icon "button" at bounding box center [1056, 13] width 9 height 9
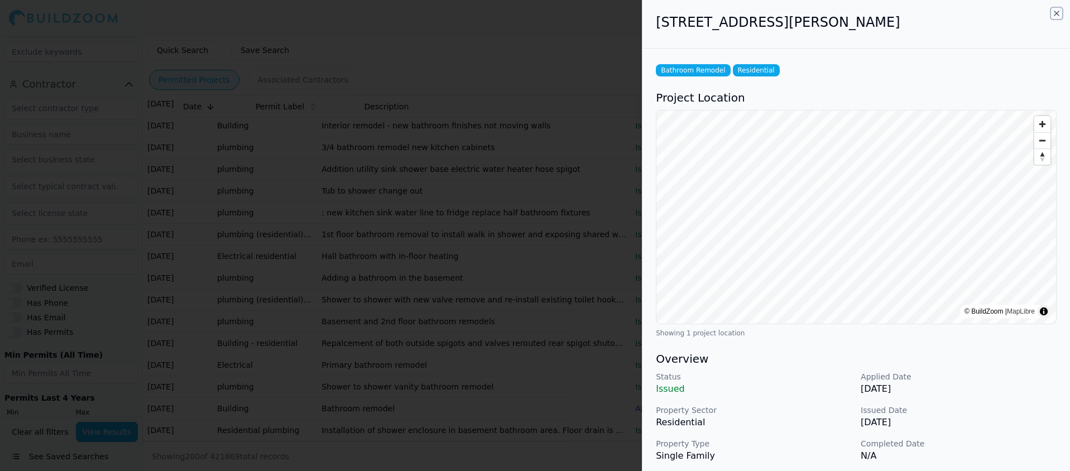
click at [1054, 13] on icon "button" at bounding box center [1056, 13] width 9 height 9
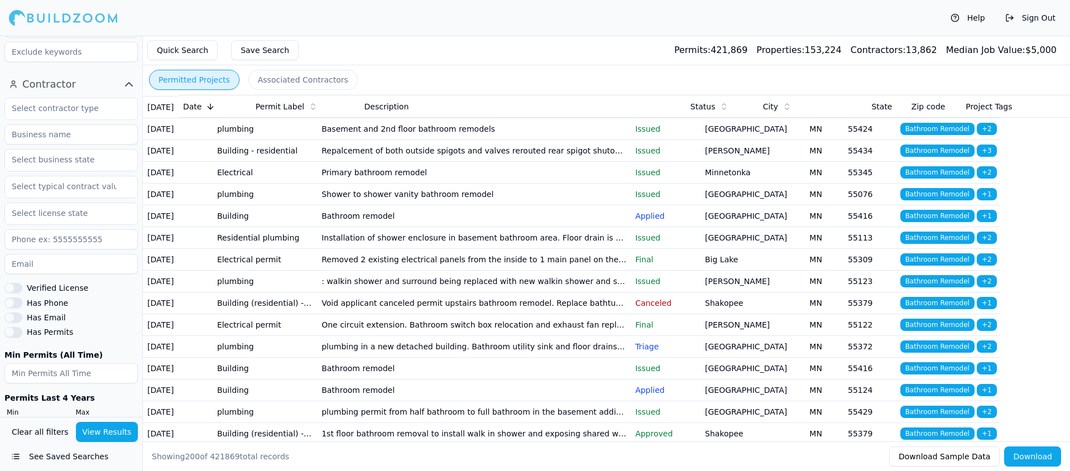
scroll to position [2331, 0]
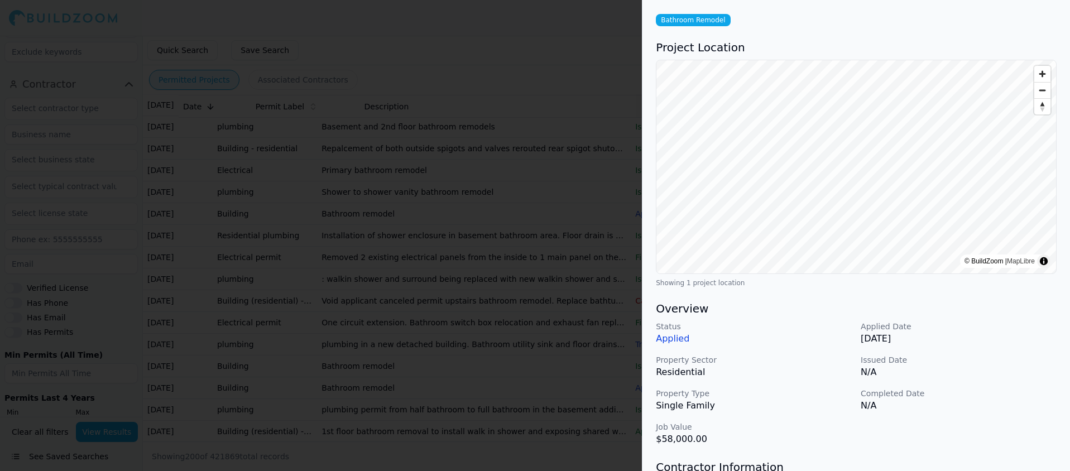
scroll to position [0, 0]
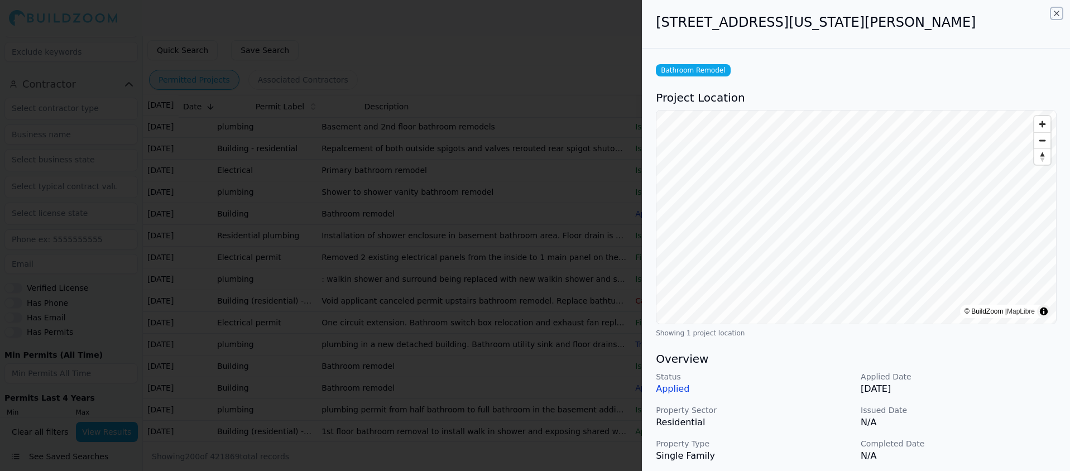
click at [1058, 13] on icon "button" at bounding box center [1056, 13] width 9 height 9
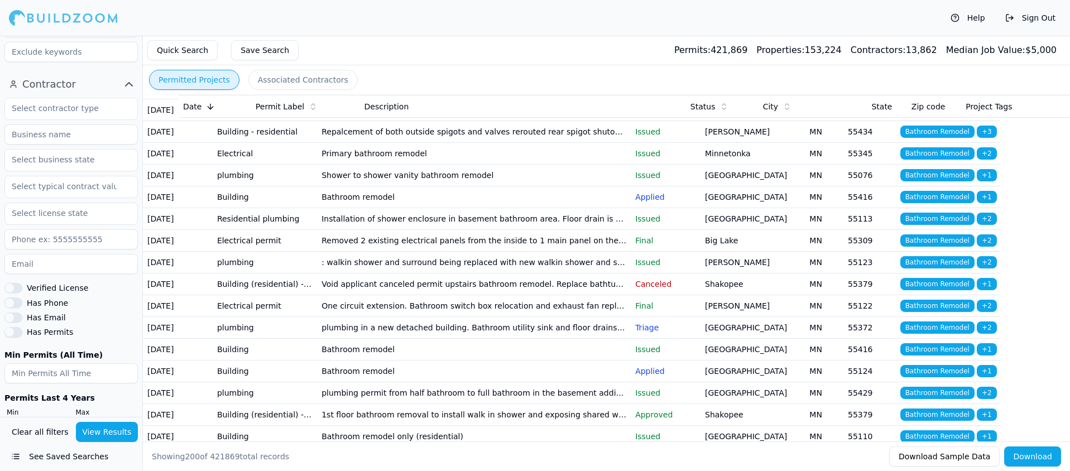
scroll to position [2408, 0]
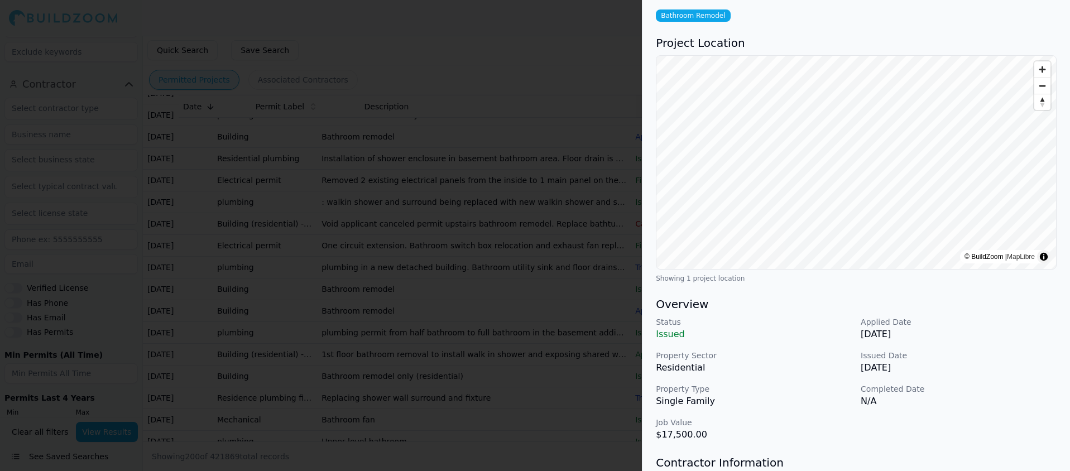
scroll to position [0, 0]
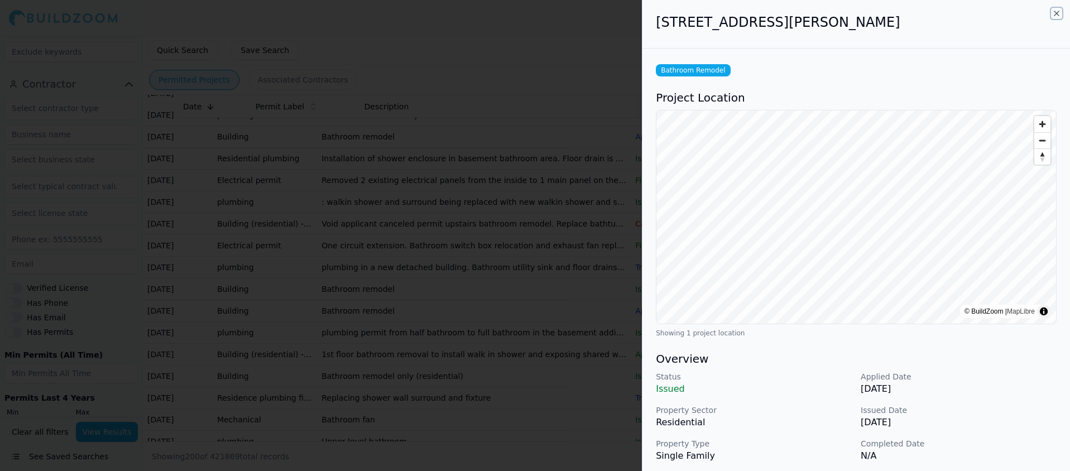
click at [1054, 14] on icon "button" at bounding box center [1056, 13] width 9 height 9
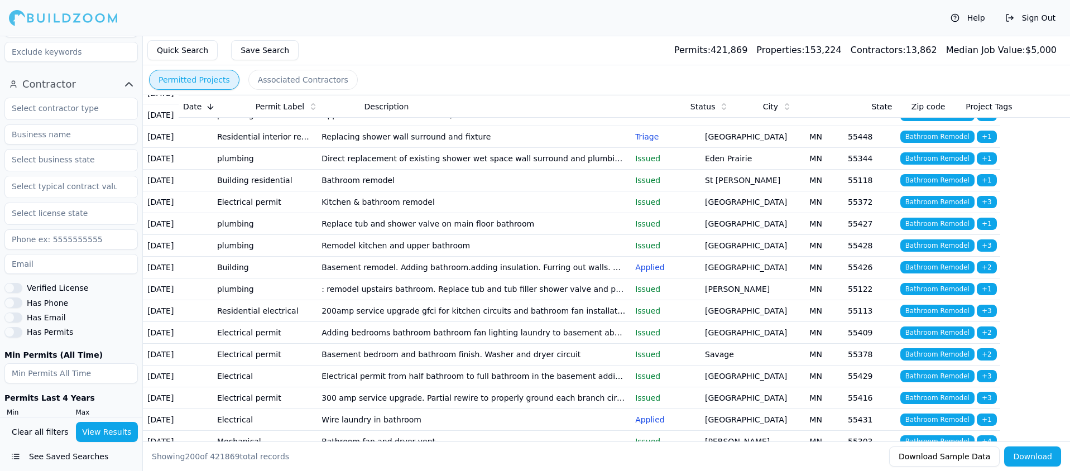
scroll to position [2768, 0]
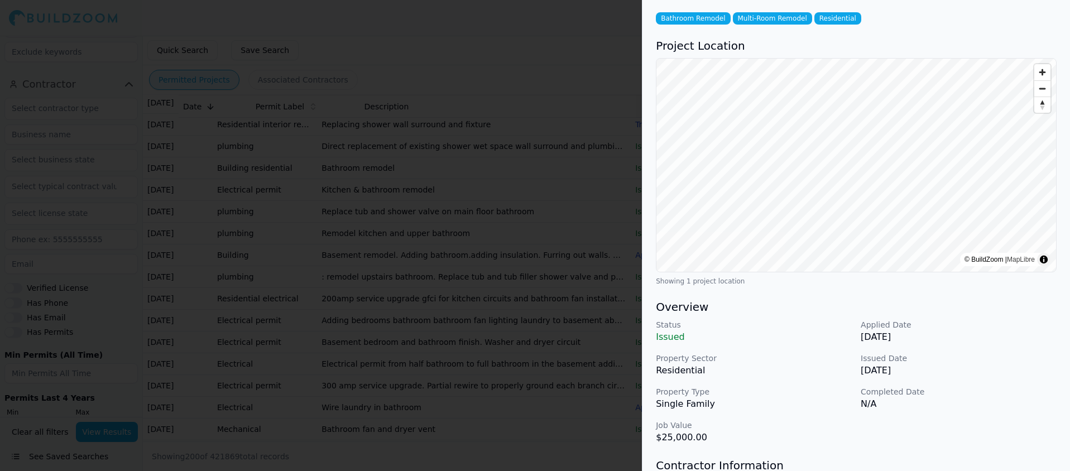
scroll to position [0, 0]
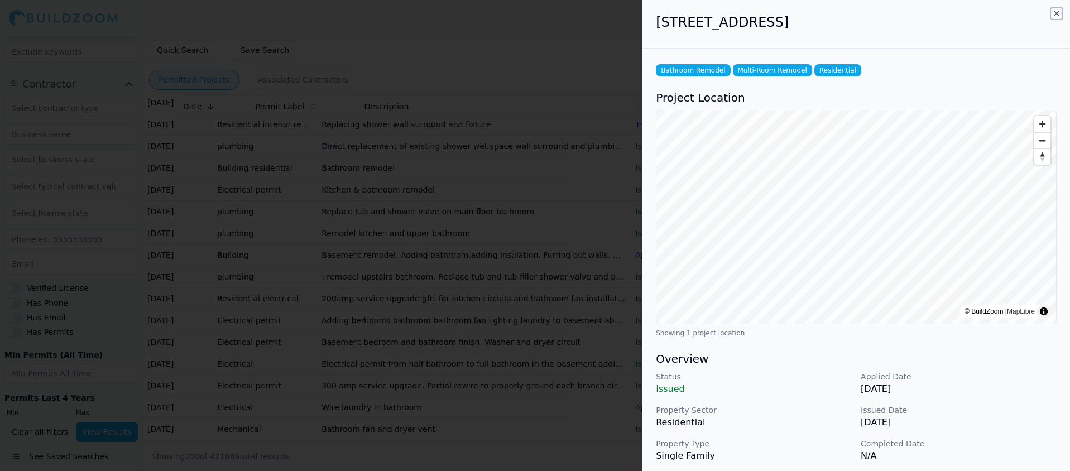
click at [1057, 15] on icon "button" at bounding box center [1056, 13] width 9 height 9
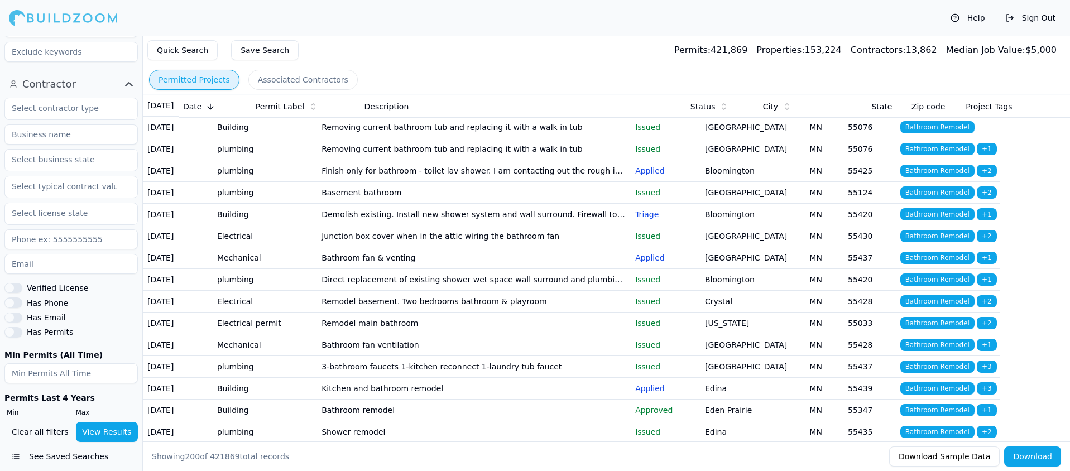
scroll to position [3093, 0]
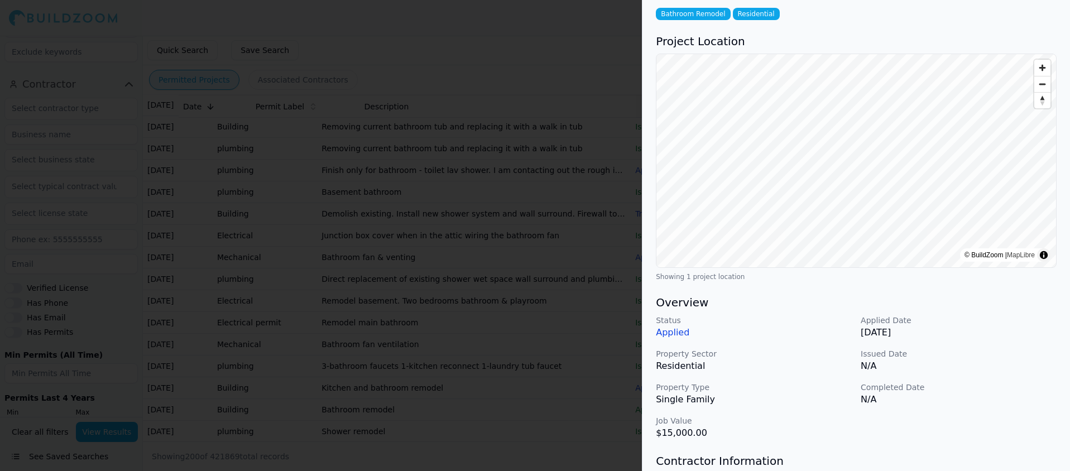
scroll to position [0, 0]
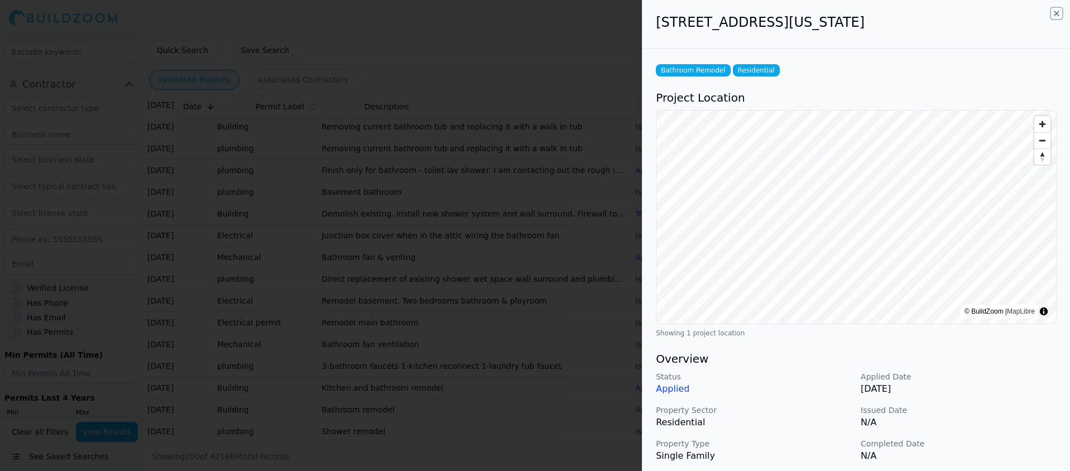
click at [1055, 15] on icon "button" at bounding box center [1056, 13] width 9 height 9
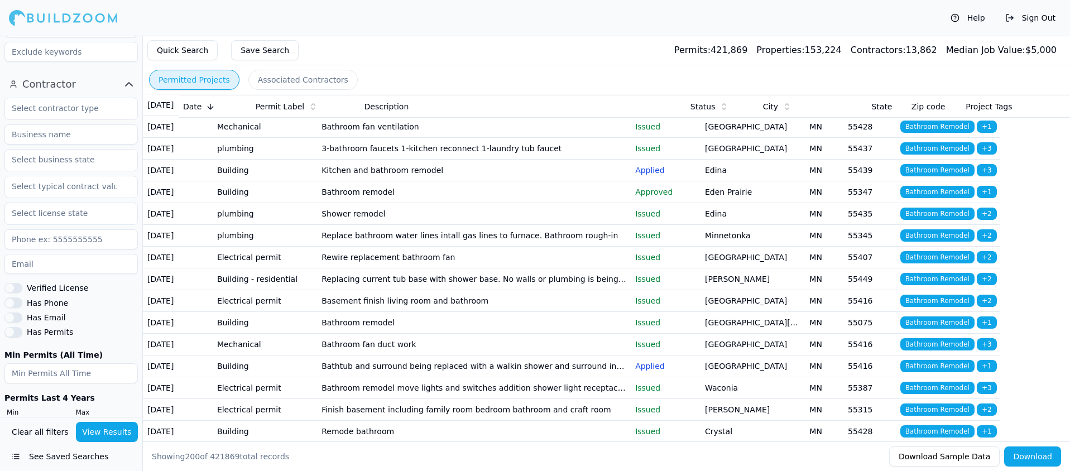
scroll to position [3361, 0]
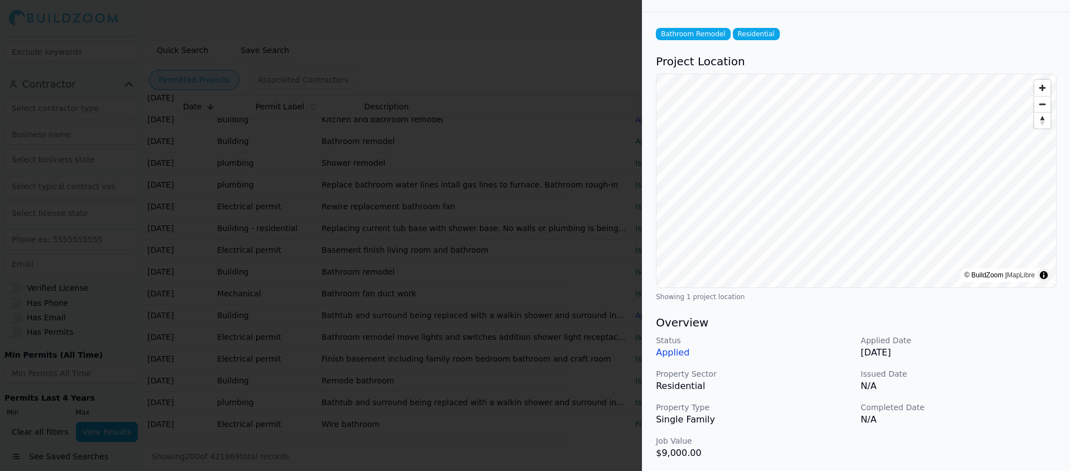
scroll to position [0, 0]
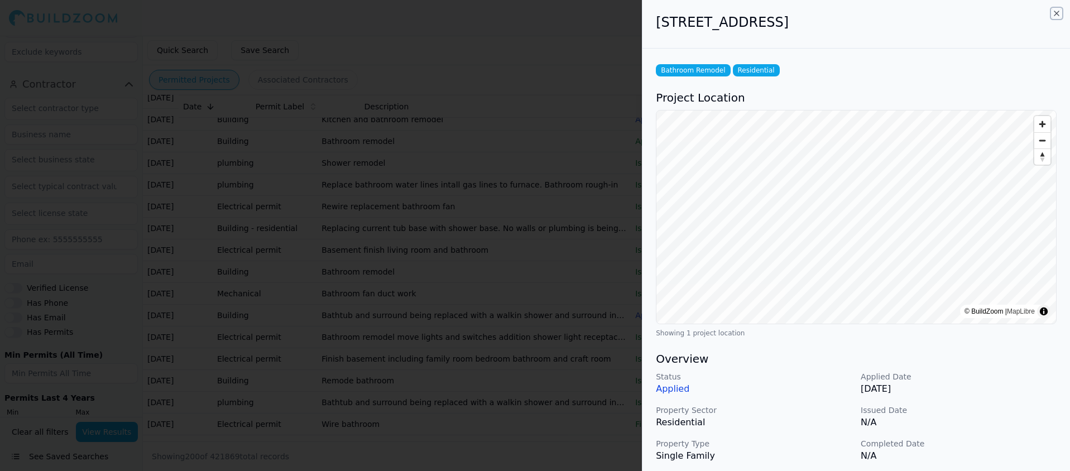
click at [1057, 14] on icon "button" at bounding box center [1056, 13] width 4 height 4
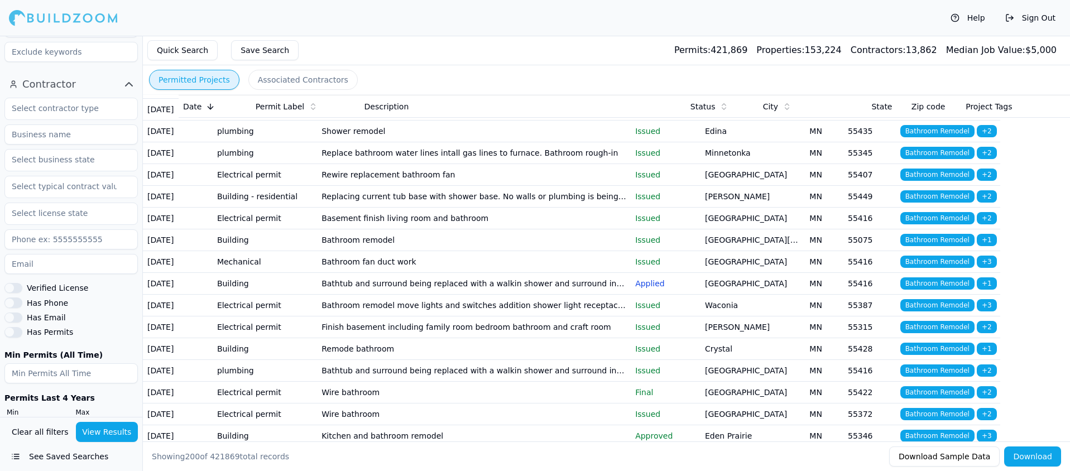
scroll to position [3426, 0]
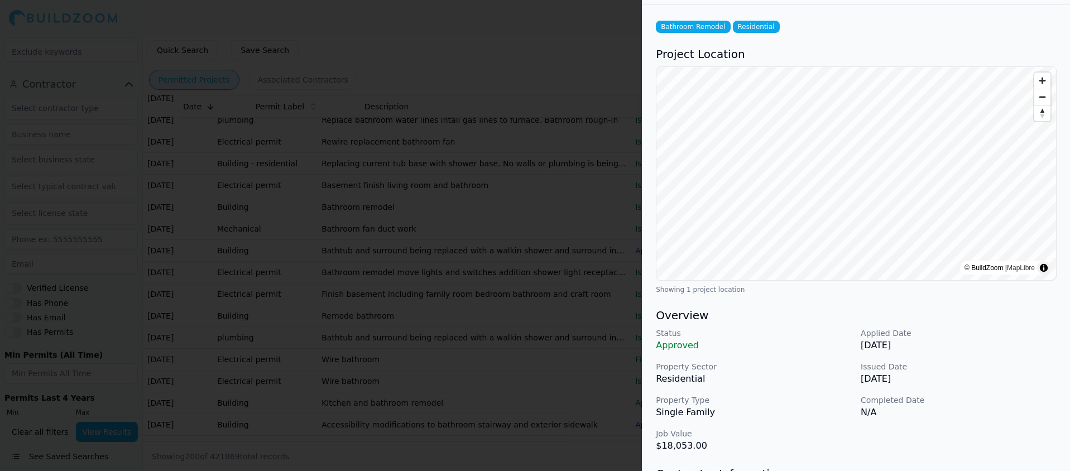
scroll to position [0, 0]
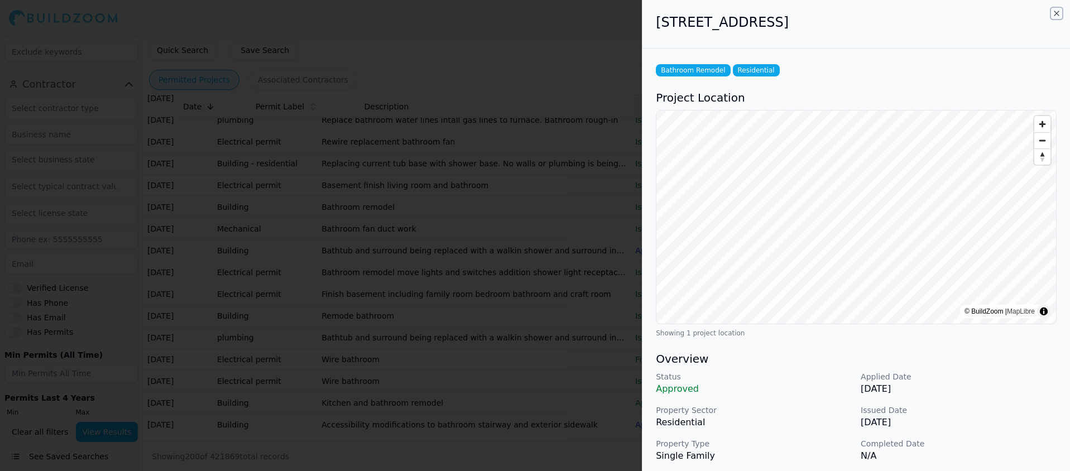
click at [1055, 12] on icon "button" at bounding box center [1056, 13] width 4 height 4
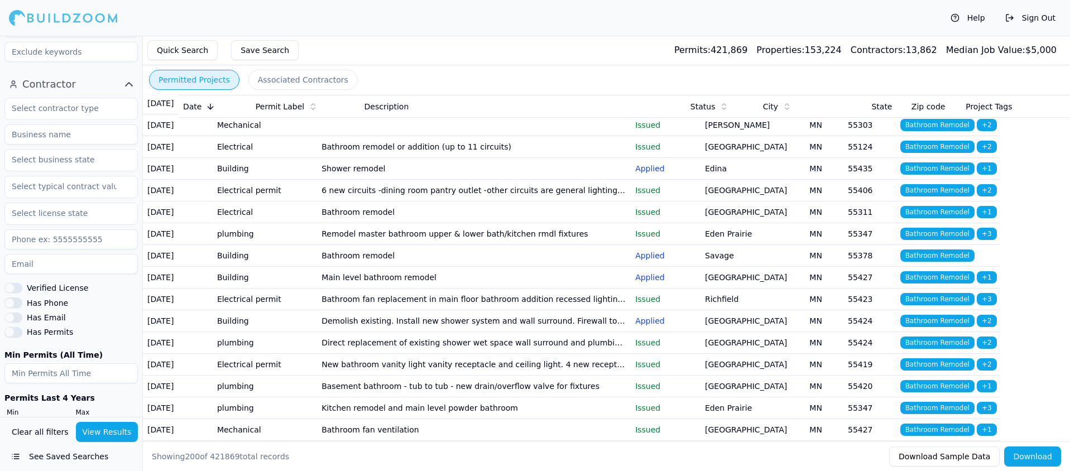
scroll to position [3807, 0]
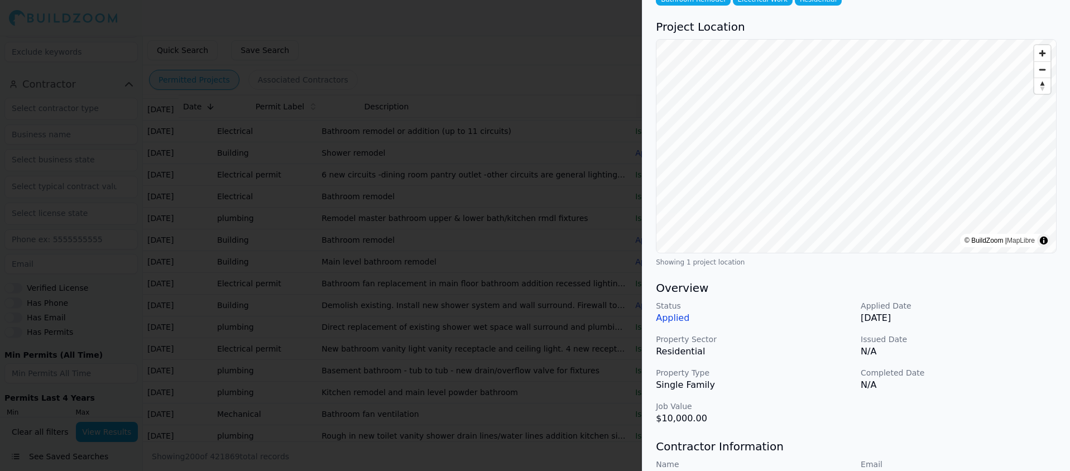
scroll to position [0, 0]
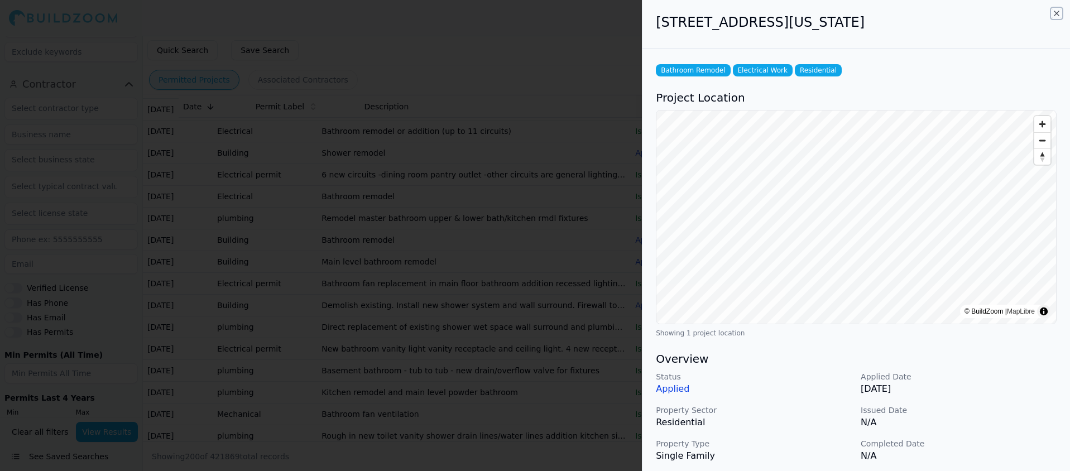
click at [1053, 14] on icon "button" at bounding box center [1056, 13] width 9 height 9
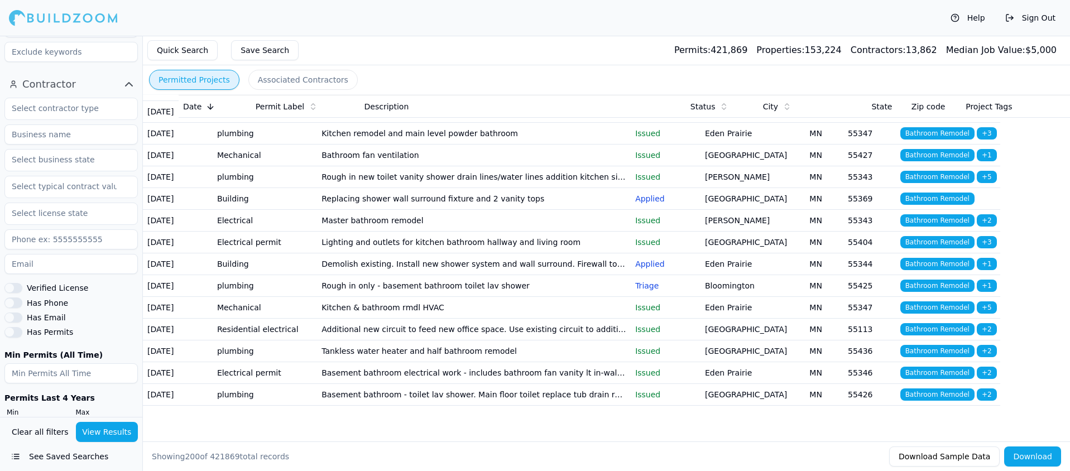
scroll to position [4210, 0]
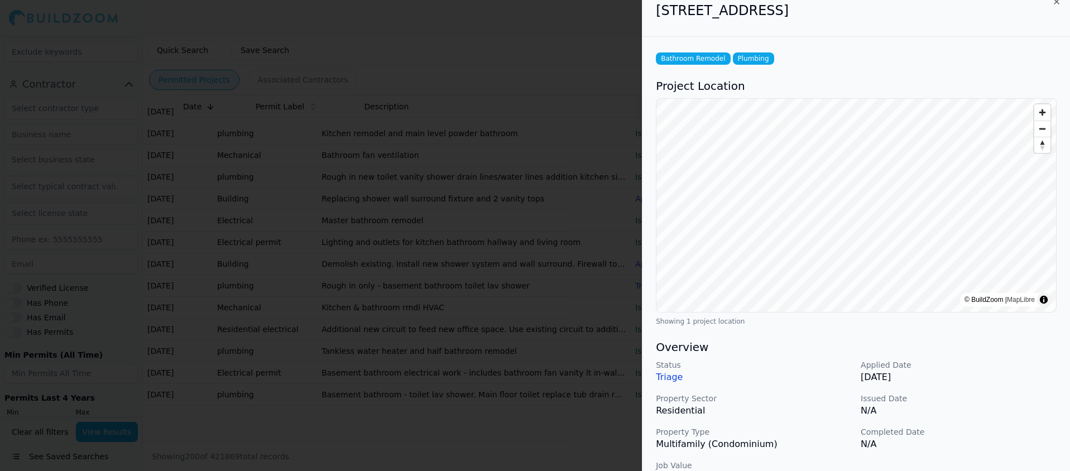
scroll to position [0, 0]
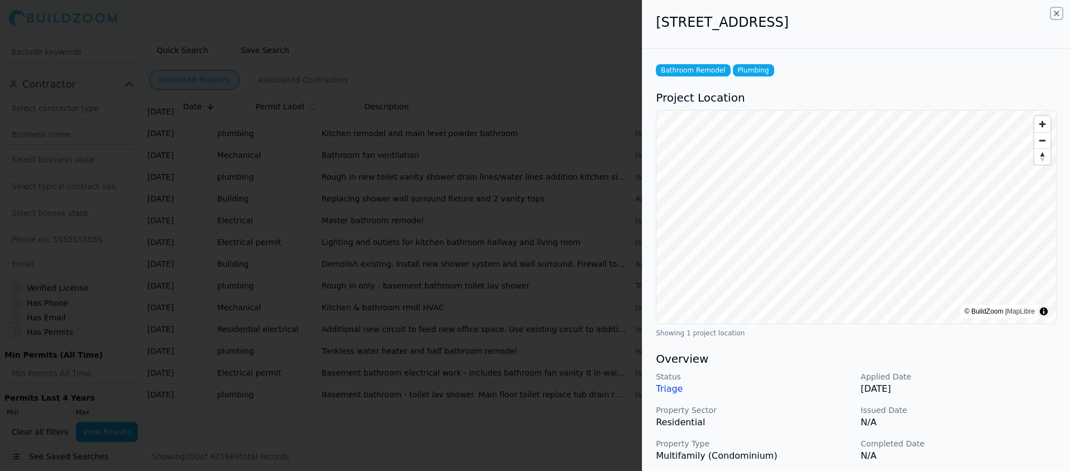
click at [1054, 11] on icon "button" at bounding box center [1056, 13] width 9 height 9
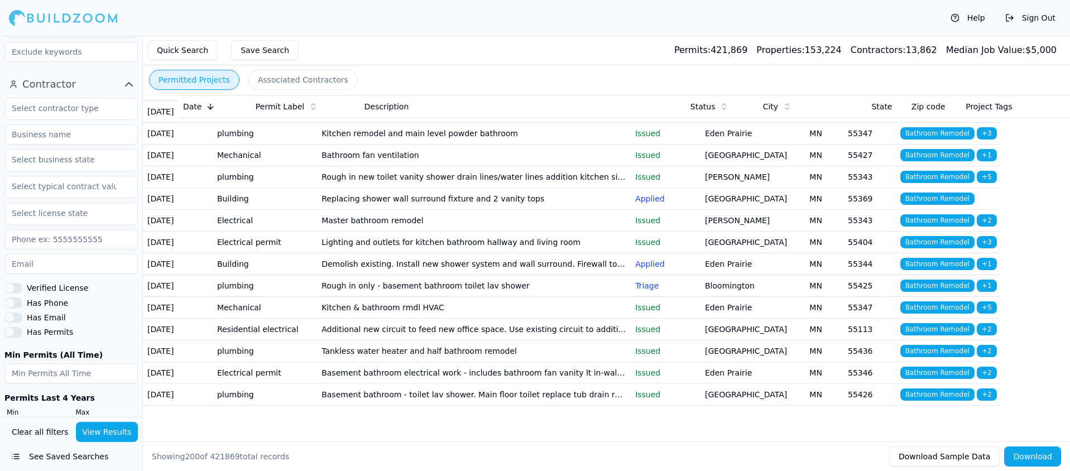
scroll to position [4480, 0]
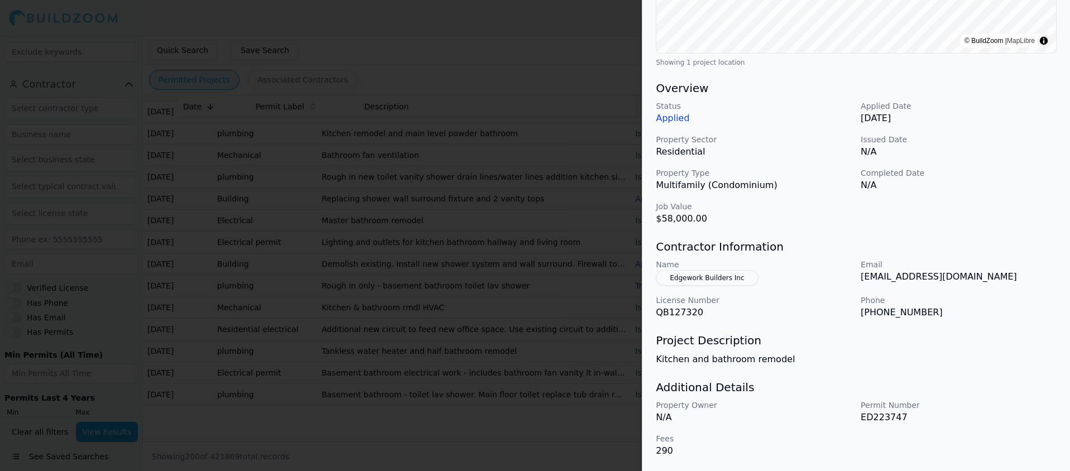
scroll to position [0, 0]
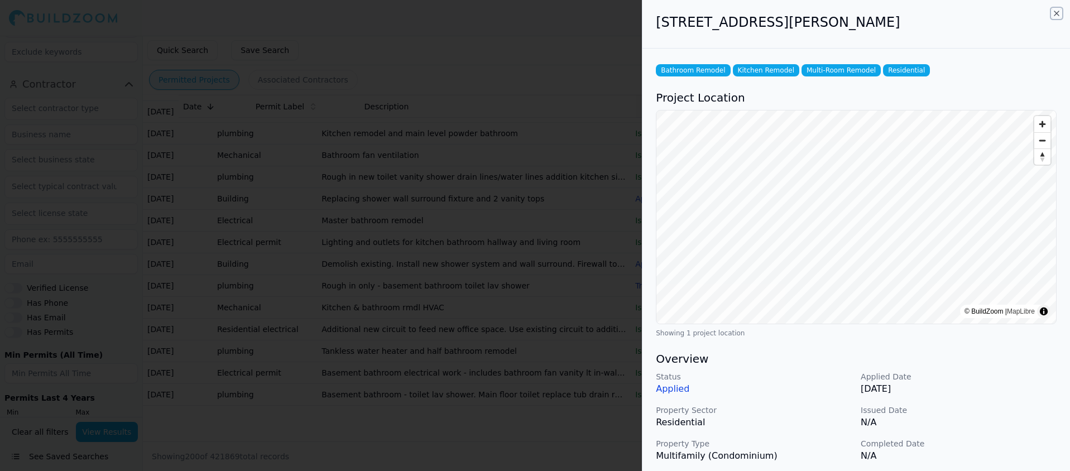
click at [1056, 14] on icon "button" at bounding box center [1056, 13] width 9 height 9
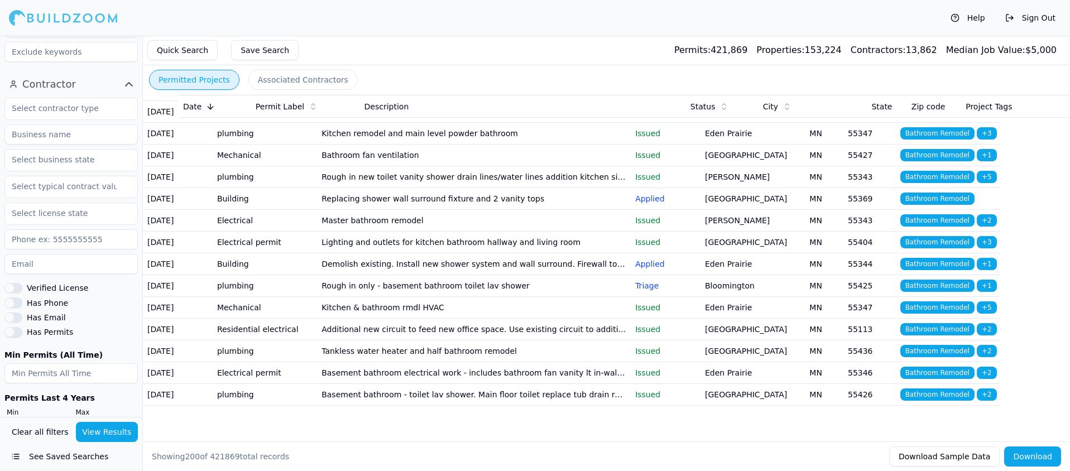
scroll to position [4611, 0]
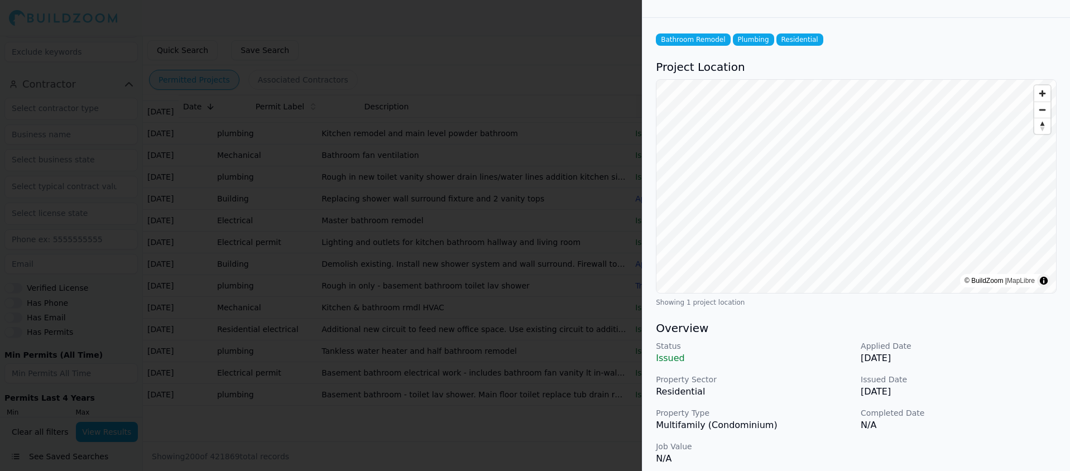
scroll to position [0, 0]
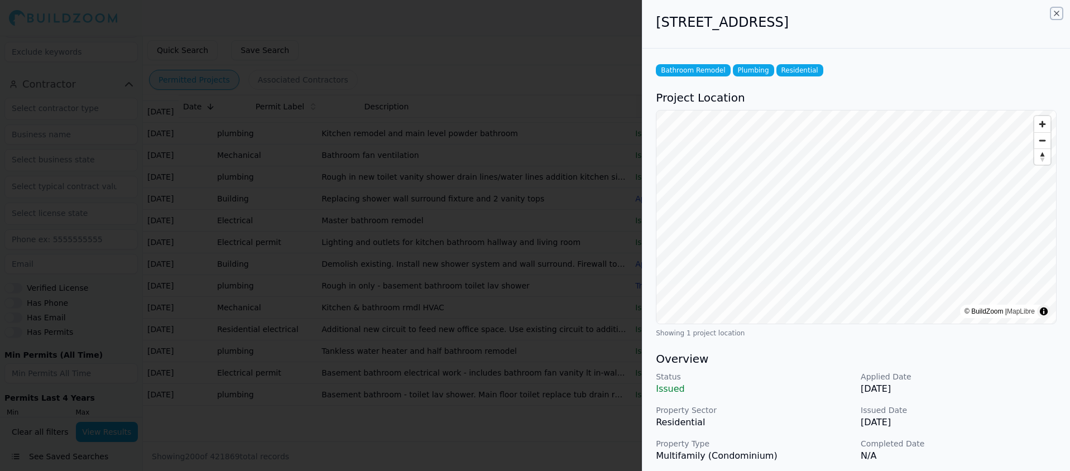
click at [1056, 10] on icon "button" at bounding box center [1056, 13] width 9 height 9
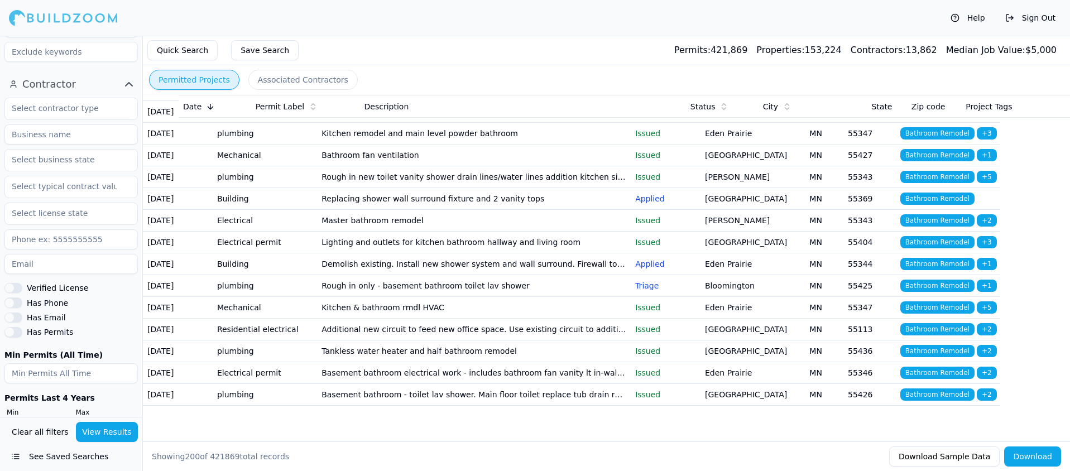
scroll to position [4807, 0]
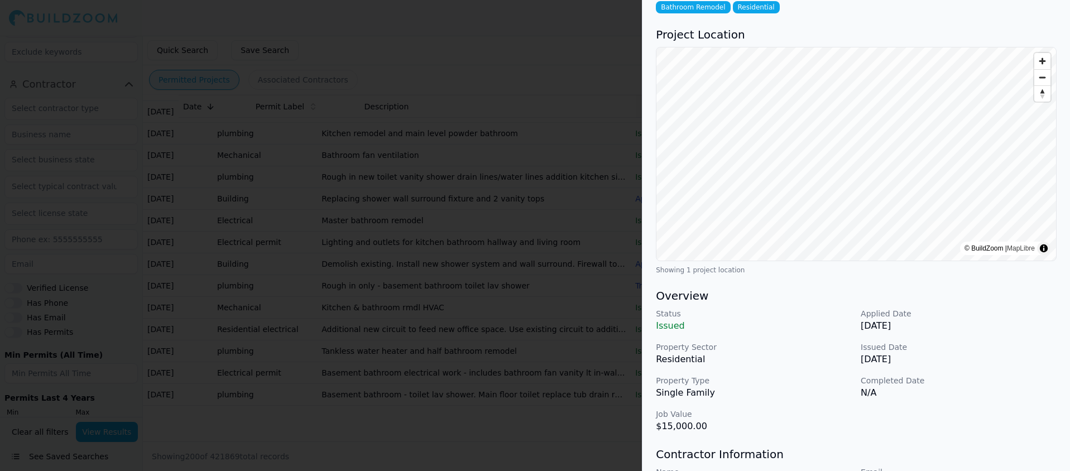
scroll to position [0, 0]
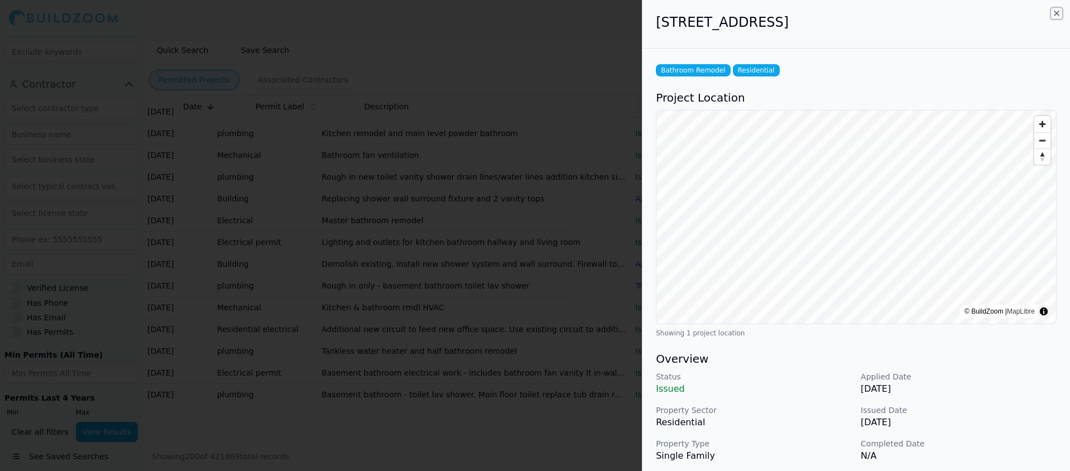
click at [1057, 15] on icon "button" at bounding box center [1056, 13] width 4 height 4
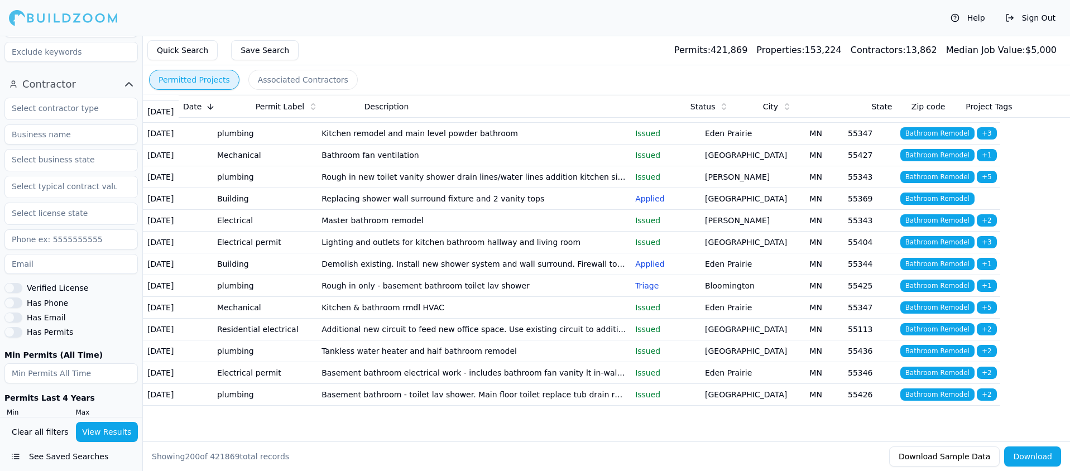
scroll to position [4975, 0]
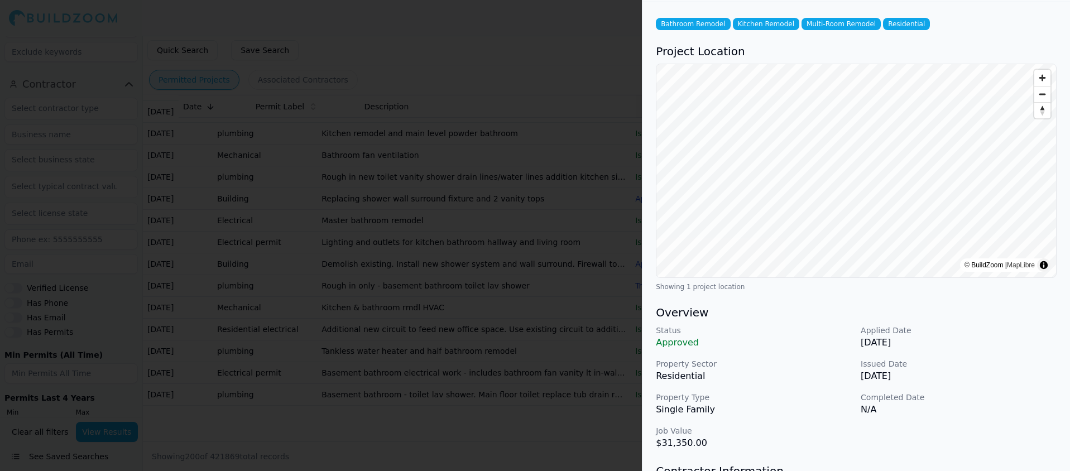
scroll to position [0, 0]
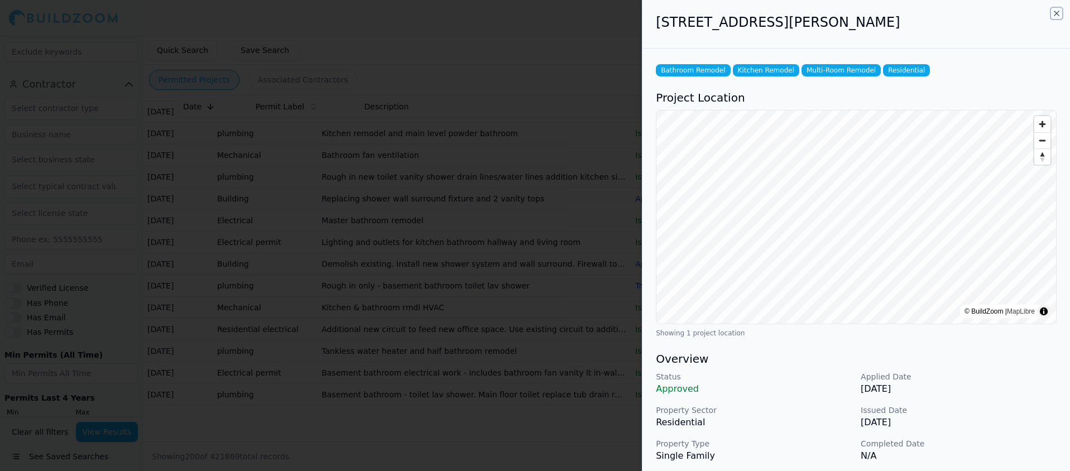
drag, startPoint x: 1056, startPoint y: 16, endPoint x: 969, endPoint y: 19, distance: 87.1
click at [1056, 16] on icon "button" at bounding box center [1056, 13] width 9 height 9
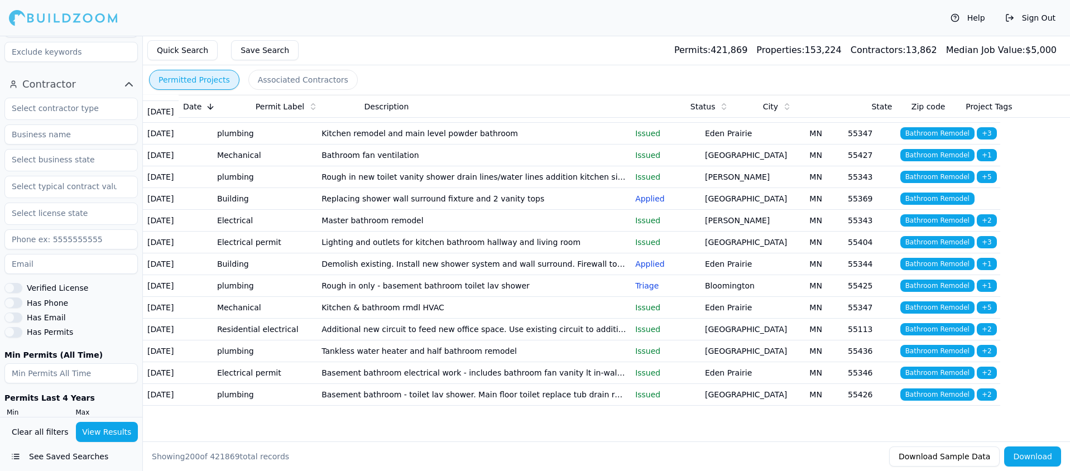
scroll to position [5112, 0]
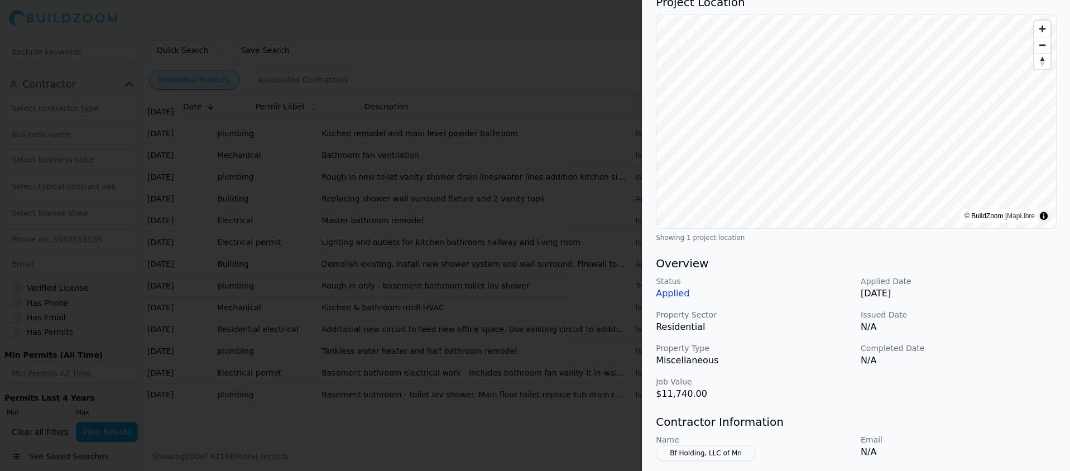
scroll to position [0, 0]
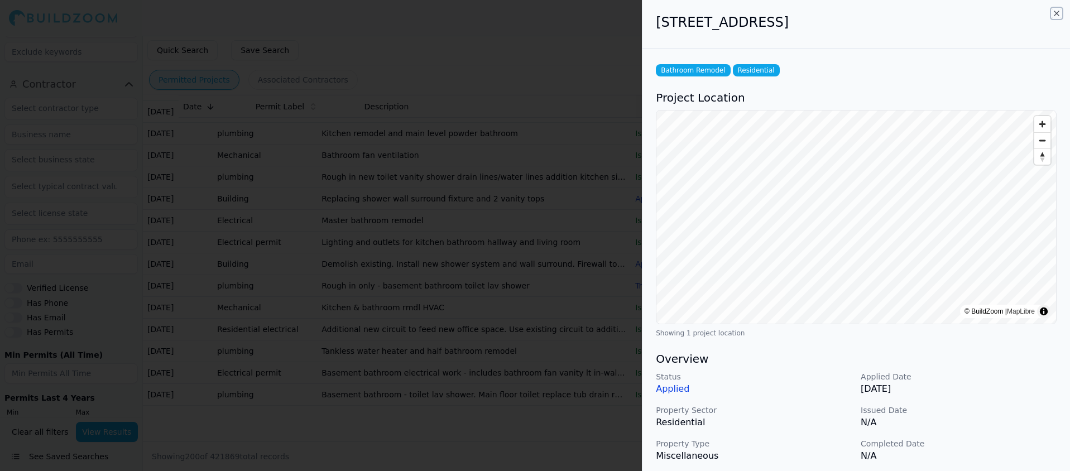
click at [1056, 11] on icon "button" at bounding box center [1056, 13] width 9 height 9
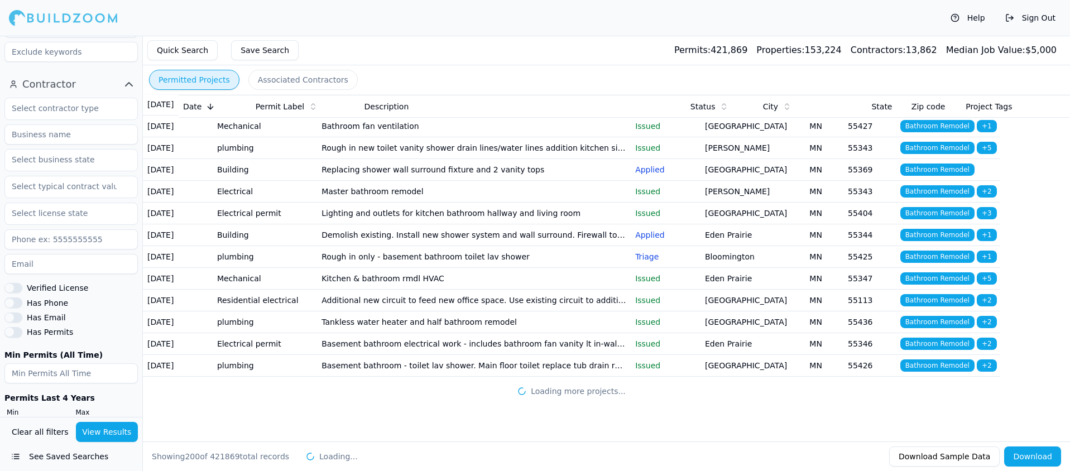
scroll to position [5206, 0]
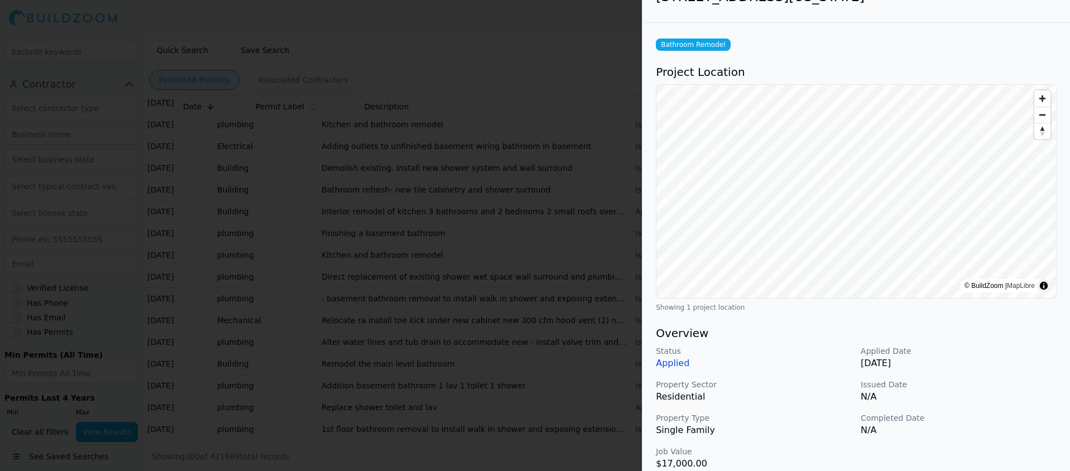
scroll to position [0, 0]
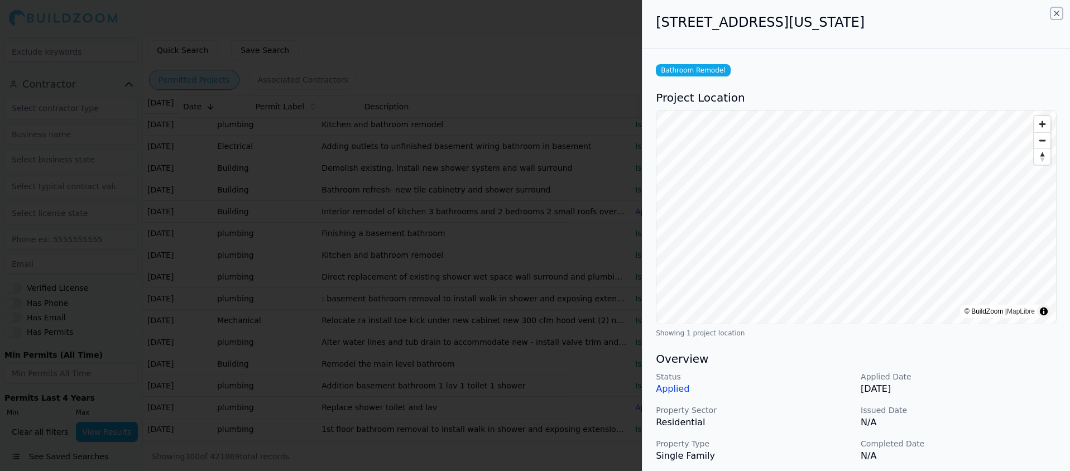
click at [1053, 13] on icon "button" at bounding box center [1056, 13] width 9 height 9
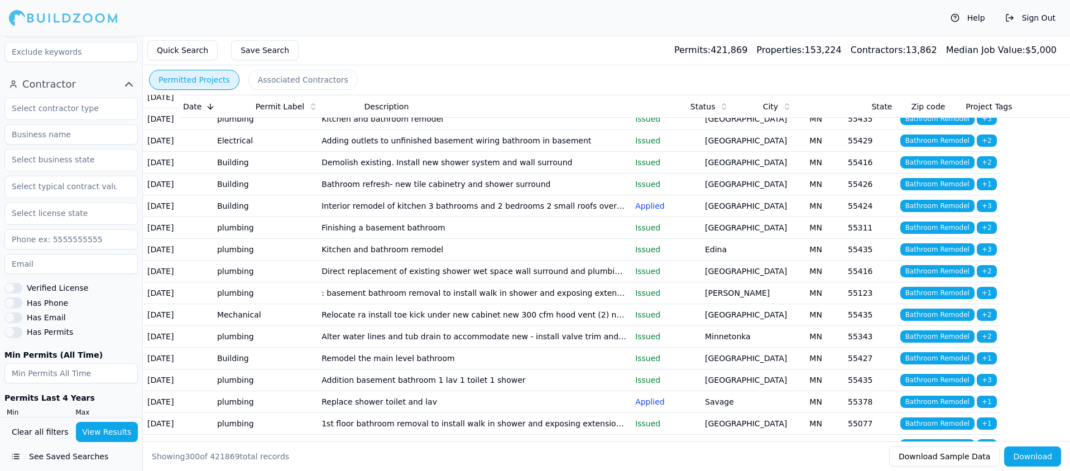
scroll to position [5221, 0]
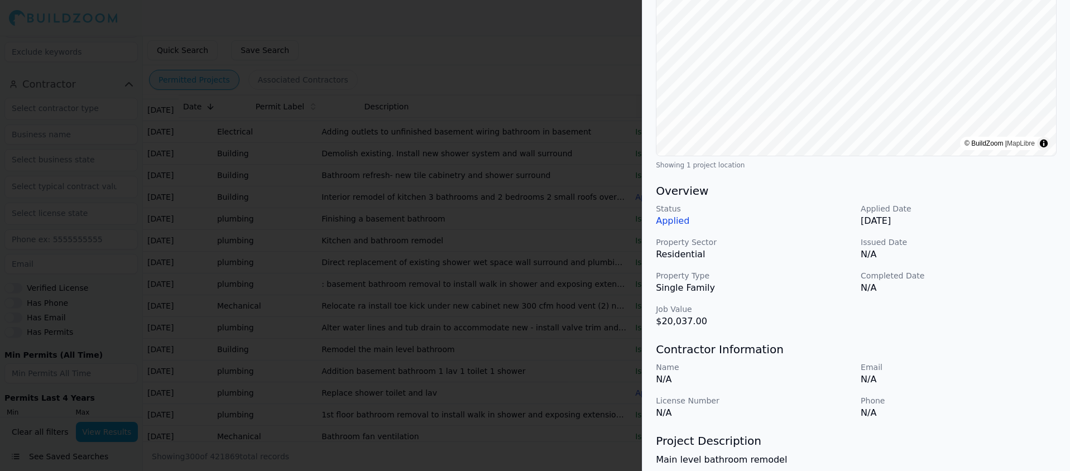
scroll to position [0, 0]
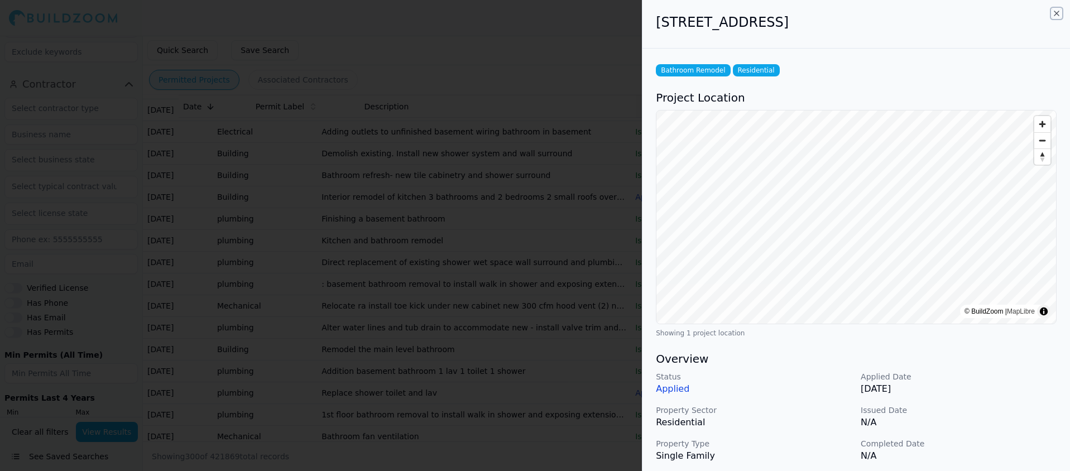
click at [1057, 12] on icon "button" at bounding box center [1056, 13] width 4 height 4
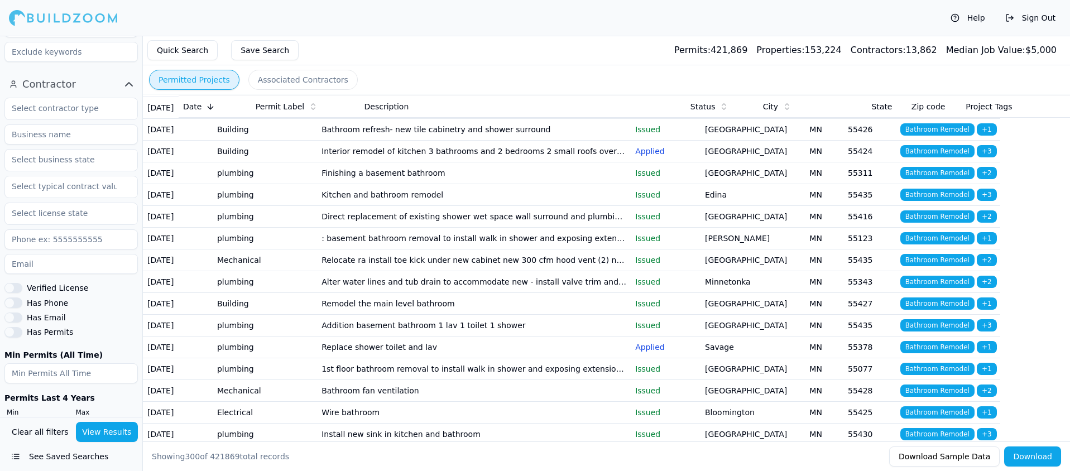
scroll to position [5273, 0]
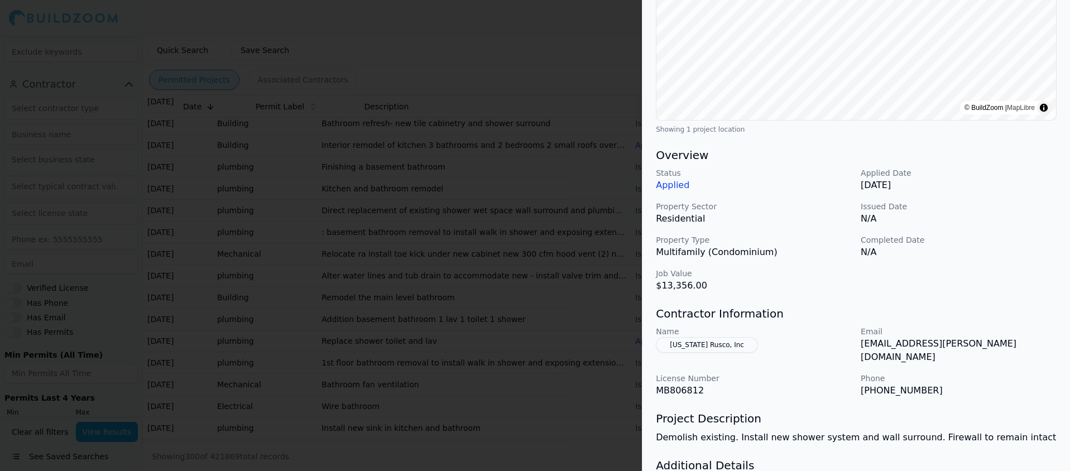
scroll to position [0, 0]
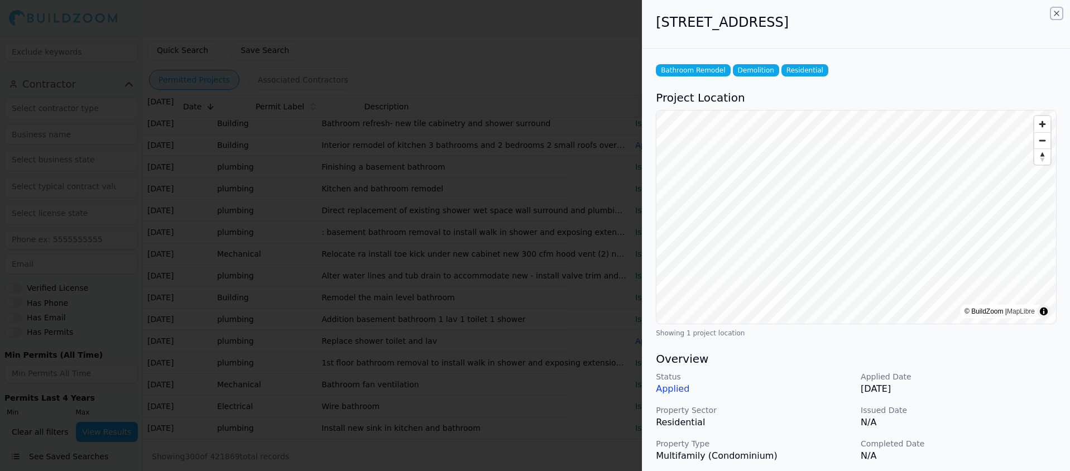
click at [1055, 16] on icon "button" at bounding box center [1056, 13] width 9 height 9
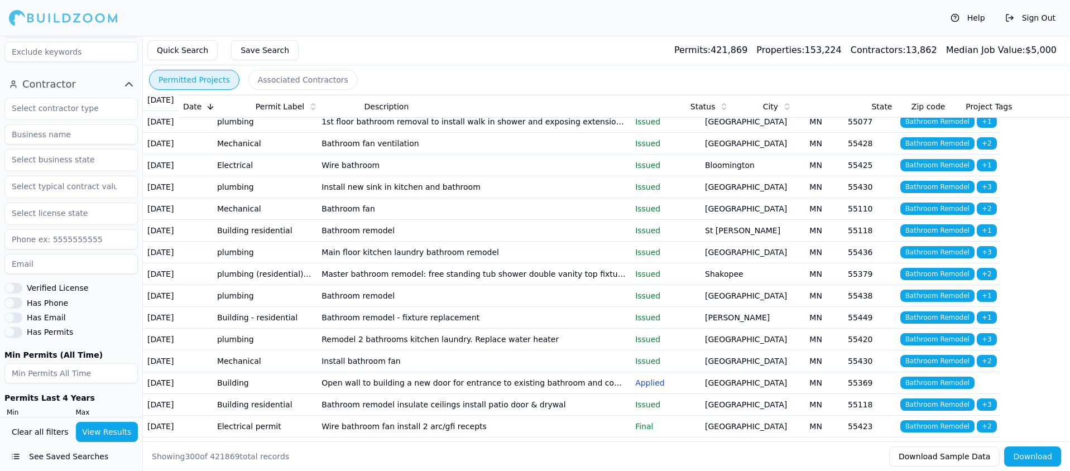
scroll to position [5524, 0]
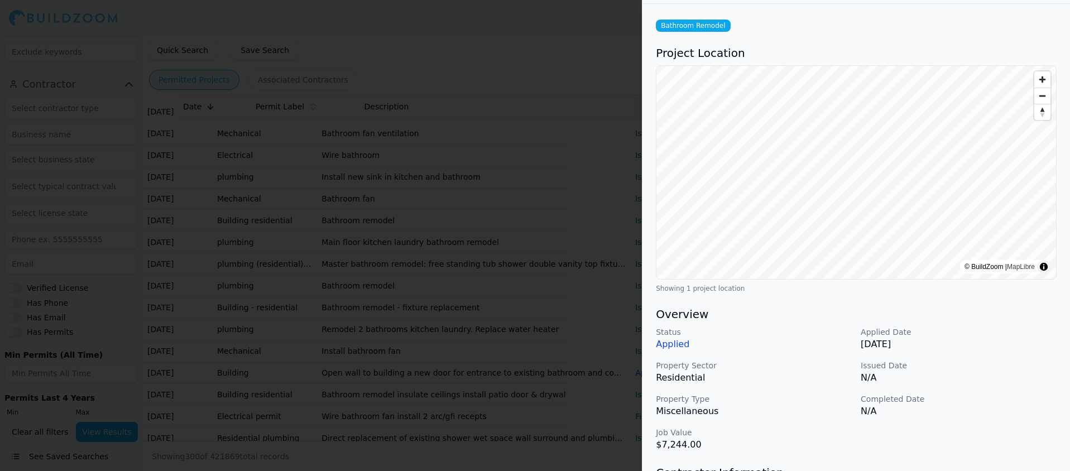
scroll to position [0, 0]
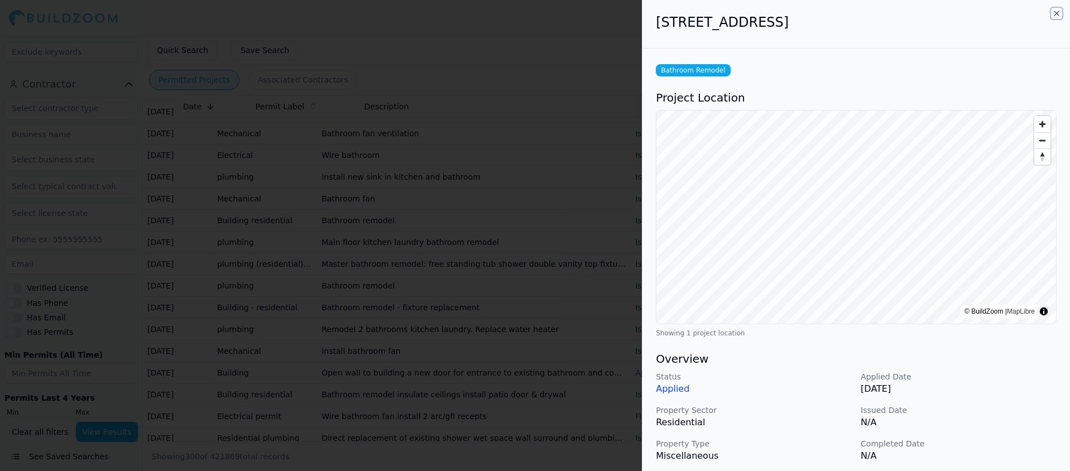
click at [1054, 13] on icon "button" at bounding box center [1056, 13] width 9 height 9
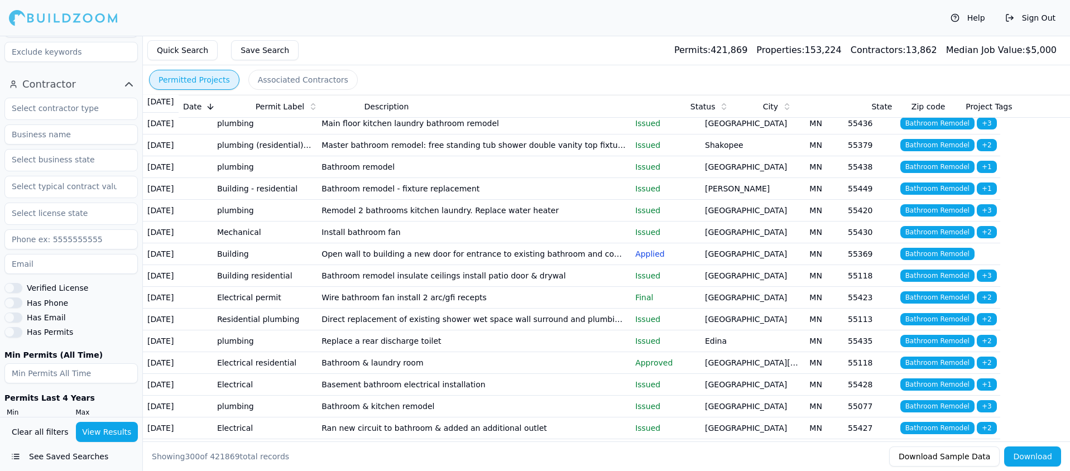
scroll to position [5675, 0]
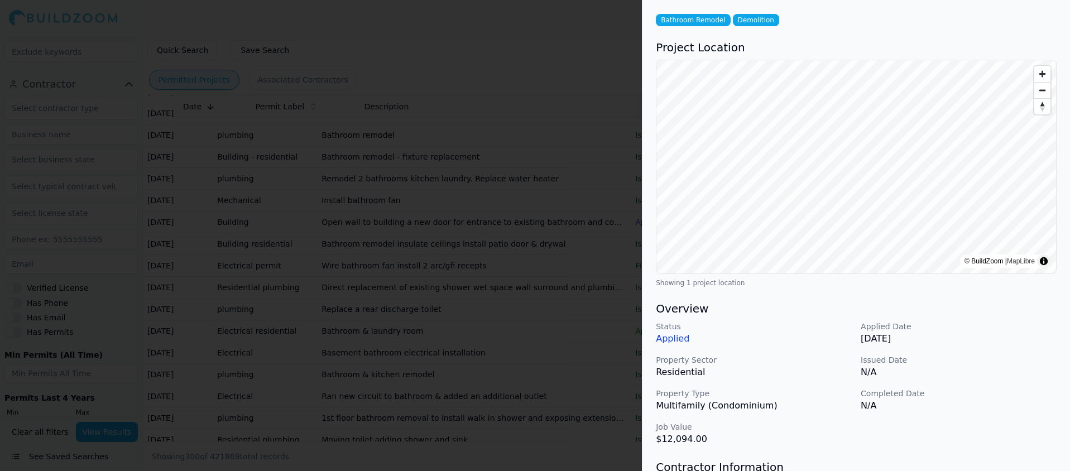
scroll to position [0, 0]
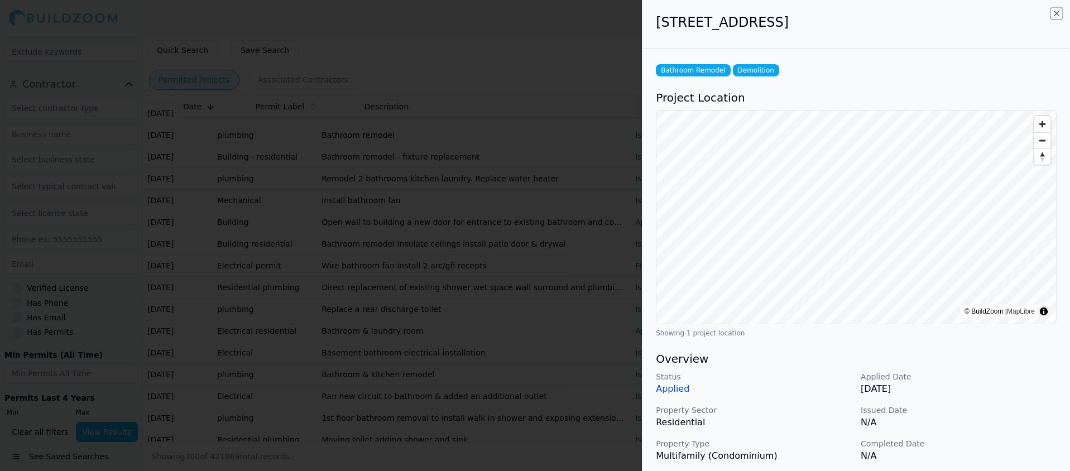
click at [1055, 11] on icon "button" at bounding box center [1056, 13] width 9 height 9
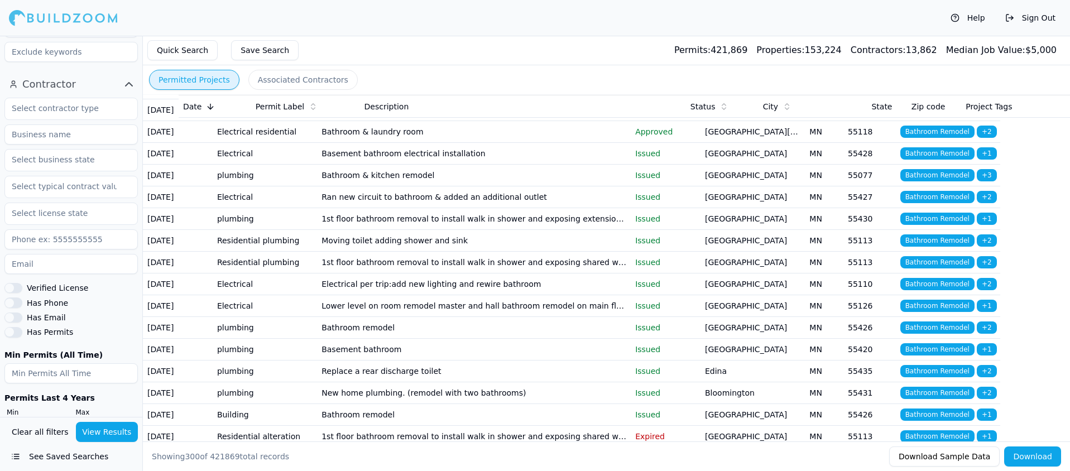
scroll to position [5875, 0]
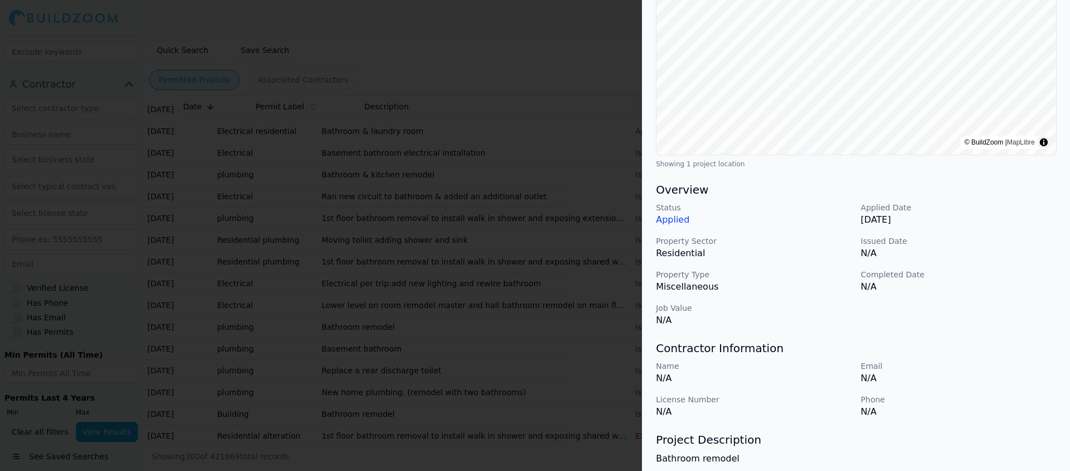
scroll to position [0, 0]
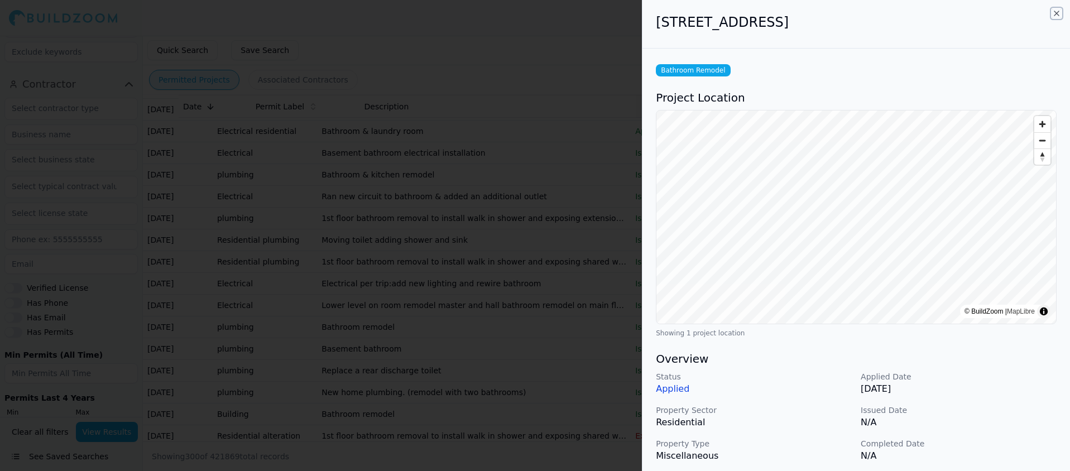
click at [1054, 13] on icon "button" at bounding box center [1056, 13] width 9 height 9
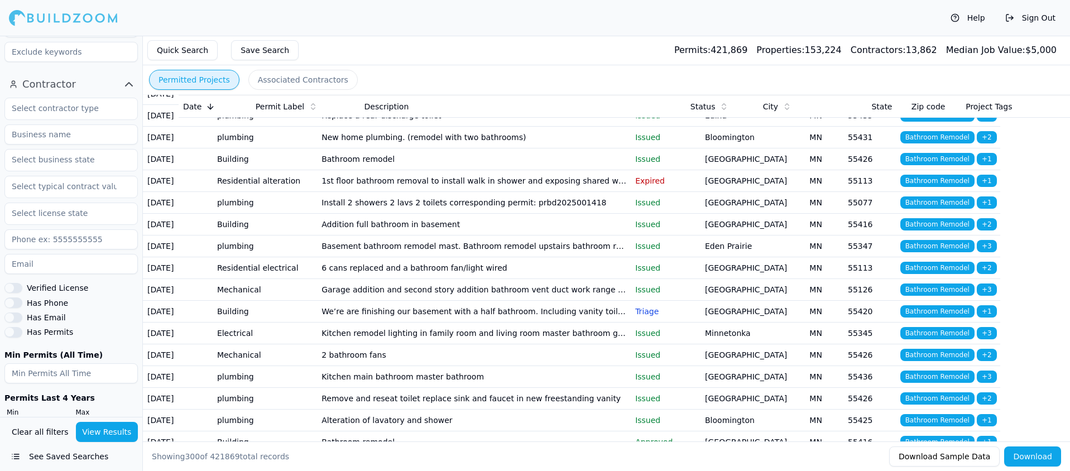
scroll to position [6146, 0]
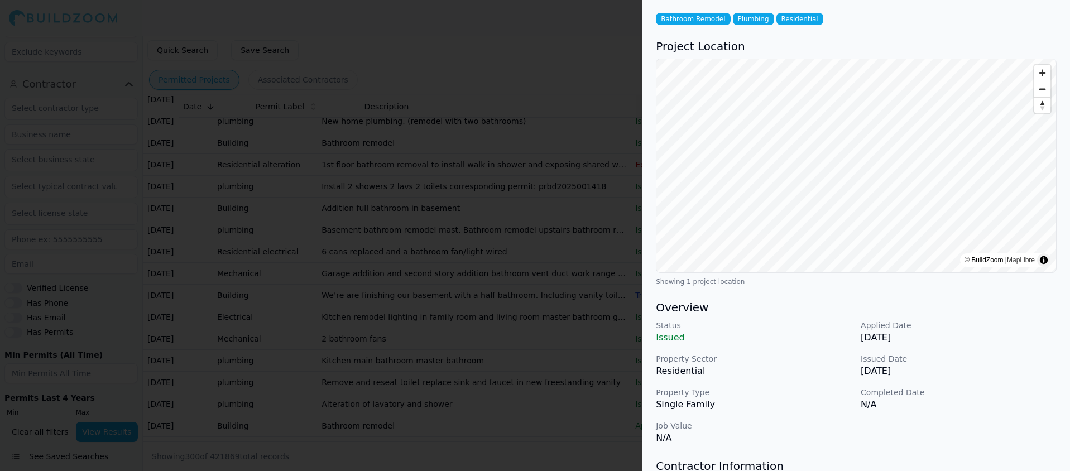
scroll to position [0, 0]
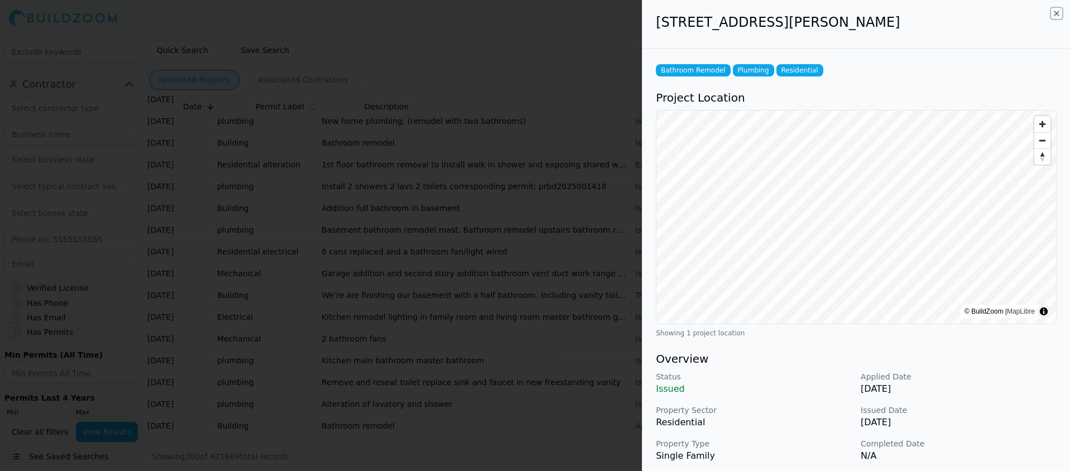
click at [1055, 10] on icon "button" at bounding box center [1056, 13] width 9 height 9
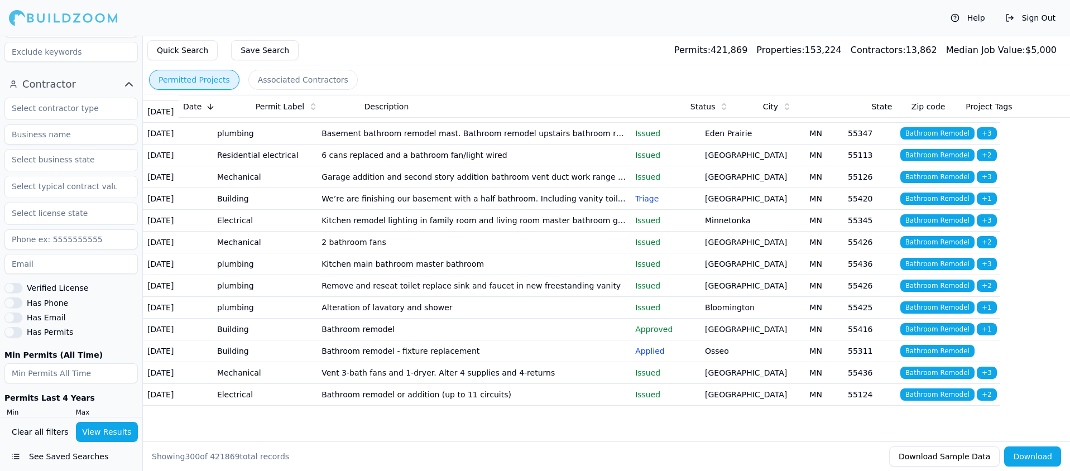
scroll to position [6682, 0]
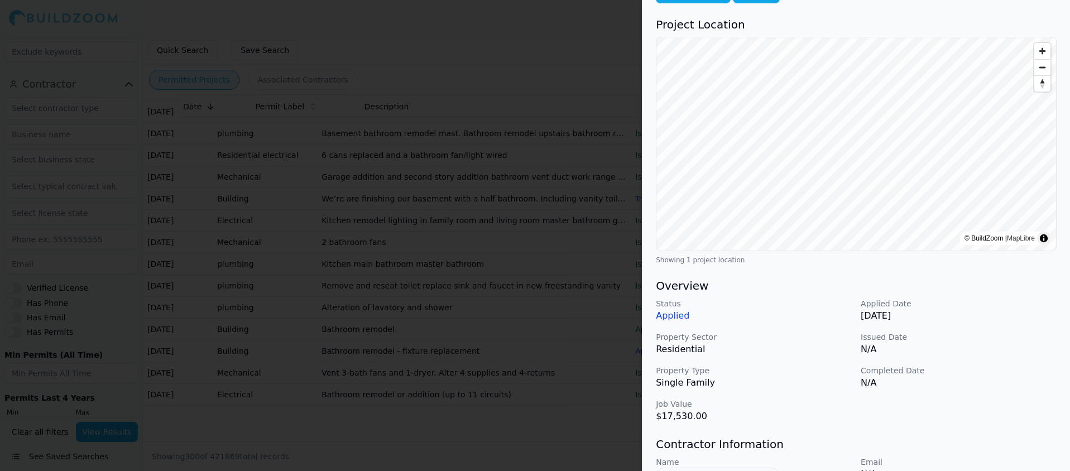
scroll to position [0, 0]
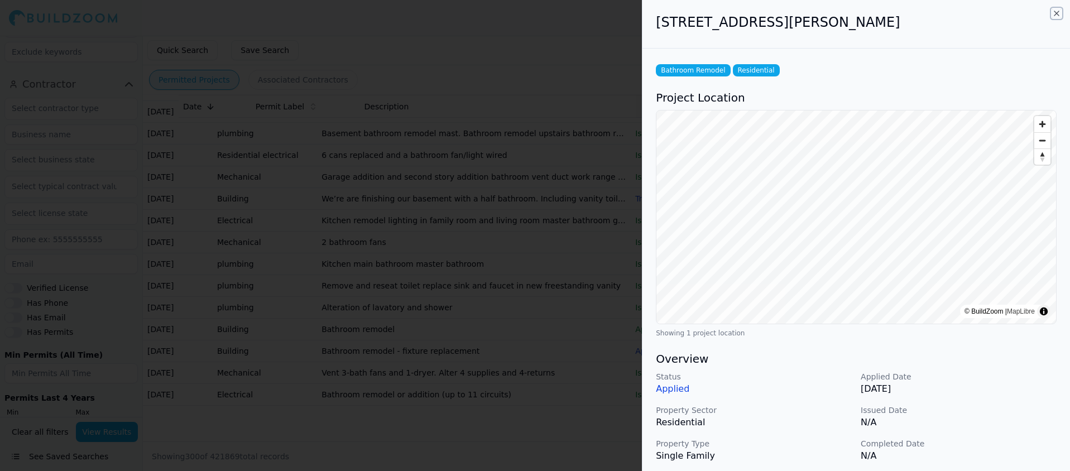
click at [1055, 12] on icon "button" at bounding box center [1056, 13] width 4 height 4
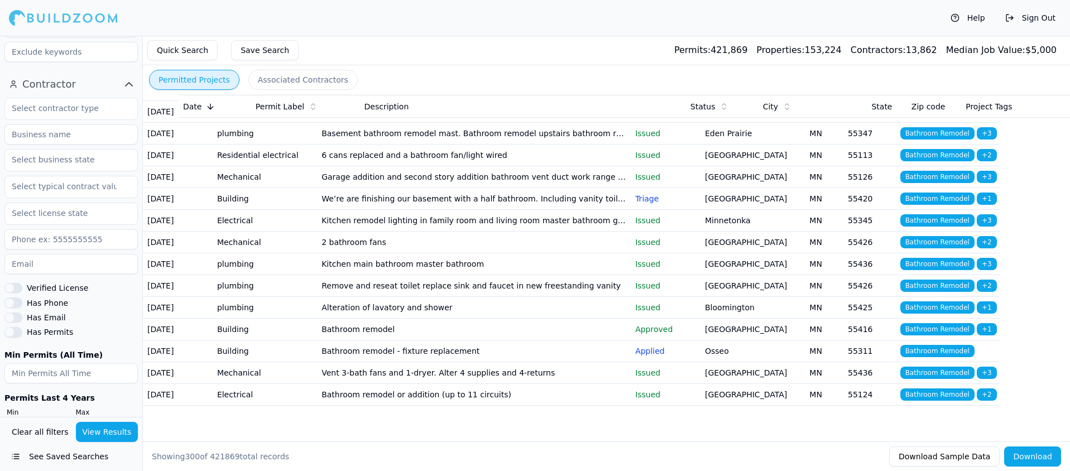
scroll to position [6706, 0]
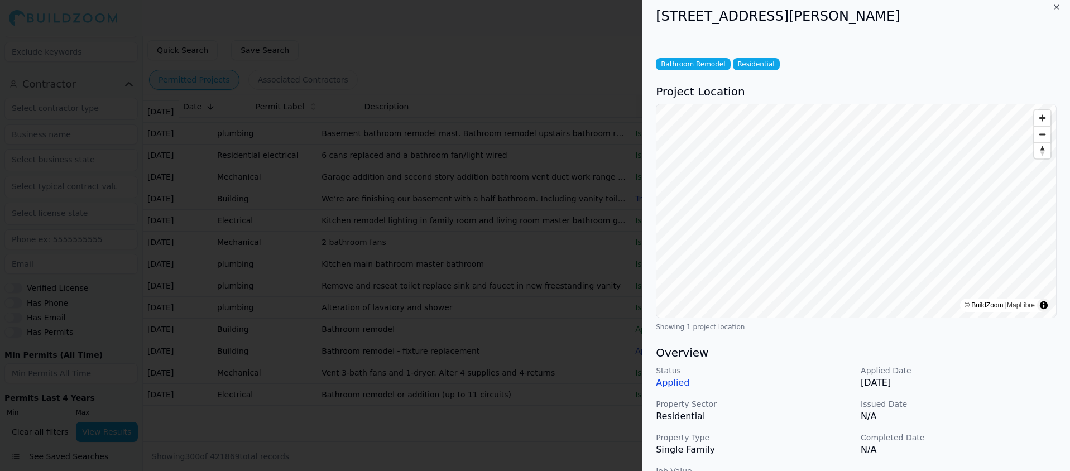
scroll to position [0, 0]
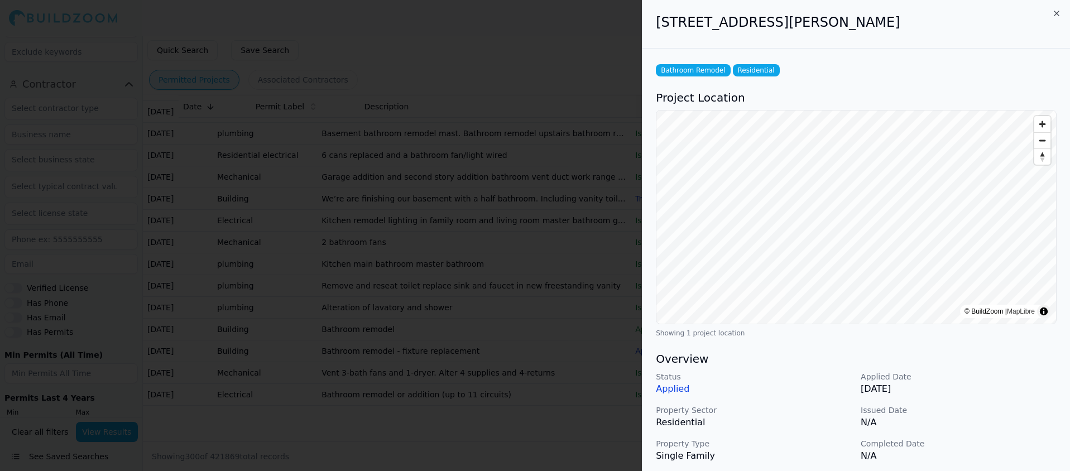
click at [1051, 14] on h2 "[STREET_ADDRESS][PERSON_NAME]" at bounding box center [856, 22] width 401 height 18
drag, startPoint x: 1058, startPoint y: 16, endPoint x: 1026, endPoint y: 23, distance: 33.3
click at [1058, 16] on icon "button" at bounding box center [1056, 13] width 9 height 9
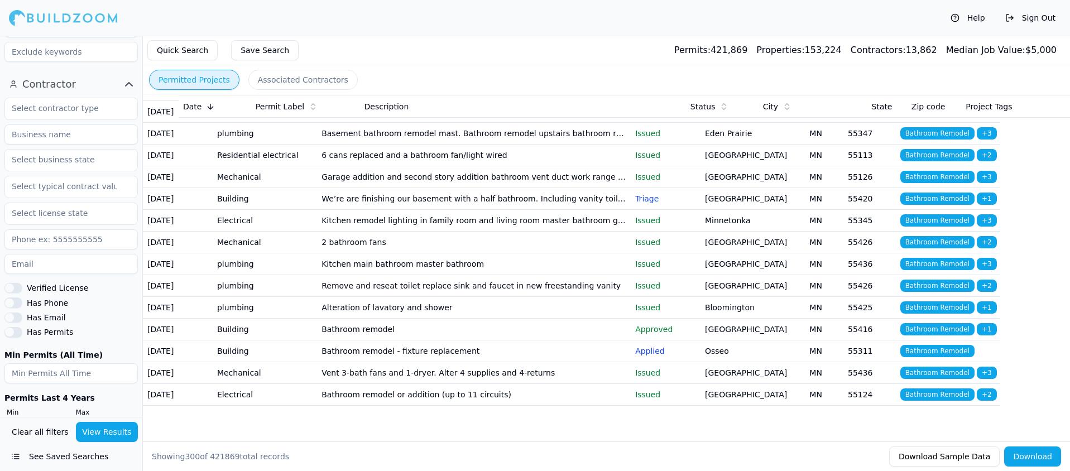
scroll to position [6845, 0]
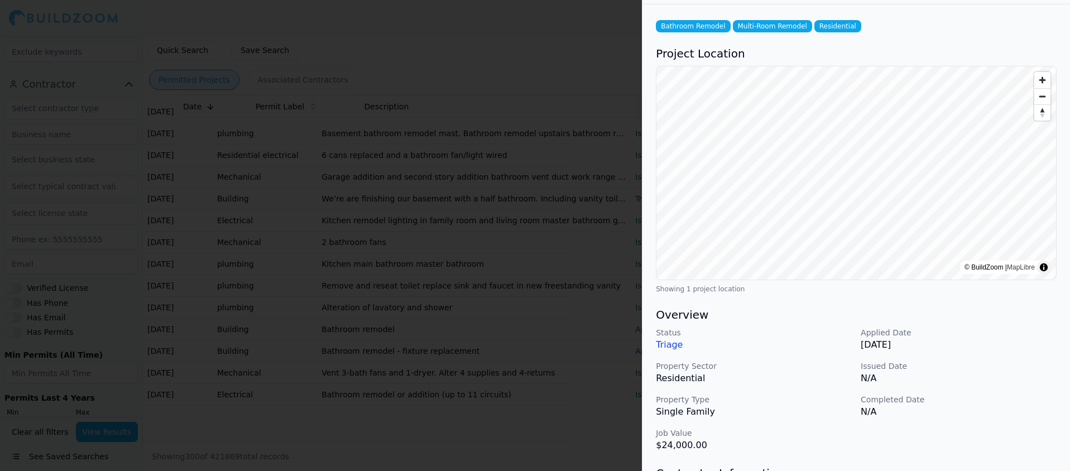
scroll to position [0, 0]
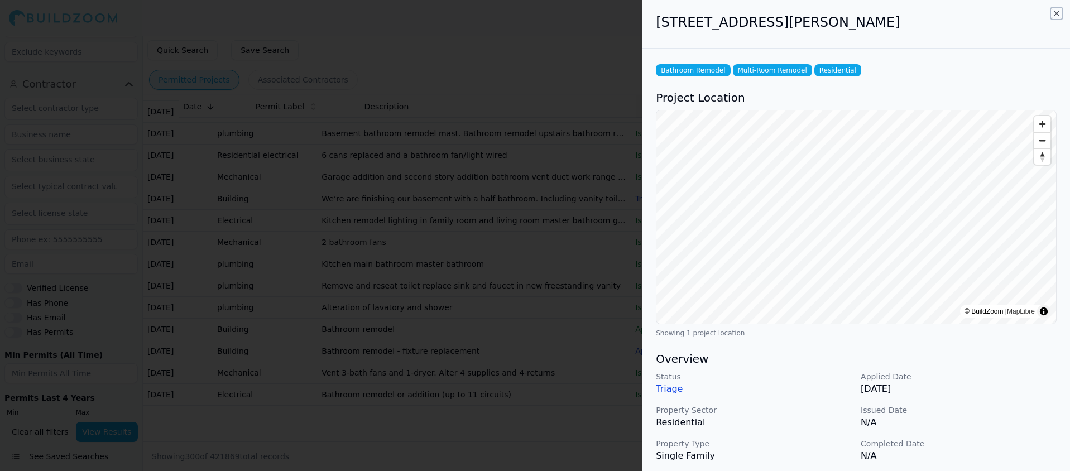
click at [1054, 16] on icon "button" at bounding box center [1056, 13] width 4 height 4
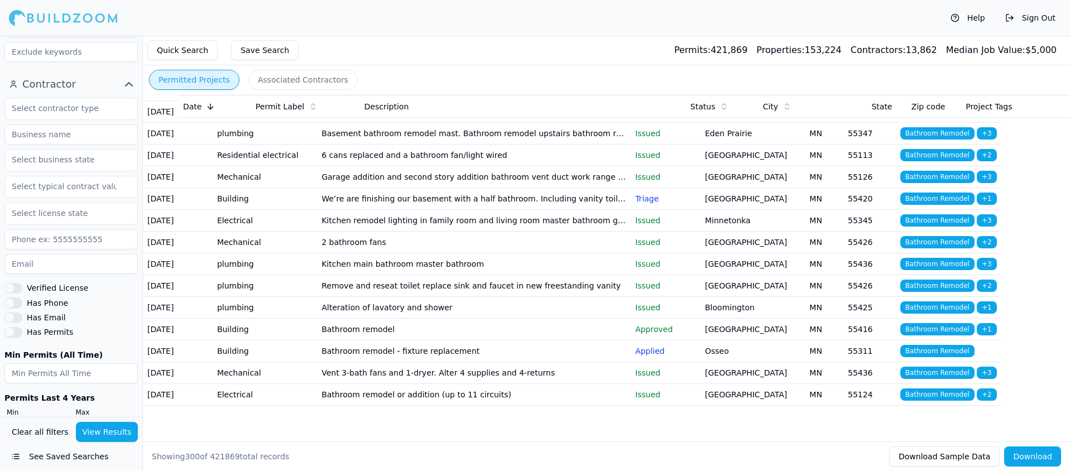
scroll to position [7110, 0]
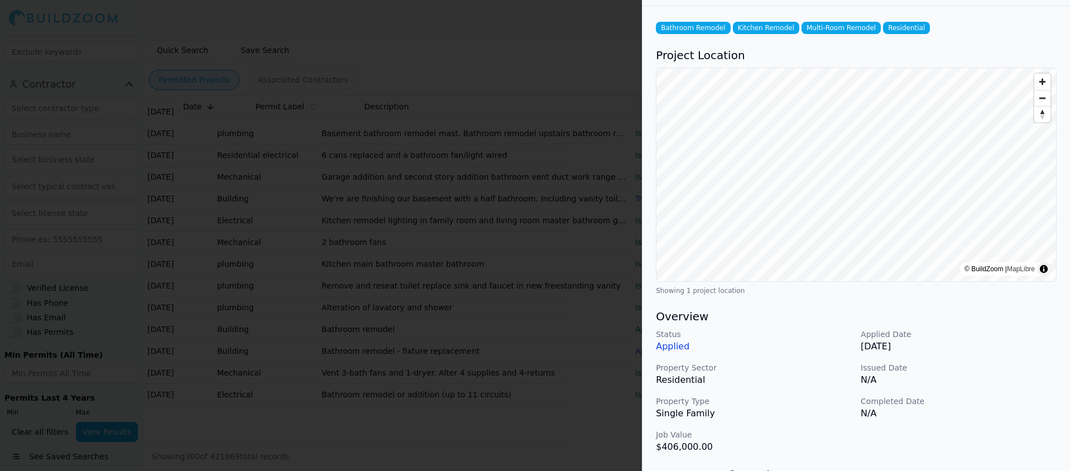
scroll to position [0, 0]
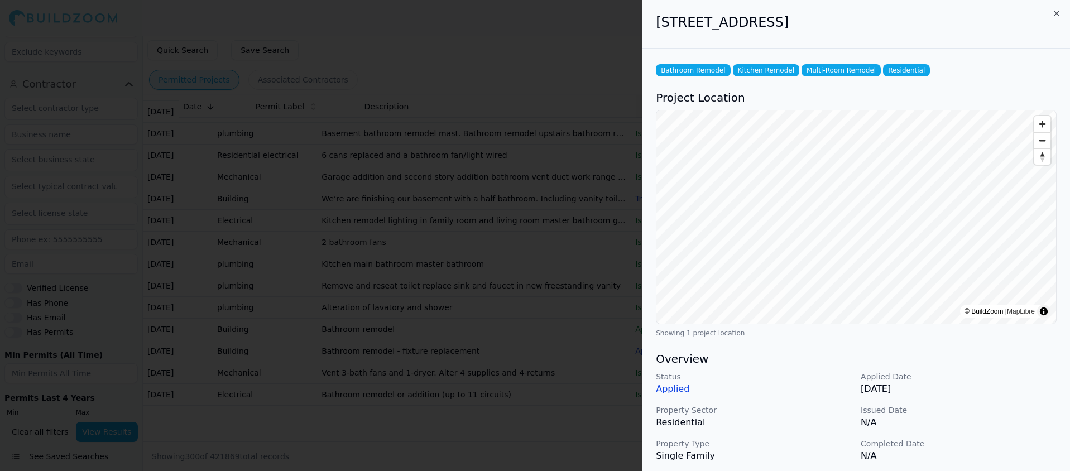
click at [1062, 13] on div "4624 Drexel Ave, Minneapolis, MN, 55424" at bounding box center [856, 24] width 428 height 49
click at [1054, 13] on icon "button" at bounding box center [1056, 13] width 9 height 9
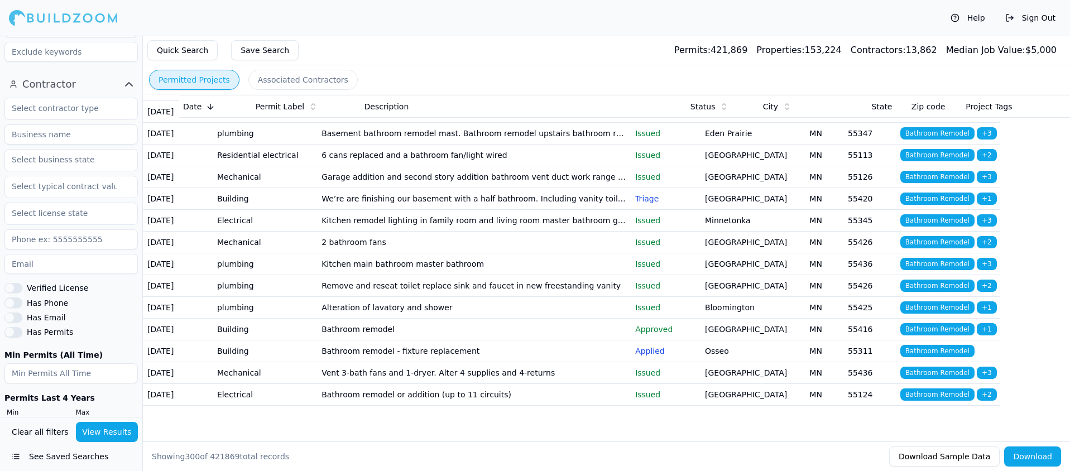
scroll to position [7557, 0]
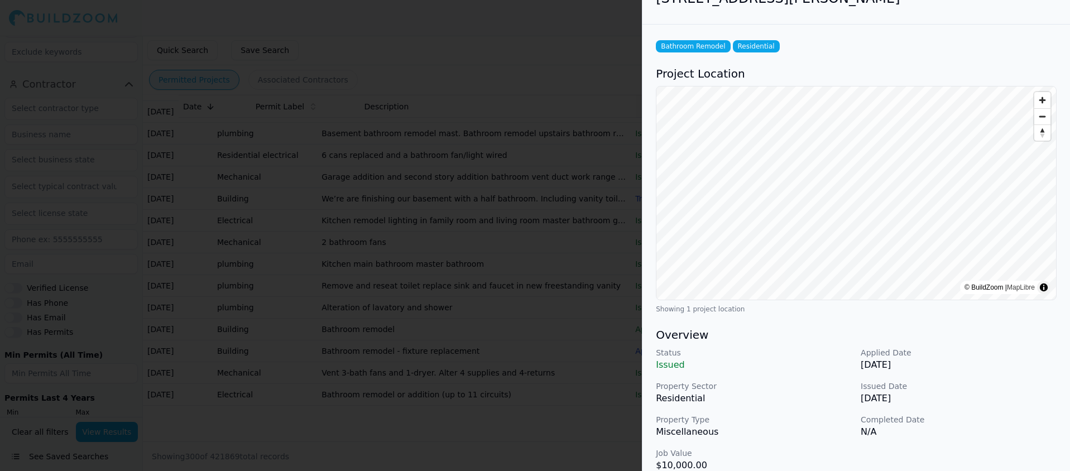
scroll to position [0, 0]
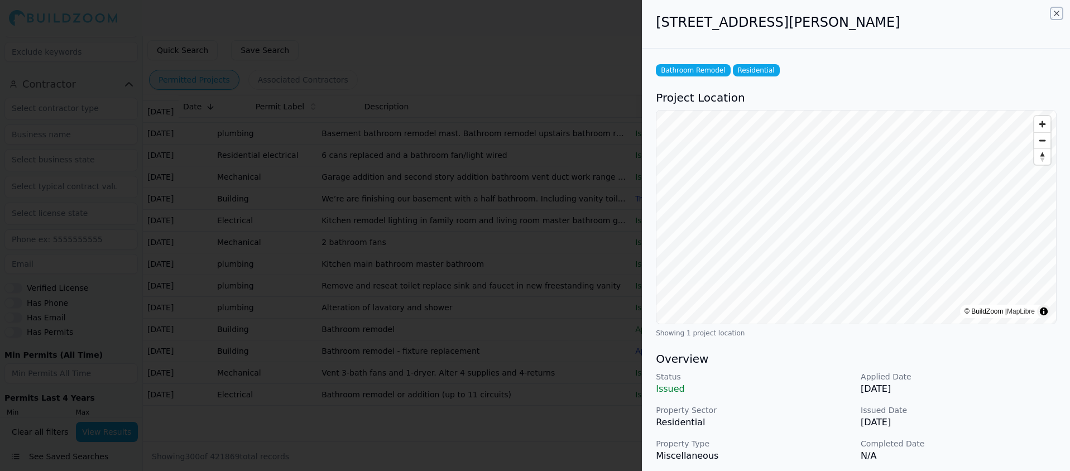
click at [1055, 10] on icon "button" at bounding box center [1056, 13] width 9 height 9
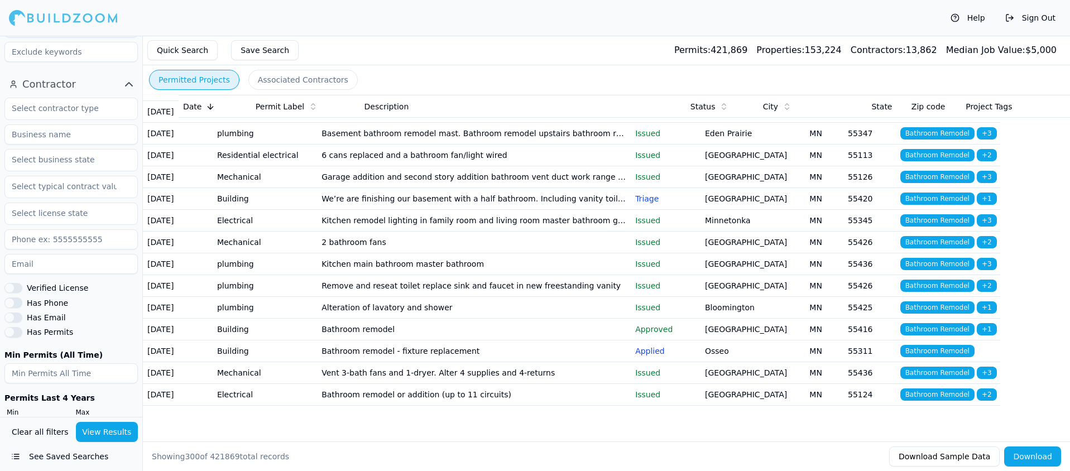
scroll to position [7693, 0]
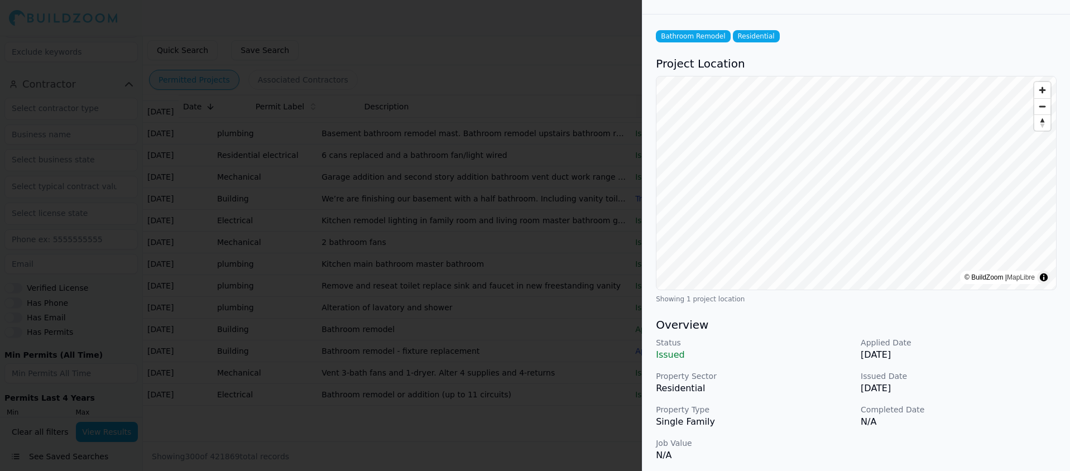
scroll to position [0, 0]
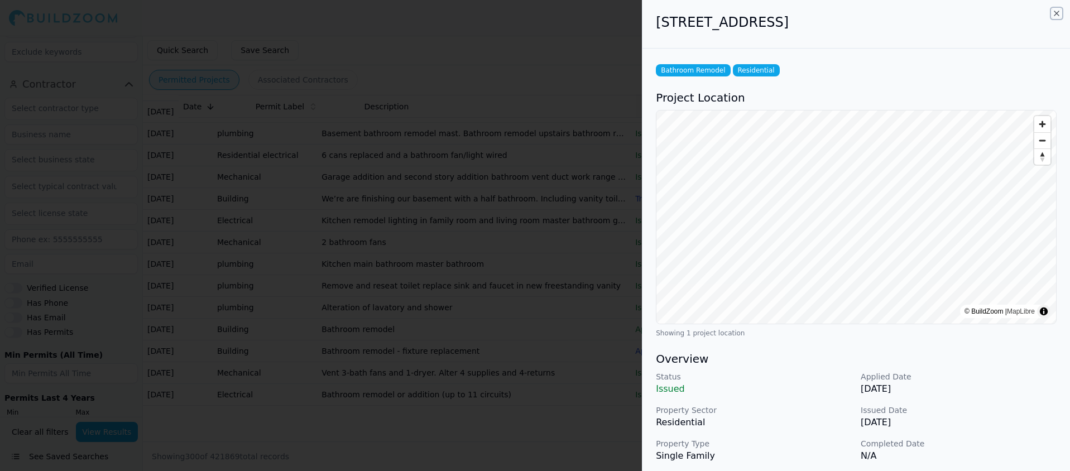
click at [1057, 13] on icon "button" at bounding box center [1056, 13] width 4 height 4
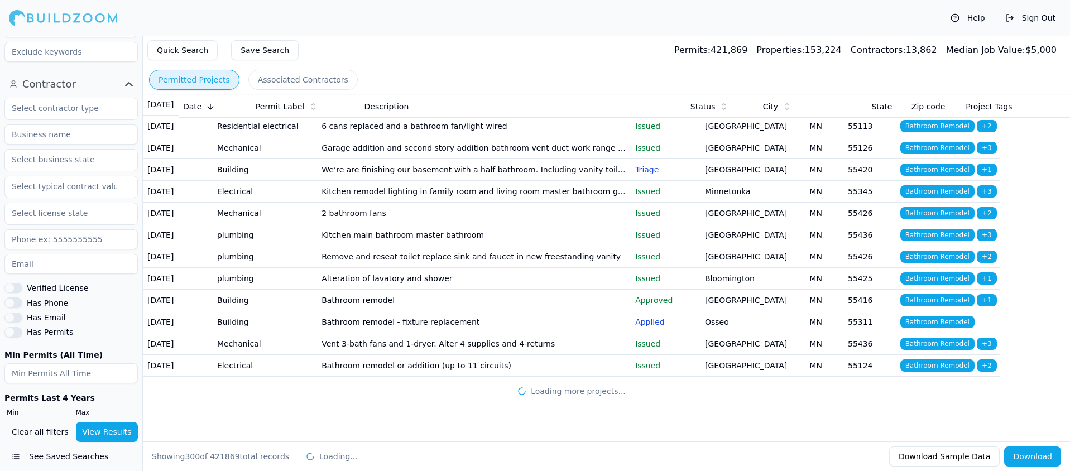
scroll to position [8399, 0]
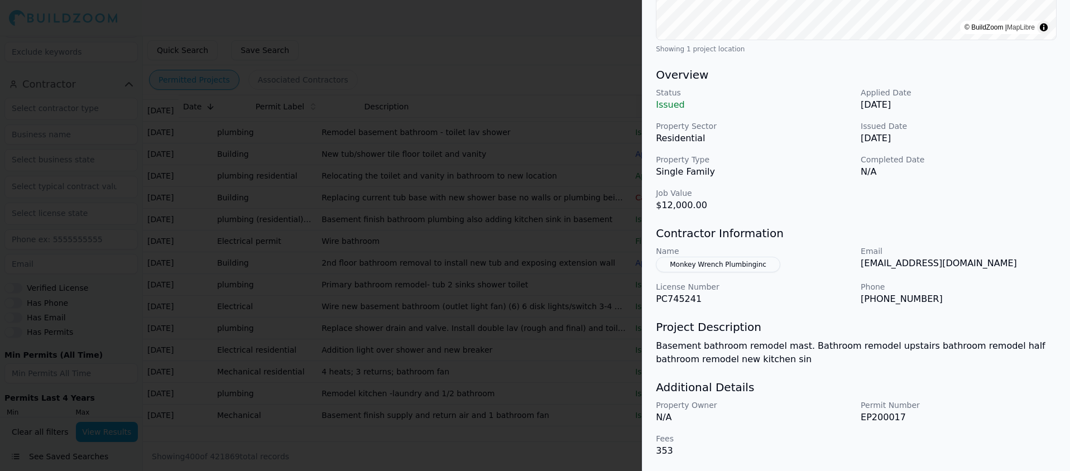
scroll to position [0, 0]
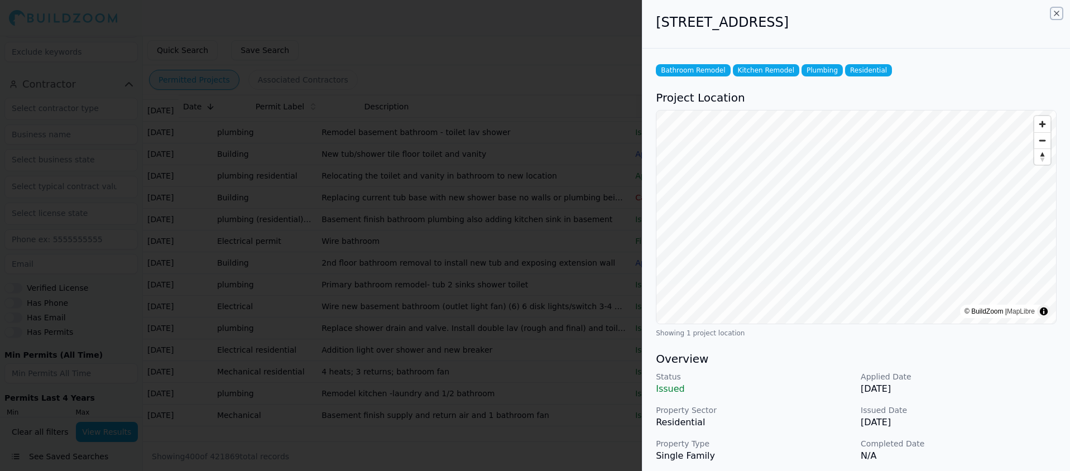
click at [1054, 13] on icon "button" at bounding box center [1056, 13] width 9 height 9
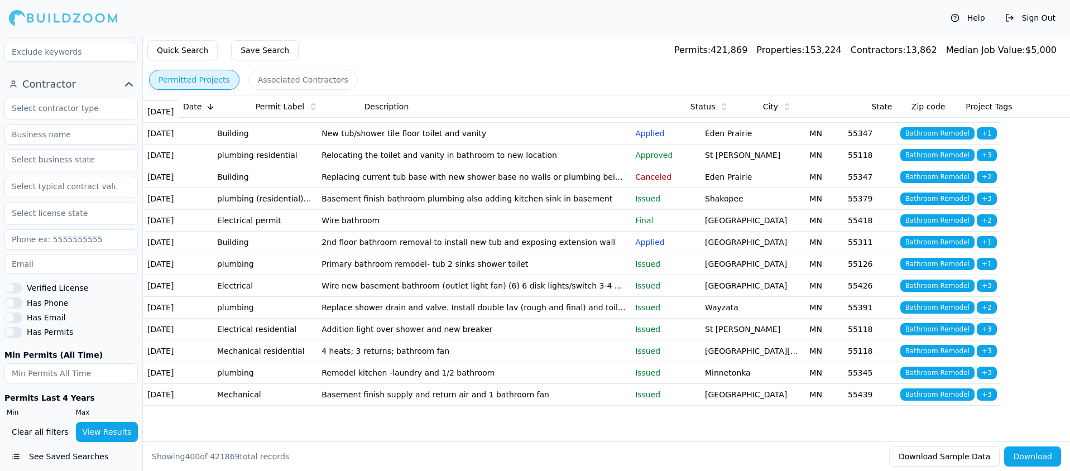
scroll to position [8527, 0]
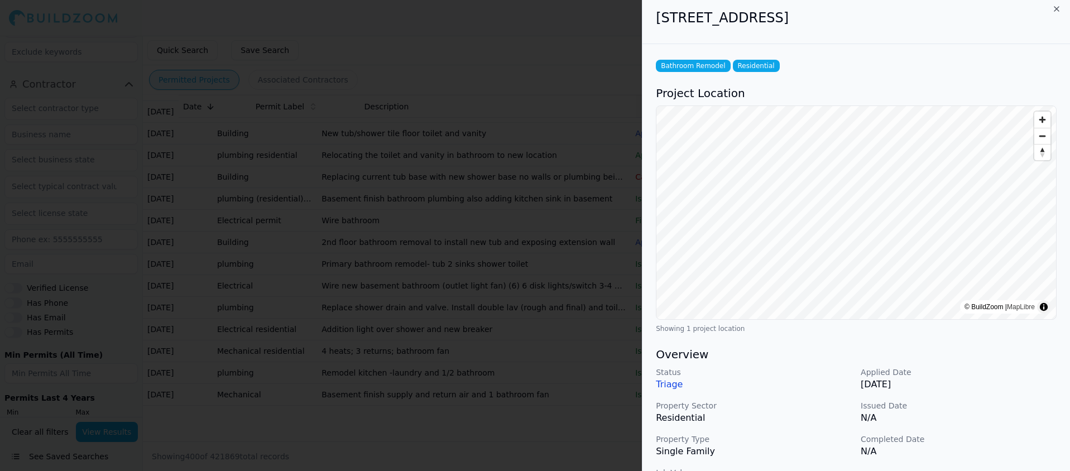
scroll to position [0, 0]
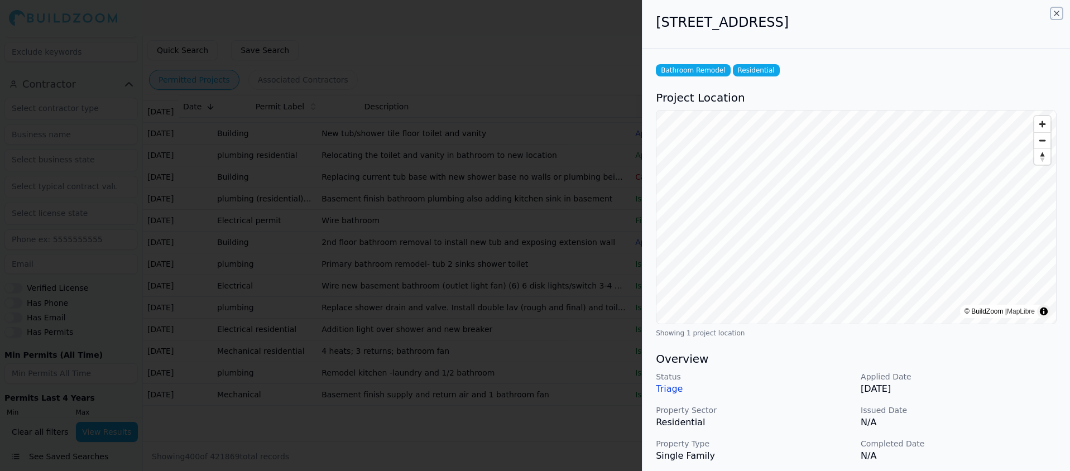
click at [1055, 11] on icon "button" at bounding box center [1056, 13] width 9 height 9
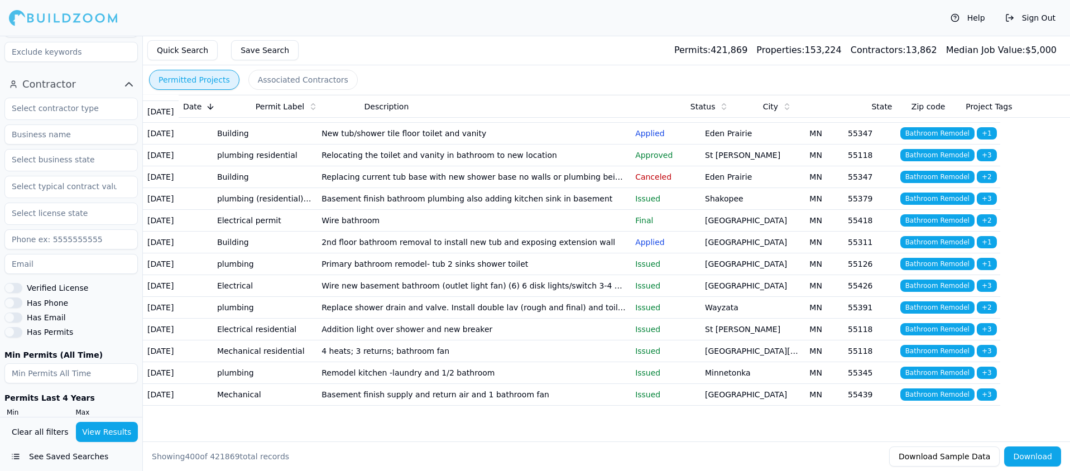
scroll to position [8971, 0]
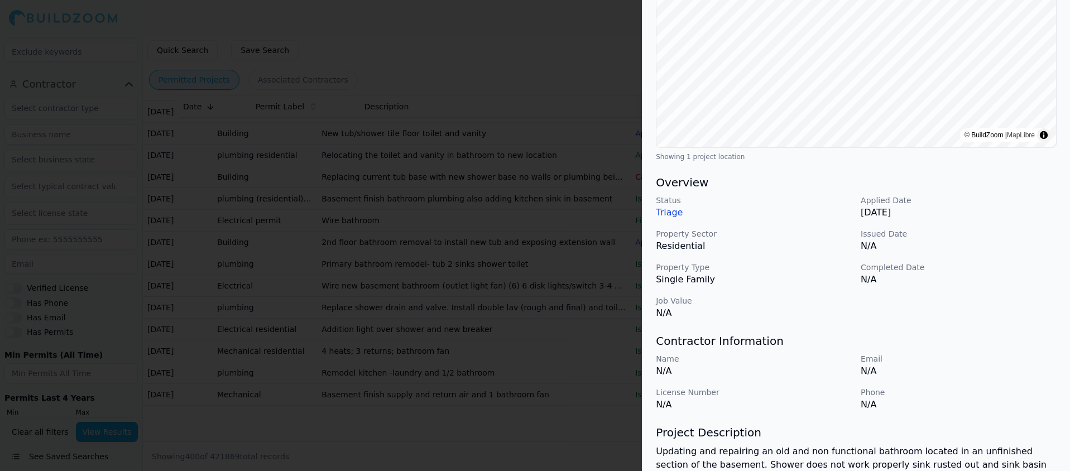
scroll to position [0, 0]
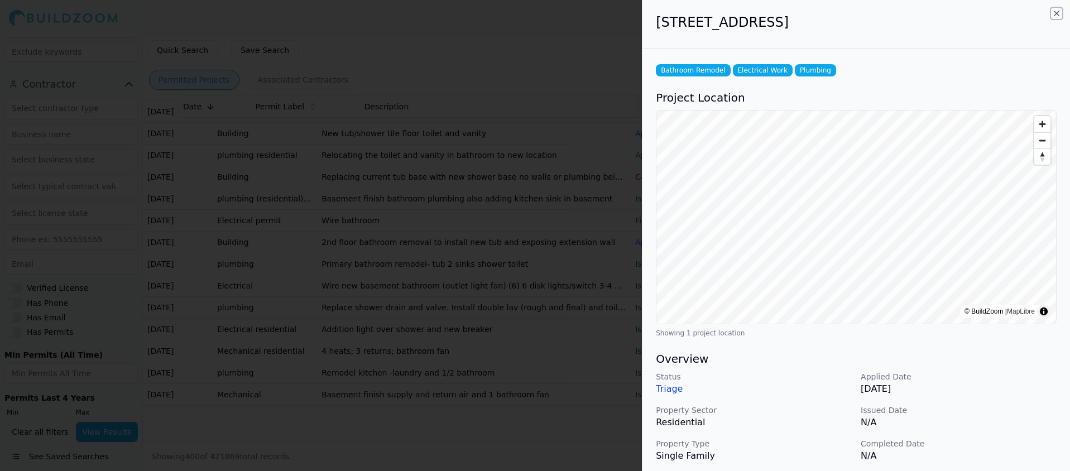
click at [1056, 12] on icon "button" at bounding box center [1056, 13] width 9 height 9
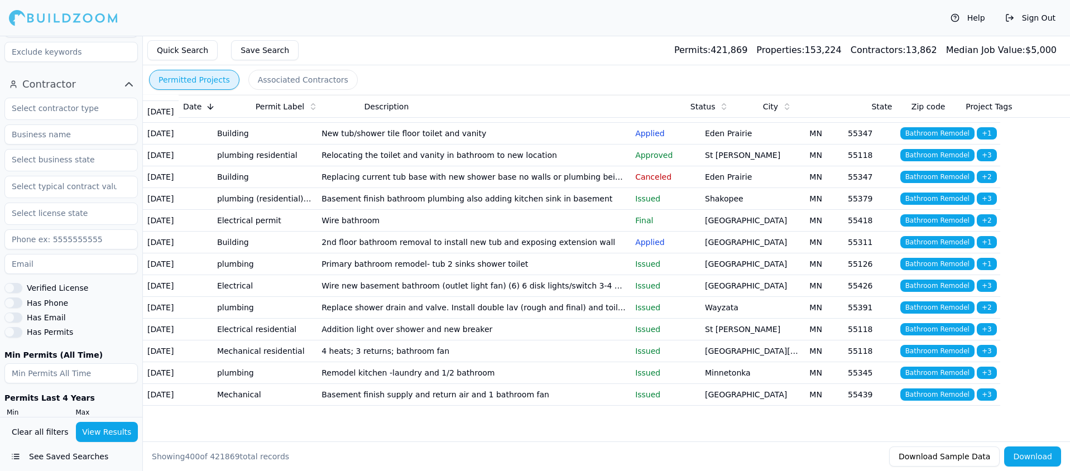
scroll to position [9032, 0]
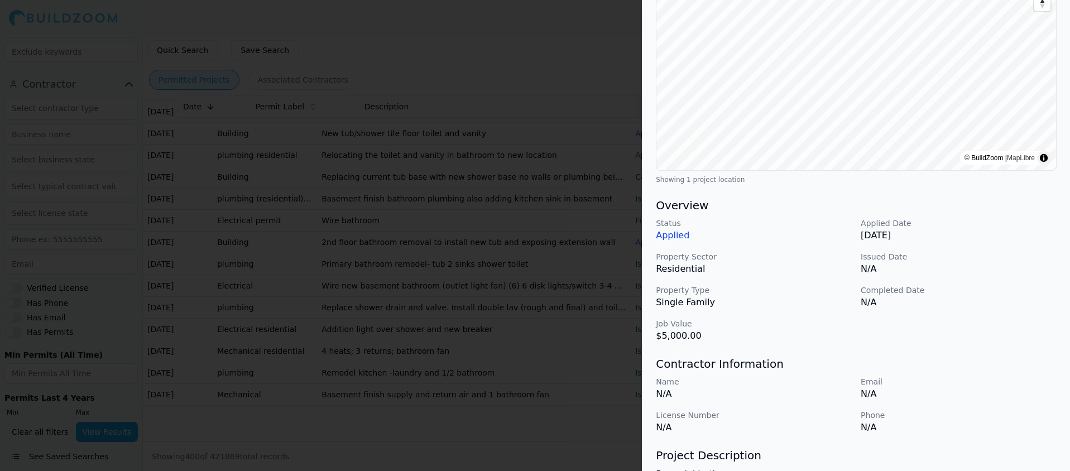
scroll to position [0, 0]
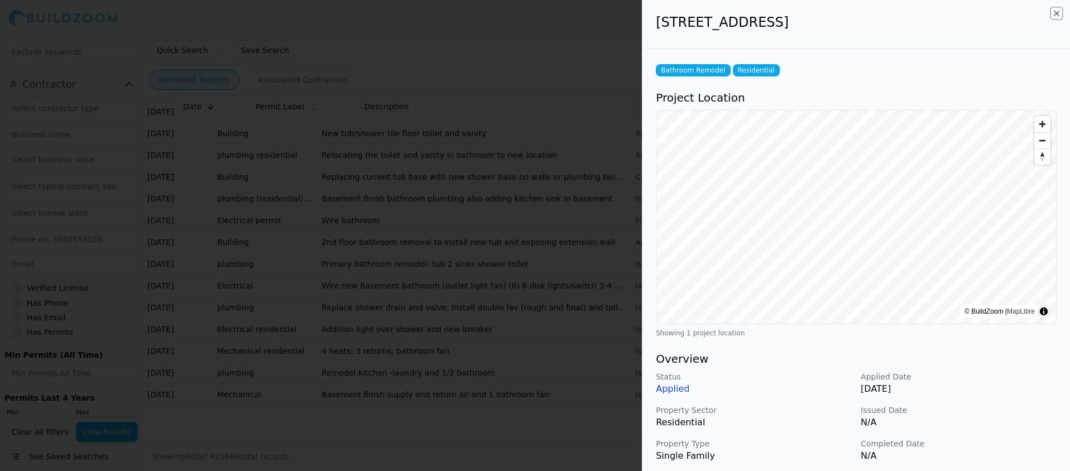
click at [1055, 14] on icon "button" at bounding box center [1056, 13] width 4 height 4
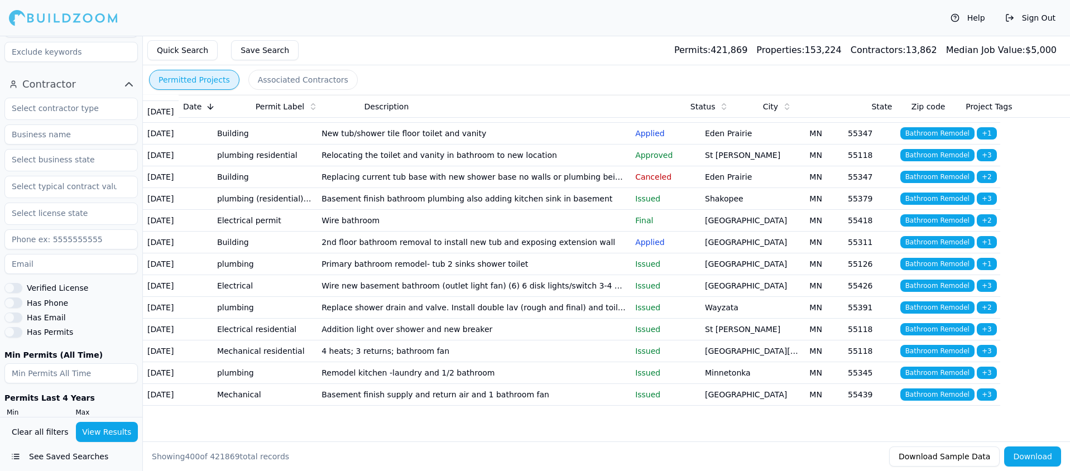
scroll to position [9204, 0]
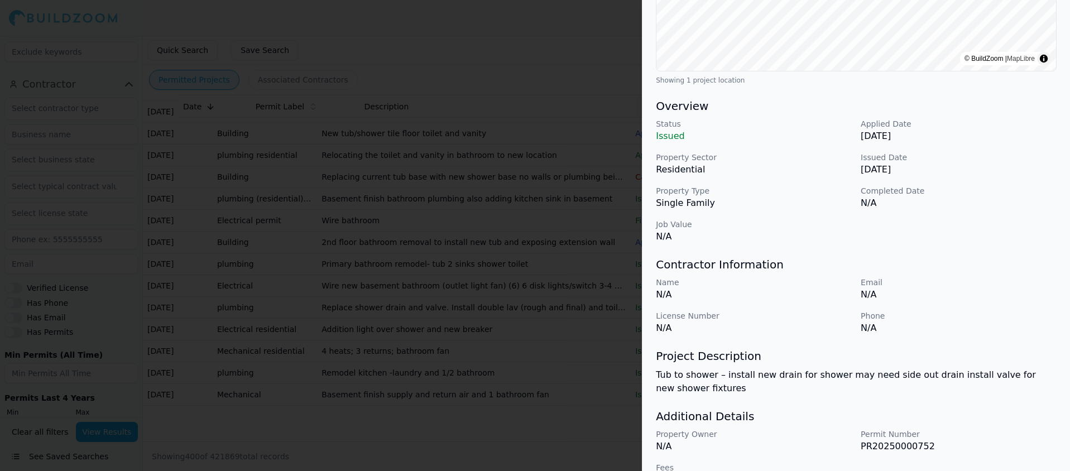
scroll to position [0, 0]
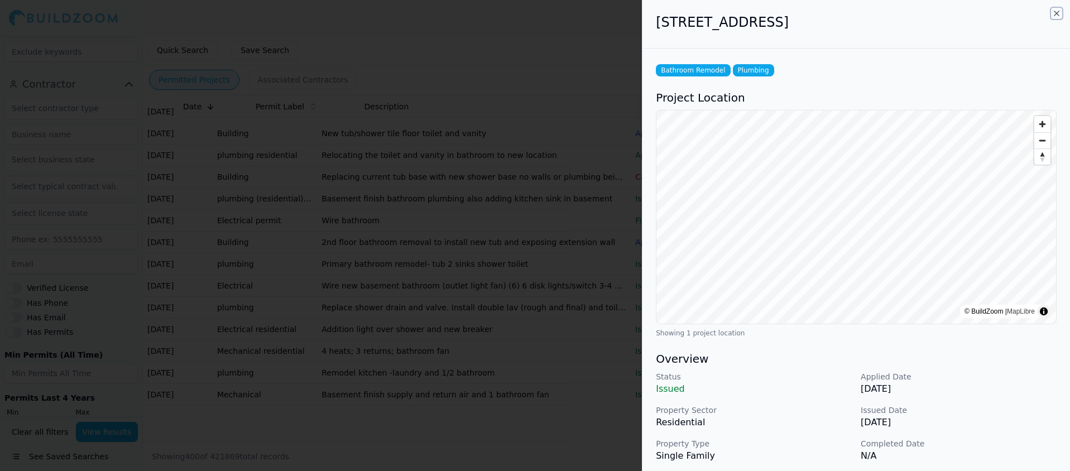
drag, startPoint x: 1060, startPoint y: 11, endPoint x: 1039, endPoint y: 23, distance: 24.8
click at [1060, 11] on icon "button" at bounding box center [1056, 13] width 9 height 9
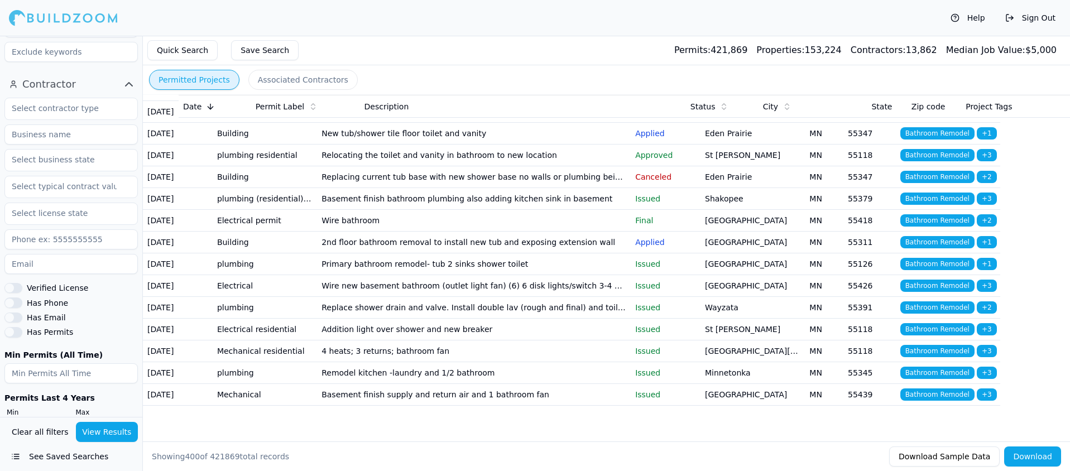
scroll to position [9436, 0]
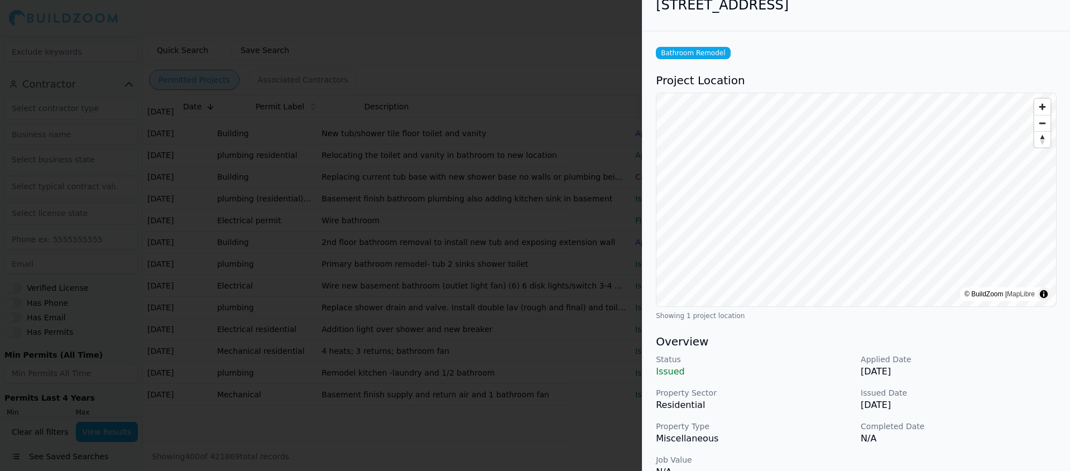
scroll to position [0, 0]
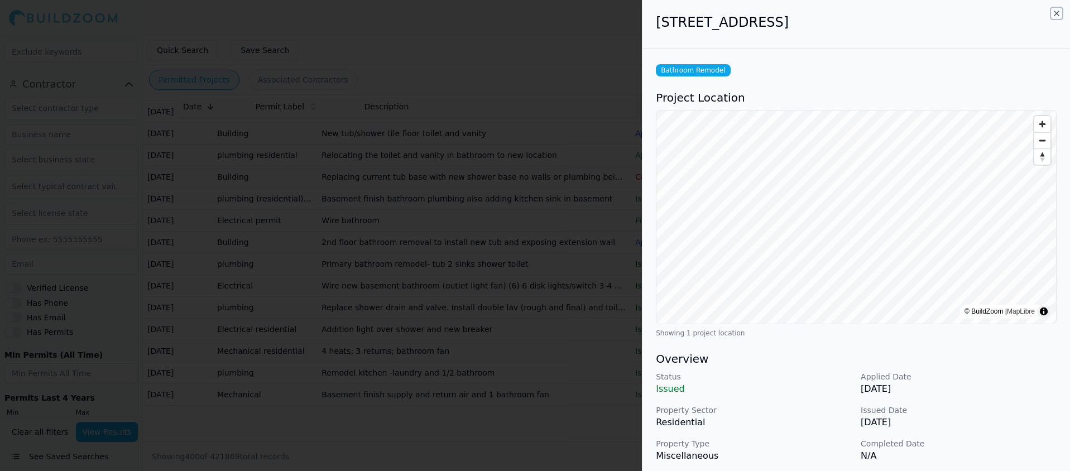
click at [1054, 10] on icon "button" at bounding box center [1056, 13] width 9 height 9
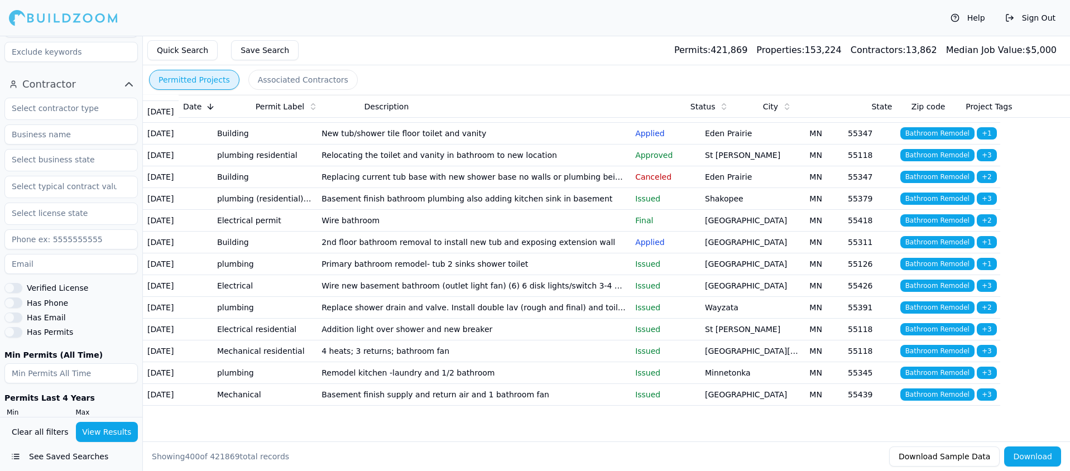
scroll to position [9488, 0]
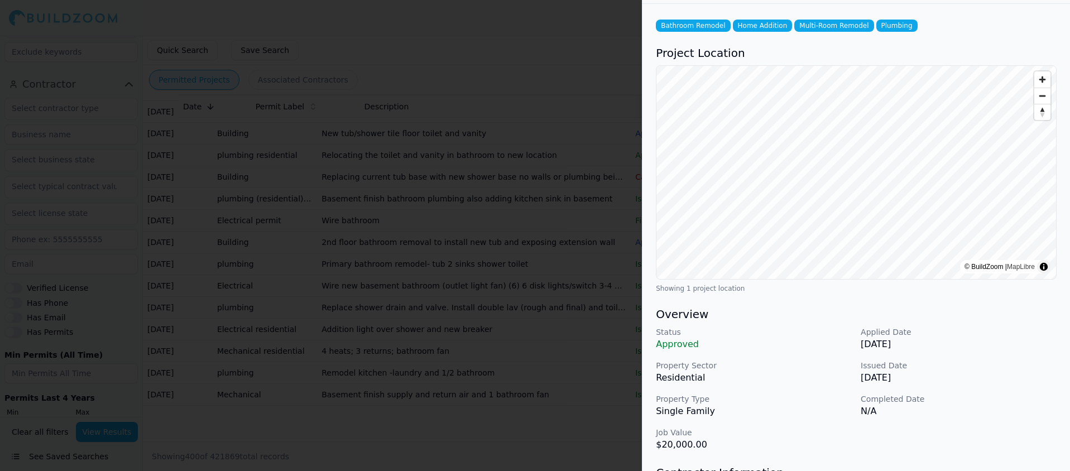
scroll to position [0, 0]
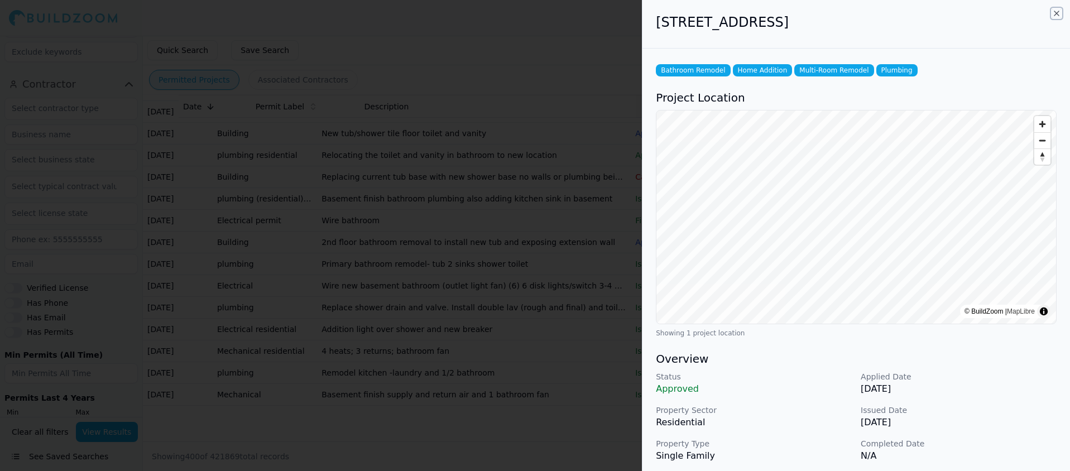
click at [1054, 13] on icon "button" at bounding box center [1056, 13] width 9 height 9
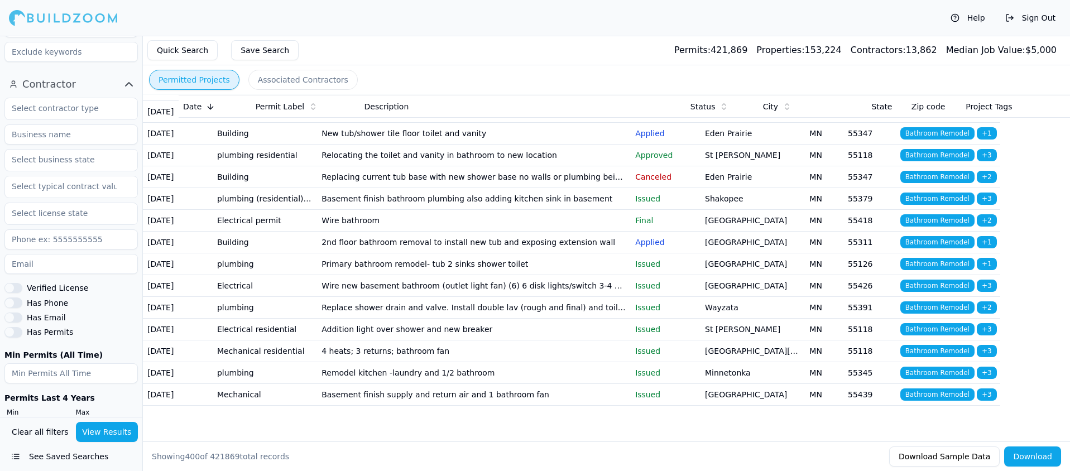
scroll to position [9657, 0]
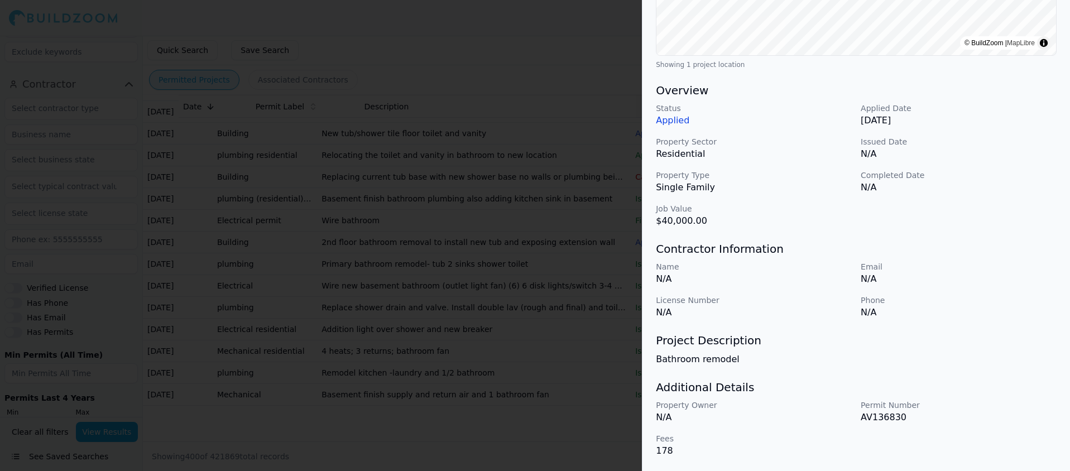
scroll to position [0, 0]
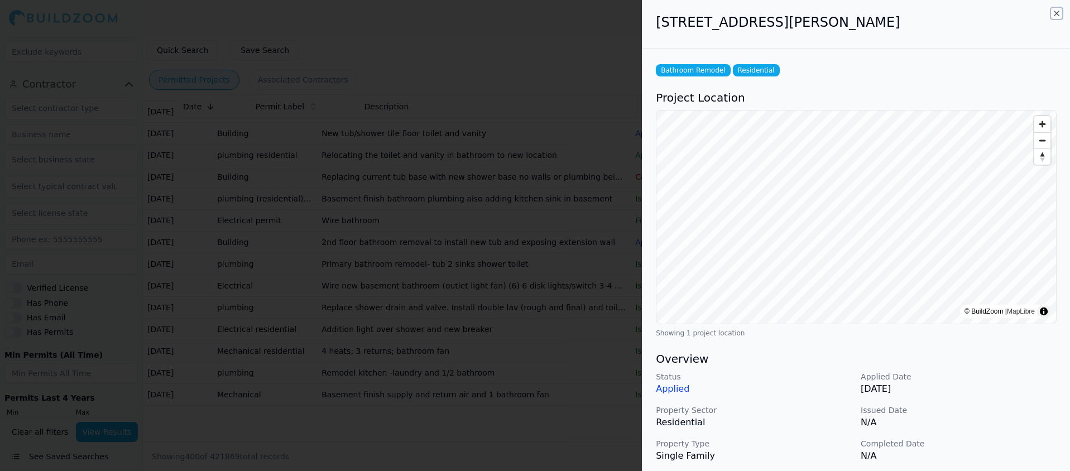
drag, startPoint x: 1058, startPoint y: 9, endPoint x: 1004, endPoint y: 24, distance: 55.5
click at [1058, 9] on icon "button" at bounding box center [1056, 13] width 9 height 9
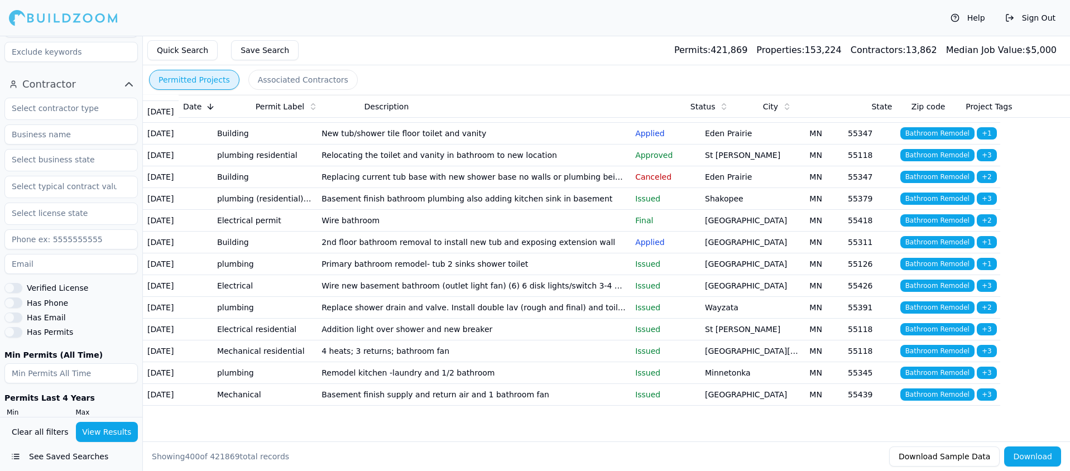
scroll to position [10002, 0]
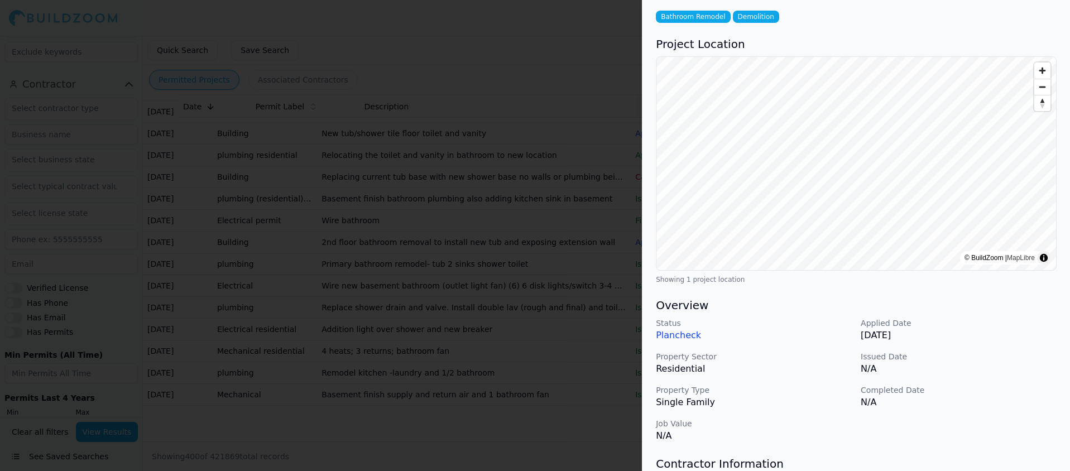
scroll to position [0, 0]
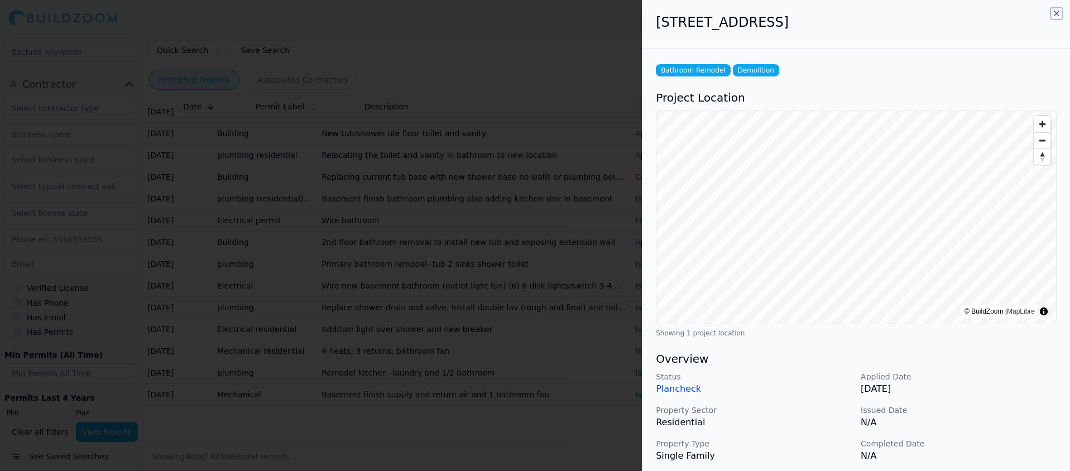
click at [1053, 12] on icon "button" at bounding box center [1056, 13] width 9 height 9
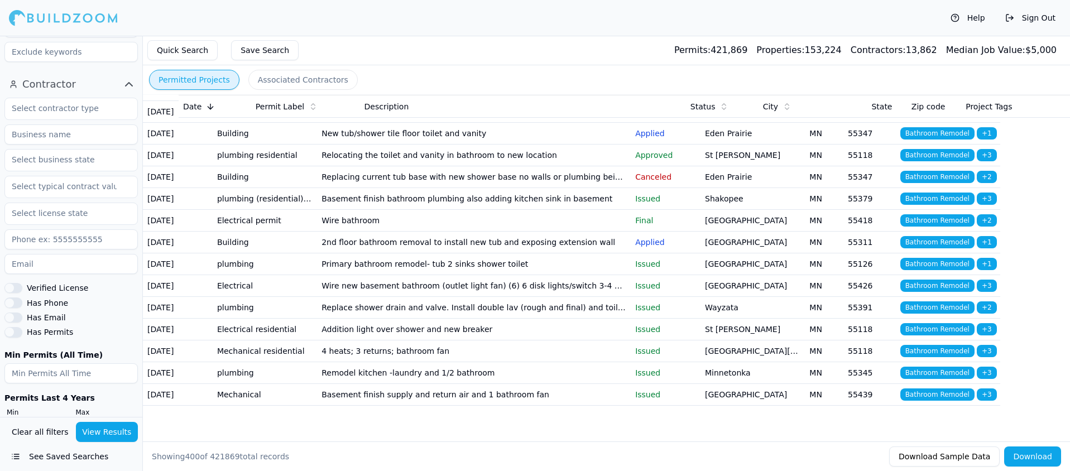
scroll to position [10085, 0]
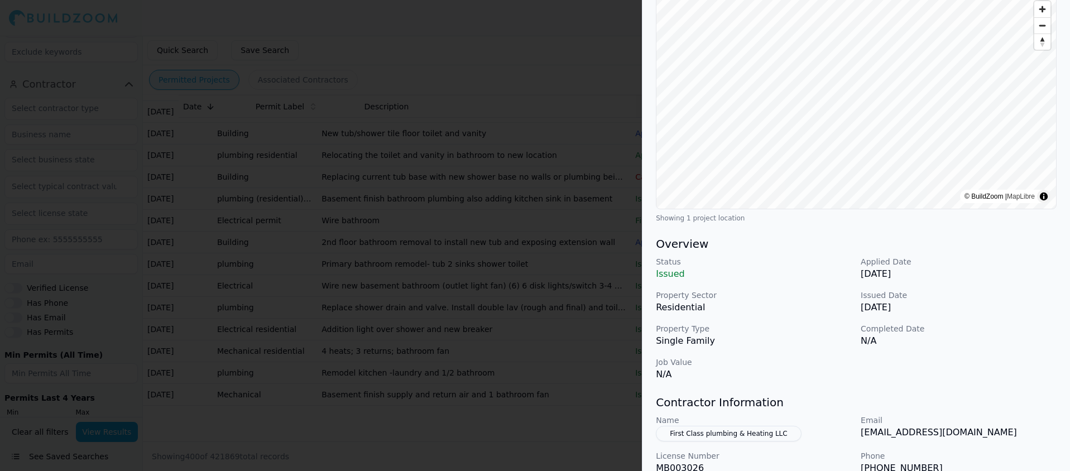
scroll to position [0, 0]
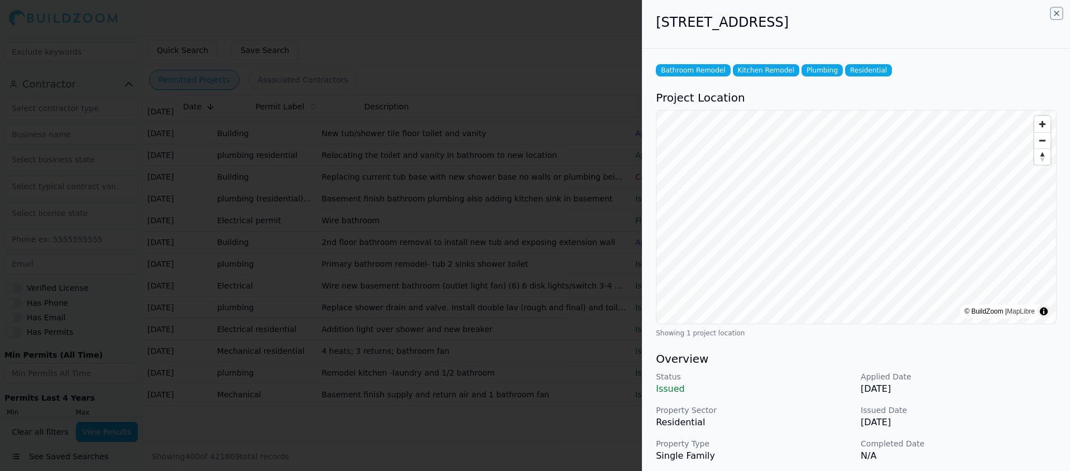
click at [1052, 11] on icon "button" at bounding box center [1056, 13] width 9 height 9
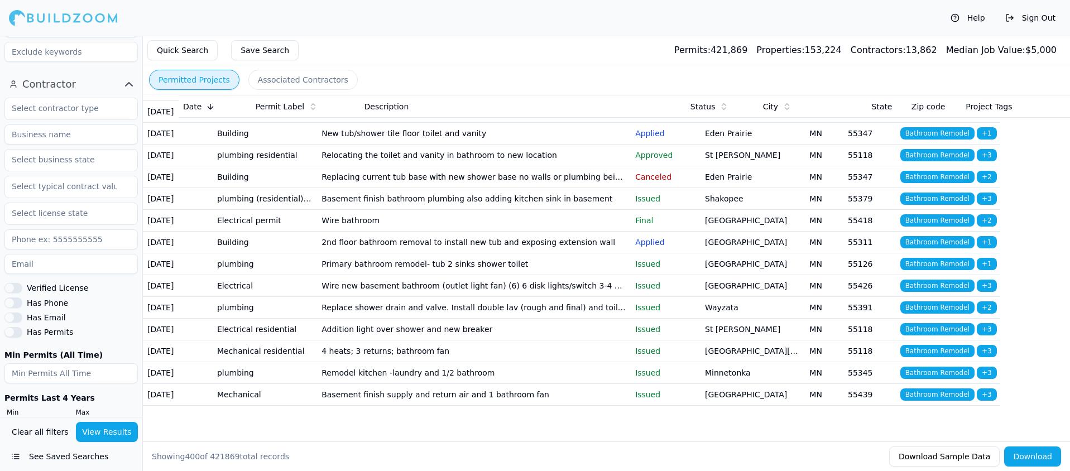
scroll to position [10683, 0]
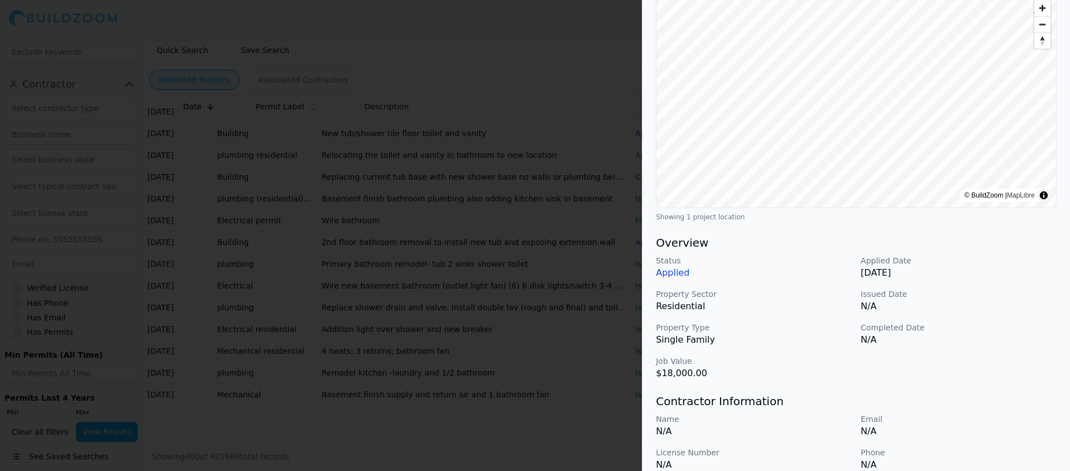
scroll to position [0, 0]
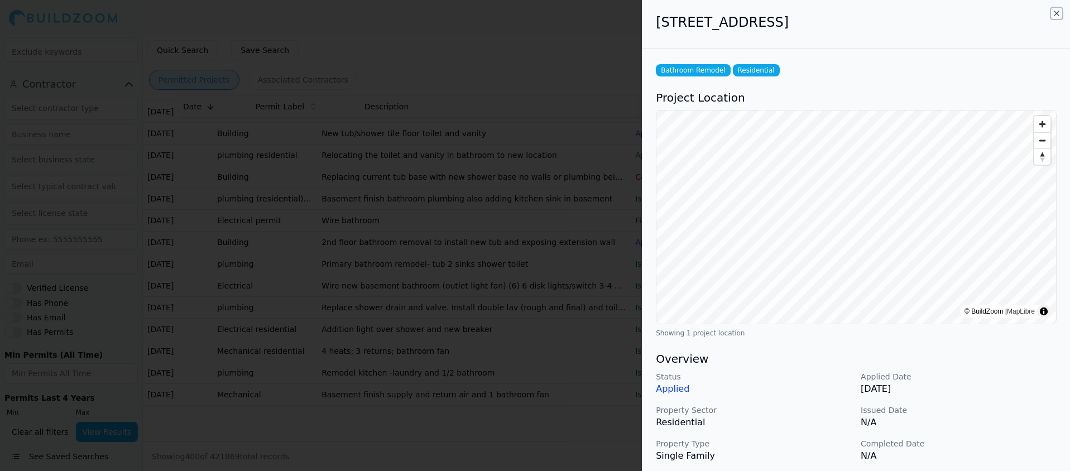
click at [1054, 15] on icon "button" at bounding box center [1056, 13] width 9 height 9
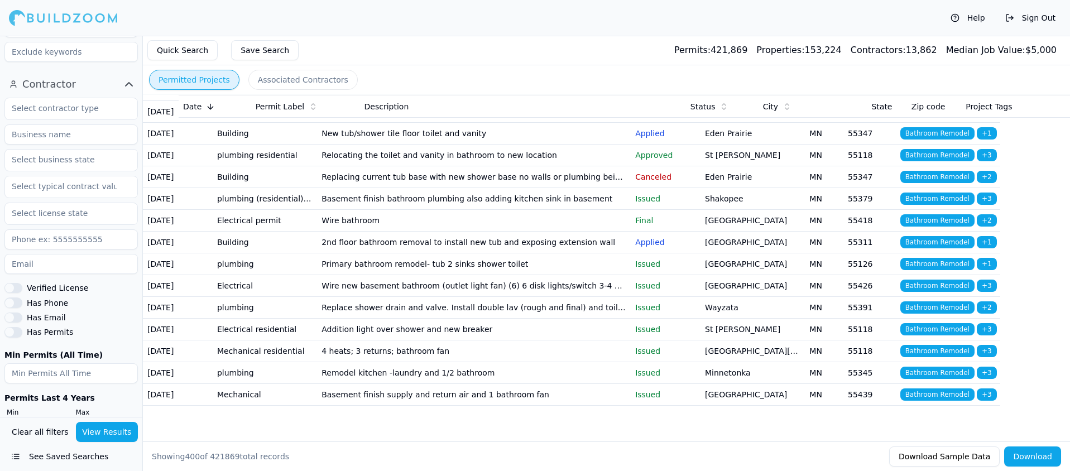
scroll to position [10889, 0]
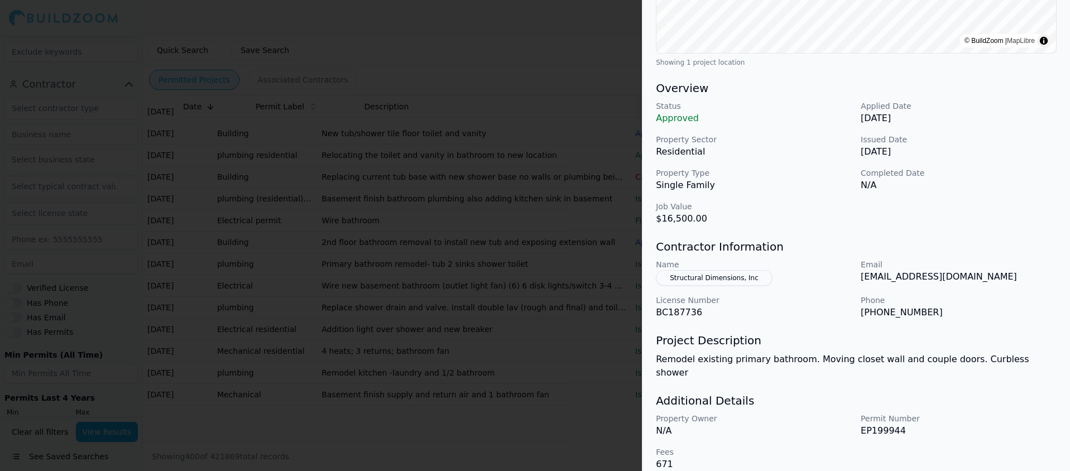
scroll to position [0, 0]
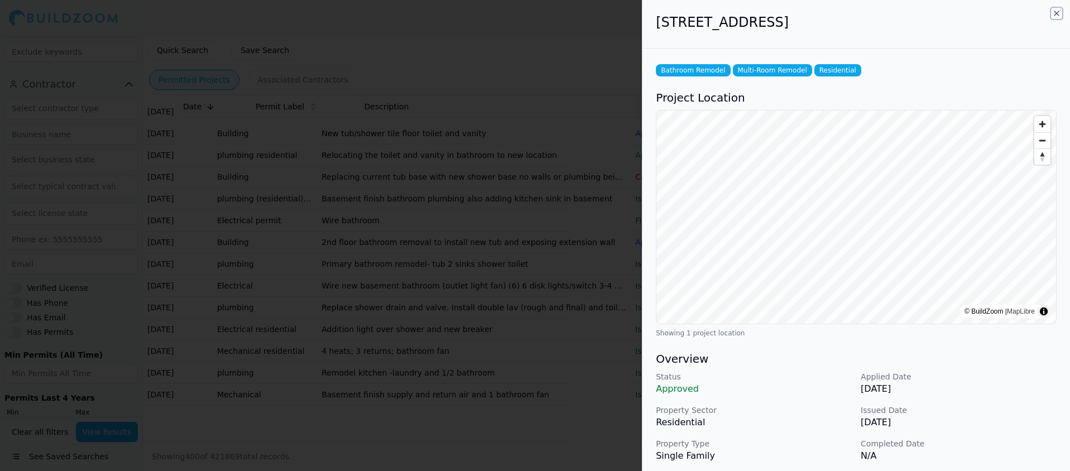
click at [1055, 11] on icon "button" at bounding box center [1056, 13] width 9 height 9
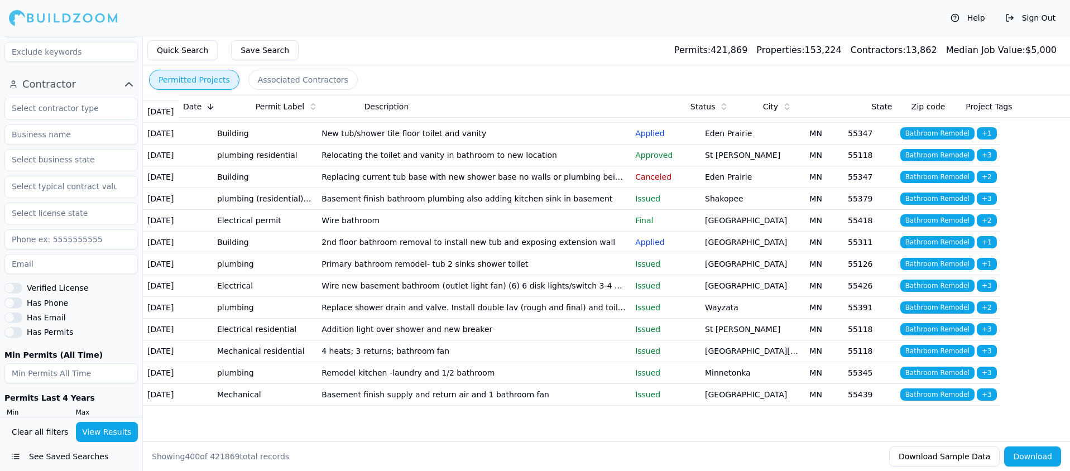
scroll to position [11035, 0]
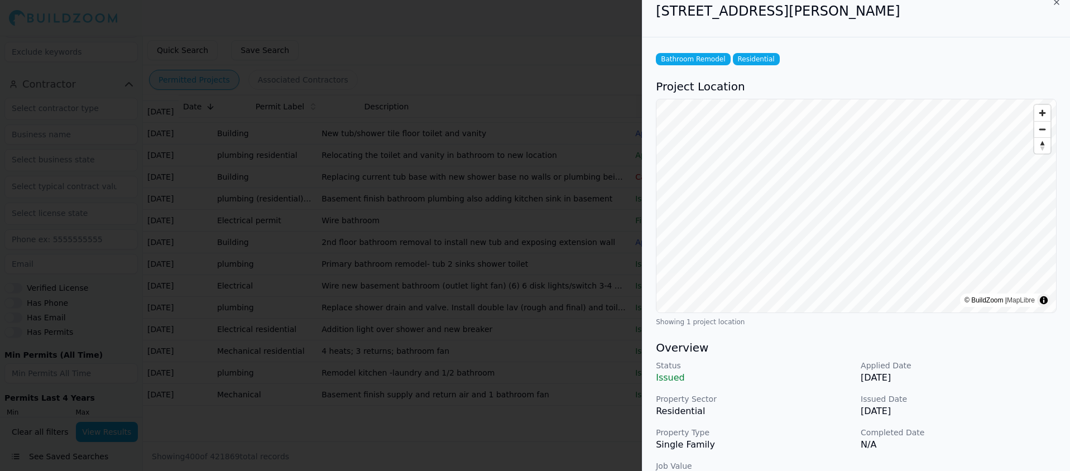
scroll to position [0, 0]
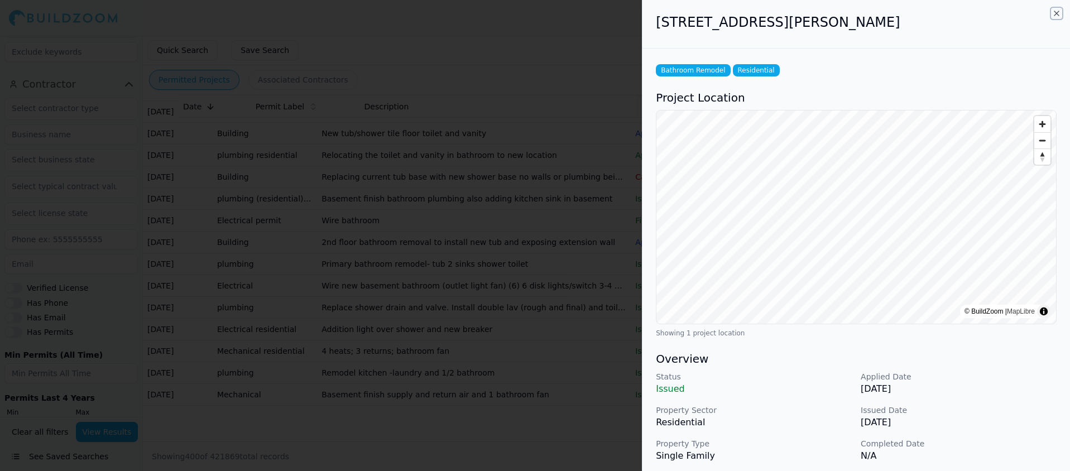
drag, startPoint x: 1055, startPoint y: 13, endPoint x: 1000, endPoint y: 19, distance: 56.1
click at [1055, 13] on icon "button" at bounding box center [1056, 13] width 9 height 9
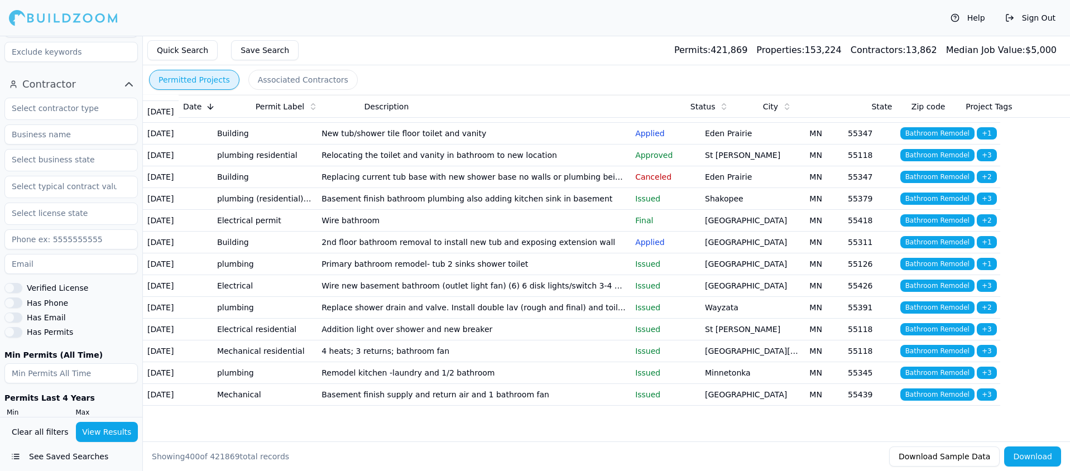
scroll to position [11177, 0]
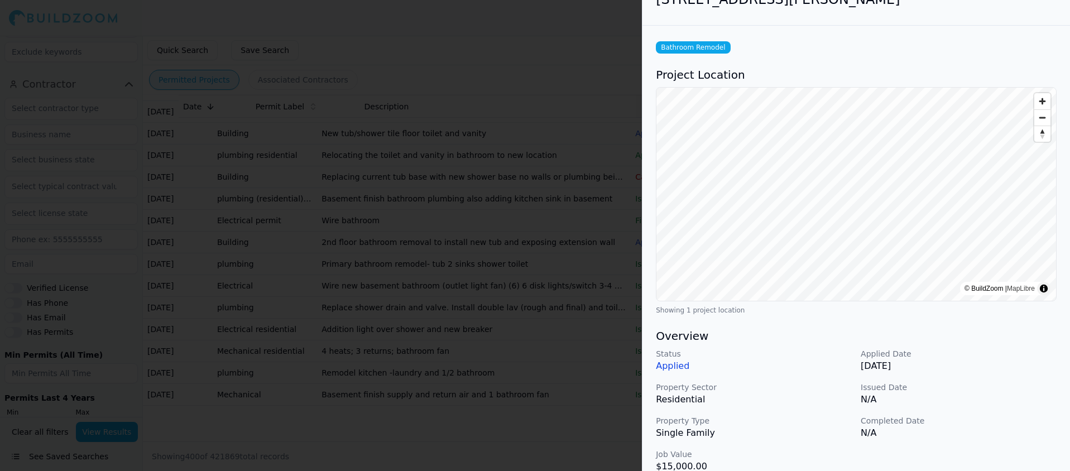
scroll to position [0, 0]
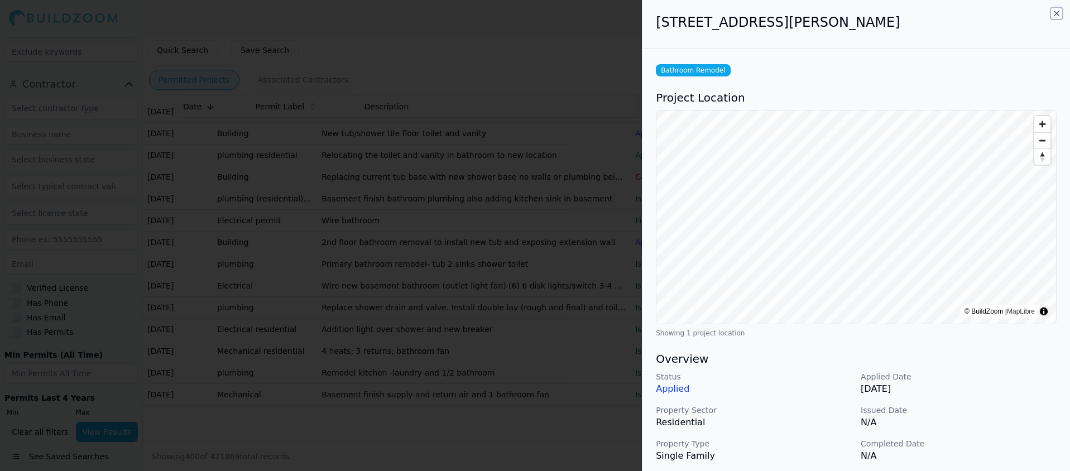
click at [1059, 13] on icon "button" at bounding box center [1056, 13] width 9 height 9
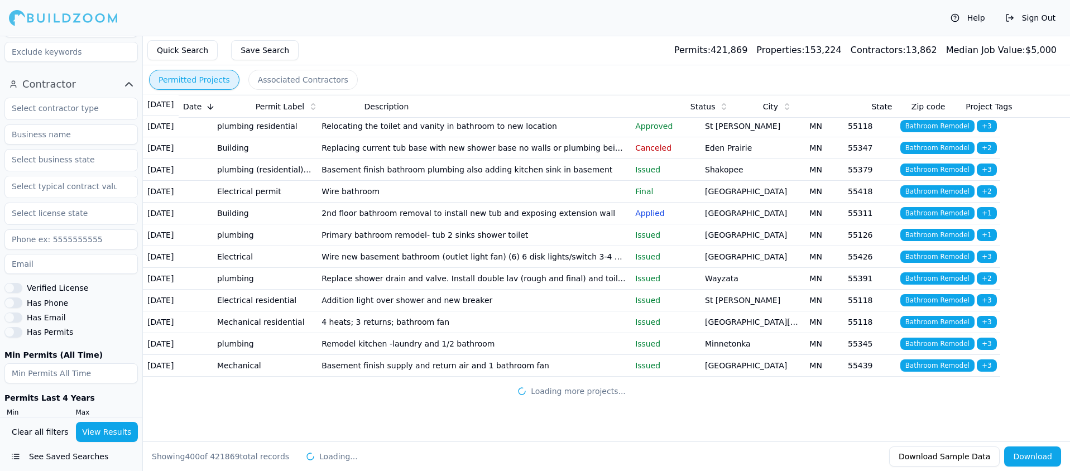
scroll to position [11446, 0]
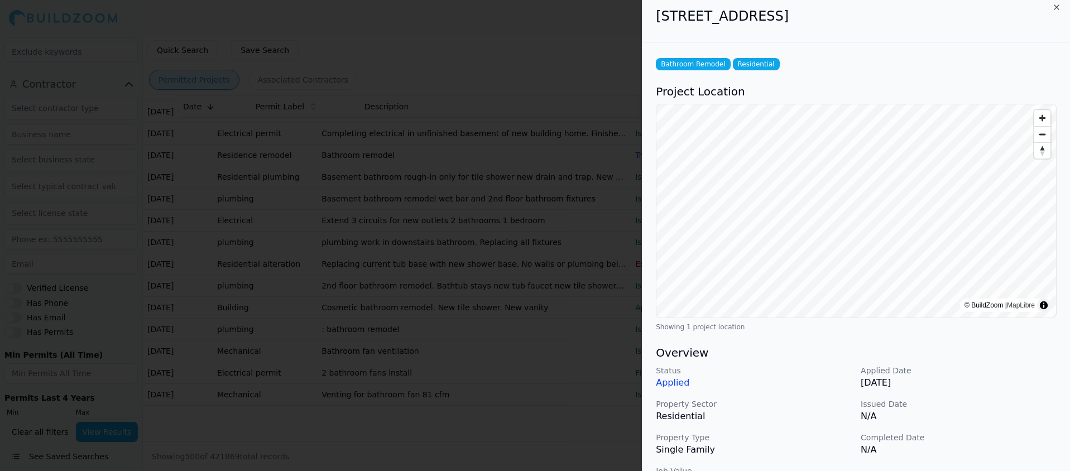
scroll to position [0, 0]
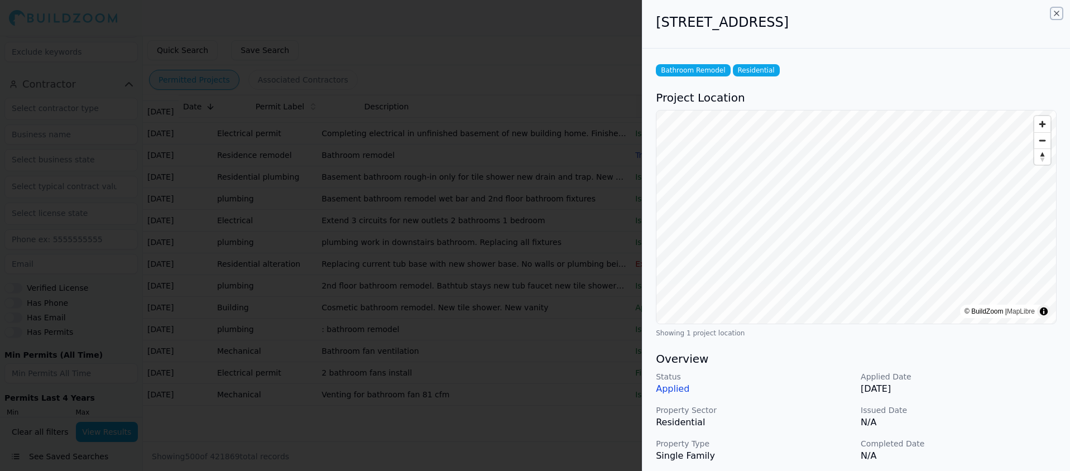
click at [1055, 13] on icon "button" at bounding box center [1056, 13] width 9 height 9
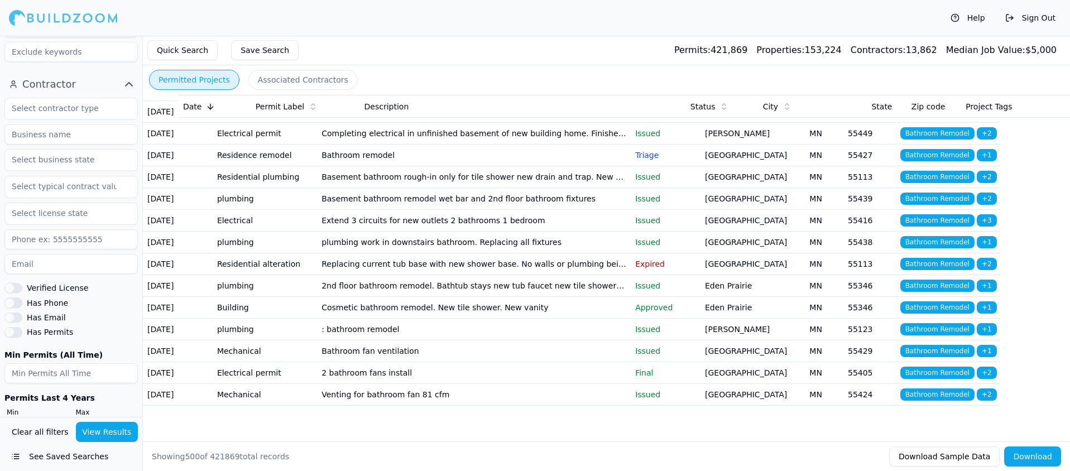
scroll to position [11581, 0]
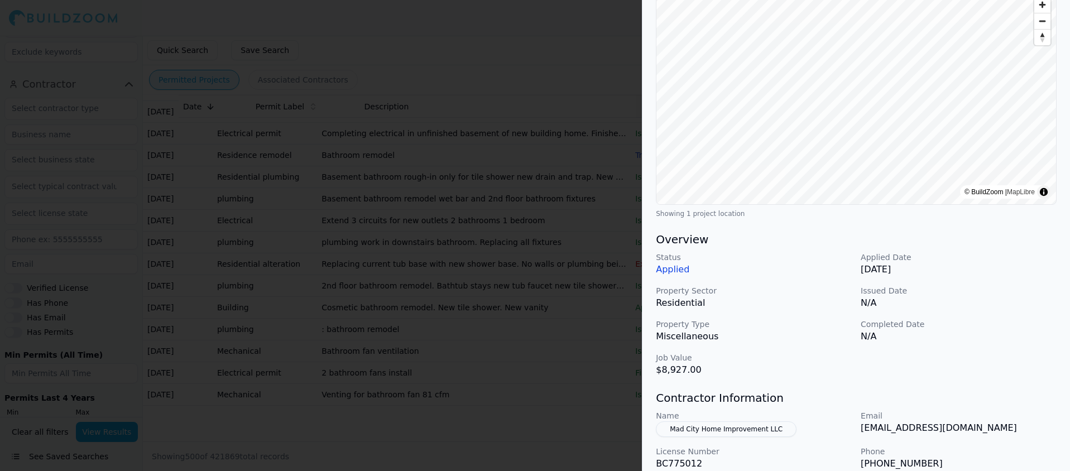
scroll to position [0, 0]
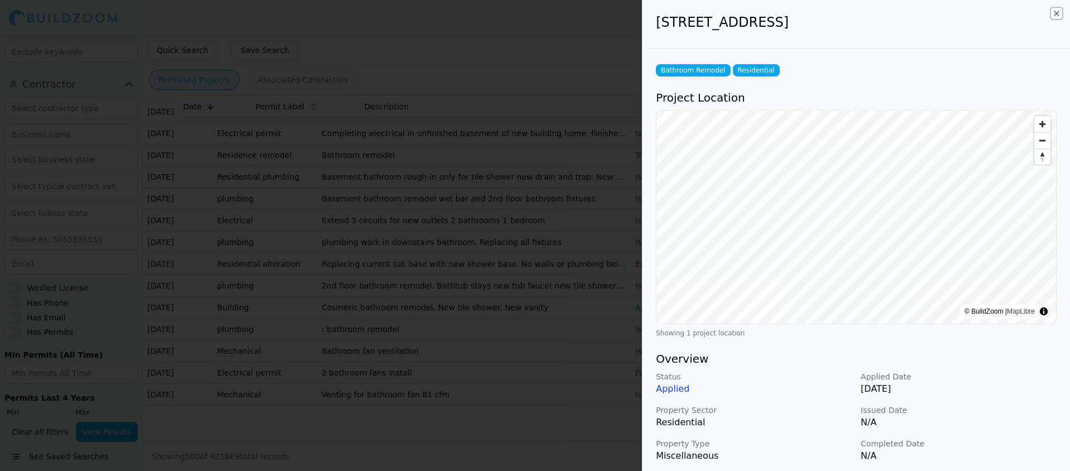
click at [1053, 12] on icon "button" at bounding box center [1056, 13] width 9 height 9
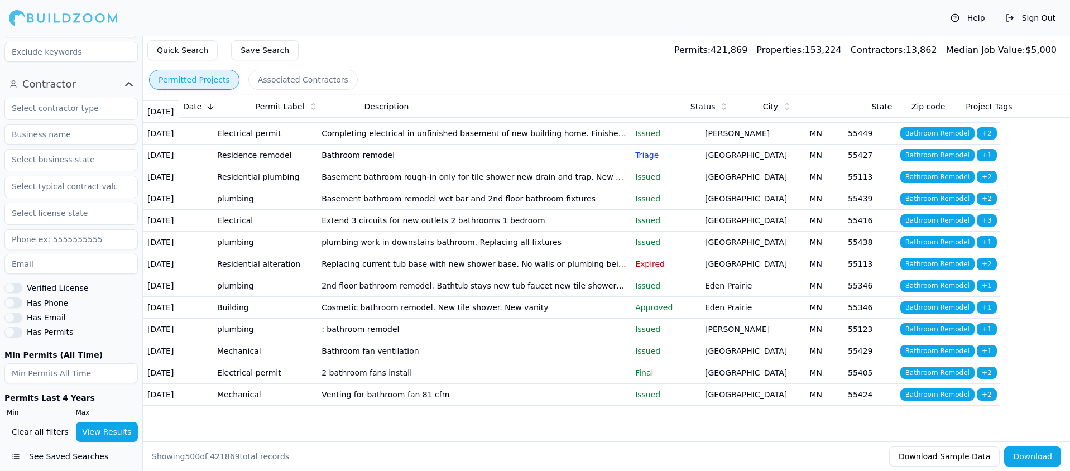
scroll to position [12147, 0]
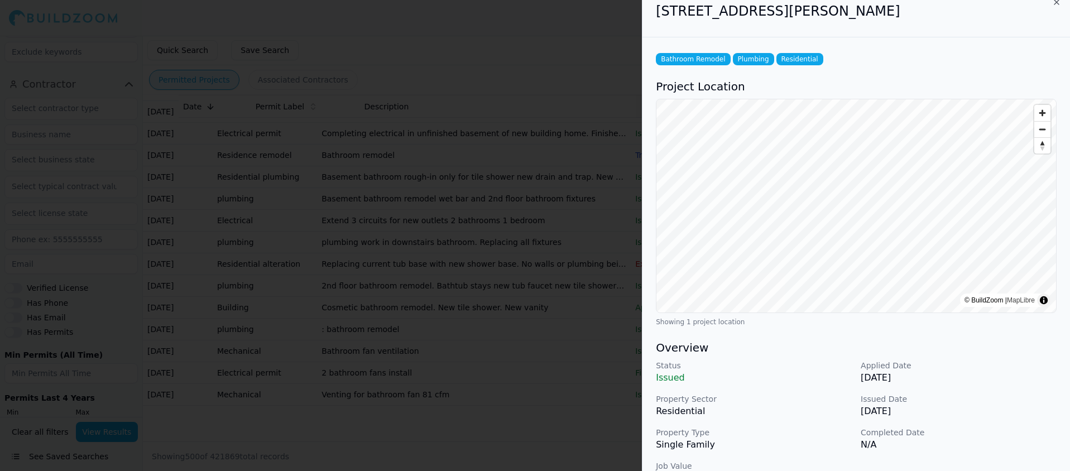
scroll to position [0, 0]
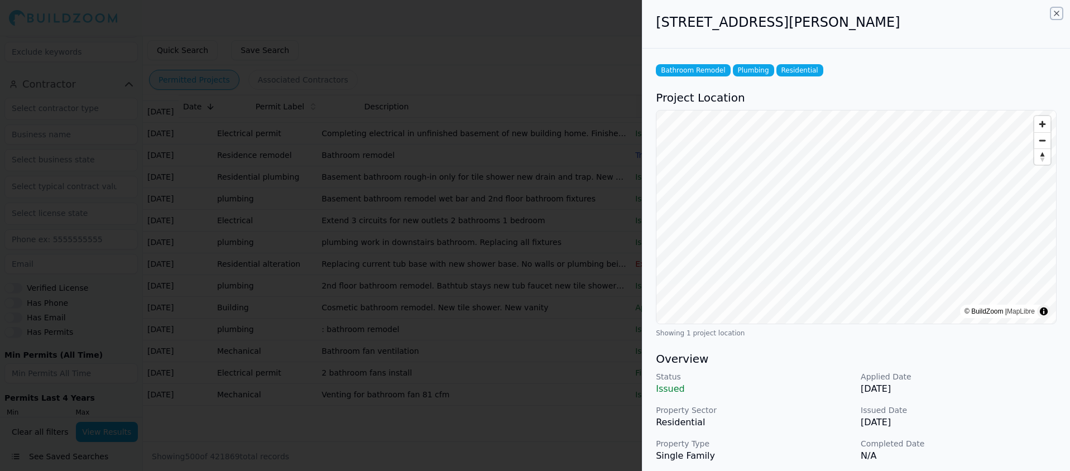
click at [1054, 12] on icon "button" at bounding box center [1056, 13] width 9 height 9
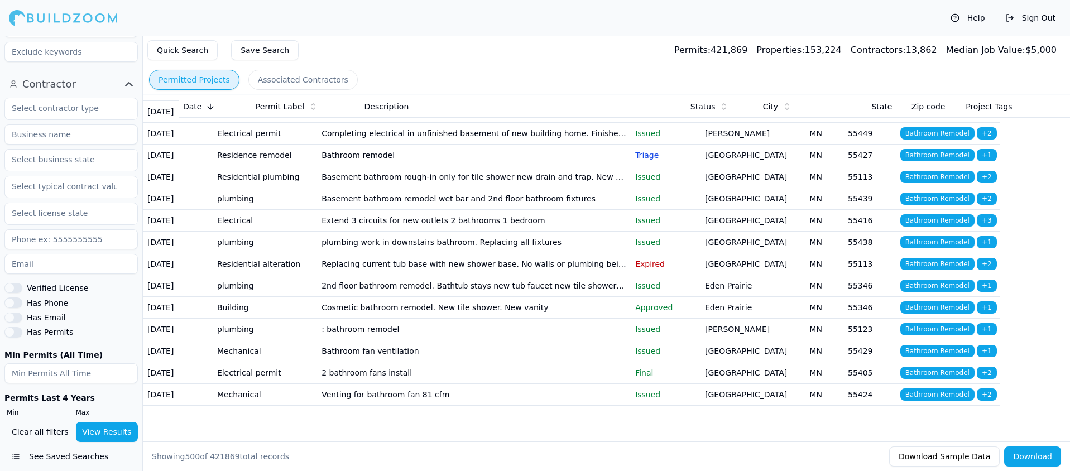
scroll to position [12149, 0]
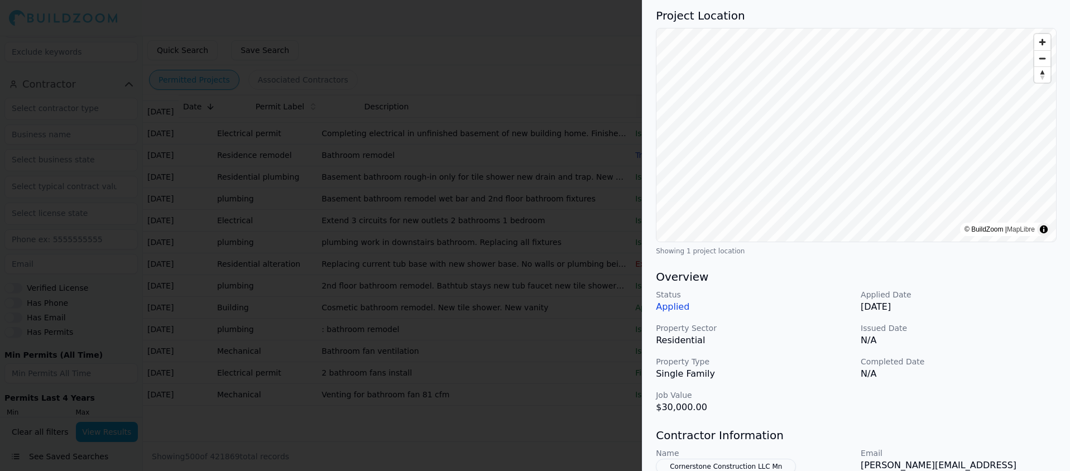
scroll to position [0, 0]
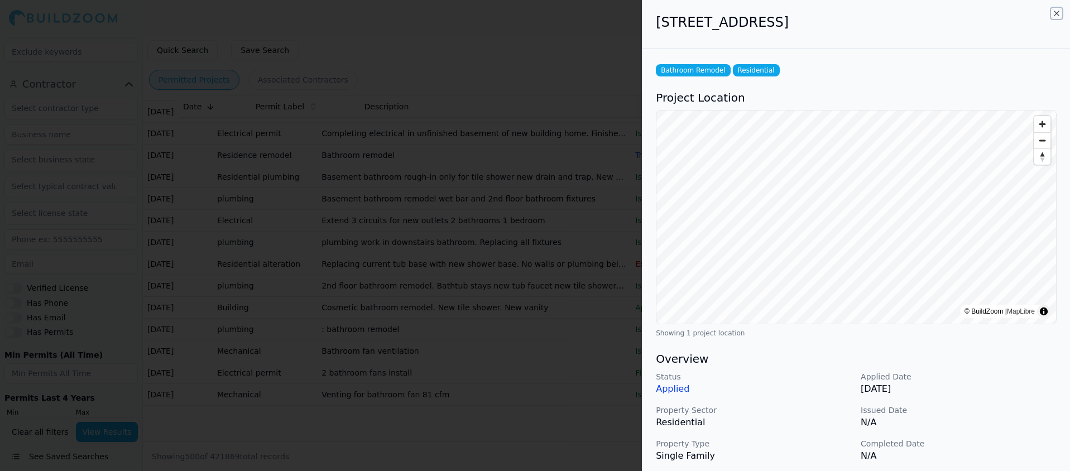
click at [1056, 15] on icon "button" at bounding box center [1056, 13] width 9 height 9
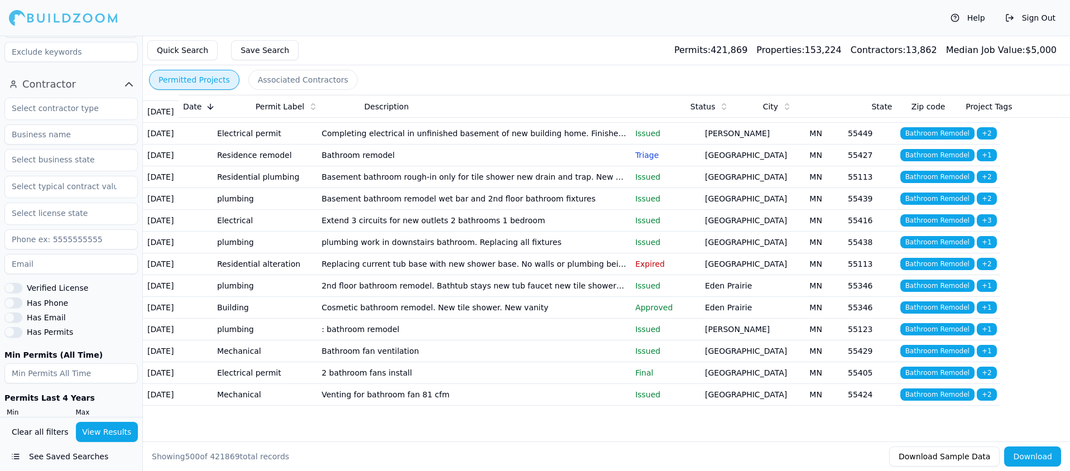
scroll to position [12172, 0]
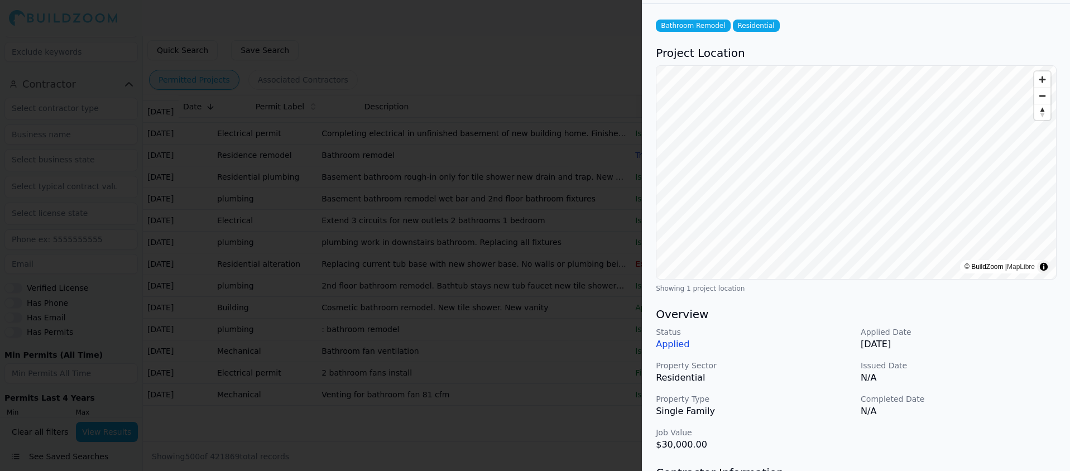
scroll to position [0, 0]
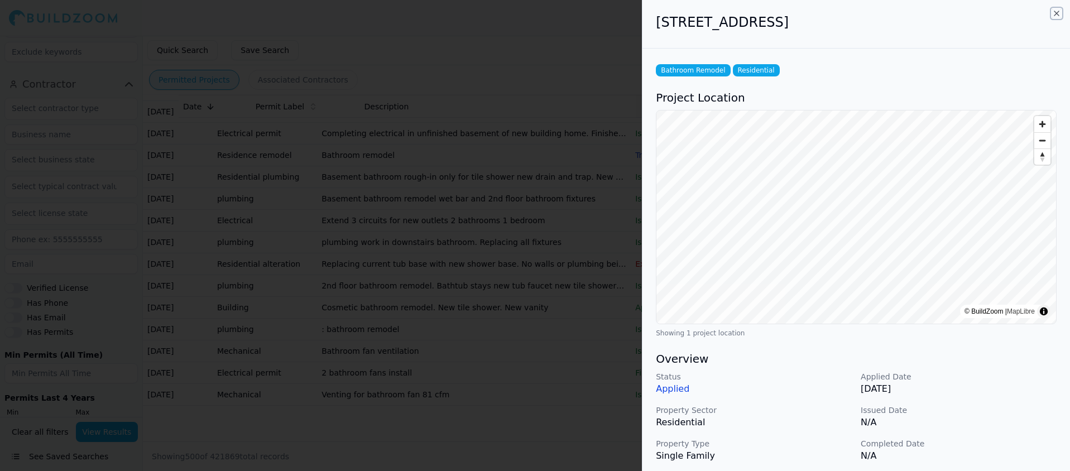
click at [1052, 12] on icon "button" at bounding box center [1056, 13] width 9 height 9
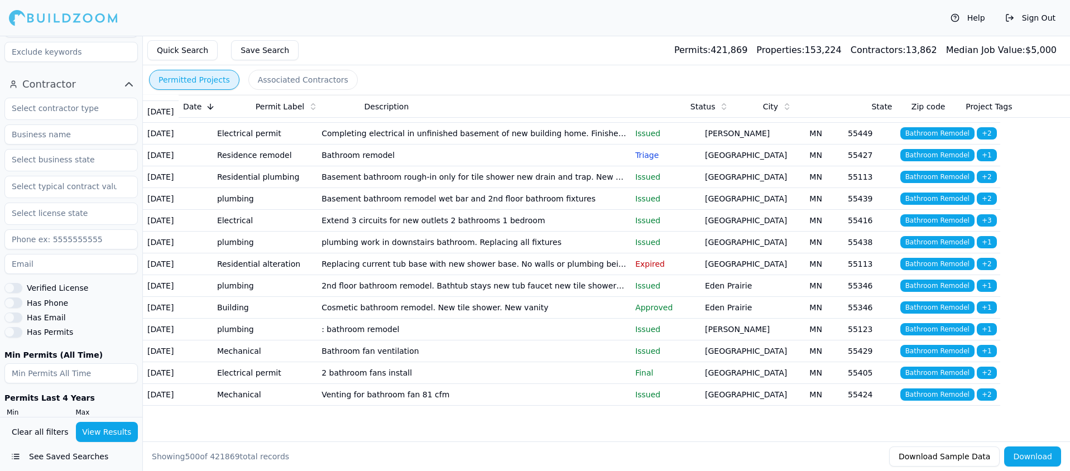
scroll to position [12418, 0]
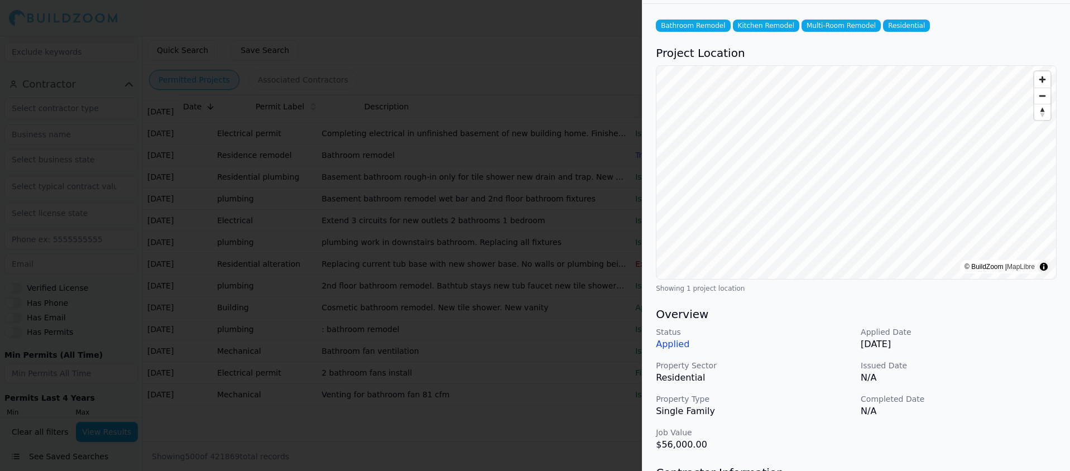
scroll to position [0, 0]
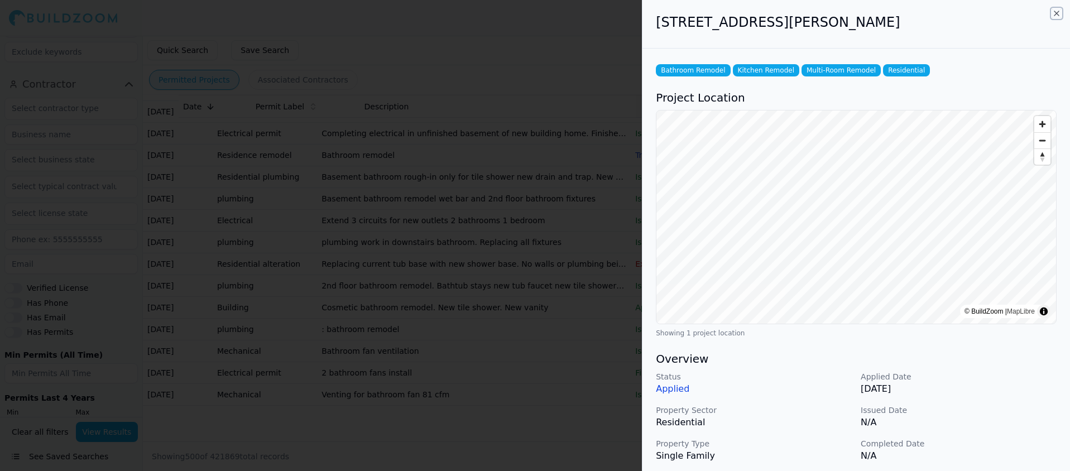
click at [1054, 16] on icon "button" at bounding box center [1056, 13] width 9 height 9
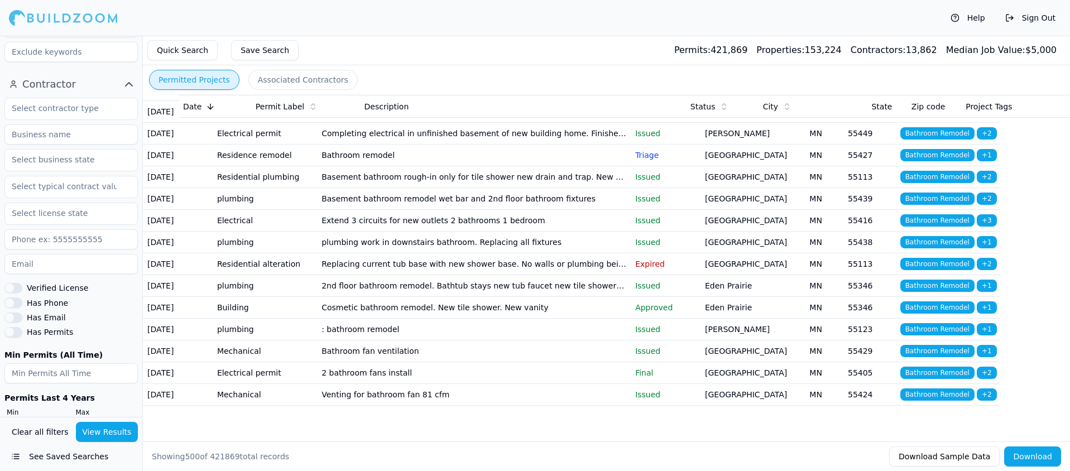
scroll to position [12648, 0]
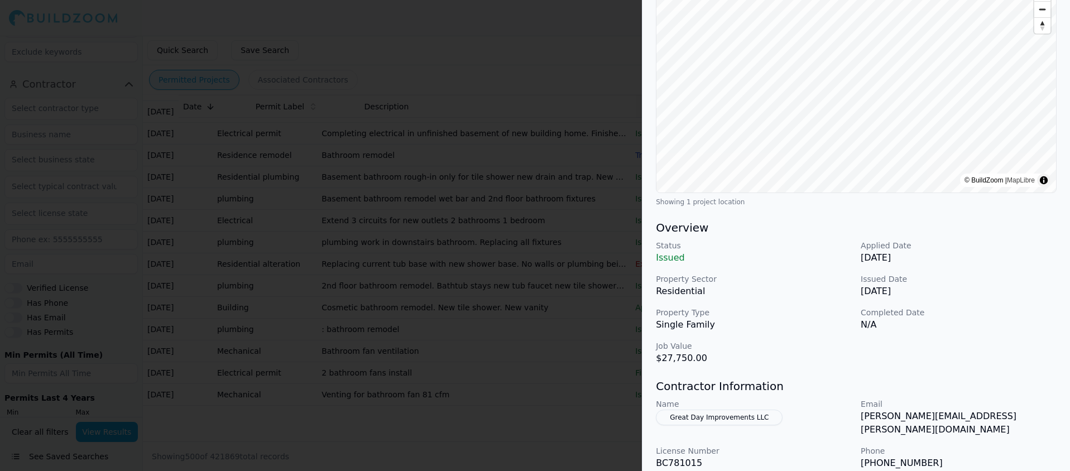
scroll to position [0, 0]
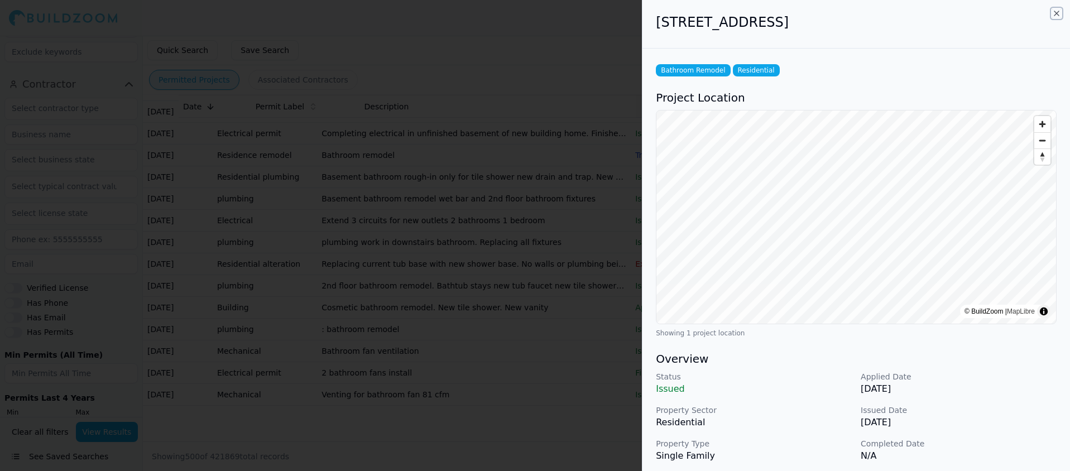
click at [1057, 10] on icon "button" at bounding box center [1056, 13] width 9 height 9
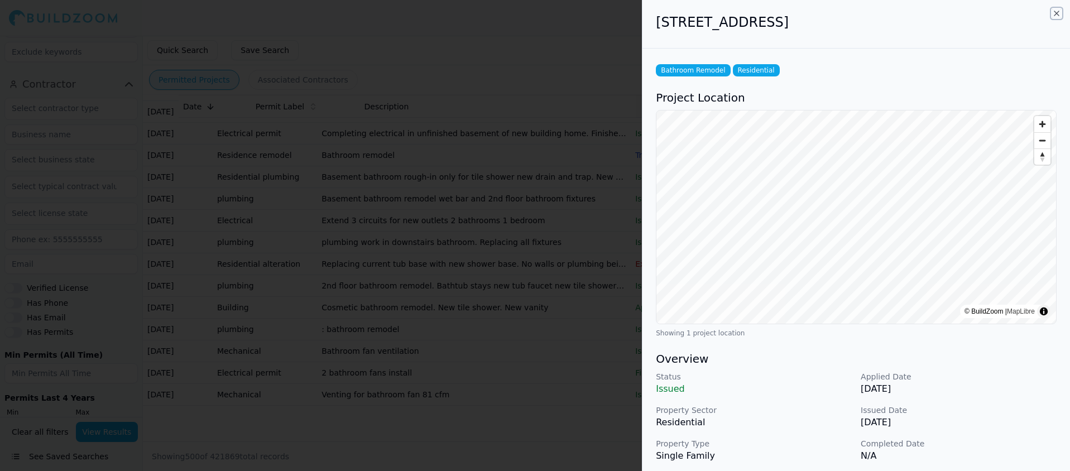
drag, startPoint x: 1058, startPoint y: 13, endPoint x: 968, endPoint y: 61, distance: 101.4
click at [1058, 13] on icon "button" at bounding box center [1056, 13] width 9 height 9
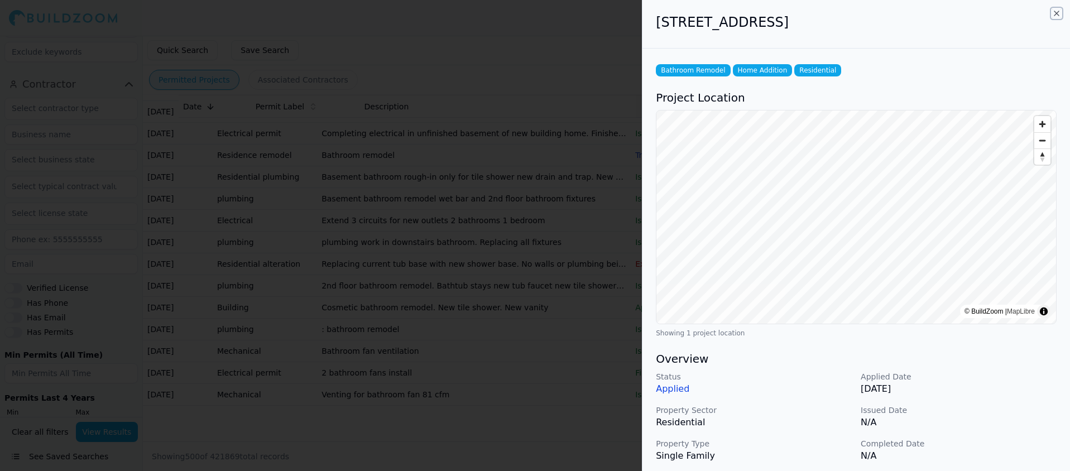
click at [1054, 15] on icon "button" at bounding box center [1056, 13] width 9 height 9
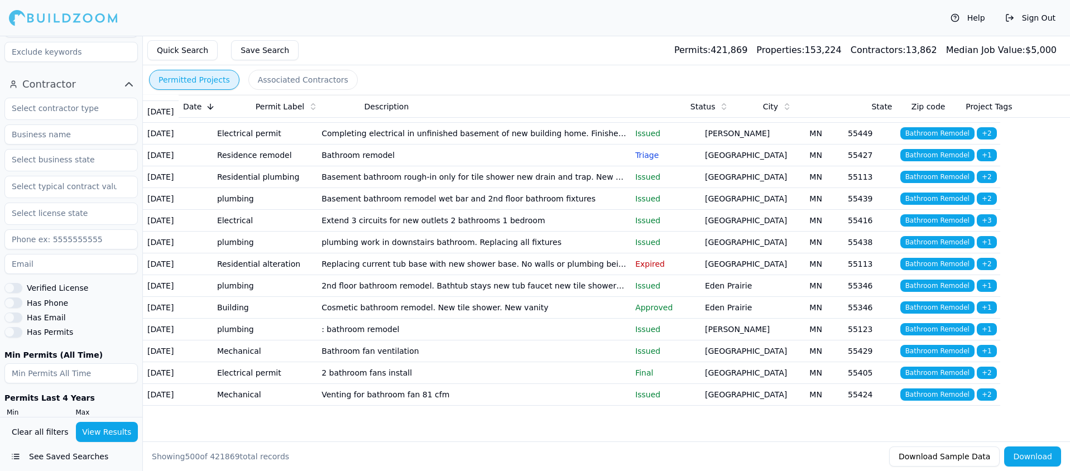
scroll to position [13327, 0]
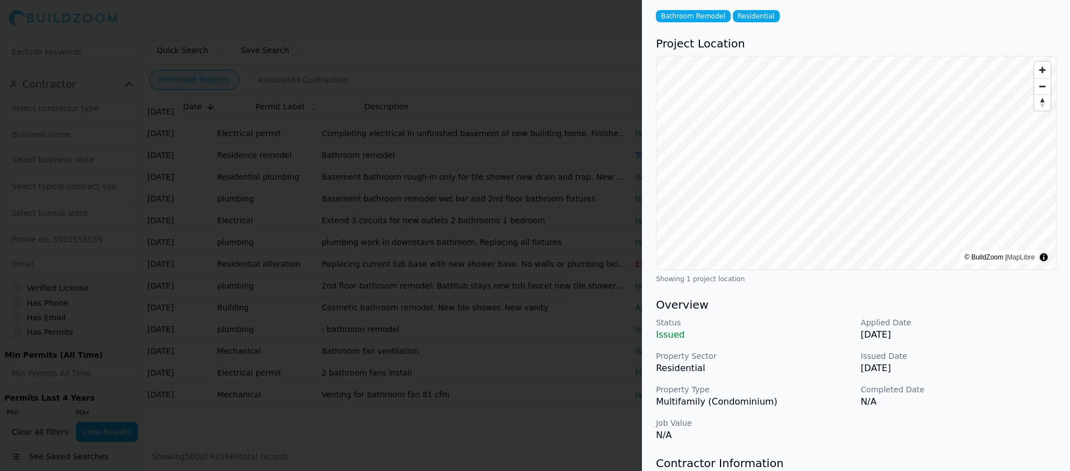
scroll to position [0, 0]
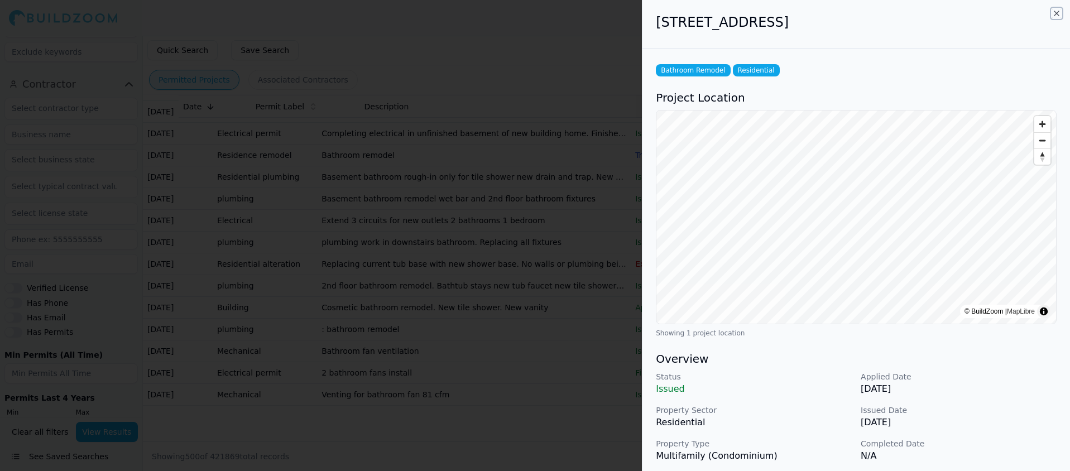
drag, startPoint x: 1054, startPoint y: 14, endPoint x: 977, endPoint y: 73, distance: 97.2
click at [1054, 14] on icon "button" at bounding box center [1056, 13] width 9 height 9
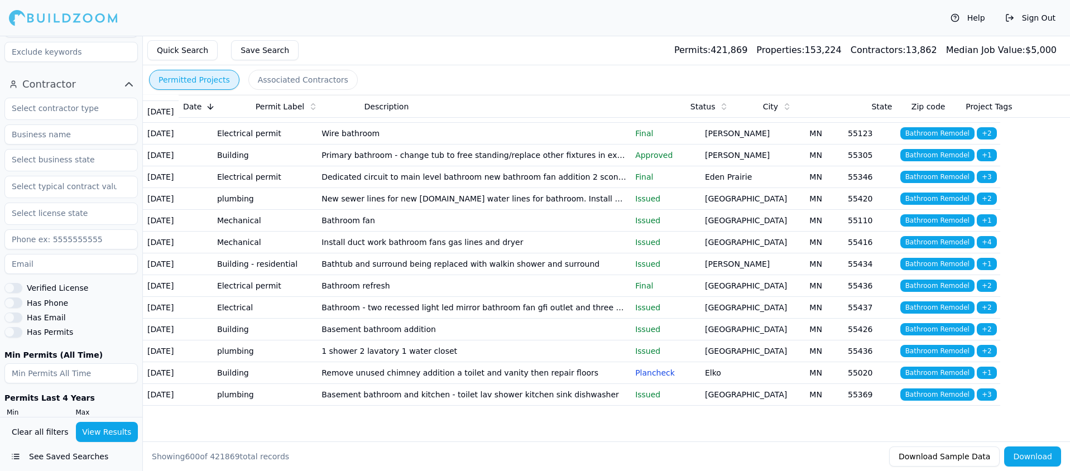
scroll to position [14770, 0]
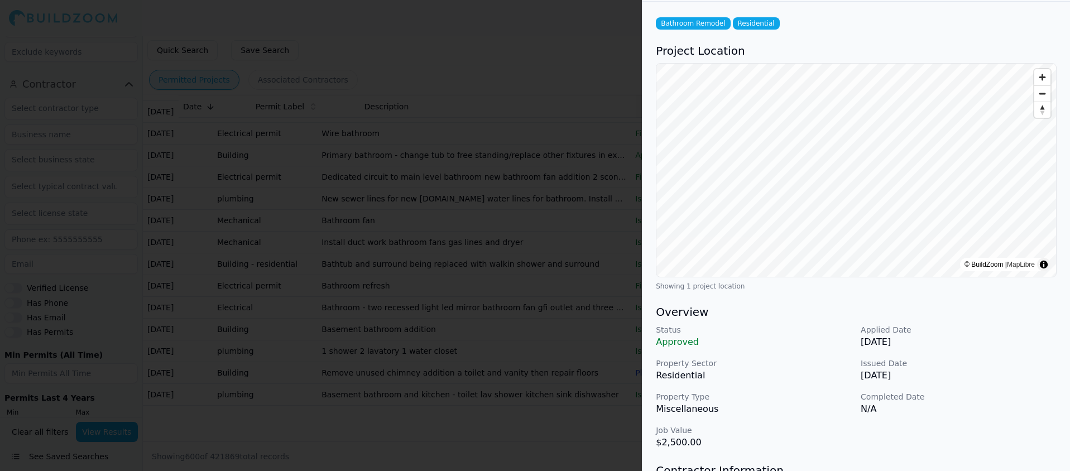
scroll to position [0, 0]
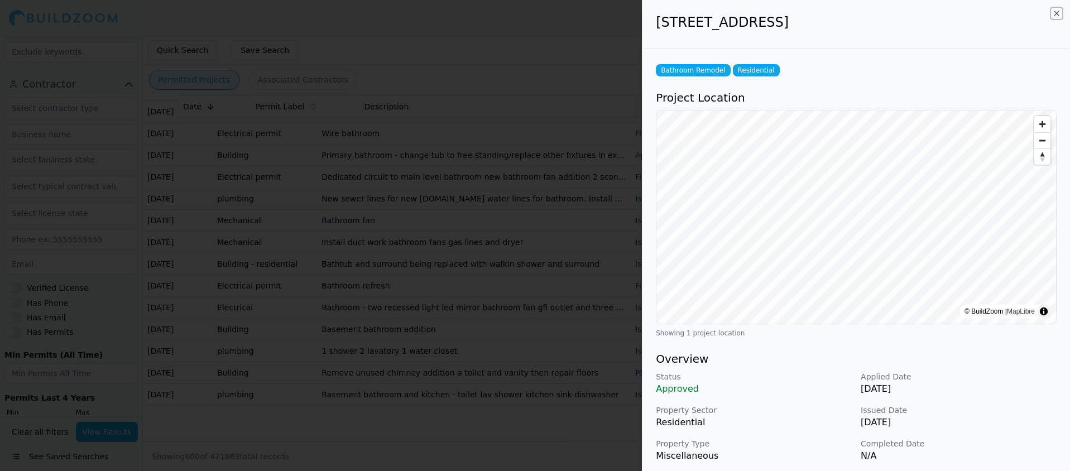
click at [1058, 13] on icon "button" at bounding box center [1056, 13] width 9 height 9
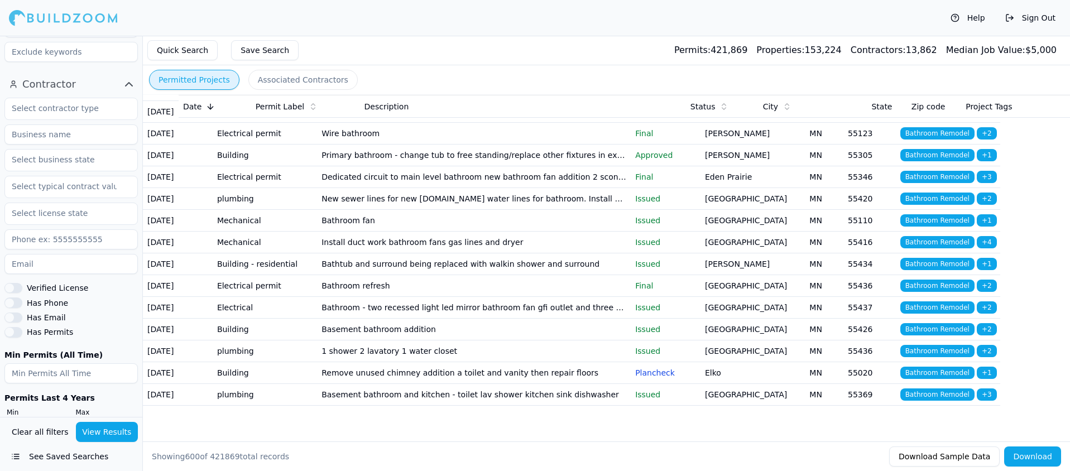
scroll to position [14950, 0]
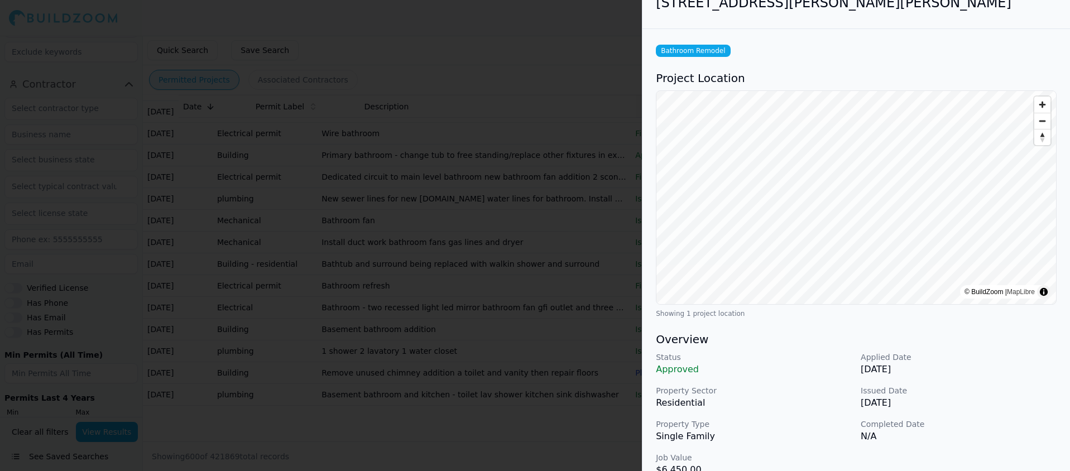
scroll to position [0, 0]
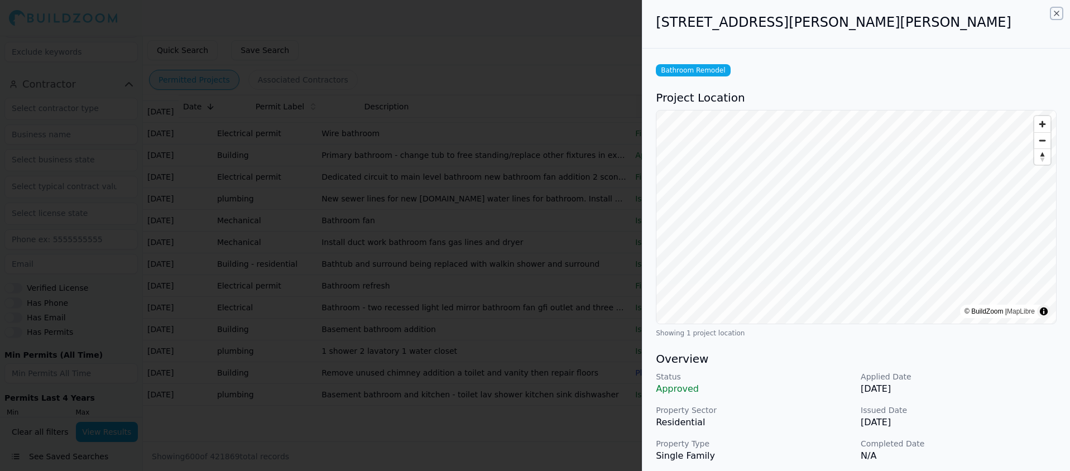
click at [1059, 15] on icon "button" at bounding box center [1056, 13] width 9 height 9
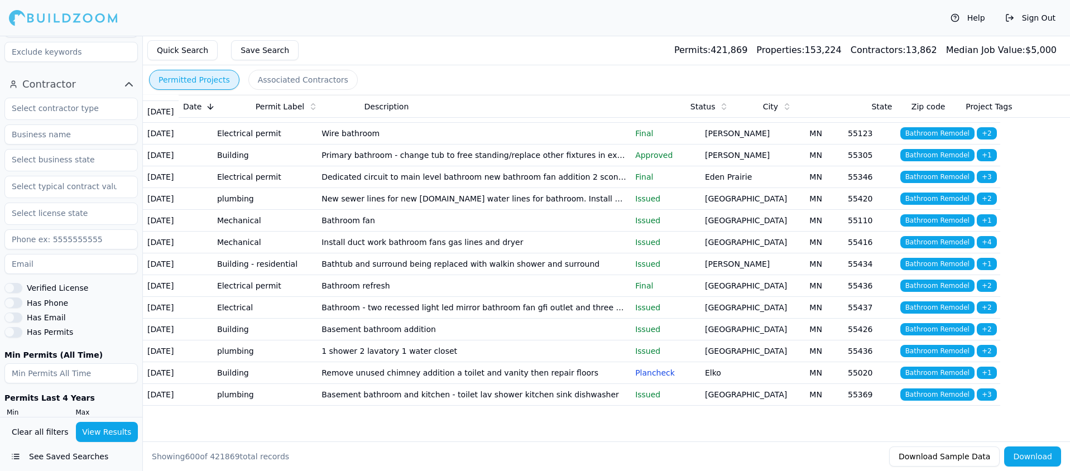
scroll to position [14988, 0]
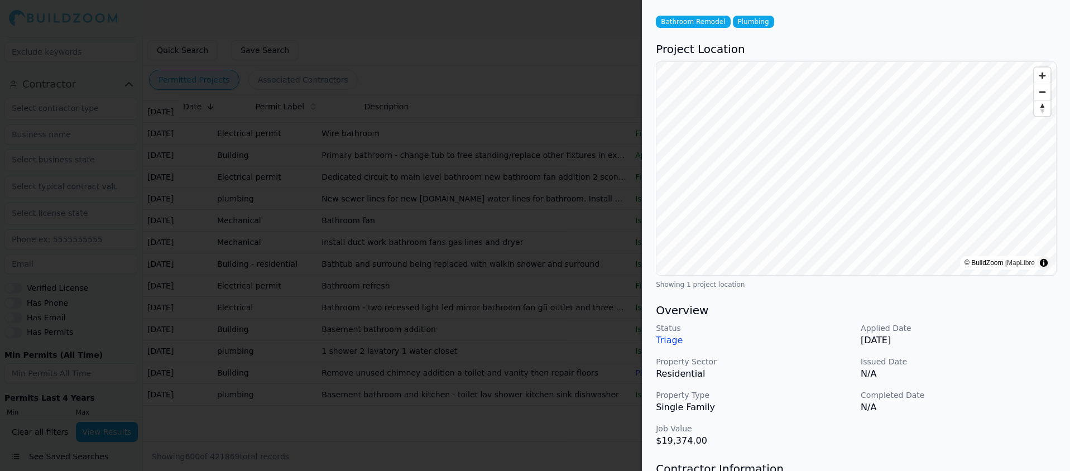
scroll to position [0, 0]
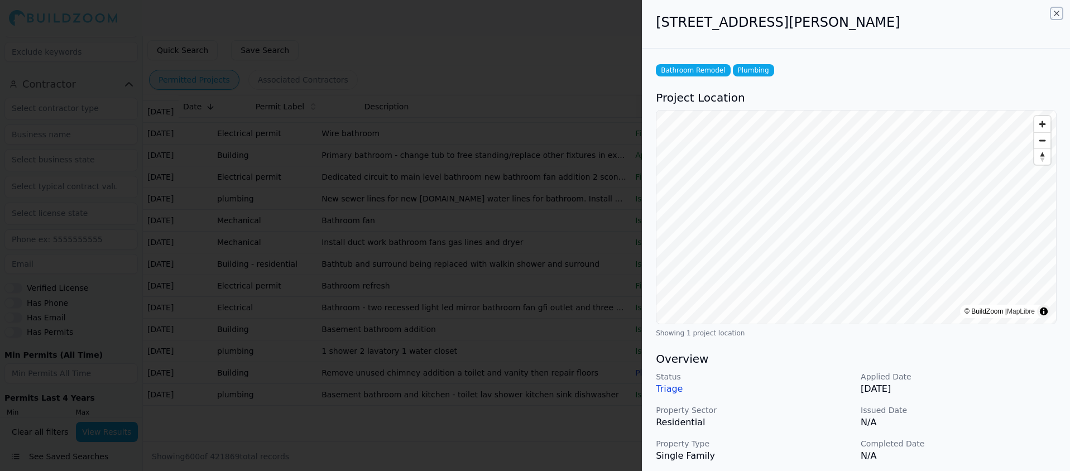
click at [1053, 16] on icon "button" at bounding box center [1056, 13] width 9 height 9
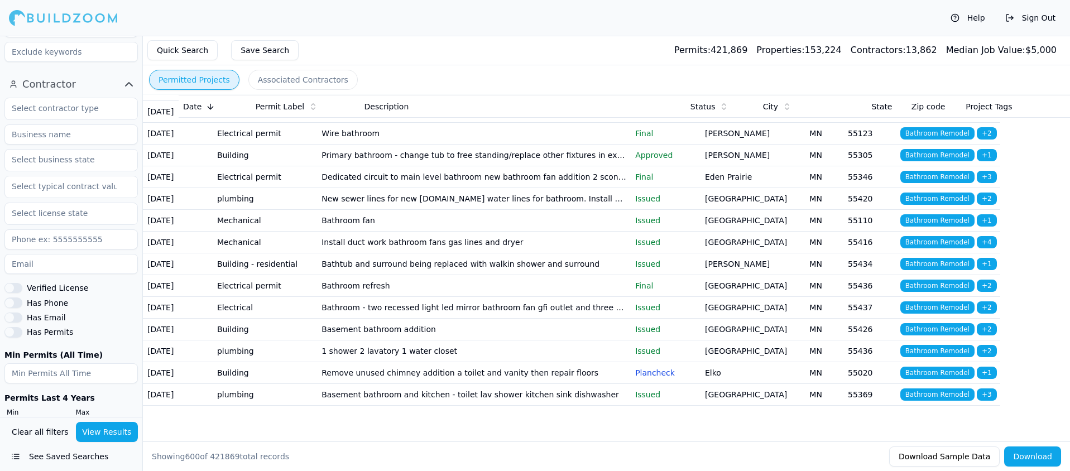
scroll to position [15219, 0]
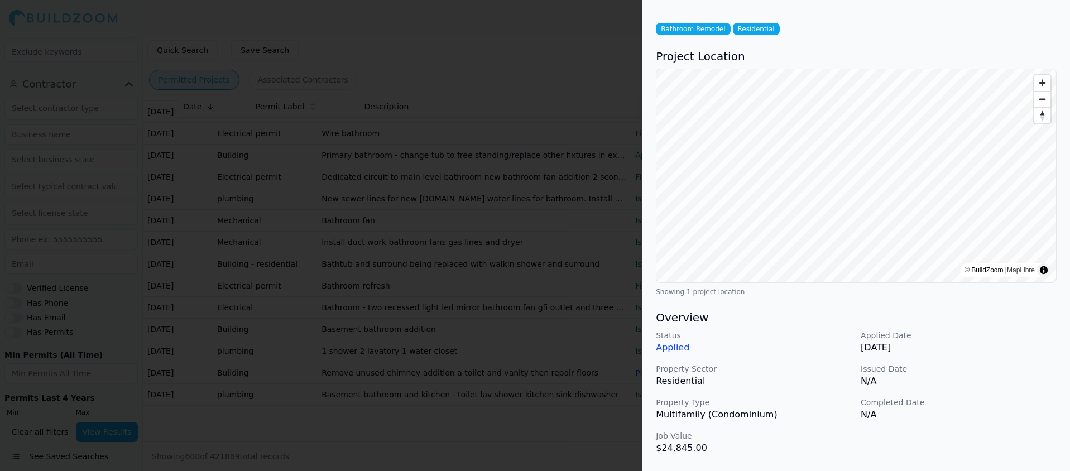
scroll to position [0, 0]
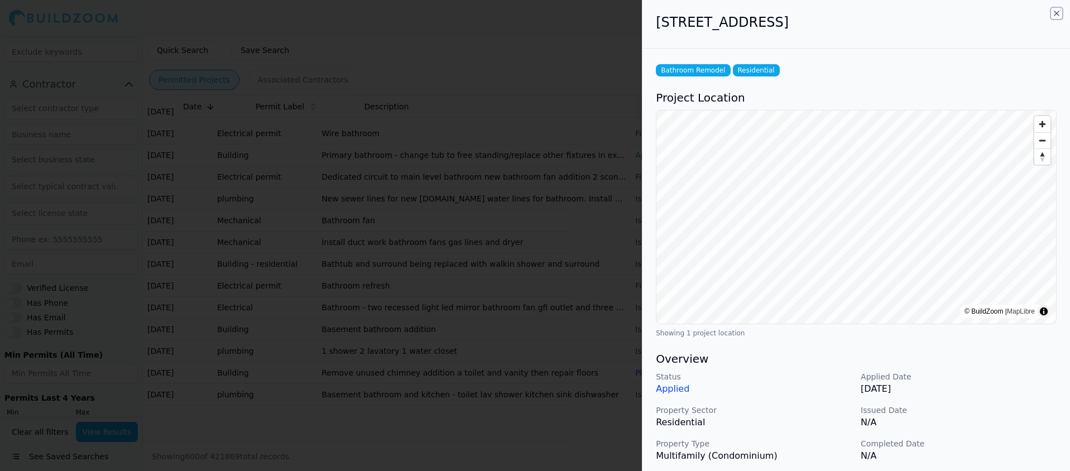
click at [1053, 10] on icon "button" at bounding box center [1056, 13] width 9 height 9
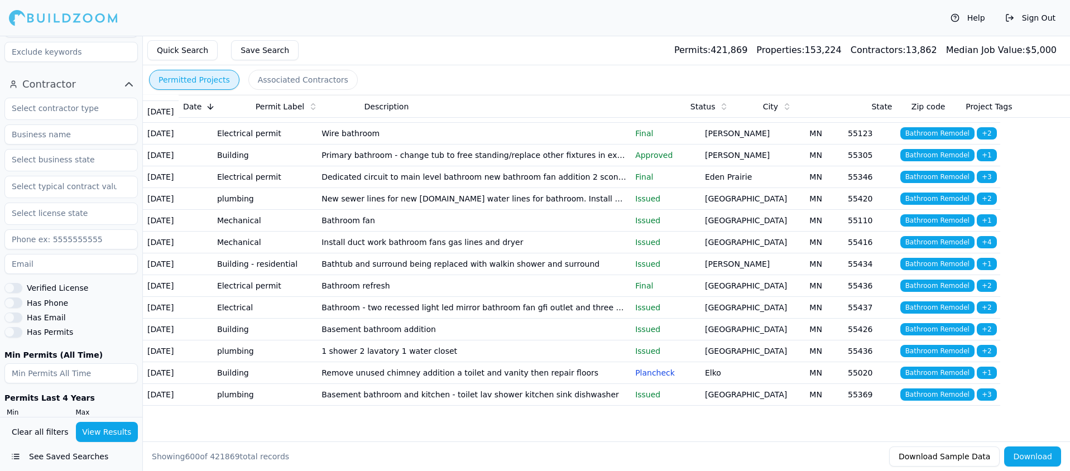
scroll to position [15430, 0]
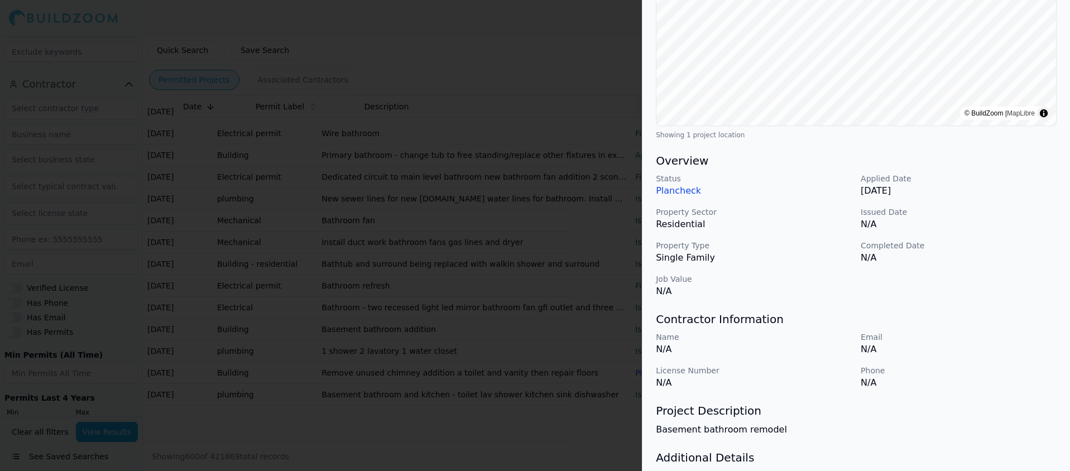
scroll to position [0, 0]
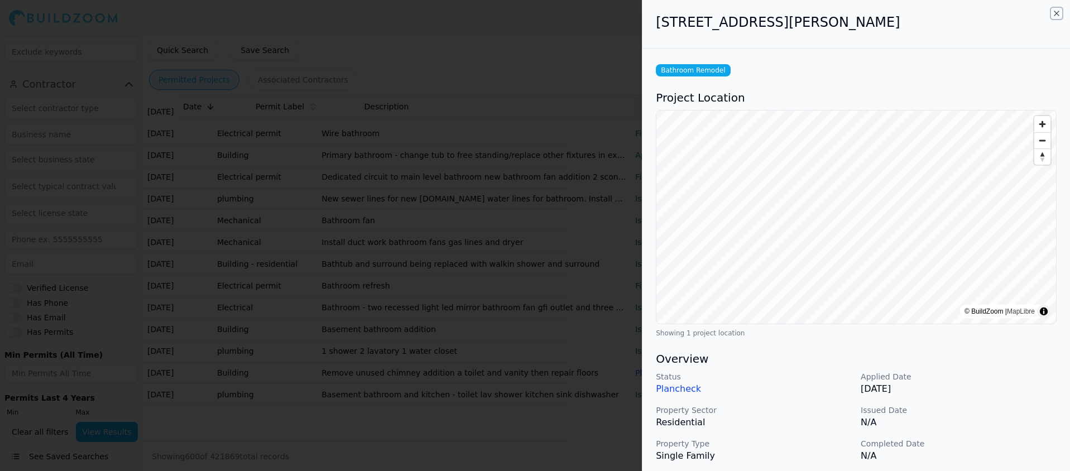
click at [1055, 11] on icon "button" at bounding box center [1056, 13] width 9 height 9
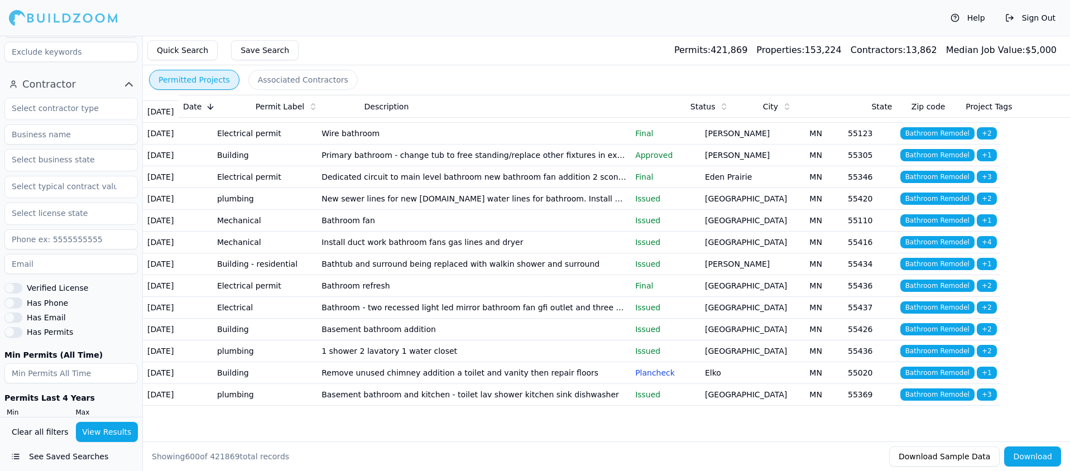
scroll to position [15641, 0]
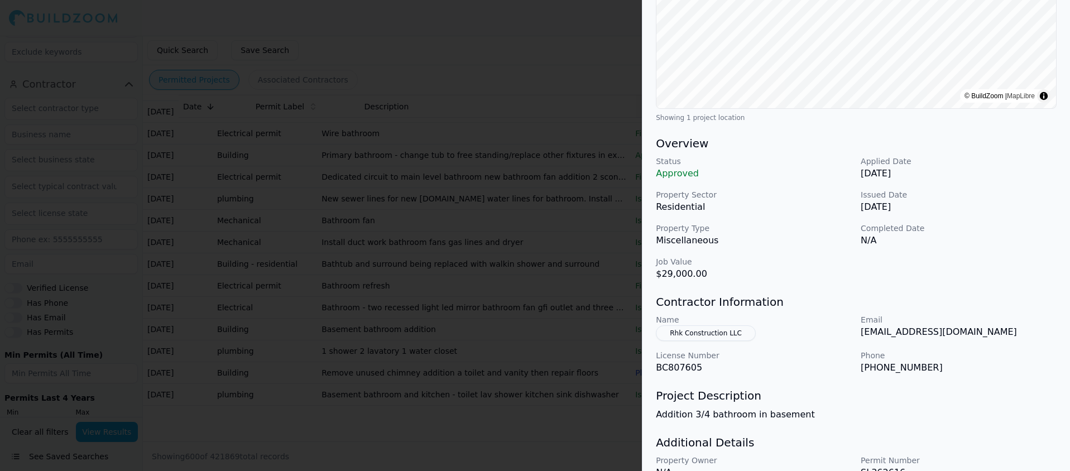
scroll to position [0, 0]
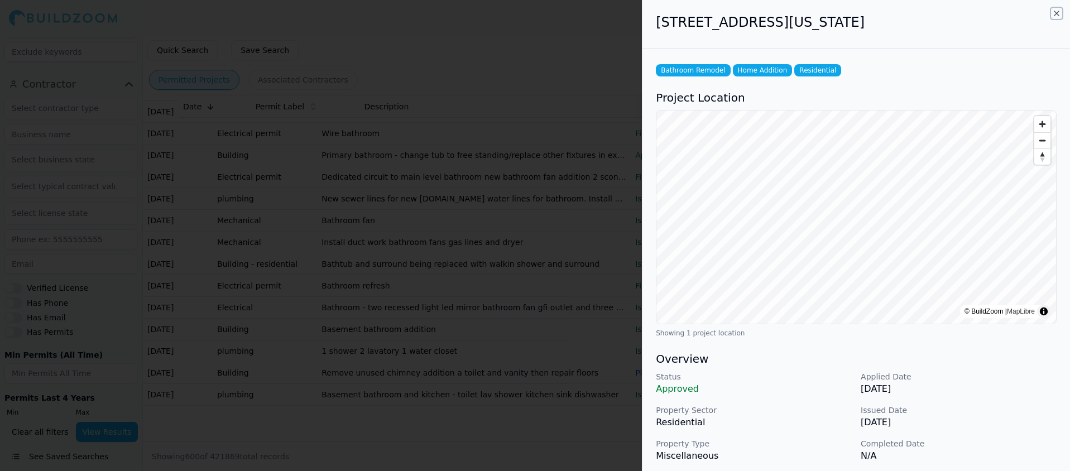
click at [1055, 13] on icon "button" at bounding box center [1056, 13] width 4 height 4
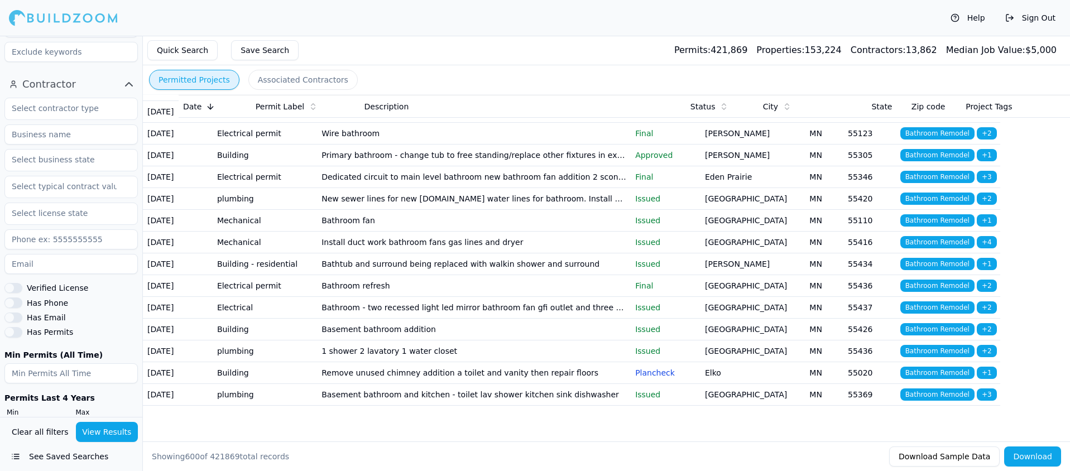
scroll to position [15768, 0]
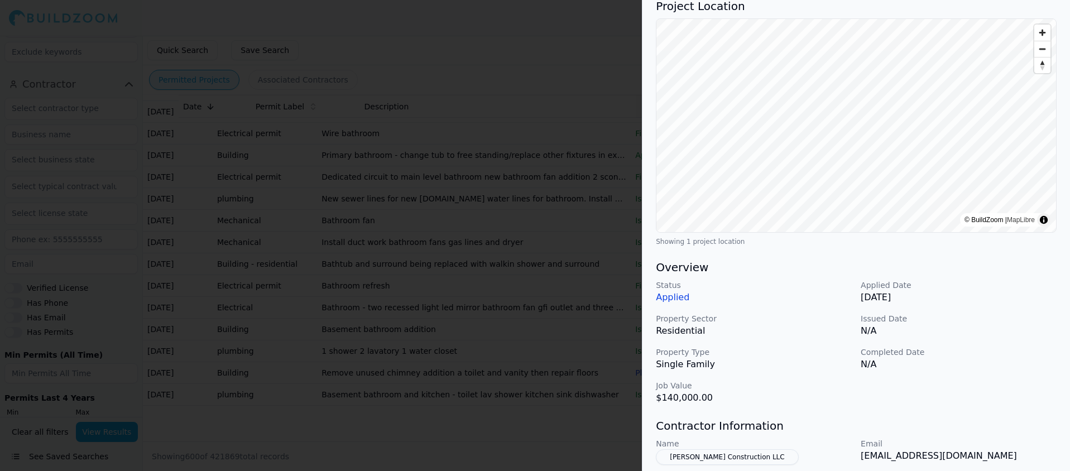
scroll to position [0, 0]
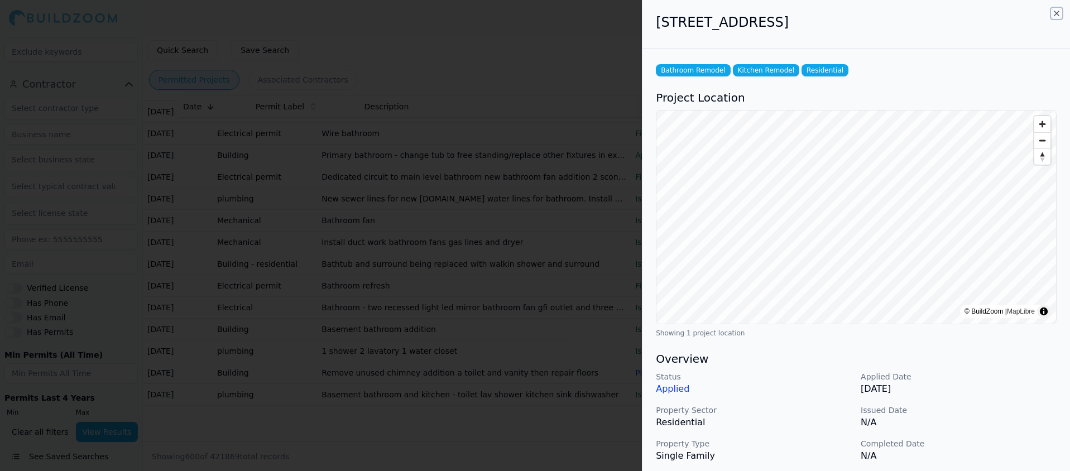
click at [1056, 13] on icon "button" at bounding box center [1056, 13] width 4 height 4
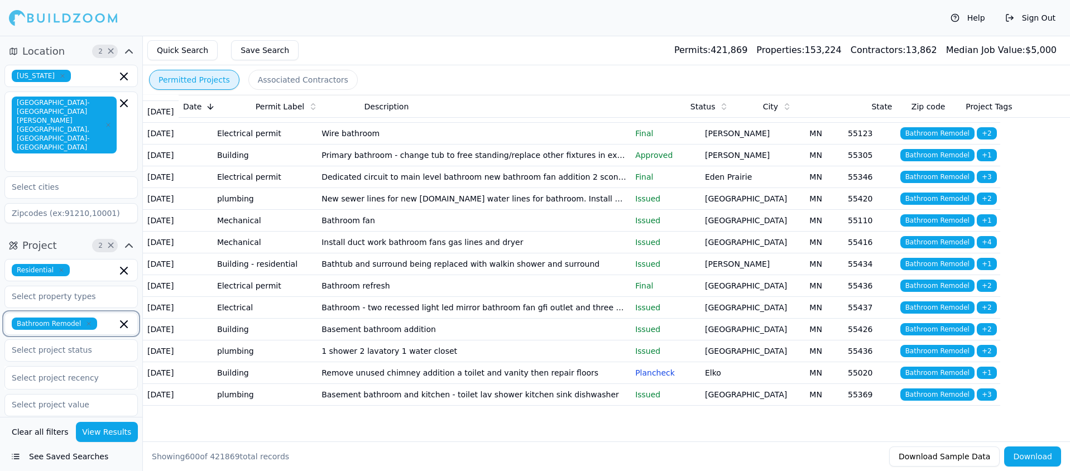
click at [123, 318] on icon "button" at bounding box center [123, 324] width 13 height 13
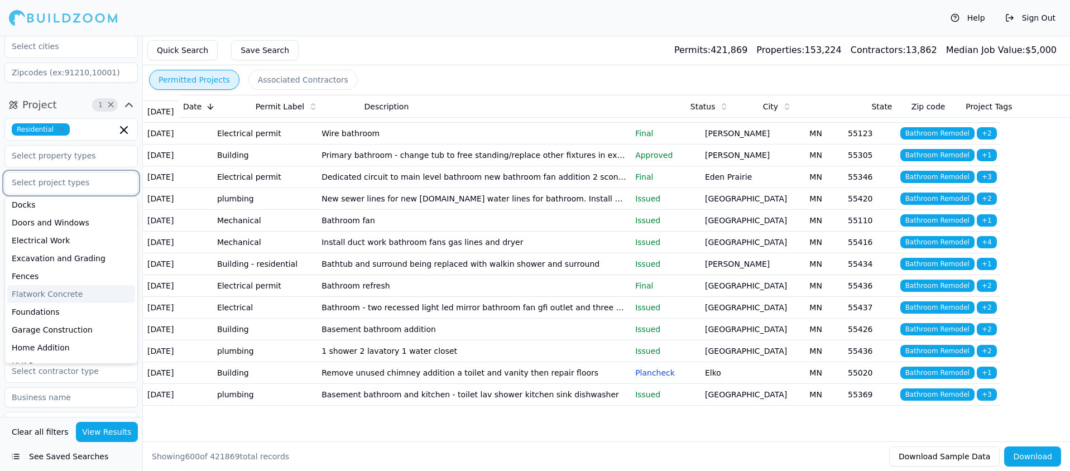
scroll to position [93, 0]
click at [60, 338] on div "Home Addition" at bounding box center [71, 347] width 128 height 18
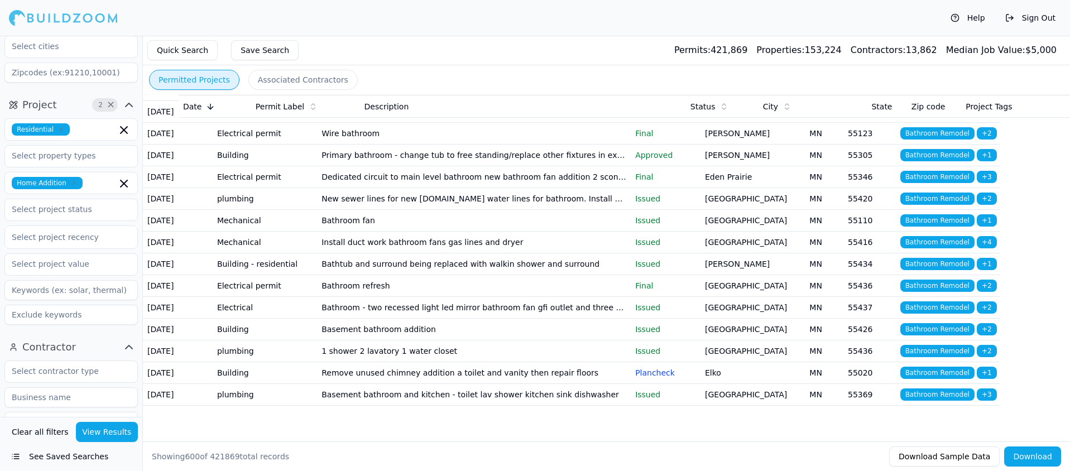
click at [99, 433] on button "View Results" at bounding box center [107, 432] width 63 height 20
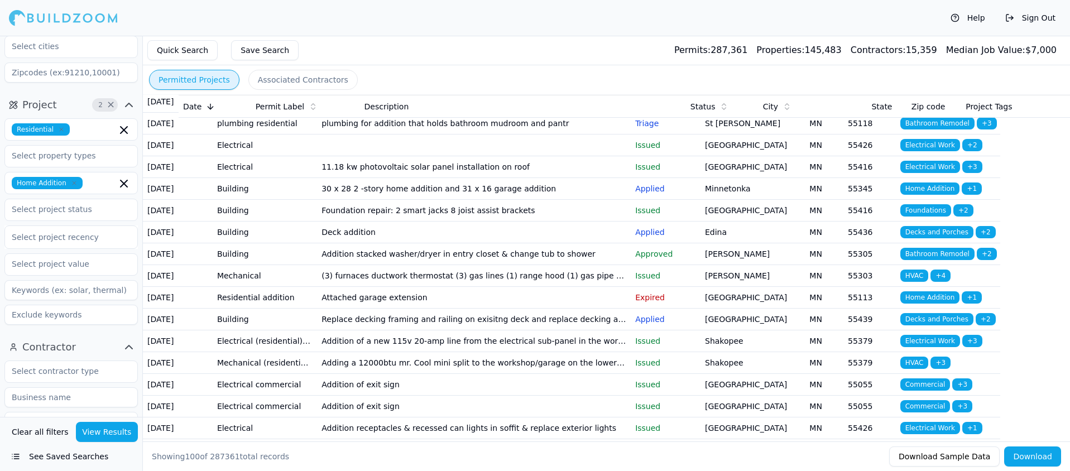
scroll to position [471, 0]
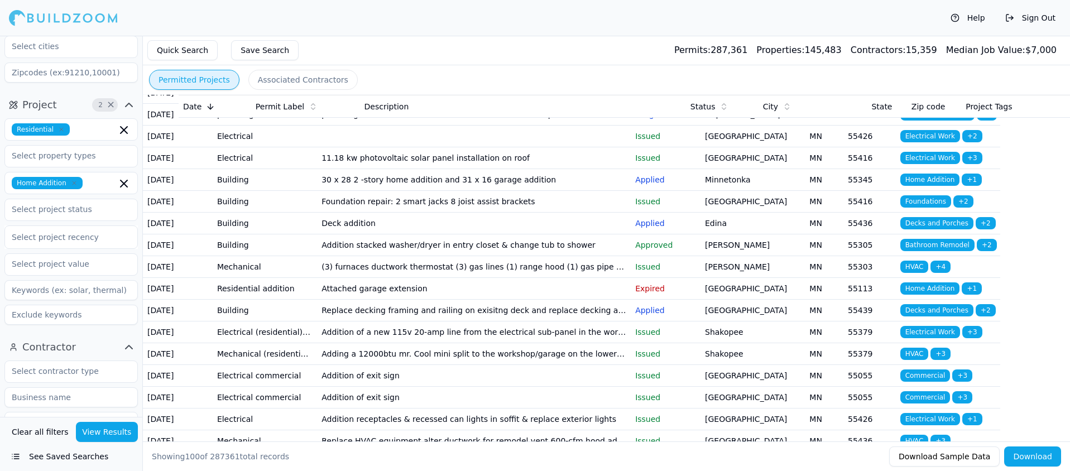
click at [407, 191] on td "30 x 28 2 -story home addition and 31 x 16 garage addition" at bounding box center [474, 180] width 314 height 22
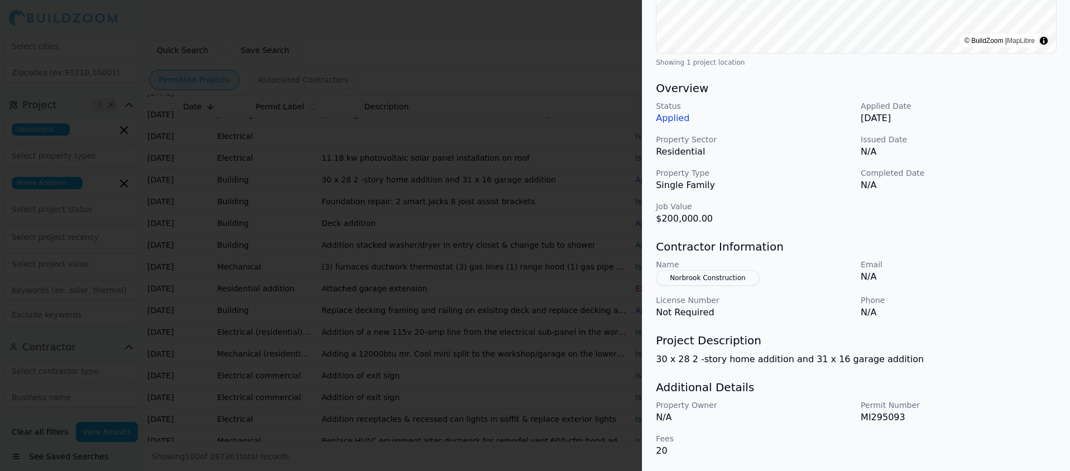
scroll to position [0, 0]
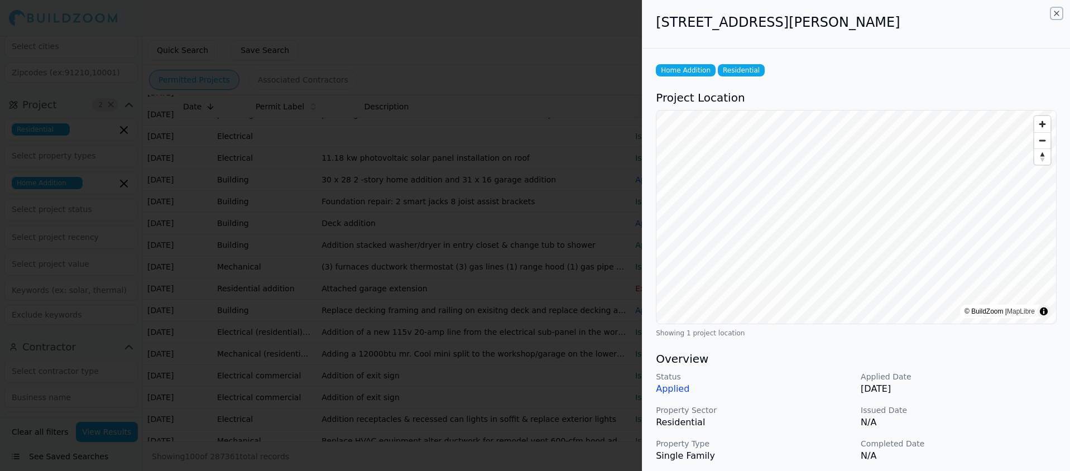
click at [1055, 15] on icon "button" at bounding box center [1056, 13] width 4 height 4
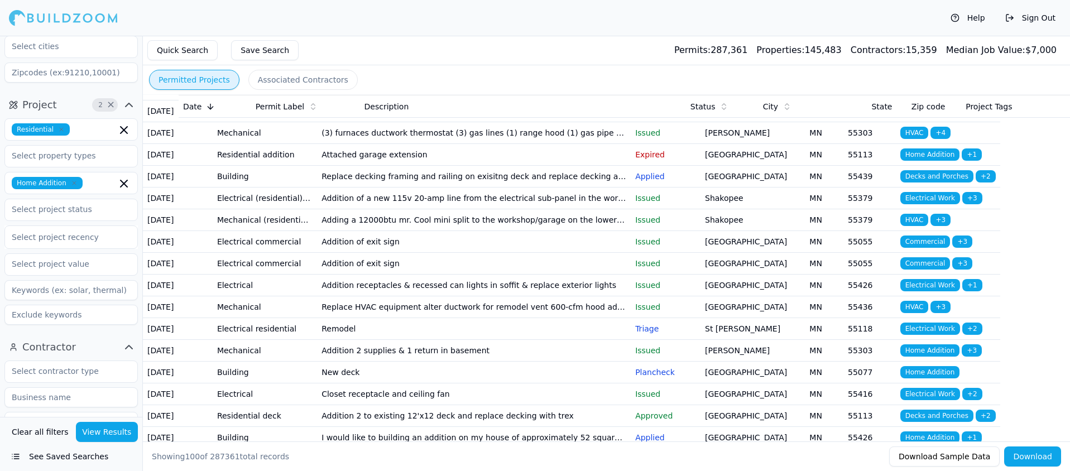
scroll to position [606, 0]
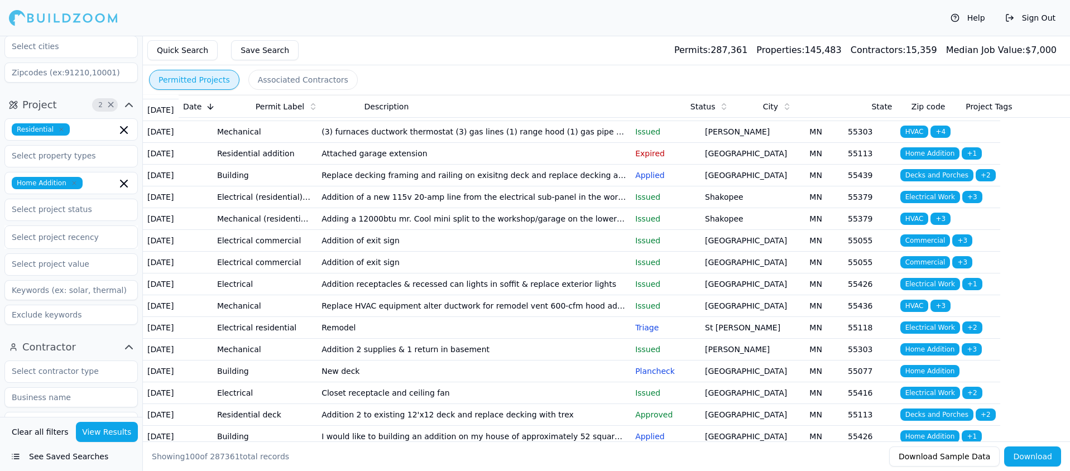
click at [445, 121] on td "Addition stacked washer/dryer in entry closet & change tub to shower" at bounding box center [474, 110] width 314 height 22
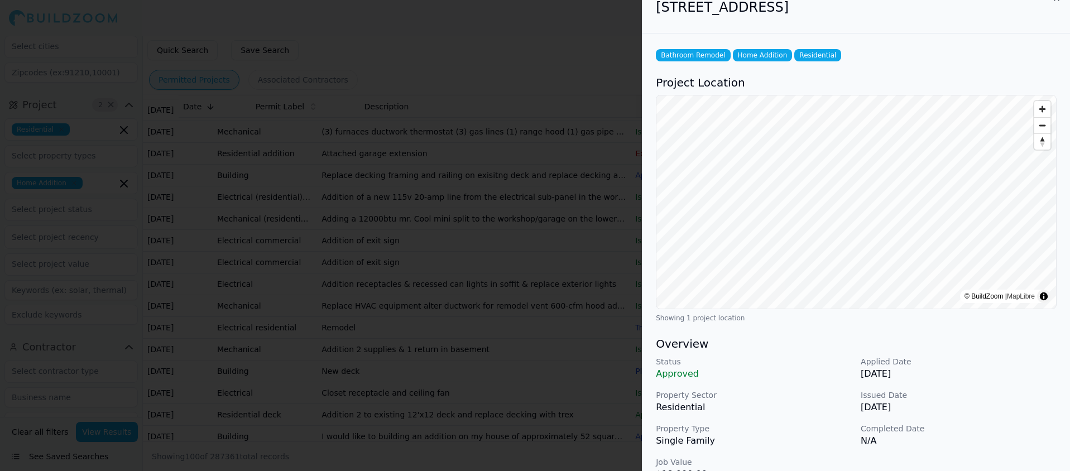
scroll to position [0, 0]
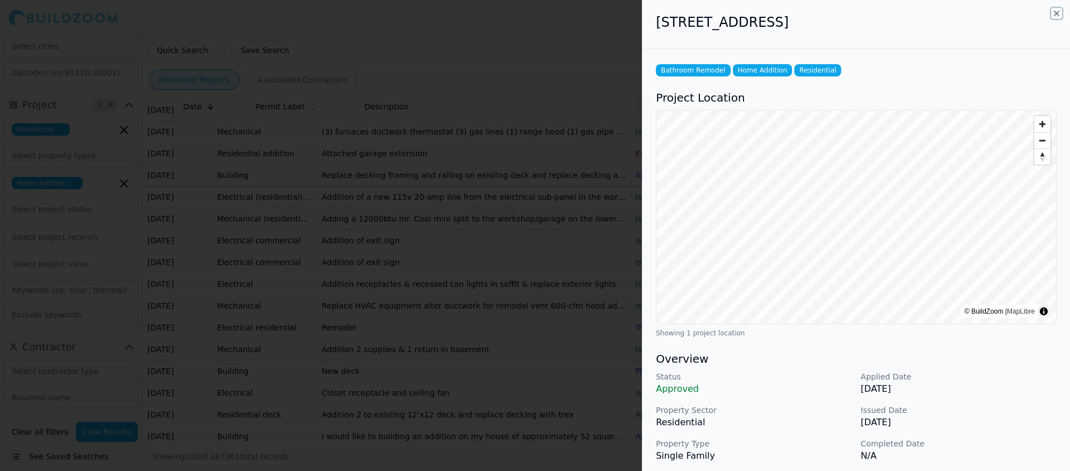
click at [1059, 13] on icon "button" at bounding box center [1056, 13] width 9 height 9
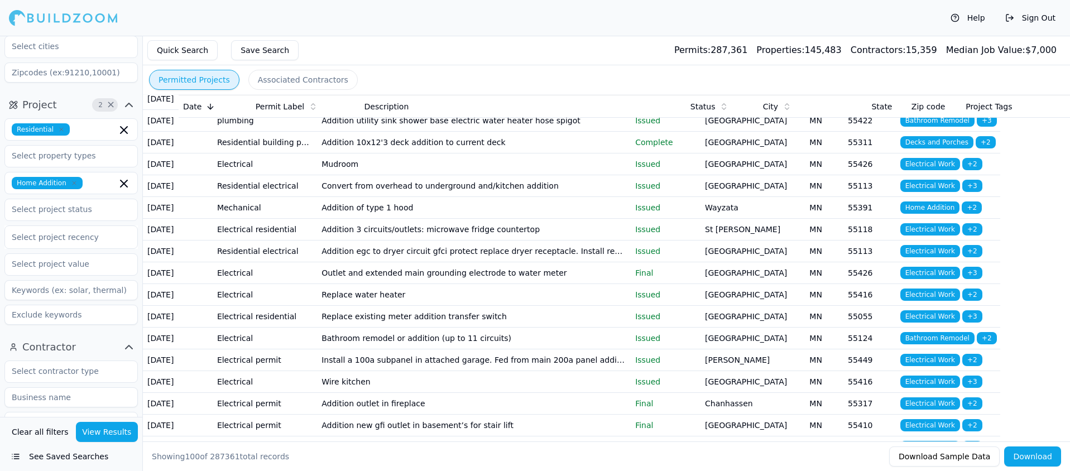
scroll to position [1479, 0]
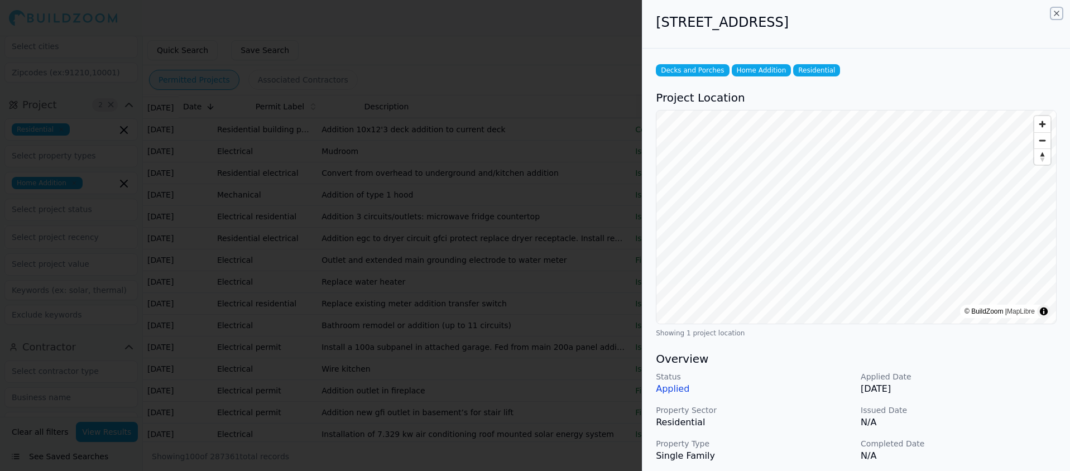
click at [1056, 16] on icon "button" at bounding box center [1056, 13] width 9 height 9
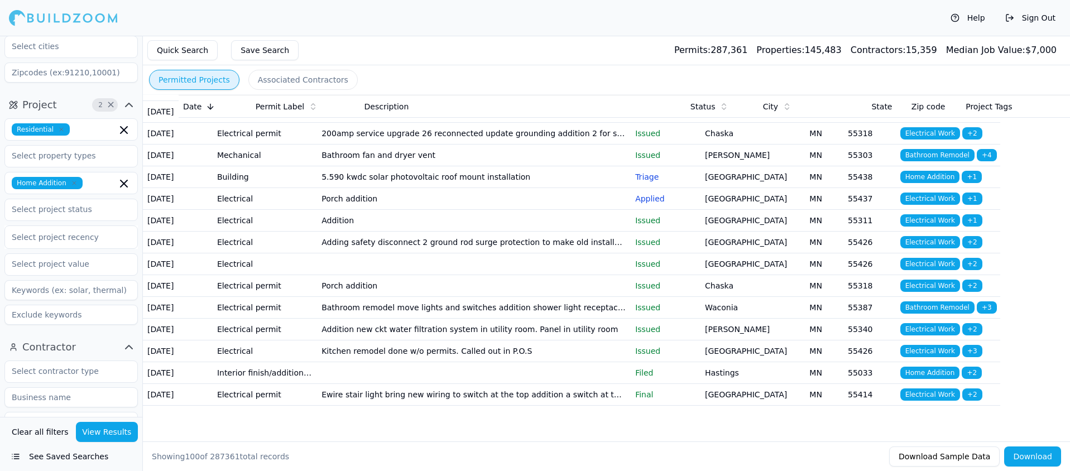
scroll to position [2077, 0]
click at [123, 177] on icon "button" at bounding box center [123, 183] width 13 height 13
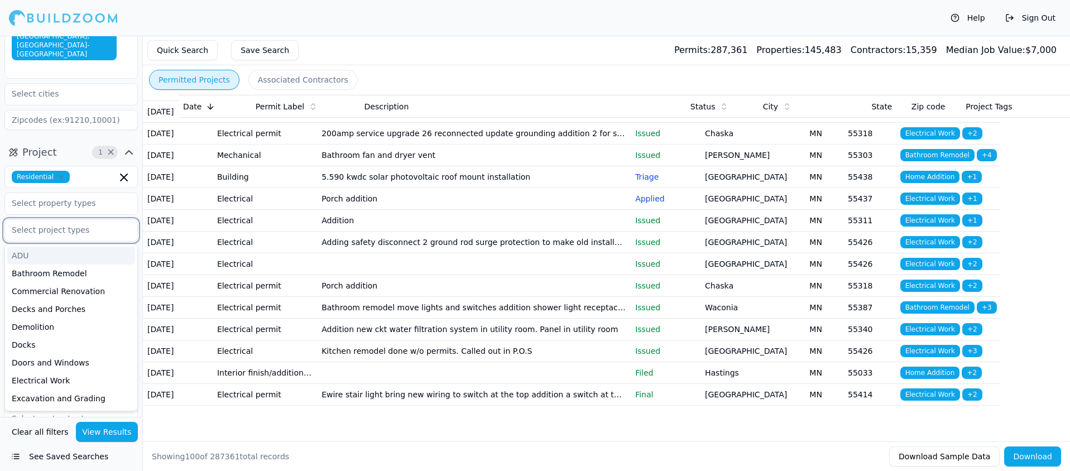
click at [25, 247] on div "ADU" at bounding box center [71, 256] width 128 height 18
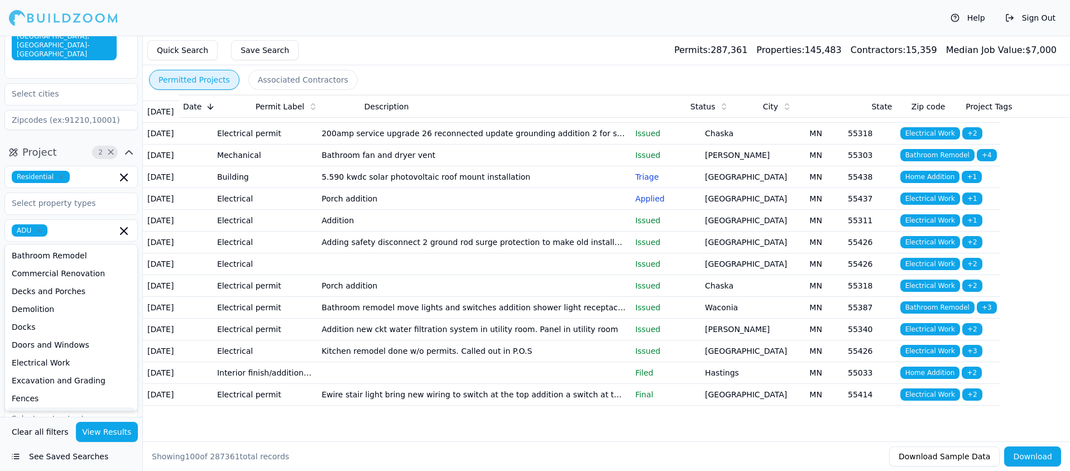
click at [98, 430] on button "View Results" at bounding box center [107, 432] width 63 height 20
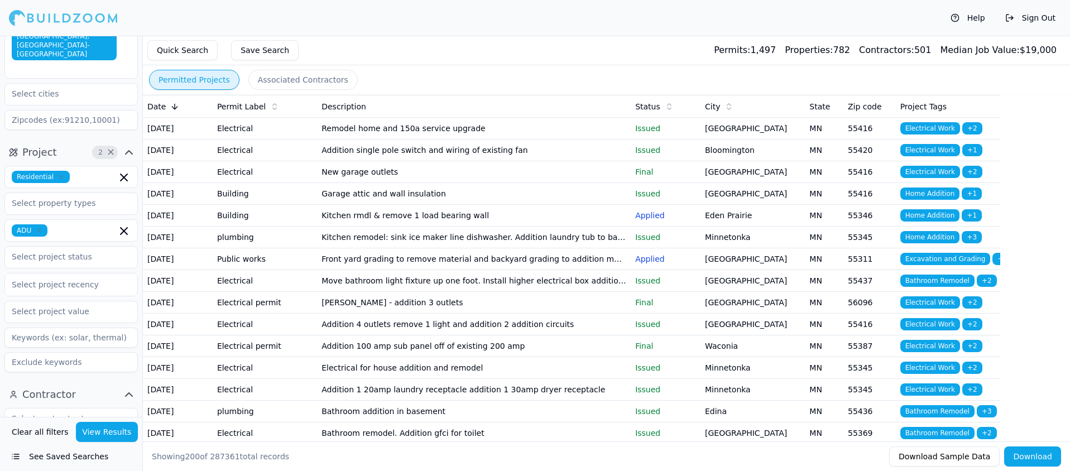
click at [416, 227] on td "Kitchen rmdl & remove 1 load bearing wall" at bounding box center [474, 216] width 314 height 22
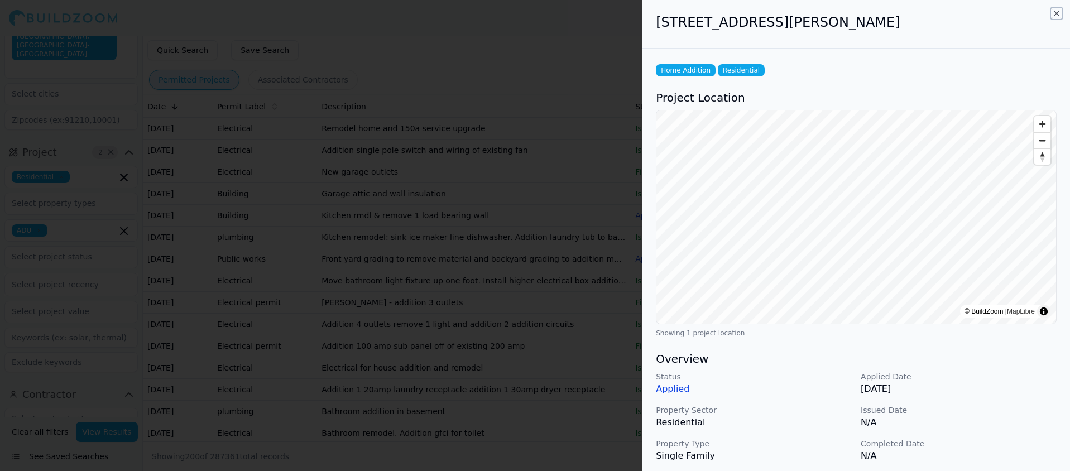
click at [1056, 11] on icon "button" at bounding box center [1056, 13] width 9 height 9
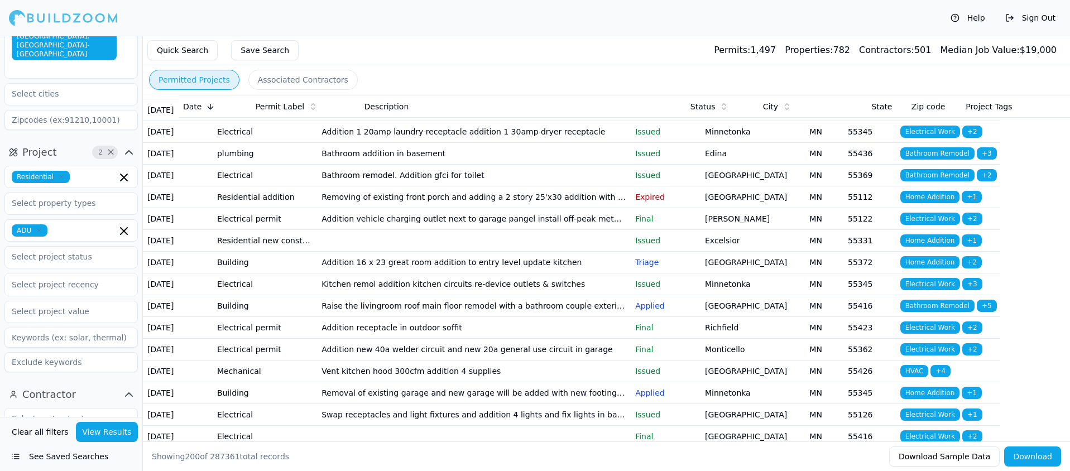
scroll to position [342, 0]
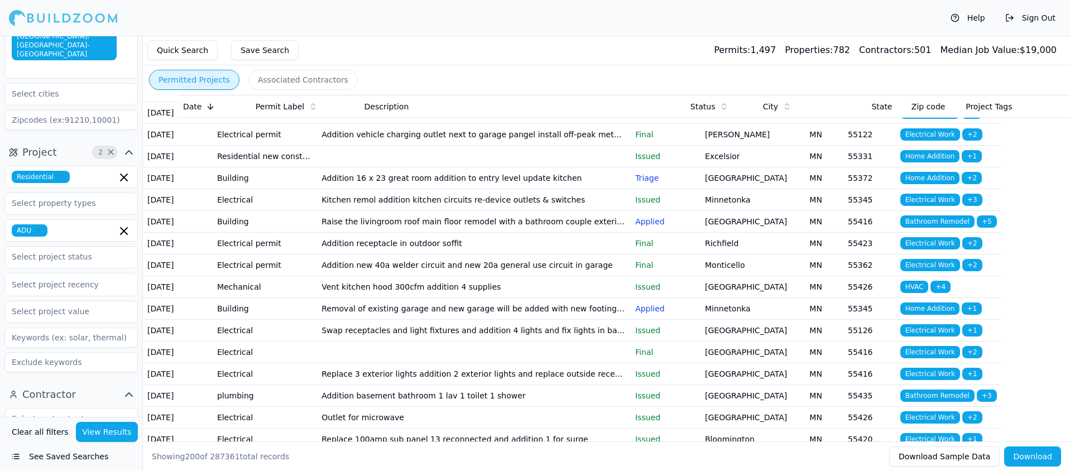
click at [395, 189] on td "Addition 16 x 23 great room addition to entry level update kitchen" at bounding box center [474, 178] width 314 height 22
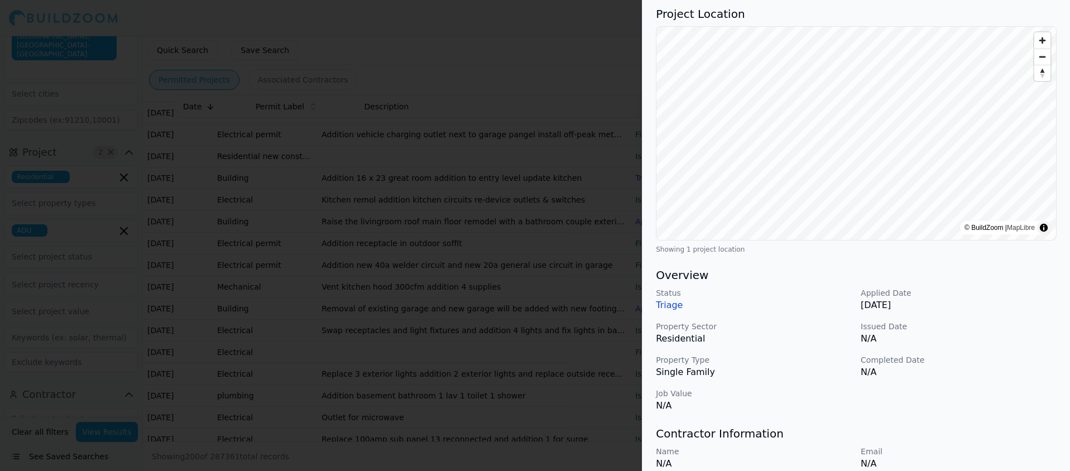
scroll to position [0, 0]
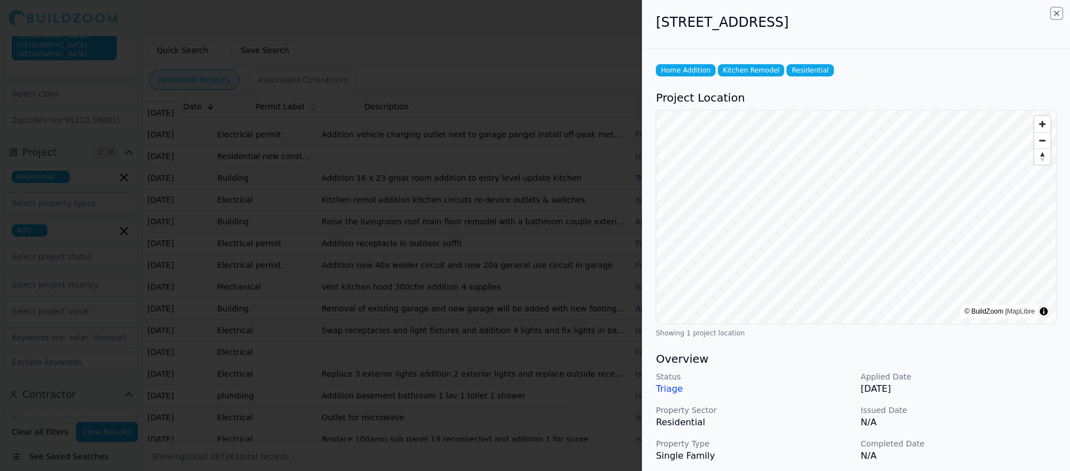
click at [1055, 13] on icon "button" at bounding box center [1056, 13] width 9 height 9
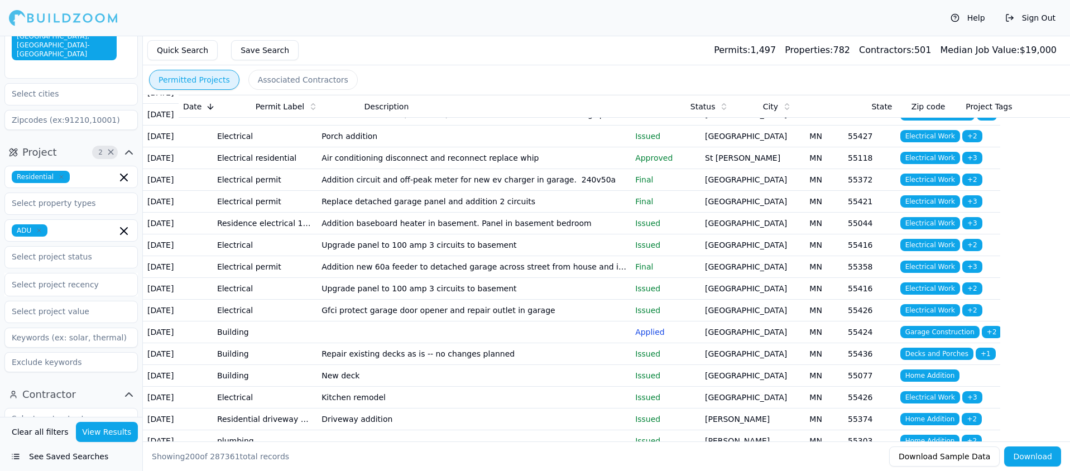
scroll to position [1730, 0]
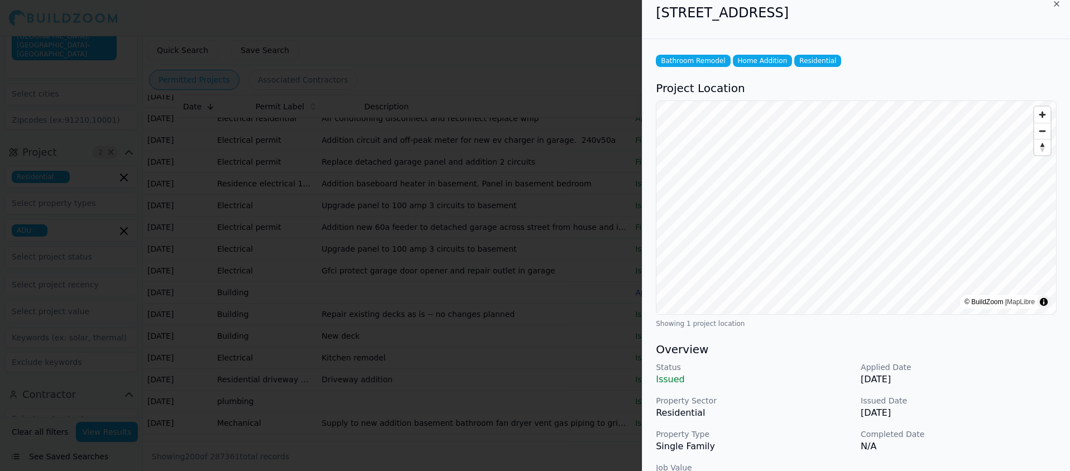
scroll to position [0, 0]
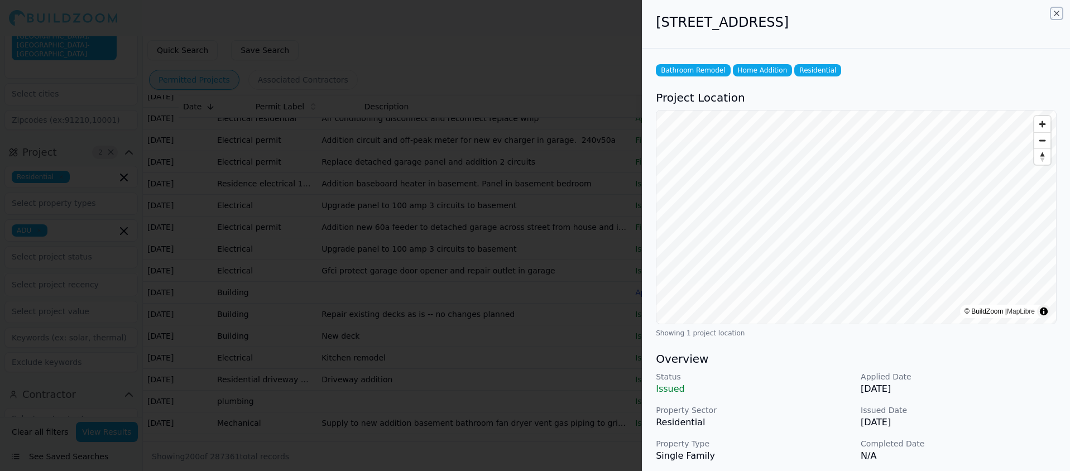
click at [1055, 9] on icon "button" at bounding box center [1056, 13] width 9 height 9
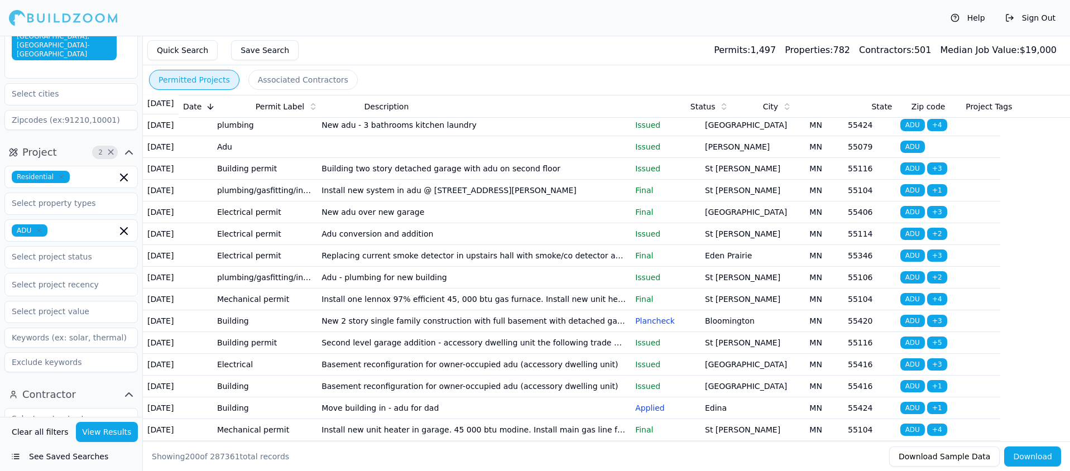
scroll to position [2638, 0]
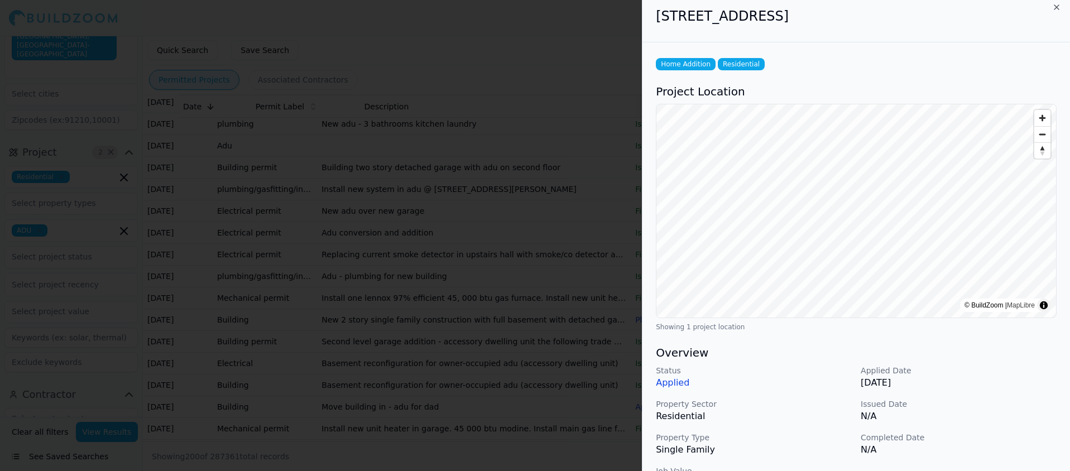
scroll to position [0, 0]
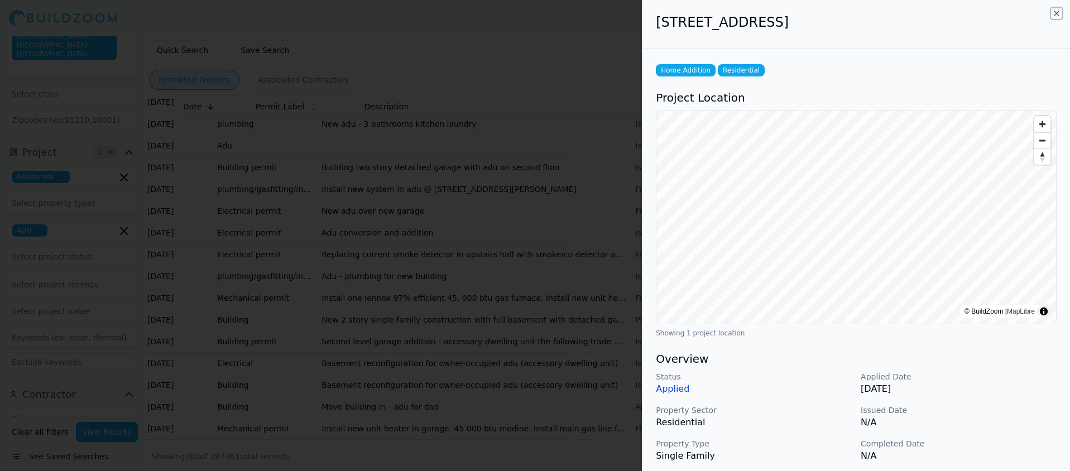
click at [1053, 12] on icon "button" at bounding box center [1056, 13] width 9 height 9
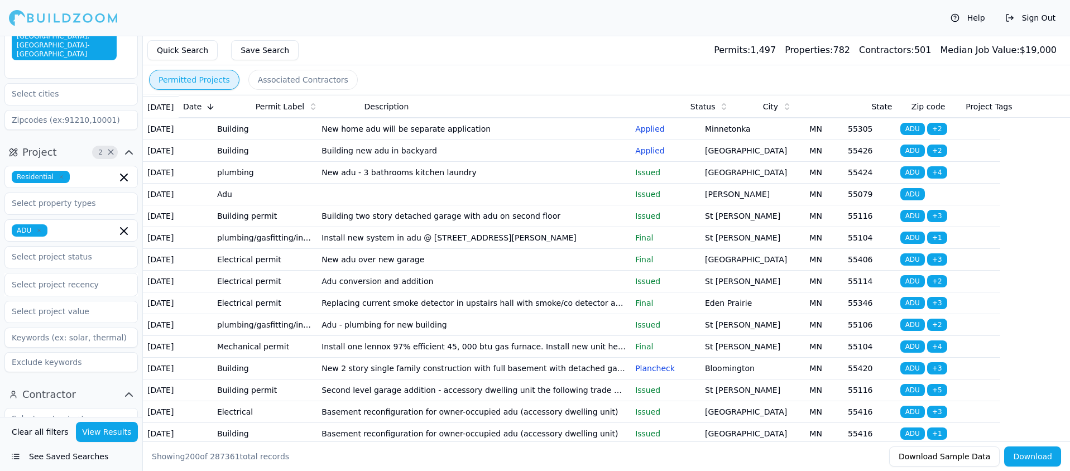
scroll to position [2536, 0]
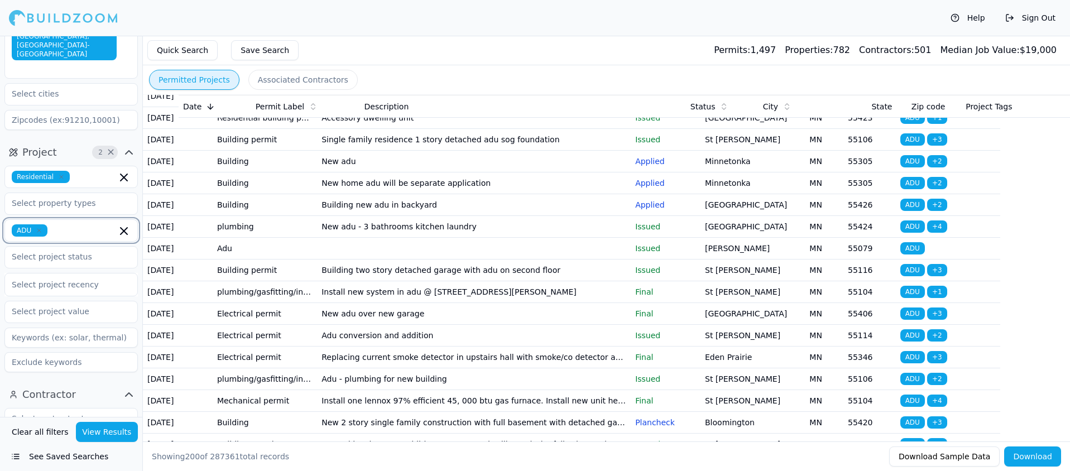
click at [120, 224] on icon "button" at bounding box center [123, 230] width 13 height 13
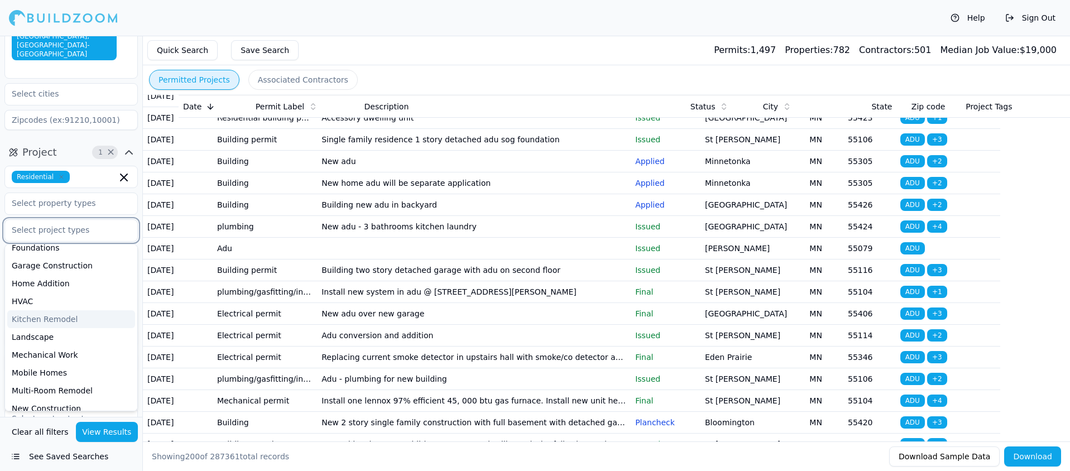
scroll to position [207, 0]
click at [66, 308] on div "Kitchen Remodel" at bounding box center [71, 317] width 128 height 18
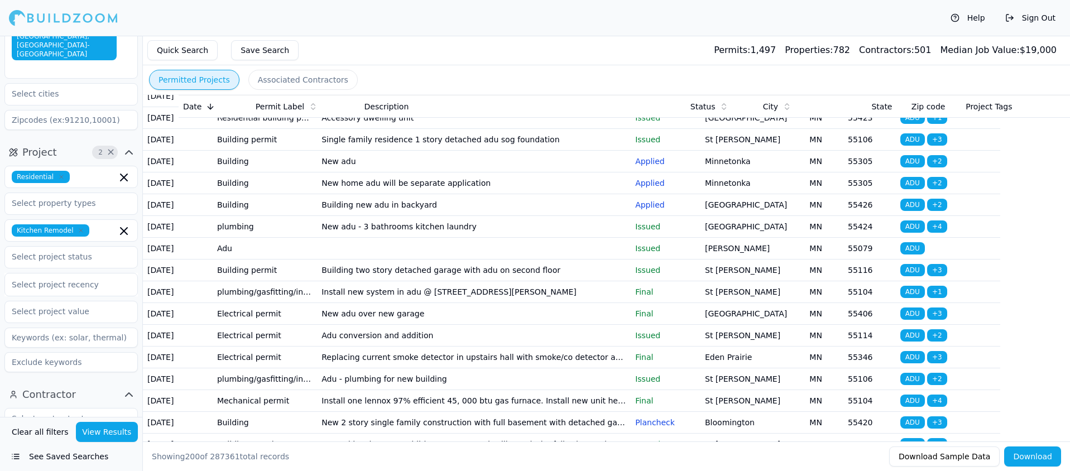
drag, startPoint x: 111, startPoint y: 429, endPoint x: 112, endPoint y: 416, distance: 12.3
click at [110, 430] on button "View Results" at bounding box center [107, 432] width 63 height 20
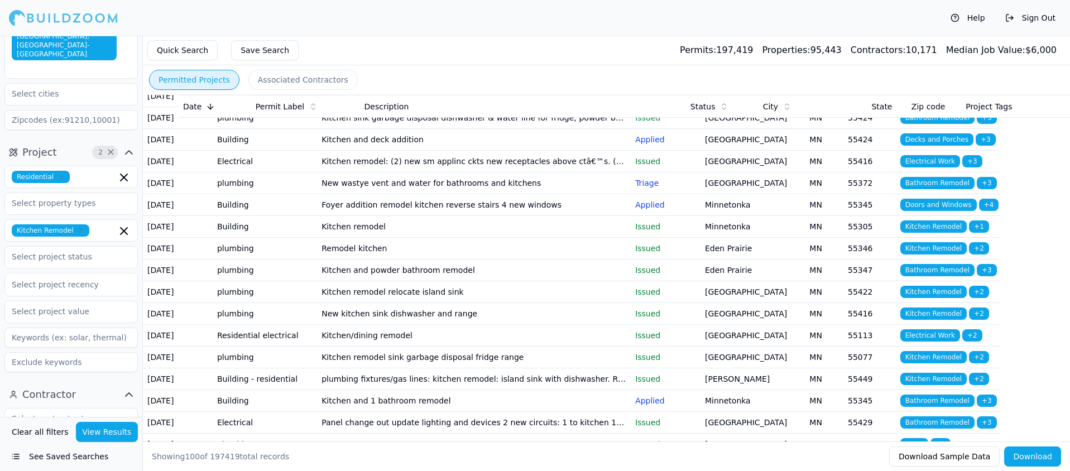
scroll to position [208, 0]
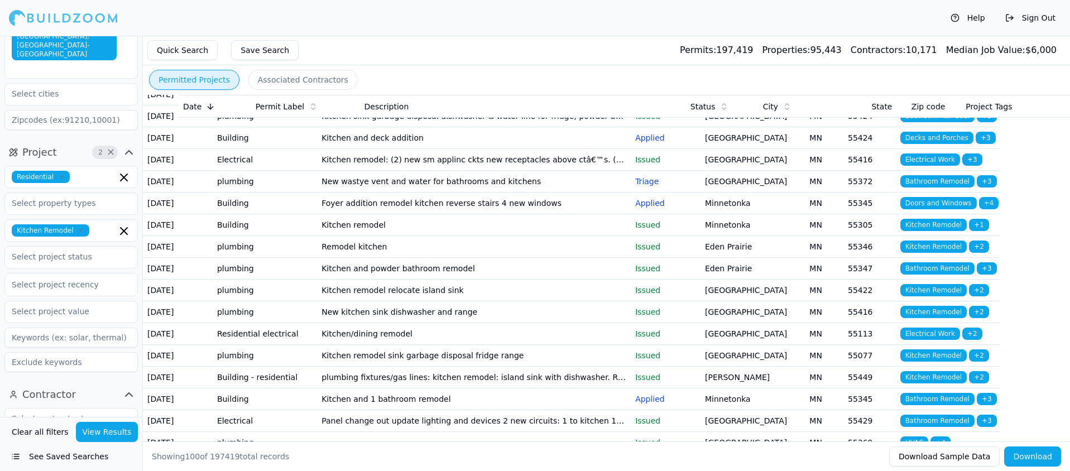
click at [481, 214] on td "Foyer addition remodel kitchen reverse stairs 4 new windows" at bounding box center [474, 204] width 314 height 22
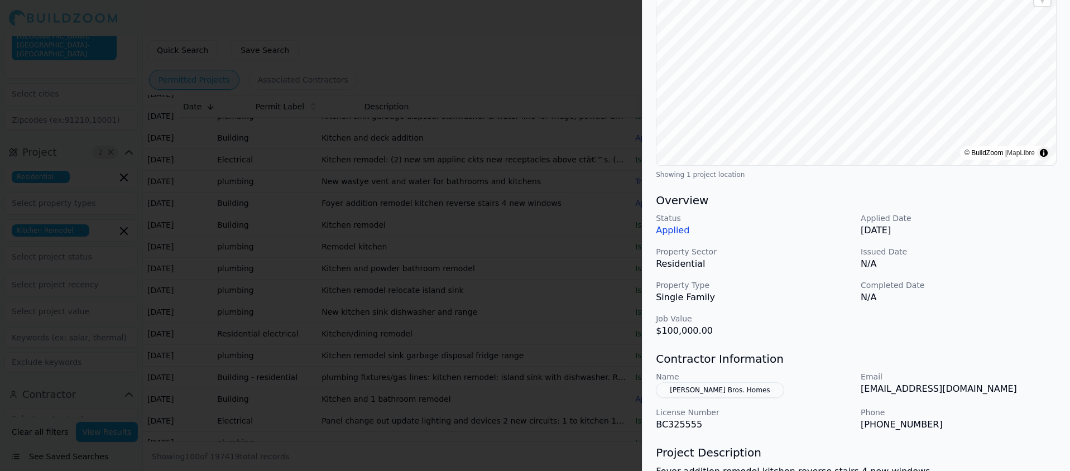
scroll to position [0, 0]
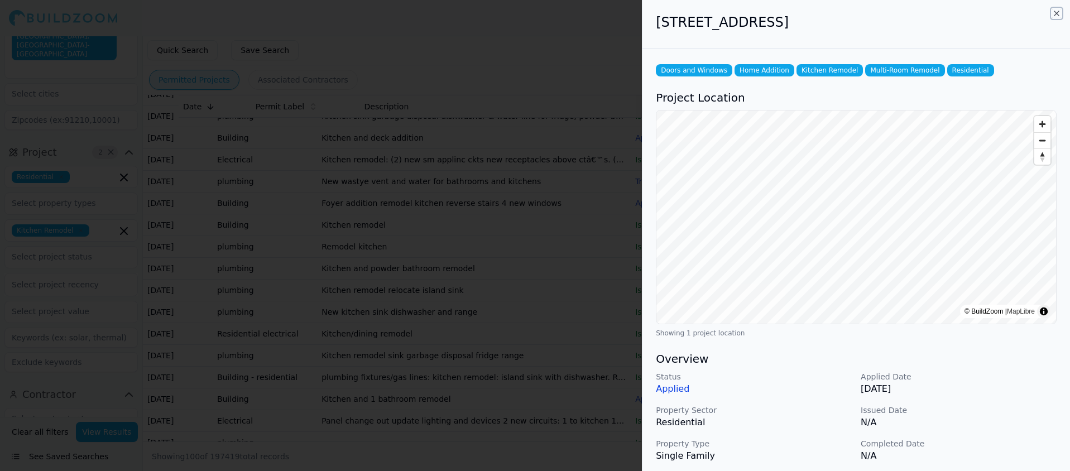
click at [1055, 14] on icon "button" at bounding box center [1056, 13] width 4 height 4
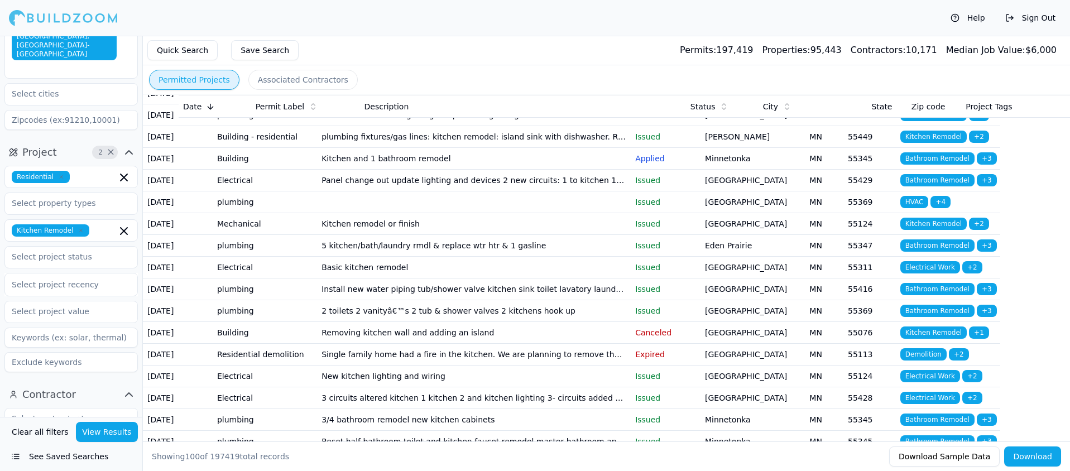
scroll to position [450, 0]
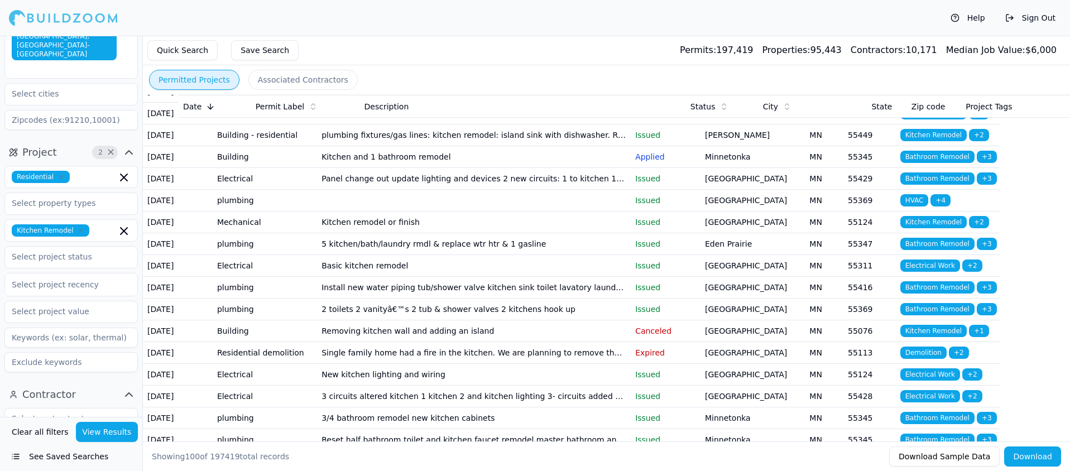
click at [450, 146] on td "plumbing fixtures/gas lines: kitchen remodel: island sink with dishwasher. Rang…" at bounding box center [474, 135] width 314 height 22
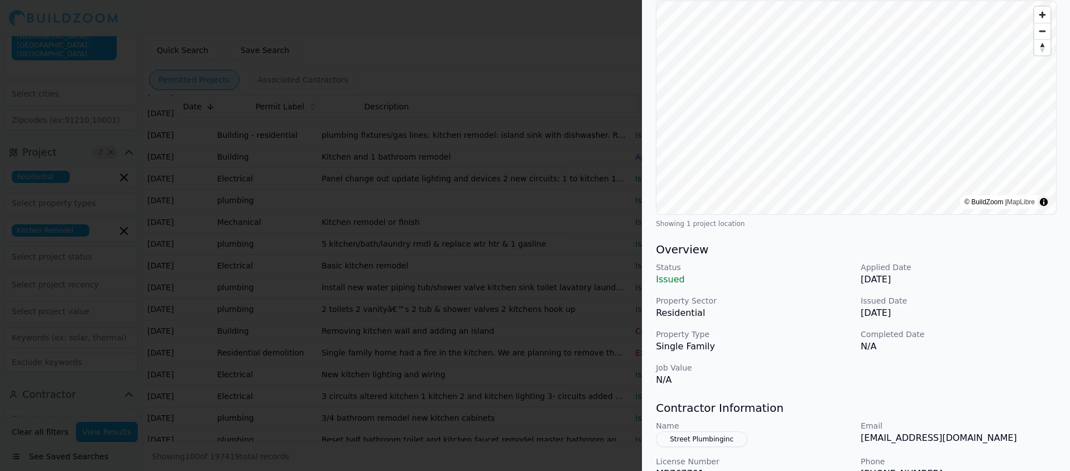
scroll to position [0, 0]
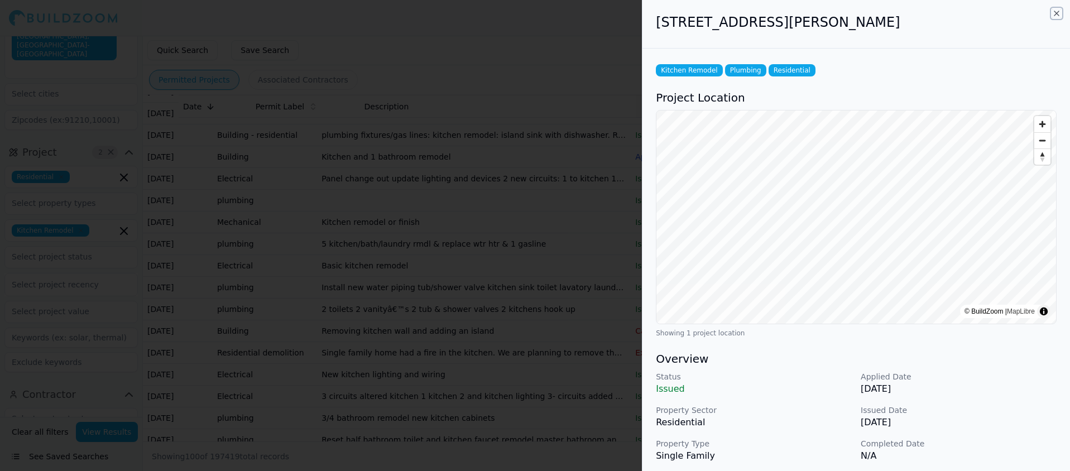
click at [1056, 13] on icon "button" at bounding box center [1056, 13] width 4 height 4
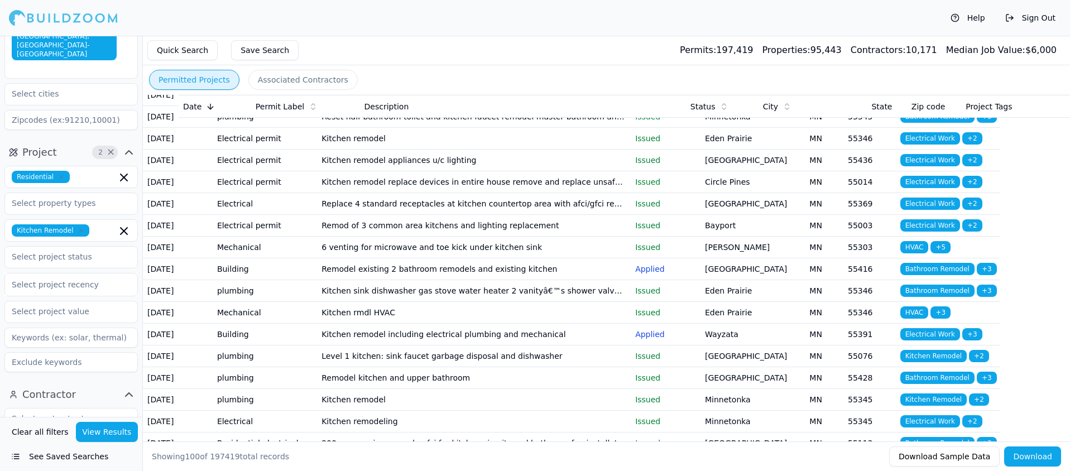
scroll to position [779, 0]
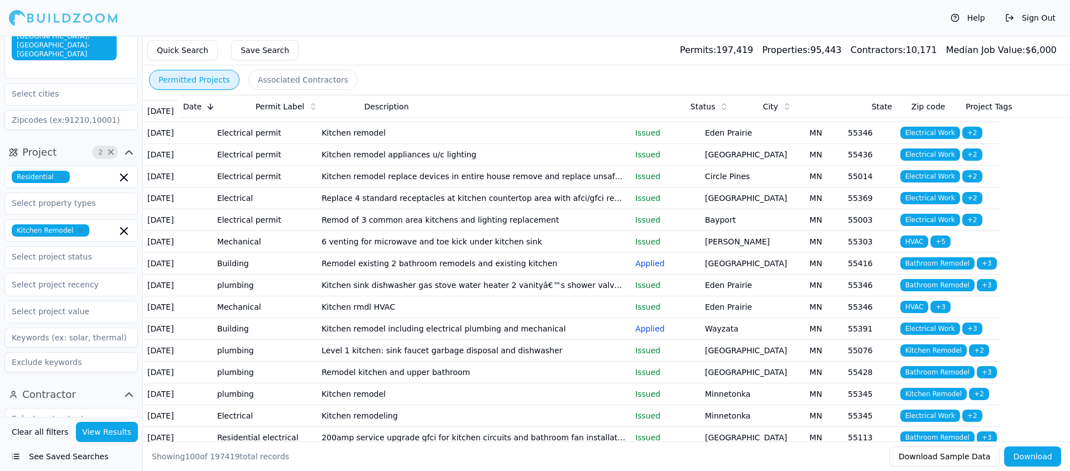
click at [449, 100] on td "3/4 bathroom remodel new kitchen cabinets" at bounding box center [474, 90] width 314 height 22
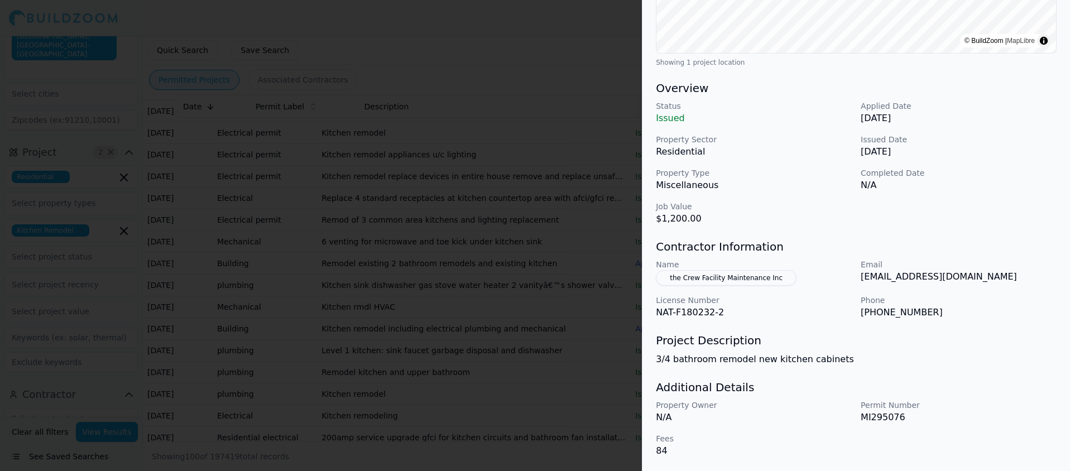
scroll to position [0, 0]
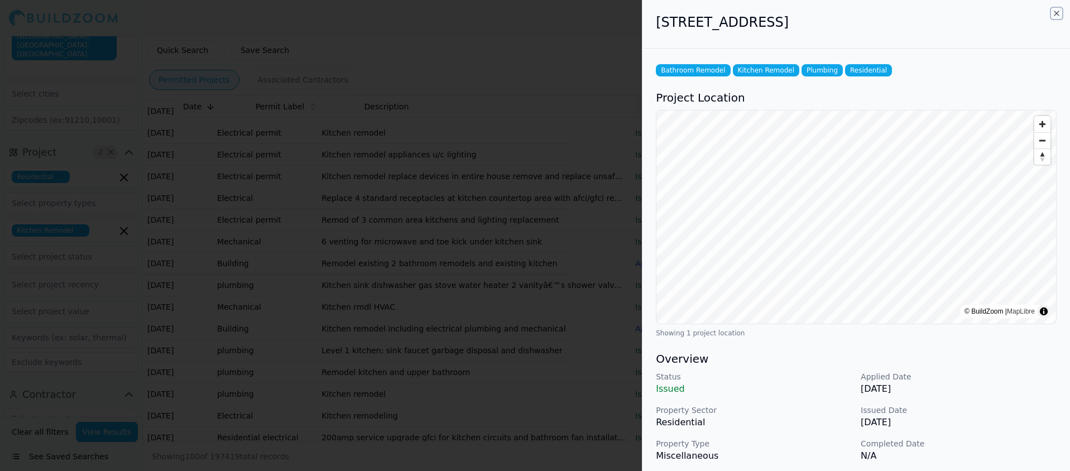
click at [1054, 13] on icon "button" at bounding box center [1056, 13] width 9 height 9
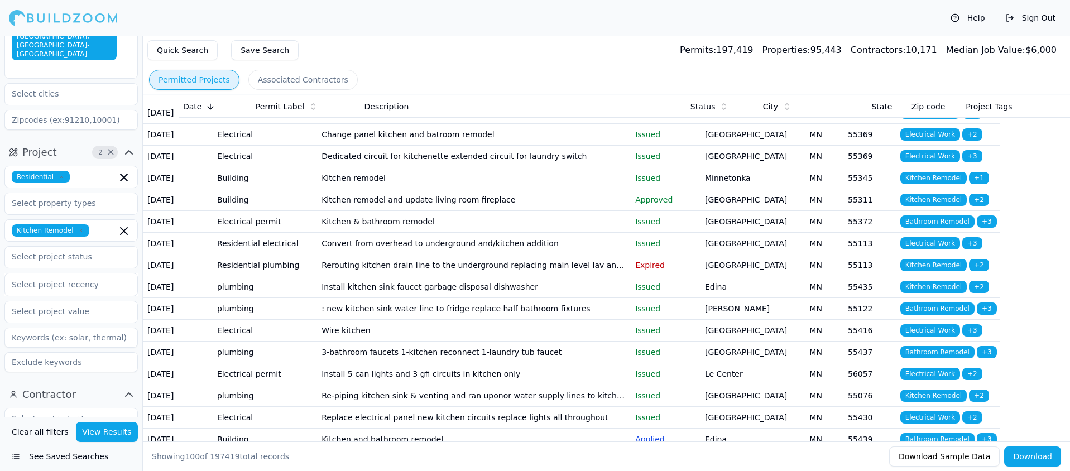
scroll to position [1148, 0]
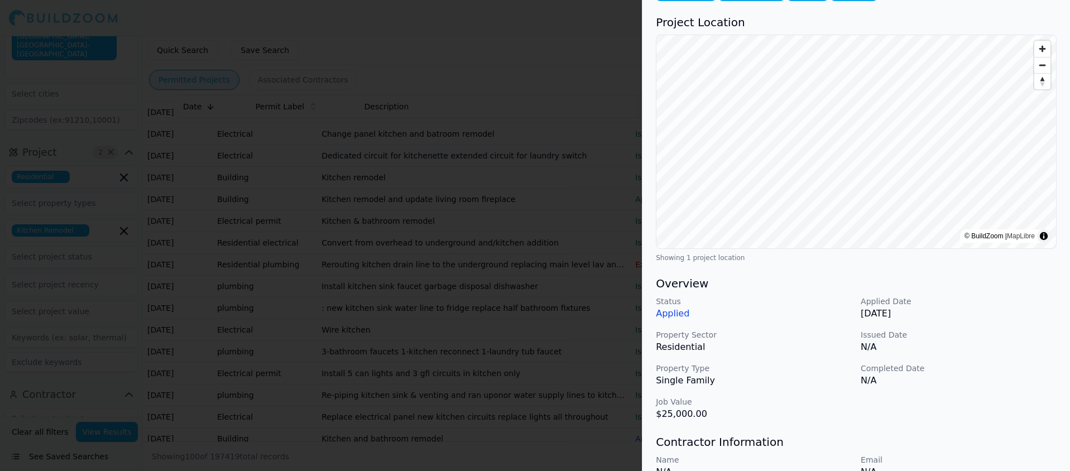
scroll to position [0, 0]
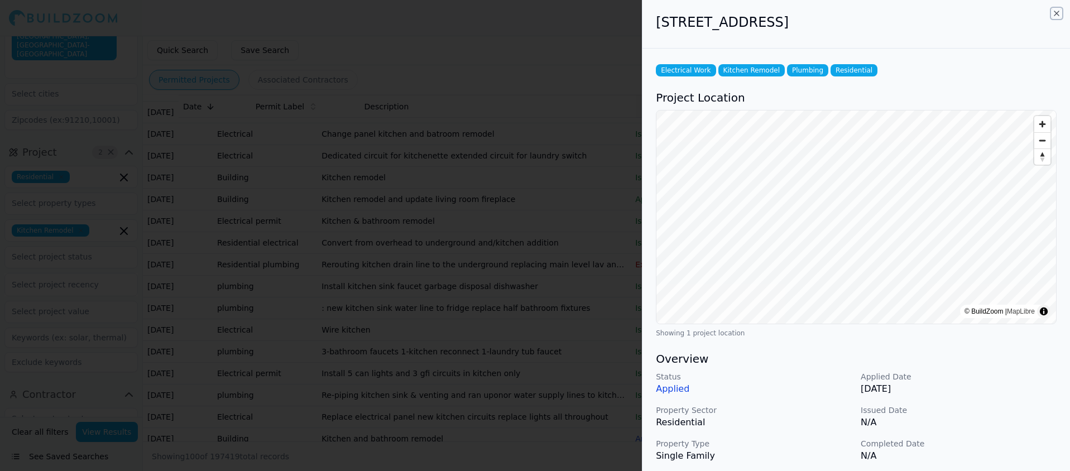
click at [1054, 12] on icon "button" at bounding box center [1056, 13] width 9 height 9
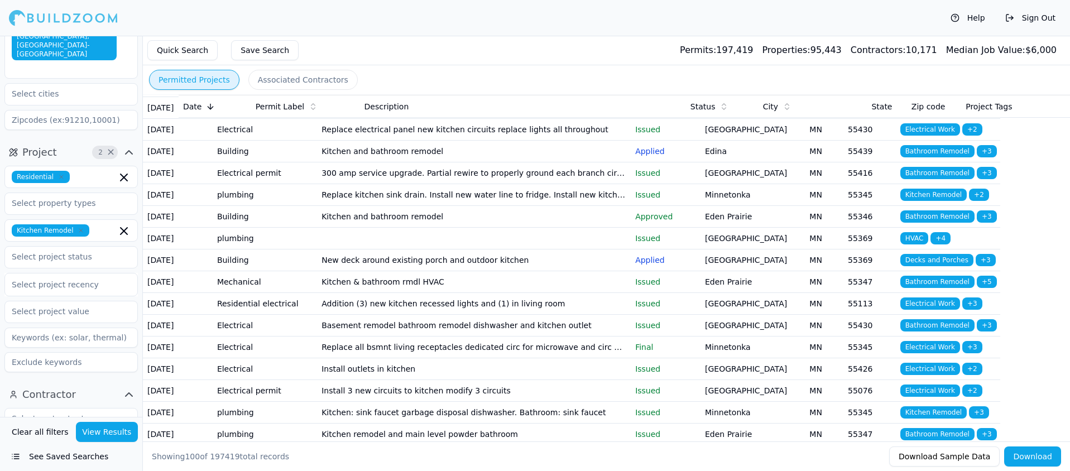
scroll to position [1443, 0]
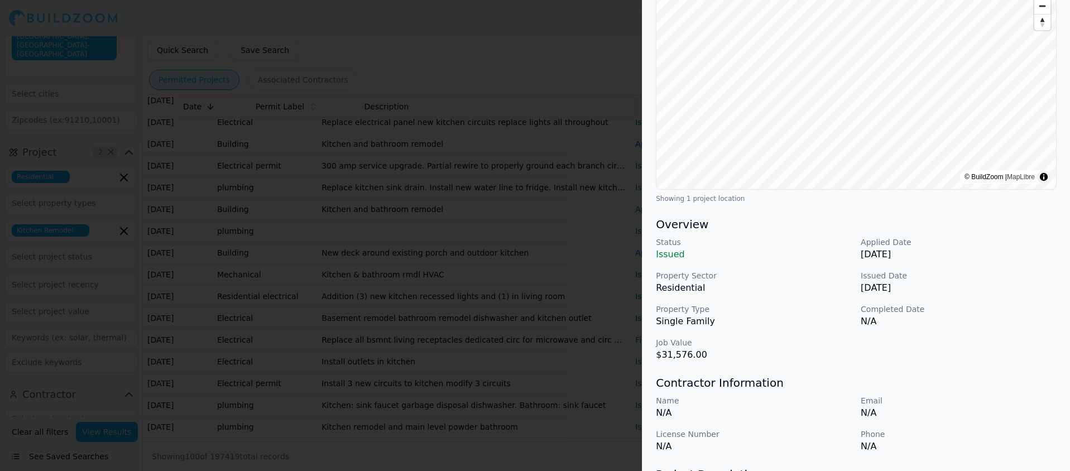
scroll to position [0, 0]
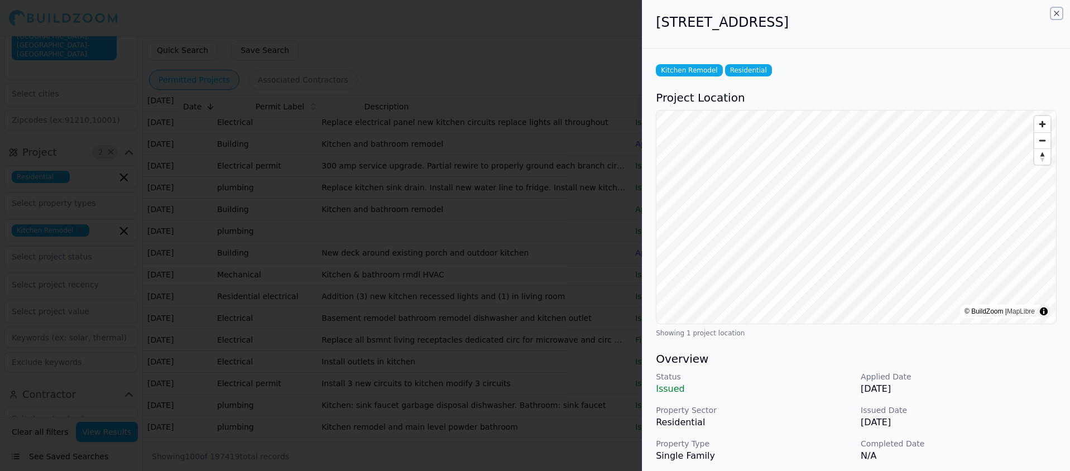
click at [1054, 14] on icon "button" at bounding box center [1056, 13] width 9 height 9
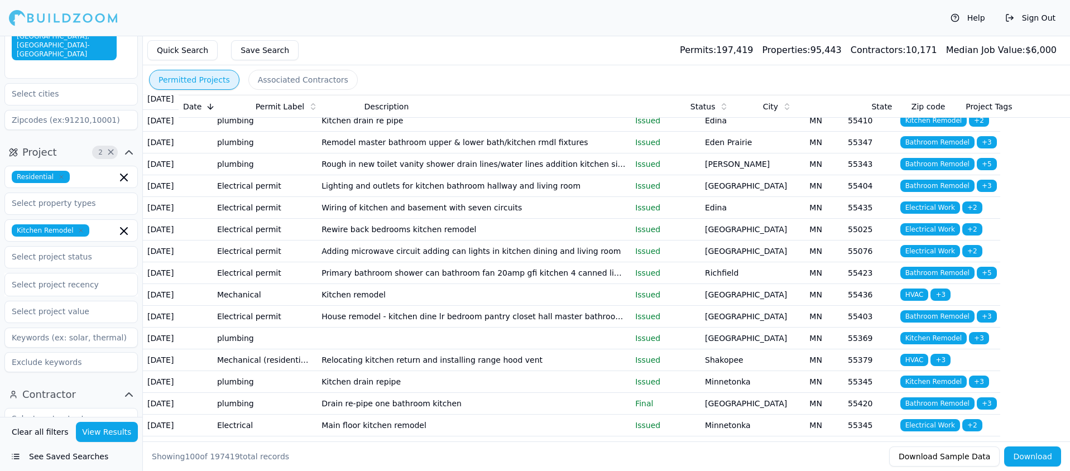
scroll to position [1863, 0]
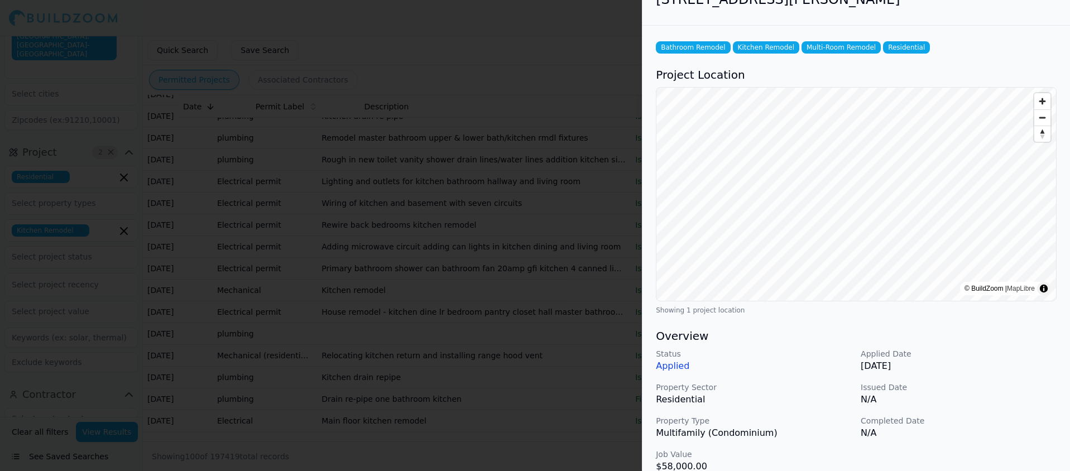
scroll to position [0, 0]
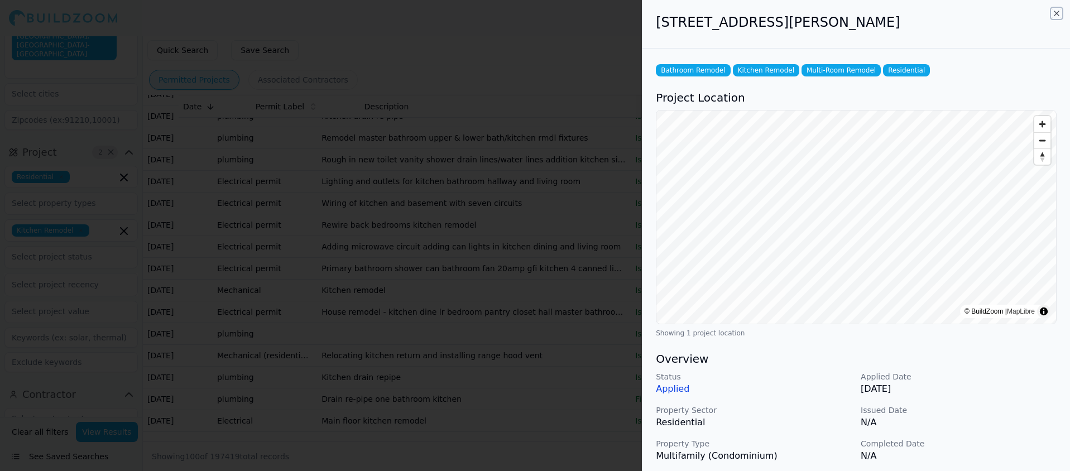
click at [1057, 11] on icon "button" at bounding box center [1056, 13] width 9 height 9
